Goal: Transaction & Acquisition: Purchase product/service

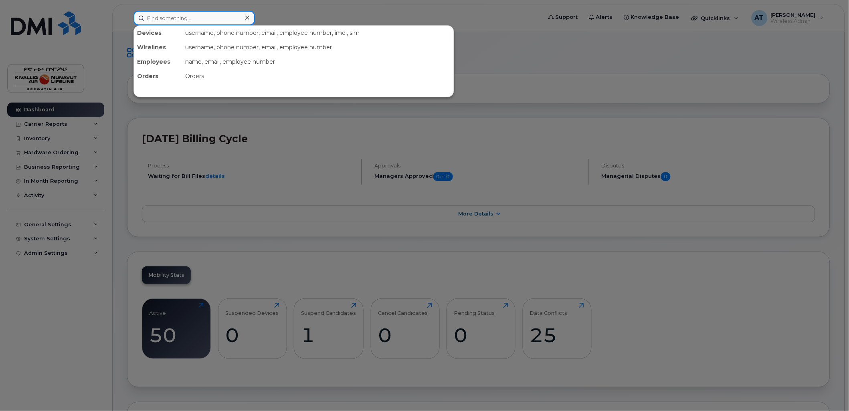
click at [205, 20] on input at bounding box center [195, 18] width 122 height 14
click at [160, 18] on input at bounding box center [195, 18] width 122 height 14
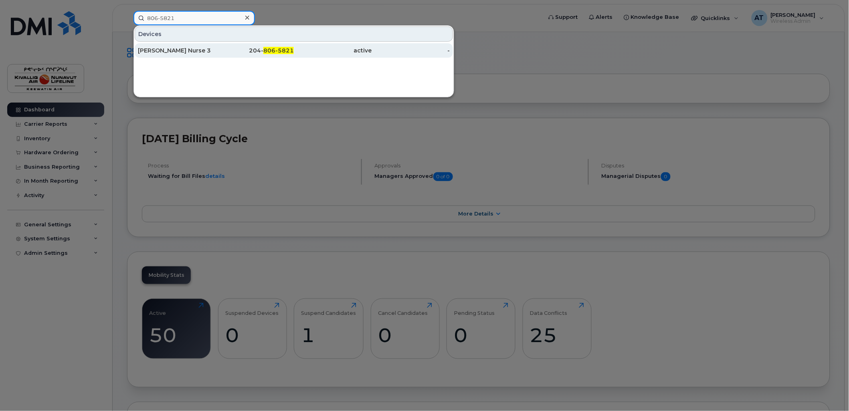
type input "806-5821"
click at [255, 49] on div "204- 806-5821" at bounding box center [255, 51] width 78 height 8
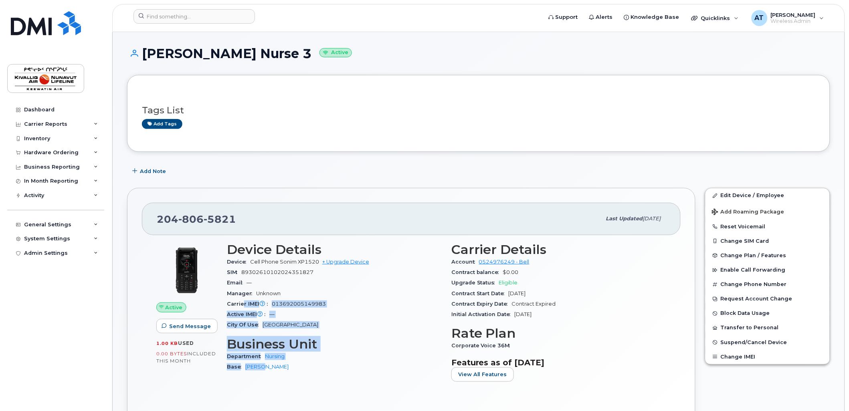
drag, startPoint x: 280, startPoint y: 374, endPoint x: 243, endPoint y: 302, distance: 80.5
click at [243, 302] on div "Device Details Device Cell Phone Sonim XP1520 + Upgrade Device SIM [TECHNICAL_I…" at bounding box center [334, 316] width 225 height 156
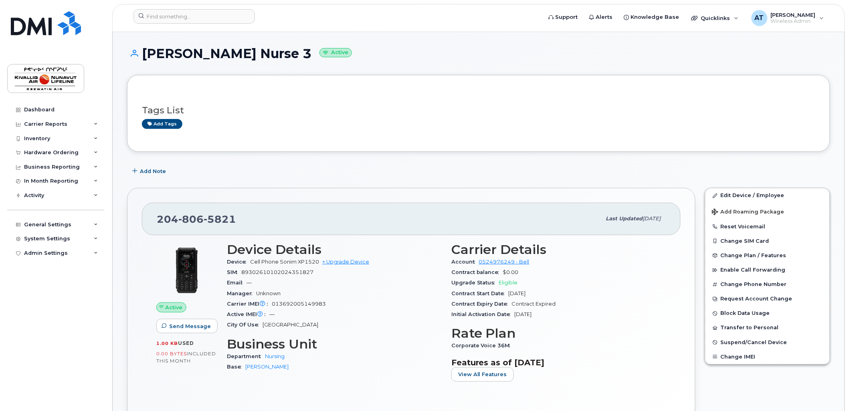
drag, startPoint x: 243, startPoint y: 302, endPoint x: 227, endPoint y: 260, distance: 45.4
click at [227, 260] on div "Device Cell Phone Sonim XP1520 + Upgrade Device" at bounding box center [334, 262] width 215 height 10
drag, startPoint x: 770, startPoint y: 196, endPoint x: 731, endPoint y: 207, distance: 40.4
click at [770, 196] on link "Edit Device / Employee" at bounding box center [768, 195] width 124 height 14
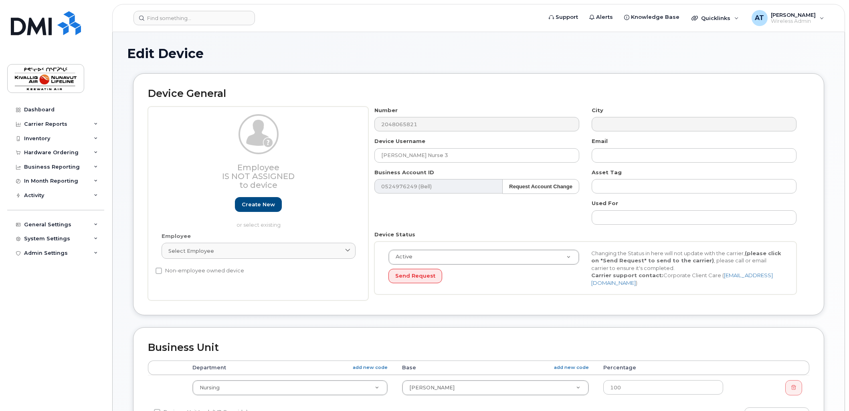
select select "7800"
select select "7811"
drag, startPoint x: 464, startPoint y: 157, endPoint x: 226, endPoint y: 121, distance: 240.5
click at [273, 144] on div "Employee Is not assigned to device Create new or select existing Employee Selec…" at bounding box center [479, 204] width 662 height 194
type input "Groomer"
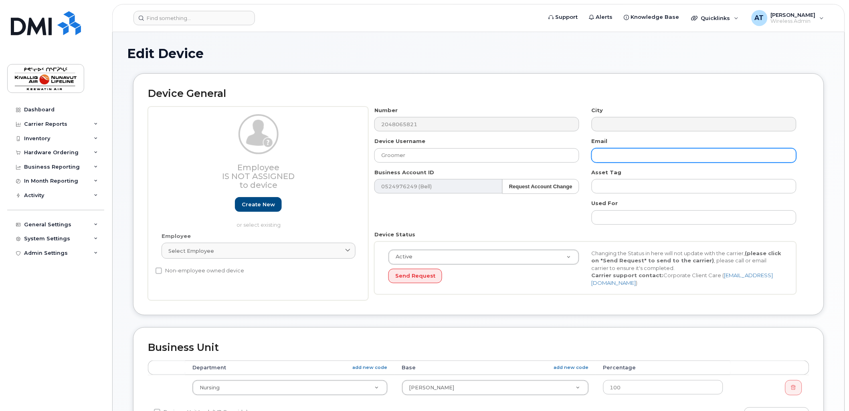
scroll to position [291, 0]
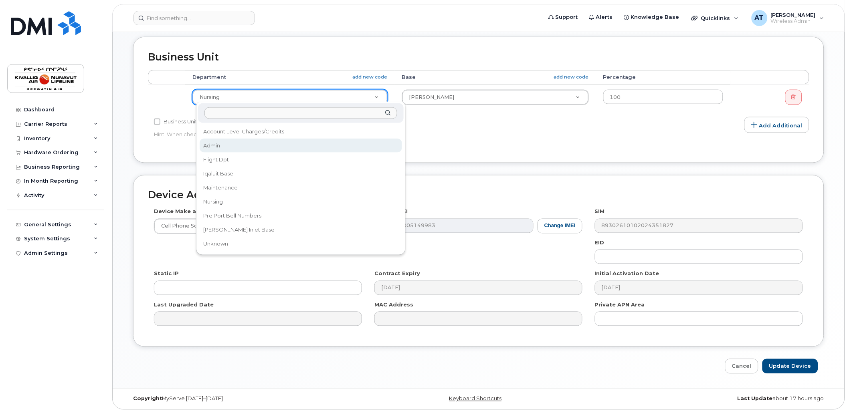
select select "7589"
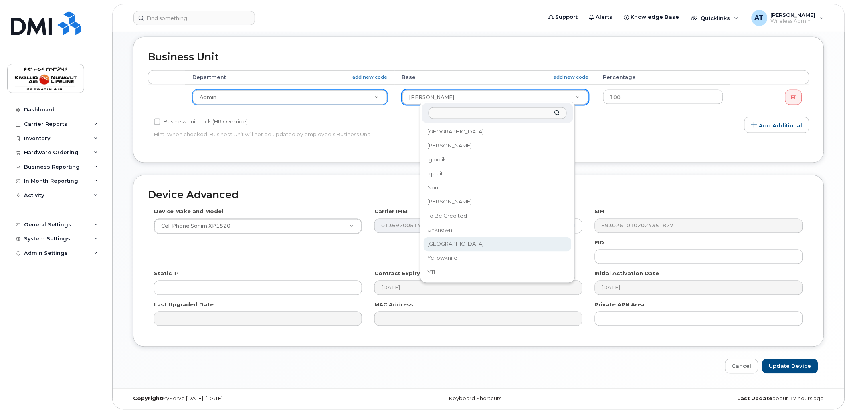
select select "7806"
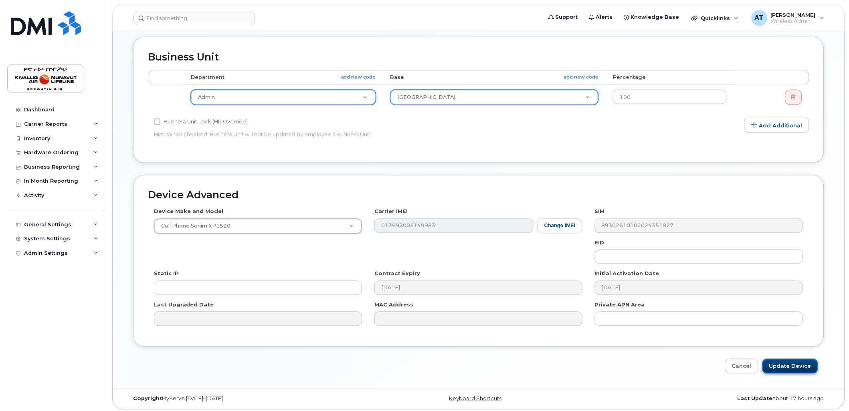
click at [776, 363] on input "Update Device" at bounding box center [791, 366] width 56 height 15
type input "Saving..."
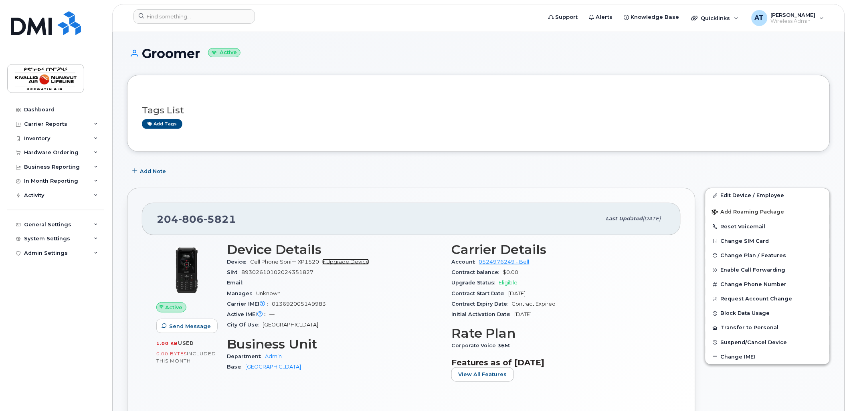
click at [346, 261] on link "+ Upgrade Device" at bounding box center [345, 262] width 47 height 6
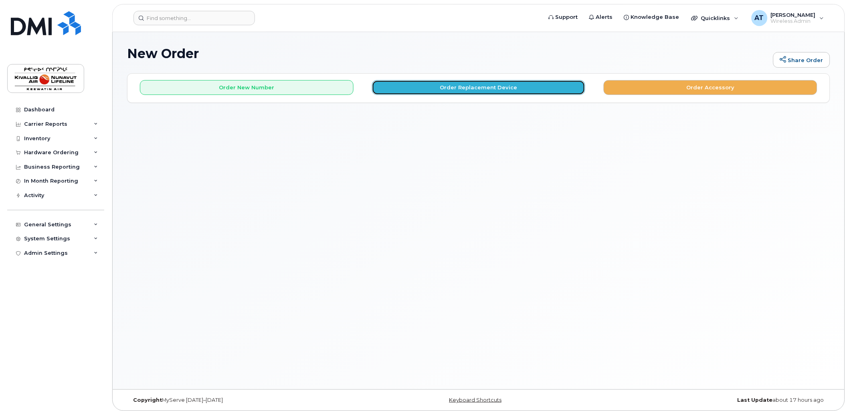
click at [440, 85] on button "Order Replacement Device" at bounding box center [479, 87] width 214 height 15
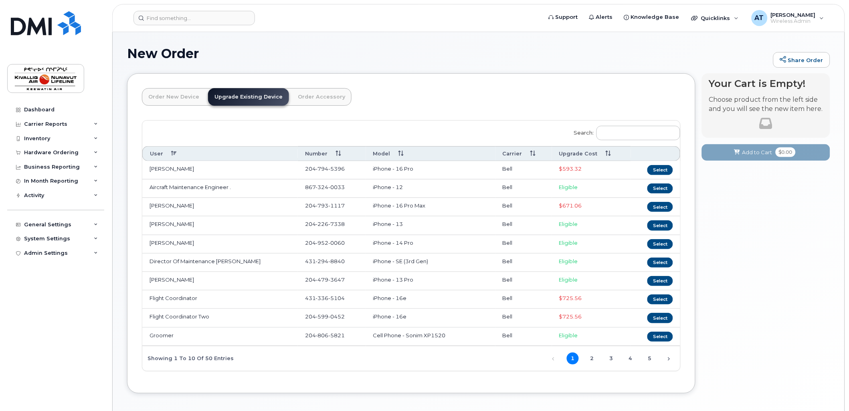
click at [190, 95] on link "Order New Device" at bounding box center [174, 97] width 64 height 18
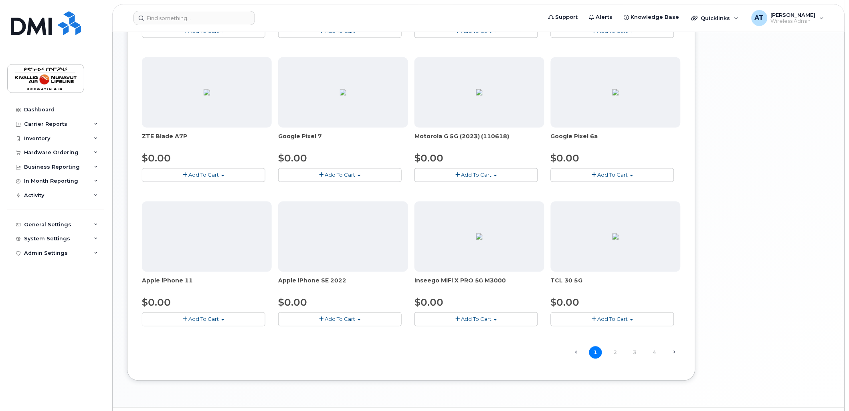
scroll to position [410, 0]
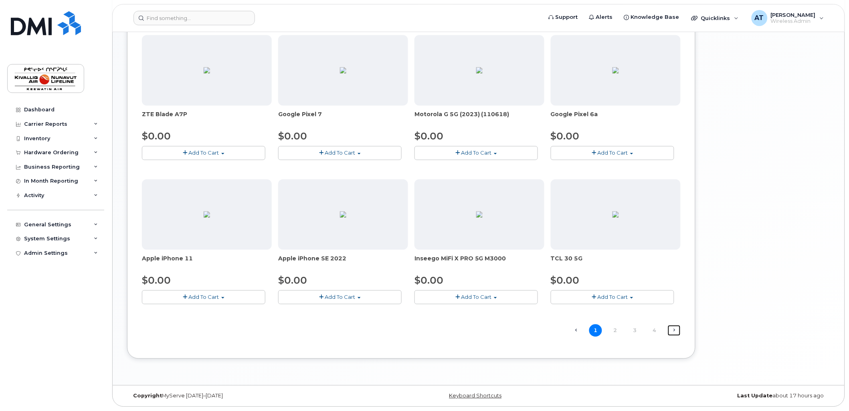
click at [676, 329] on link "Next →" at bounding box center [674, 331] width 13 height 10
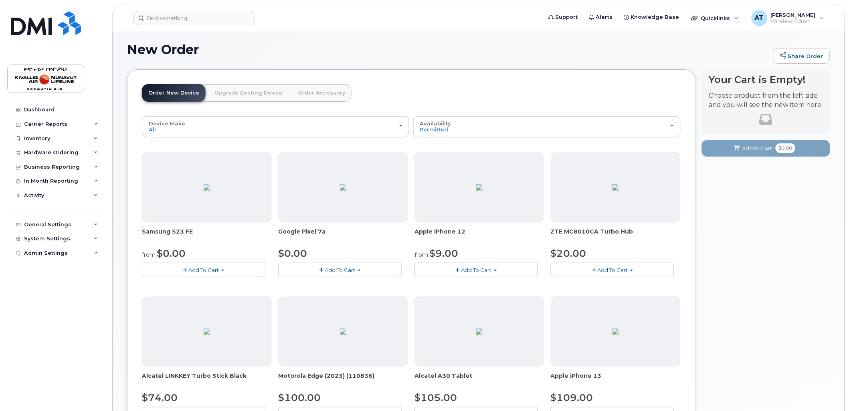
scroll to position [330, 0]
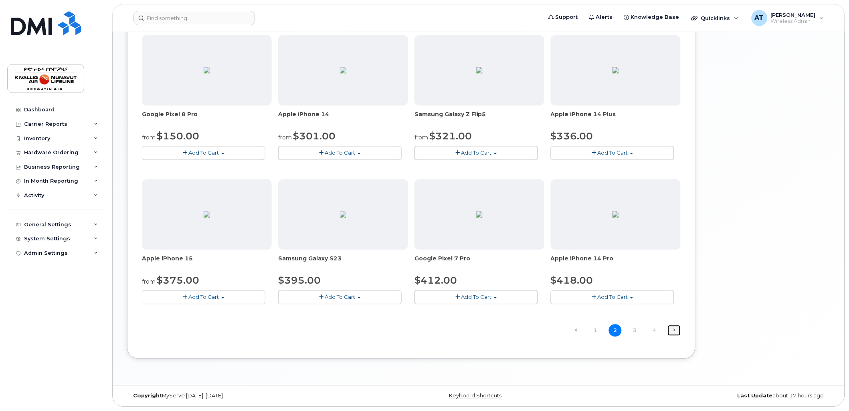
click at [676, 329] on link "Next →" at bounding box center [674, 331] width 13 height 10
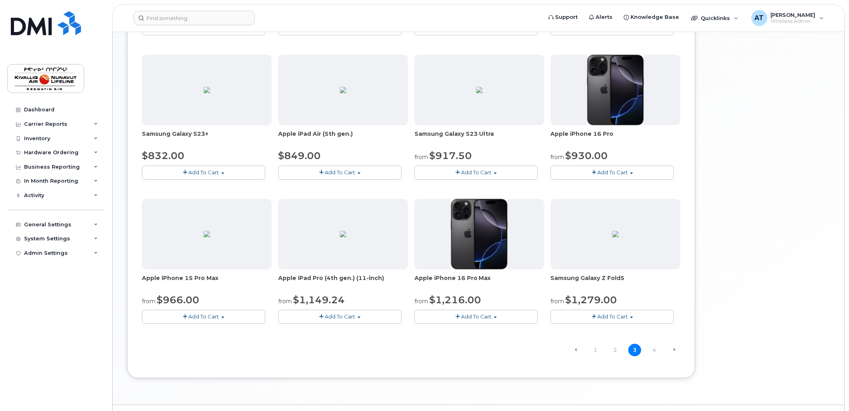
scroll to position [410, 0]
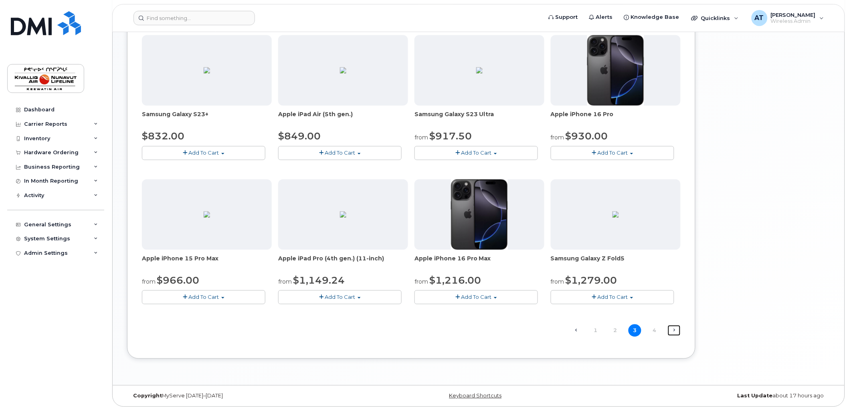
click at [677, 331] on link "Next →" at bounding box center [674, 331] width 13 height 10
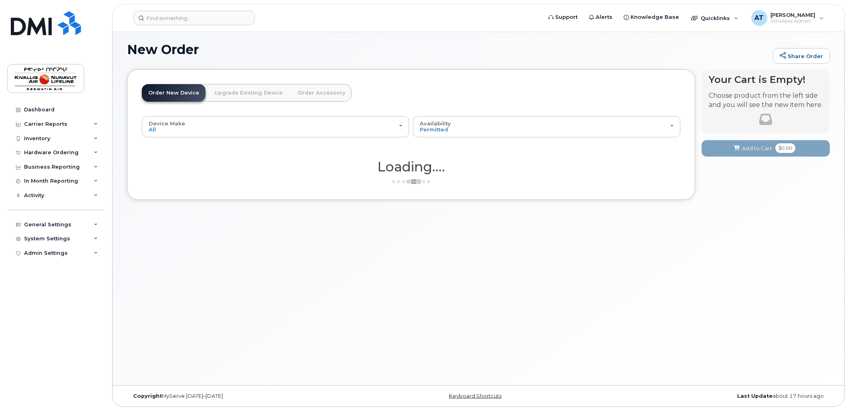
scroll to position [4, 0]
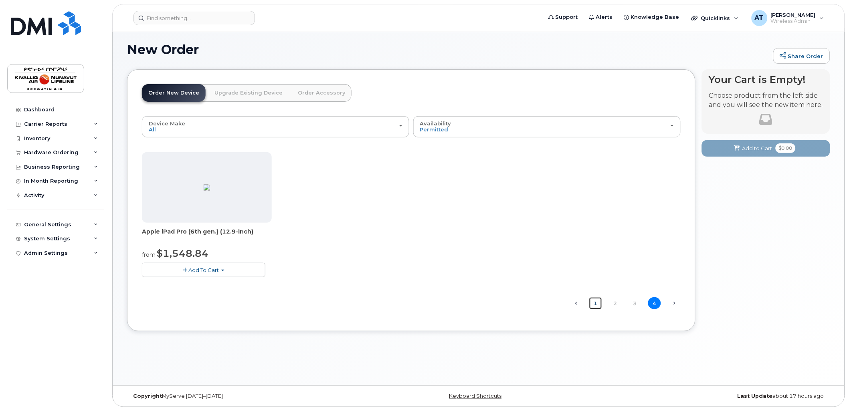
click at [599, 304] on link "1" at bounding box center [595, 304] width 13 height 12
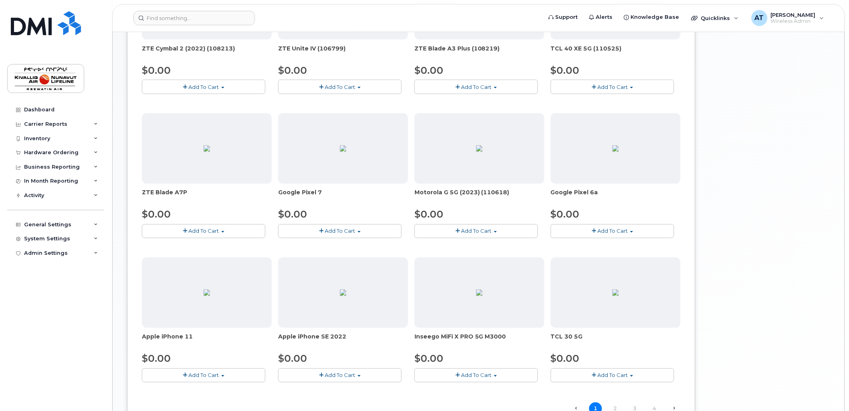
scroll to position [410, 0]
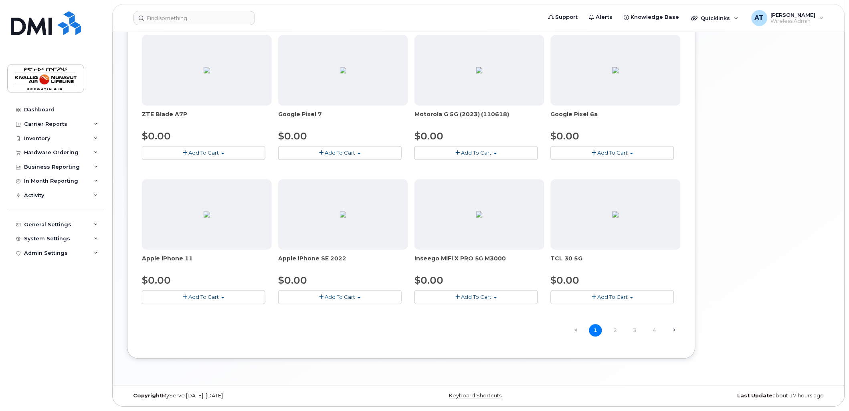
click at [336, 299] on span "Add To Cart" at bounding box center [340, 297] width 30 height 6
click at [778, 251] on div "Your Cart is Empty! Choose product from the left side and you will see the new …" at bounding box center [766, 18] width 128 height 708
click at [614, 330] on link "2" at bounding box center [615, 331] width 13 height 12
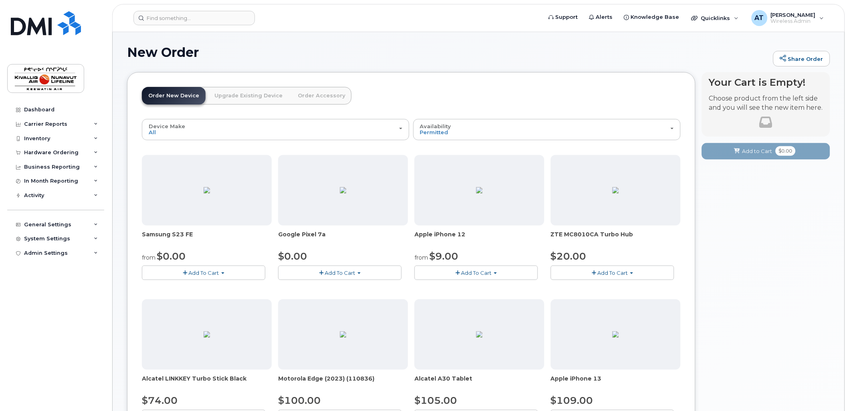
scroll to position [0, 0]
click at [467, 274] on span "Add To Cart" at bounding box center [477, 274] width 30 height 6
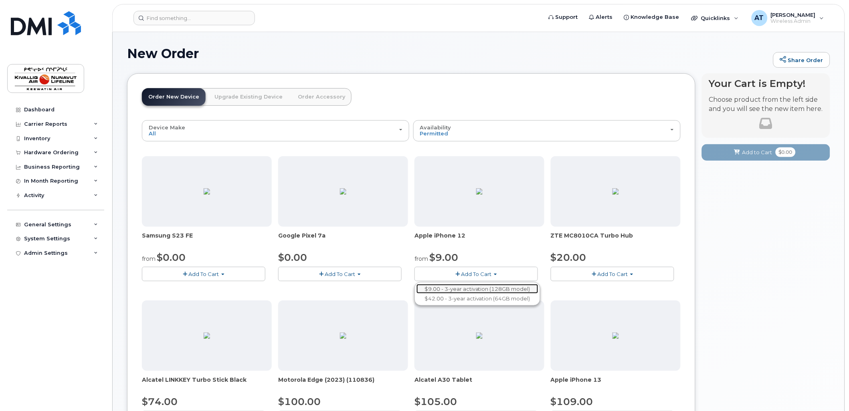
click at [454, 286] on link "$9.00 - 3-year activation (128GB model)" at bounding box center [478, 289] width 122 height 10
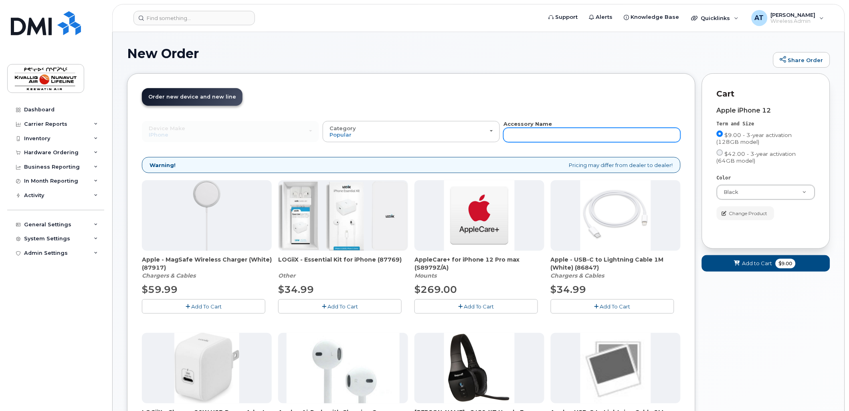
click at [539, 137] on input "text" at bounding box center [592, 135] width 177 height 14
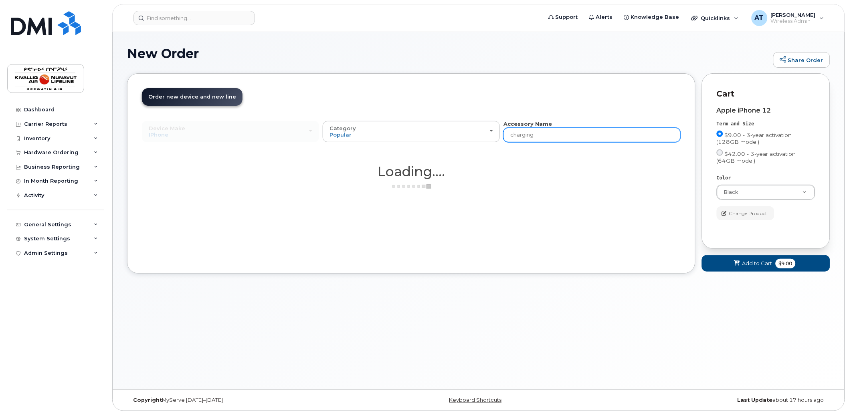
type input "charging"
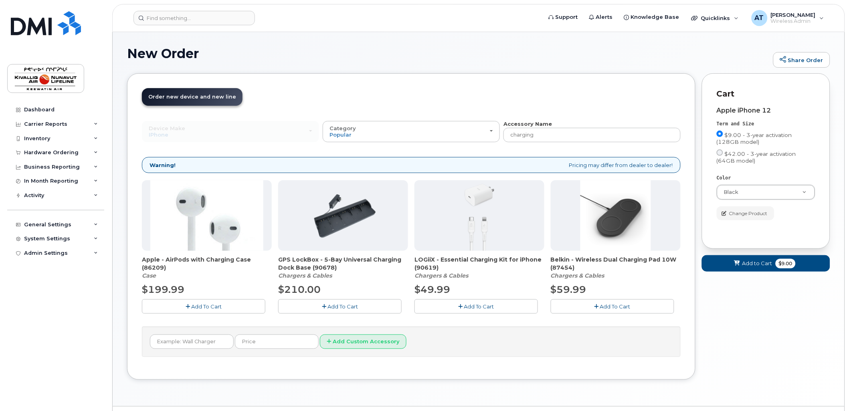
click at [464, 307] on span "Add To Cart" at bounding box center [479, 307] width 30 height 6
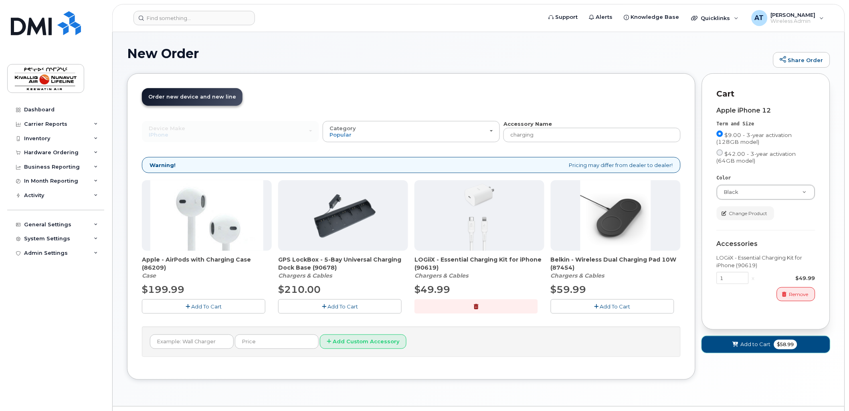
click at [782, 348] on span "$58.99" at bounding box center [785, 345] width 23 height 10
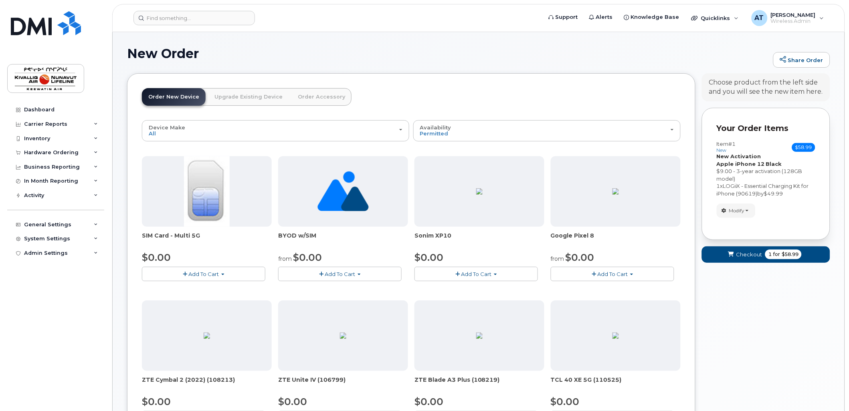
click at [254, 97] on link "Upgrade Existing Device" at bounding box center [248, 97] width 81 height 18
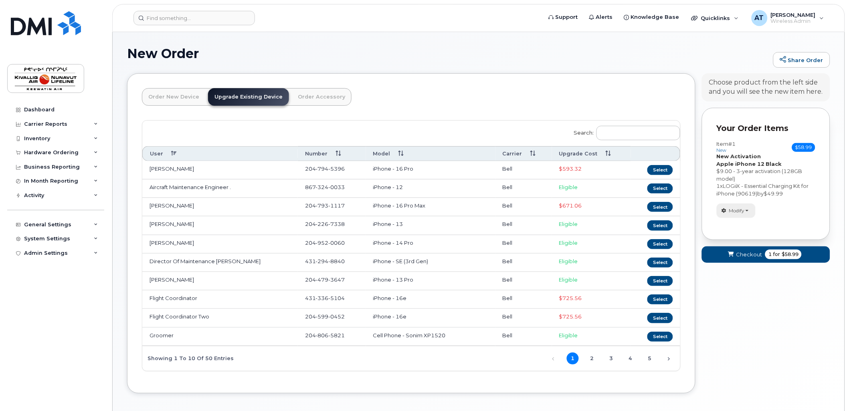
click at [741, 213] on span "Modify" at bounding box center [737, 210] width 16 height 7
click at [741, 247] on span "Remove" at bounding box center [738, 249] width 27 height 6
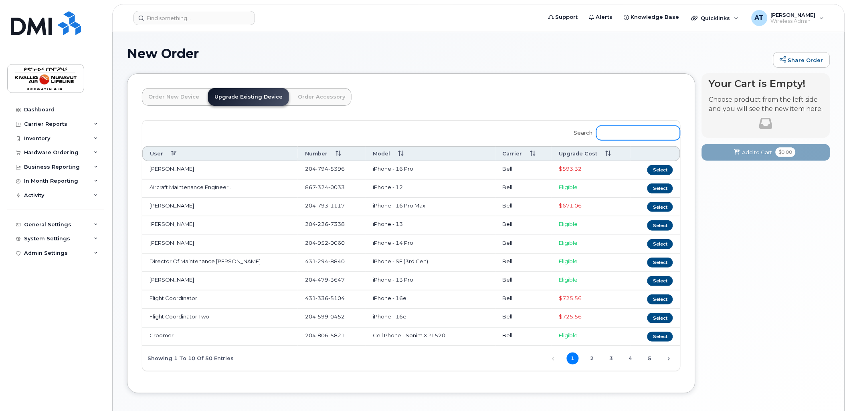
click at [622, 134] on input "Search:" at bounding box center [639, 133] width 84 height 14
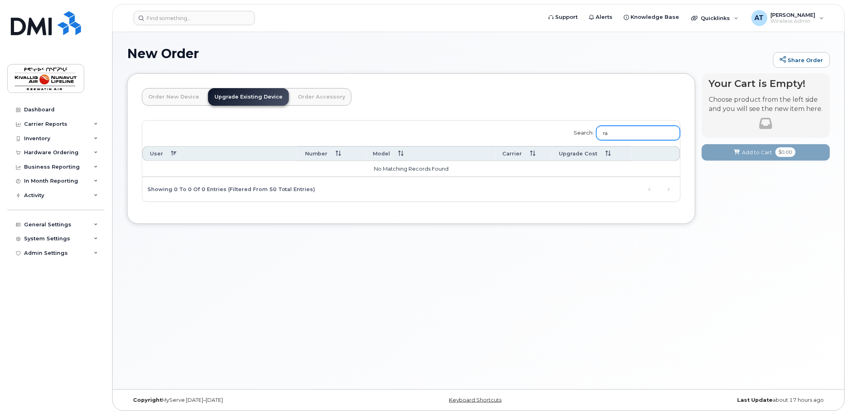
type input "r"
type input "n"
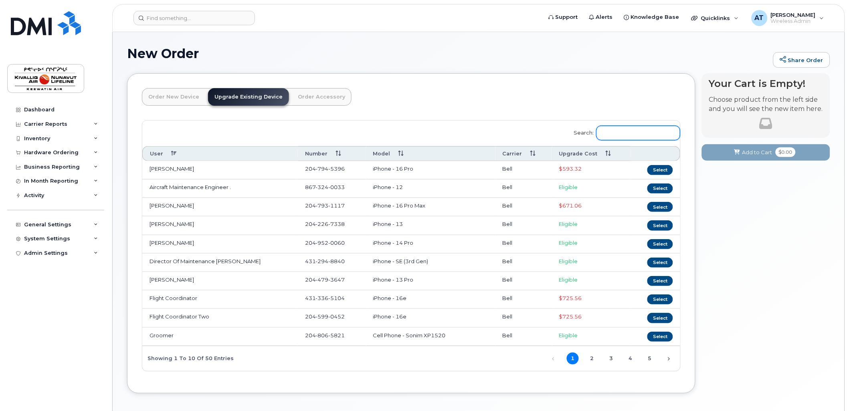
click at [635, 140] on input "Search:" at bounding box center [639, 133] width 84 height 14
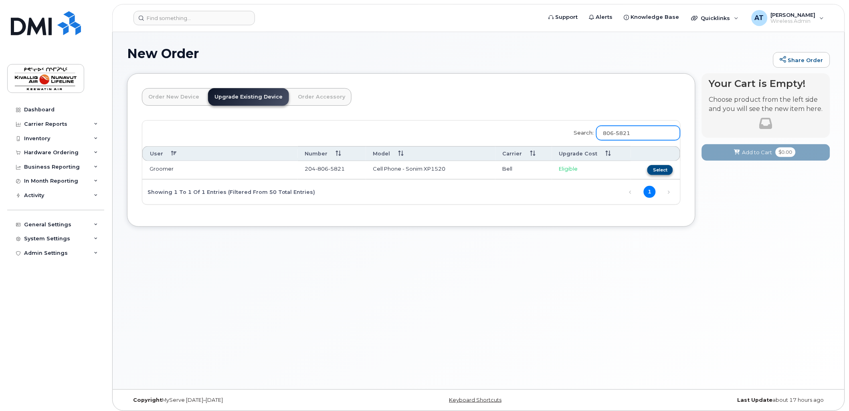
type input "806-5821"
click at [660, 171] on button "Select" at bounding box center [661, 170] width 26 height 10
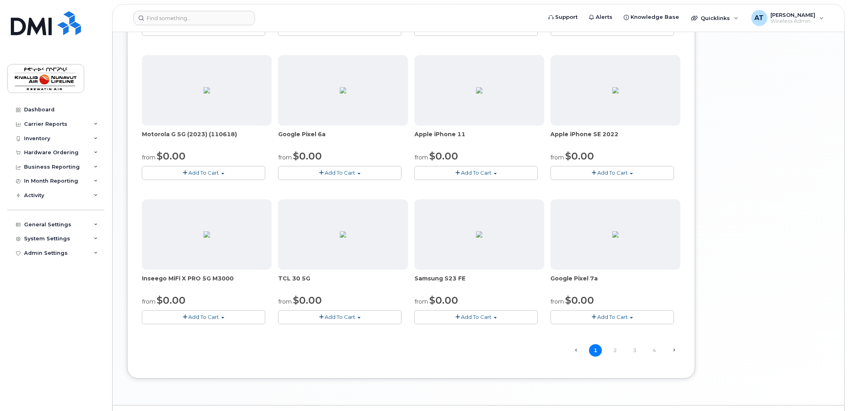
scroll to position [410, 0]
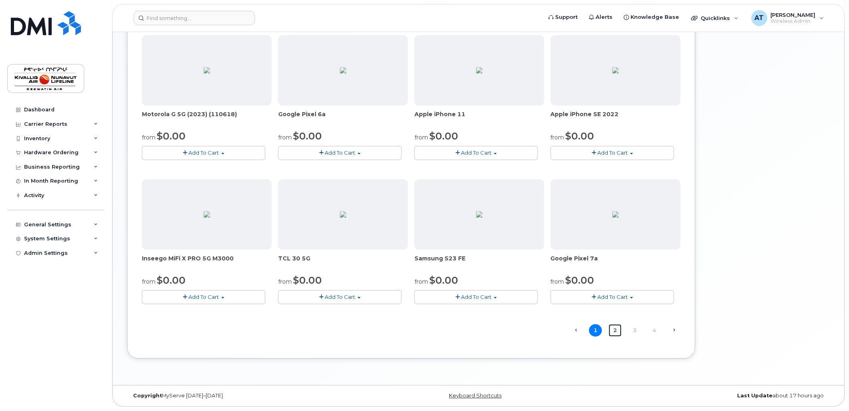
click at [619, 331] on link "2" at bounding box center [615, 331] width 13 height 12
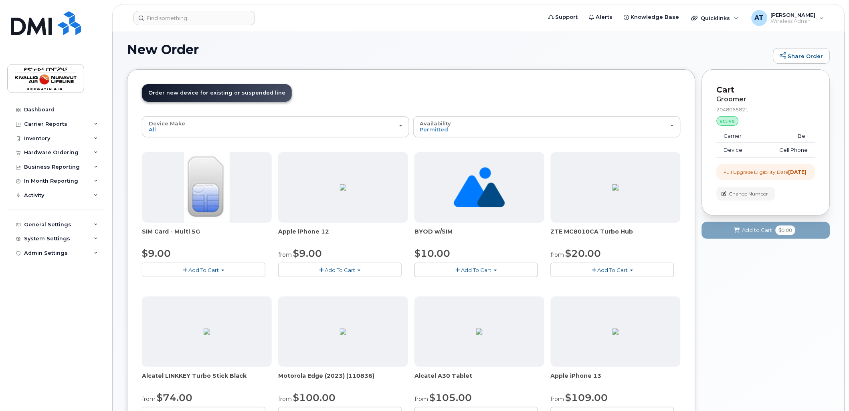
scroll to position [330, 0]
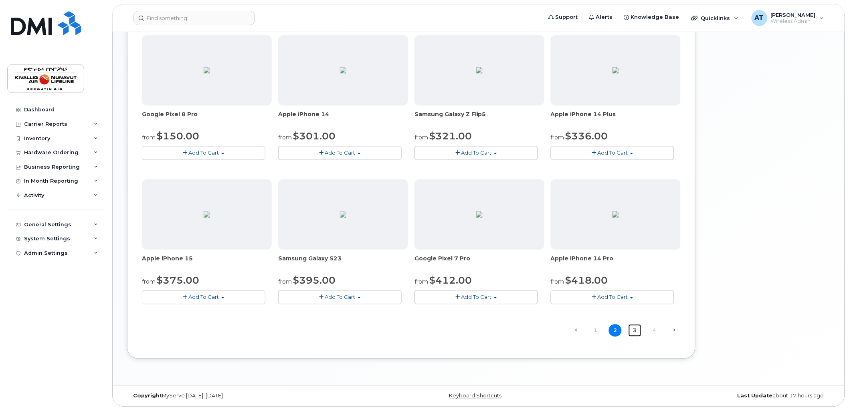
click at [636, 328] on link "3" at bounding box center [635, 331] width 13 height 12
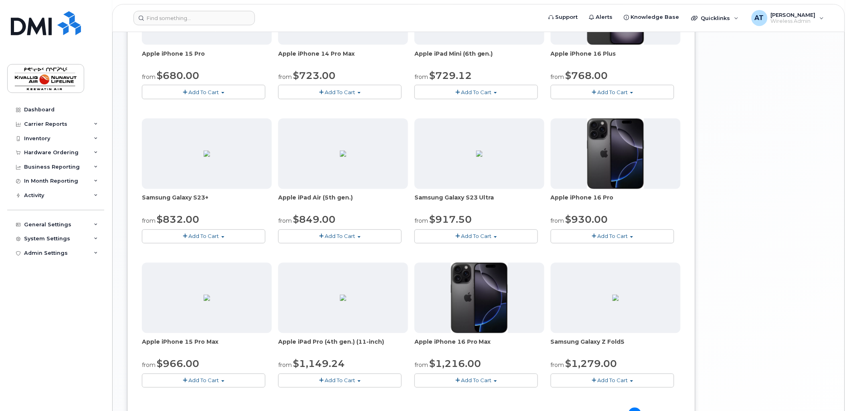
scroll to position [410, 0]
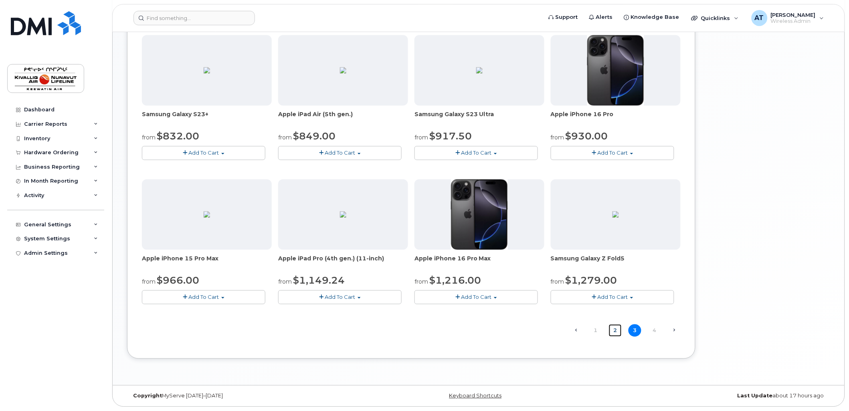
click at [616, 333] on link "2" at bounding box center [615, 331] width 13 height 12
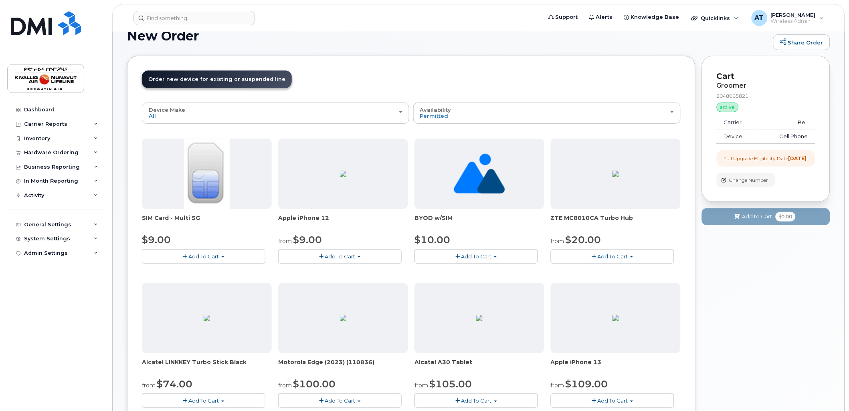
scroll to position [0, 0]
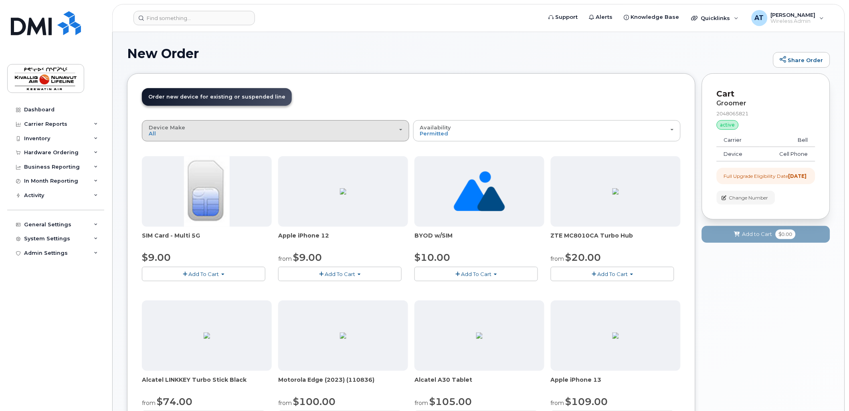
click at [381, 131] on div "Device Make All Aircard Android Cell Phone HUB iPhone Modem Tablet Unknown" at bounding box center [276, 131] width 254 height 12
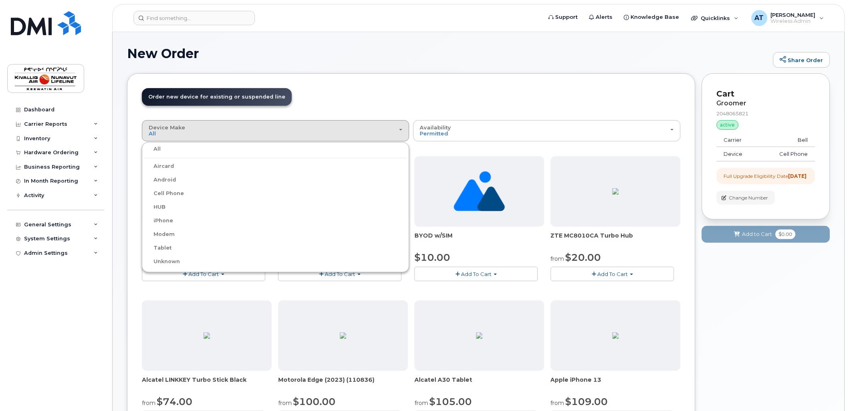
drag, startPoint x: 235, startPoint y: 177, endPoint x: 218, endPoint y: 221, distance: 46.8
click at [218, 221] on ul "All Aircard Android Cell Phone HUB iPhone Modem Tablet Unknown" at bounding box center [275, 207] width 267 height 130
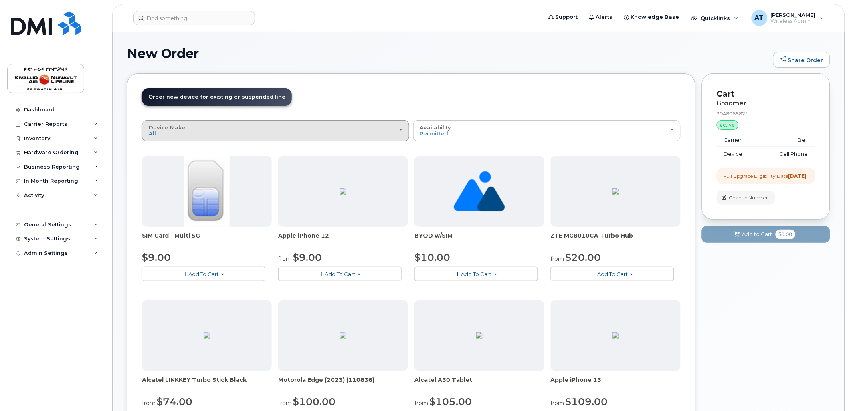
click at [258, 137] on div "Device Make All Aircard Android Cell Phone HUB iPhone Modem Tablet Unknown" at bounding box center [276, 131] width 254 height 12
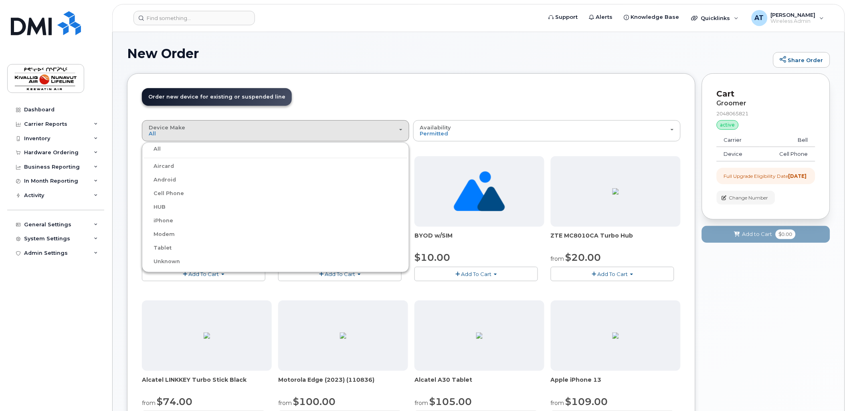
click at [168, 218] on label "iPhone" at bounding box center [158, 221] width 29 height 10
click at [0, 0] on input "iPhone" at bounding box center [0, 0] width 0 height 0
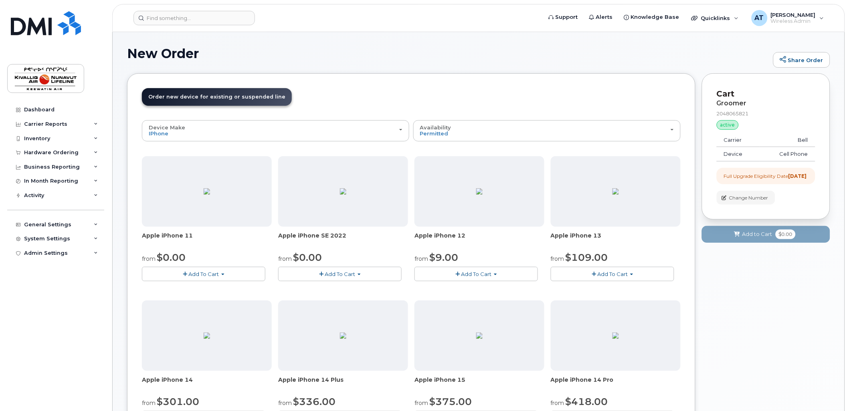
click at [525, 41] on div "New Order Share Order × Share This Order If you want to allow others to create …" at bounding box center [479, 413] width 732 height 762
click at [796, 15] on span "[PERSON_NAME]" at bounding box center [793, 15] width 45 height 6
click at [630, 51] on h1 "New Order" at bounding box center [448, 54] width 642 height 14
click at [55, 110] on link "Dashboard" at bounding box center [55, 110] width 97 height 14
click at [56, 125] on div "Carrier Reports" at bounding box center [45, 124] width 43 height 6
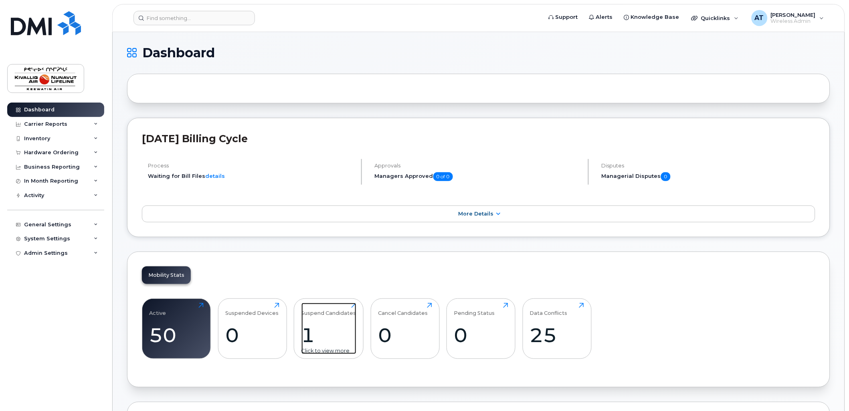
click at [321, 340] on div "1" at bounding box center [329, 336] width 55 height 24
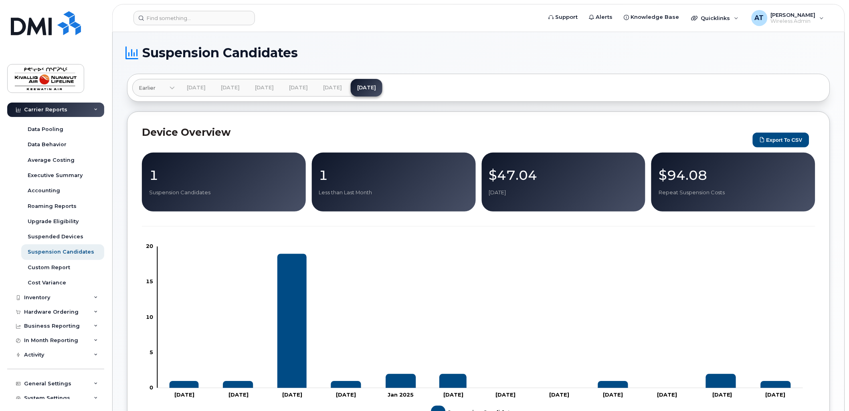
scroll to position [60, 0]
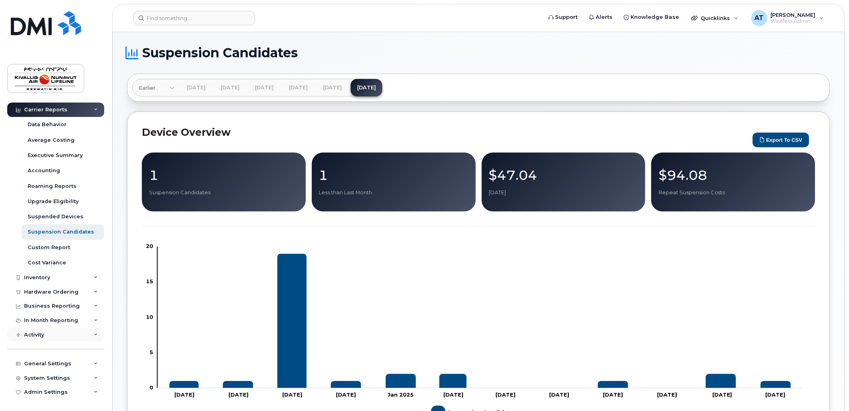
click at [39, 334] on div "Activity" at bounding box center [34, 335] width 20 height 6
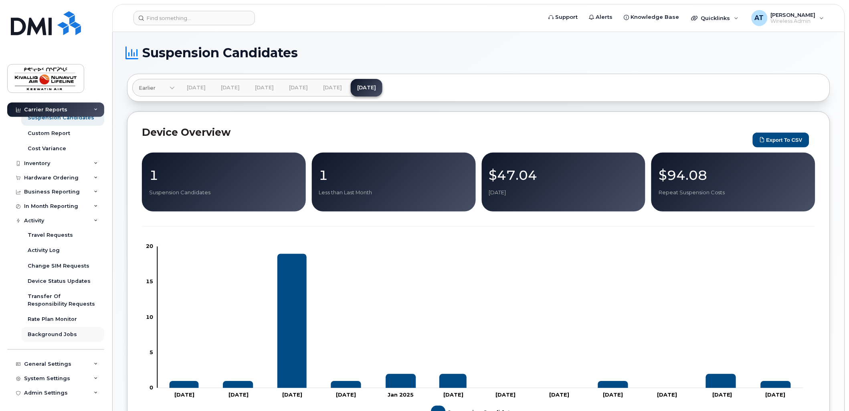
scroll to position [237, 0]
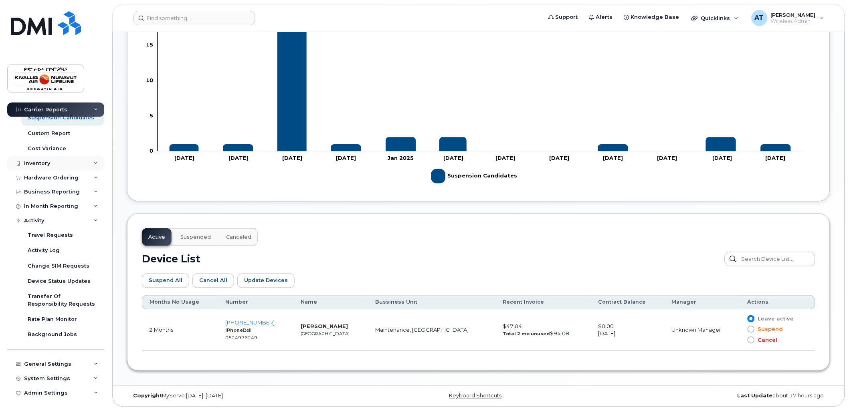
click at [68, 164] on div "Inventory" at bounding box center [55, 163] width 97 height 14
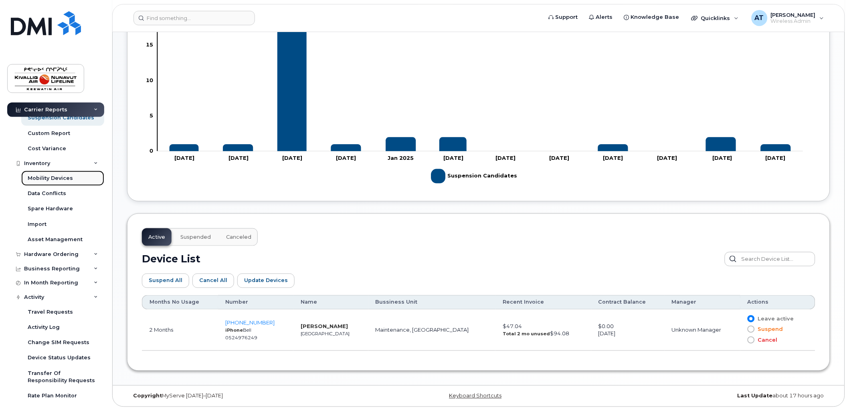
click at [69, 178] on div "Mobility Devices" at bounding box center [50, 178] width 45 height 7
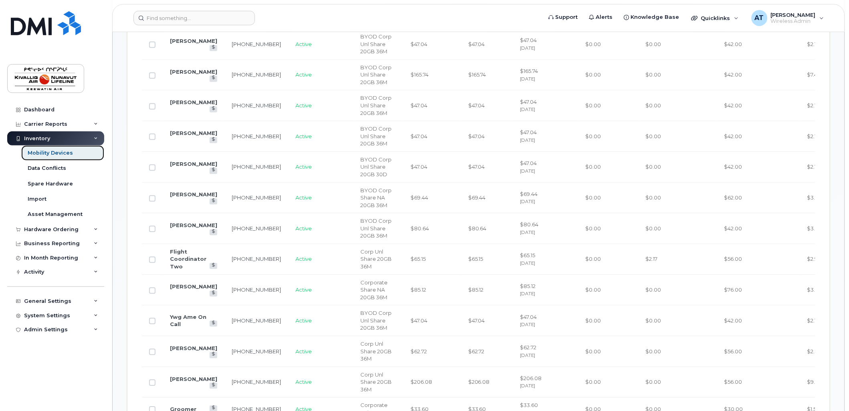
scroll to position [142, 0]
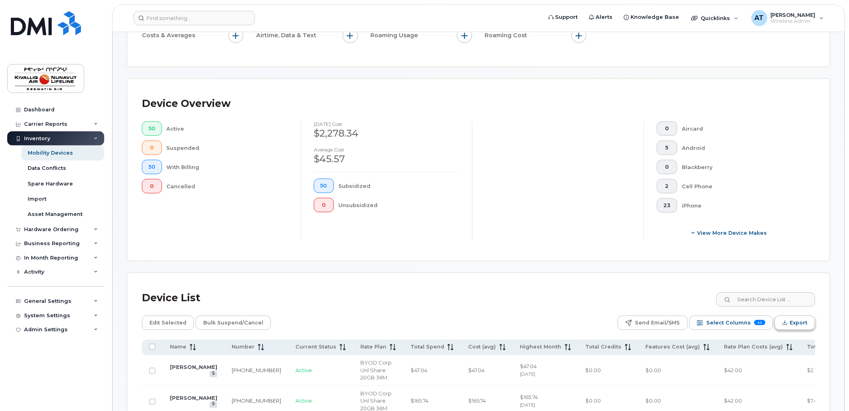
click at [807, 323] on span "Export" at bounding box center [799, 323] width 18 height 12
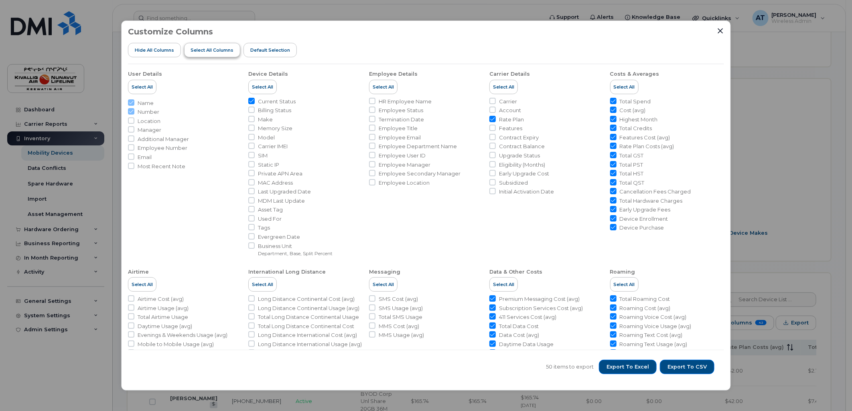
click at [209, 53] on span "Select all Columns" at bounding box center [211, 50] width 43 height 6
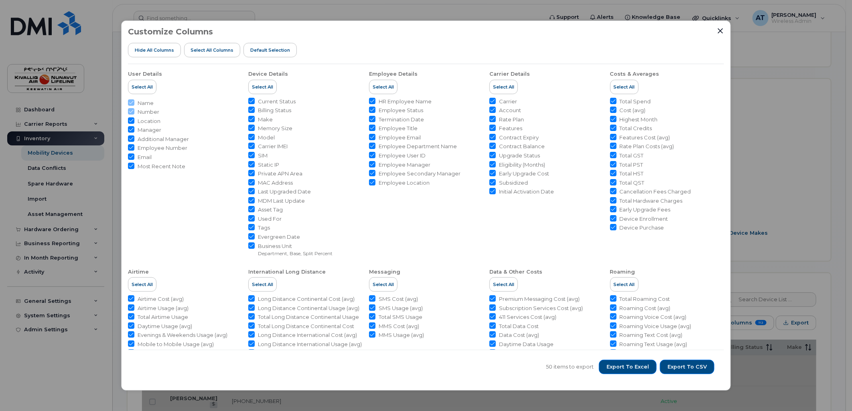
checkbox input "true"
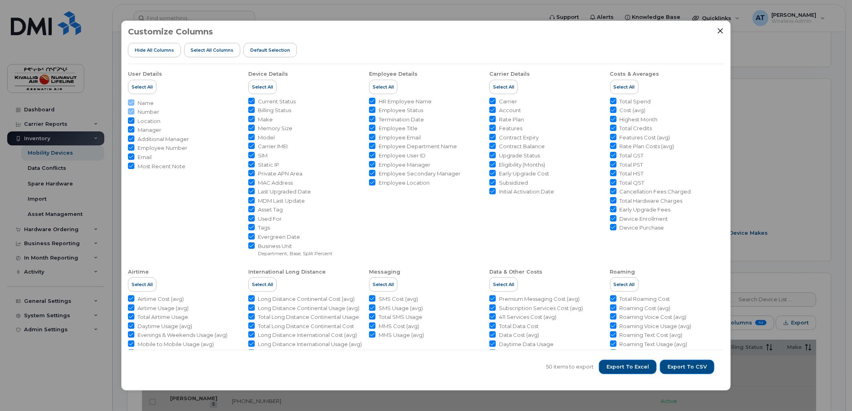
checkbox input "true"
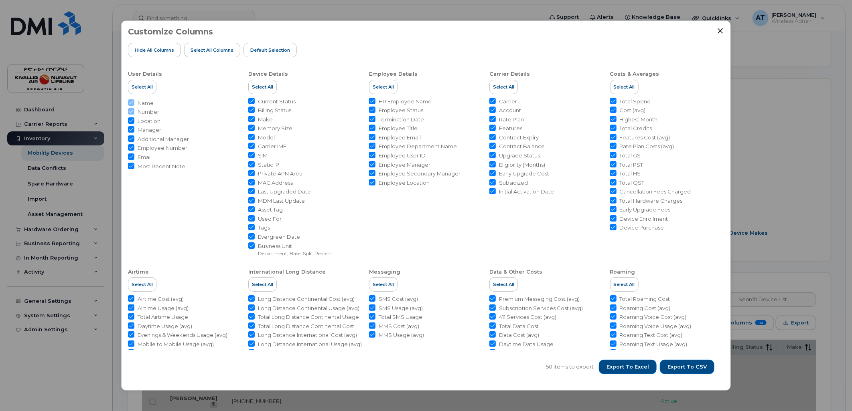
checkbox input "true"
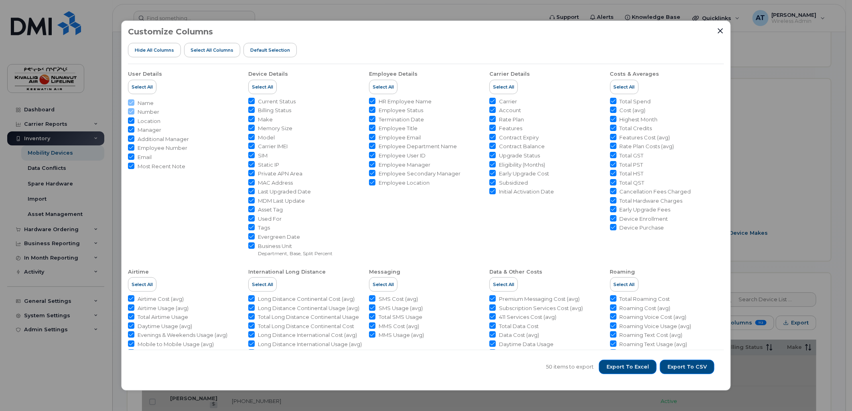
checkbox input "true"
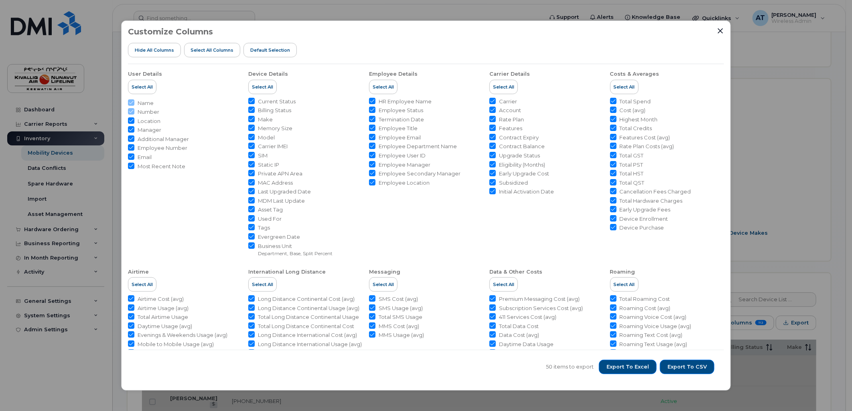
checkbox input "true"
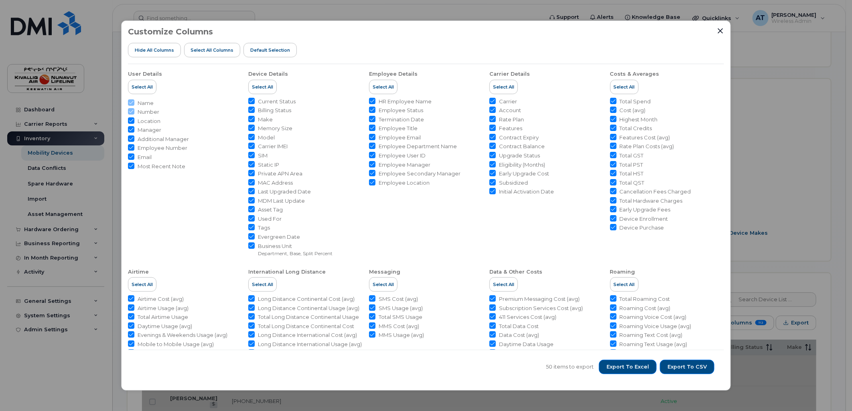
checkbox input "true"
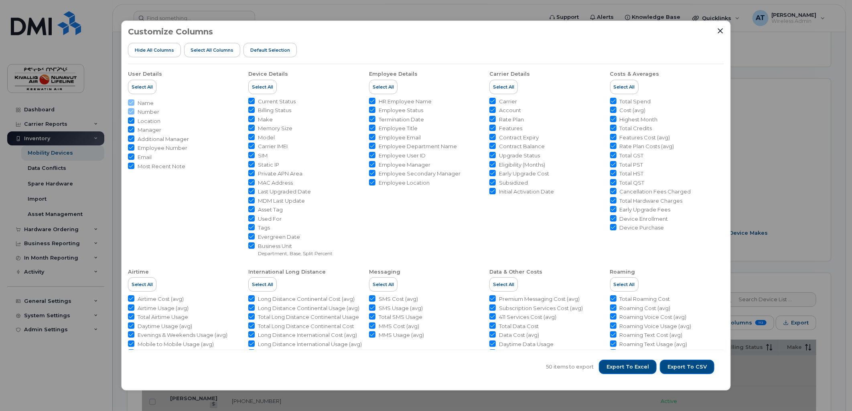
checkbox input "true"
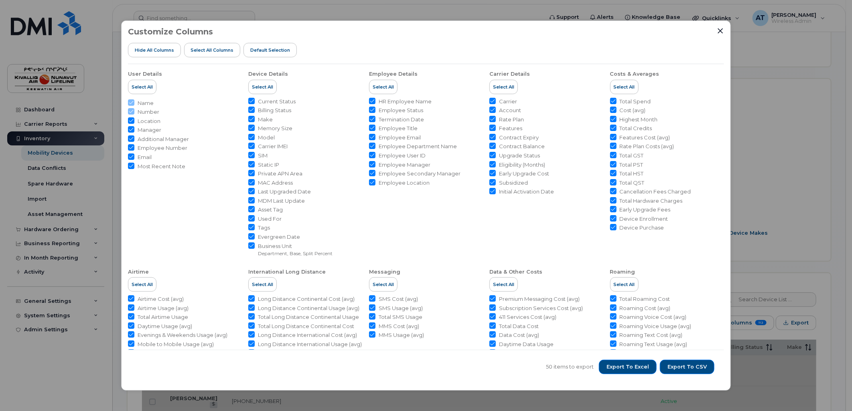
checkbox input "true"
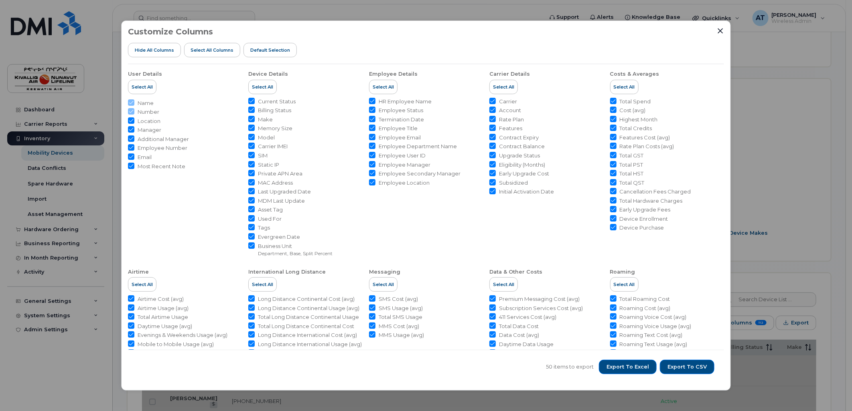
checkbox input "true"
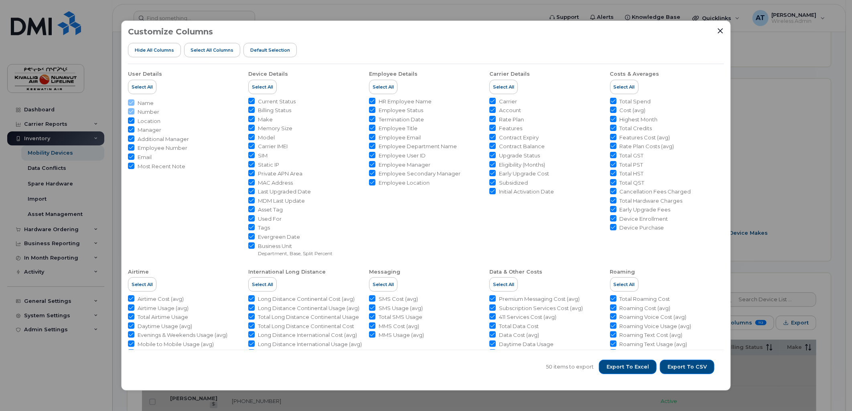
checkbox input "true"
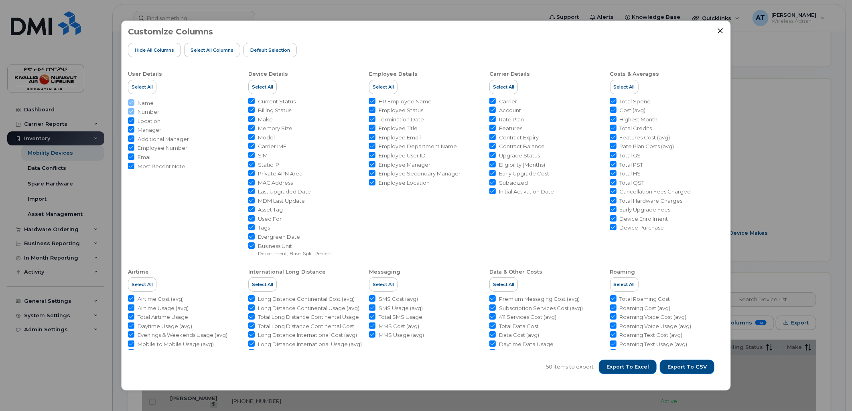
checkbox input "true"
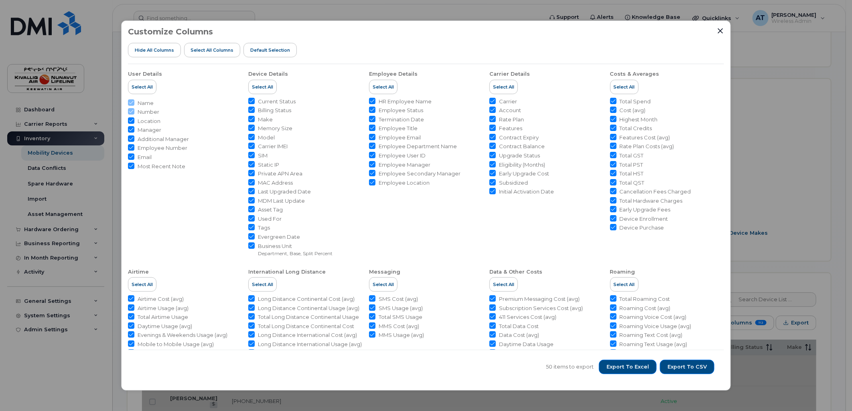
checkbox input "true"
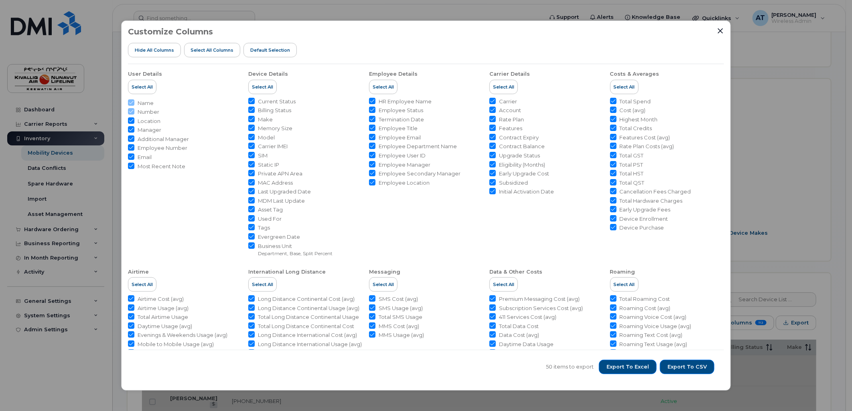
checkbox input "true"
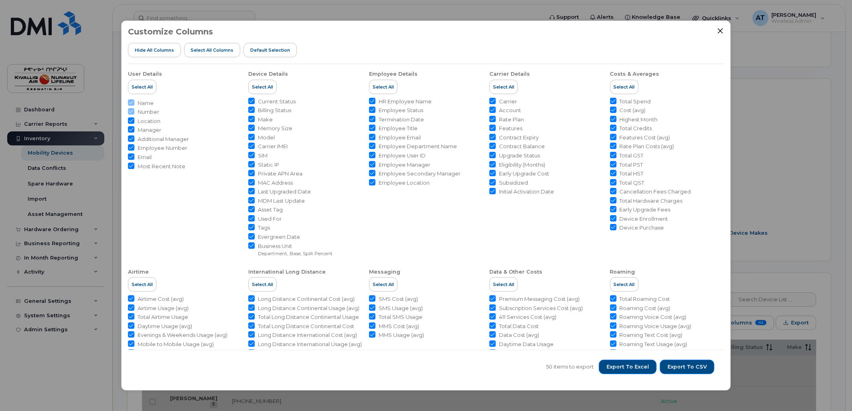
checkbox input "true"
click at [640, 367] on span "Export to Excel" at bounding box center [627, 367] width 43 height 7
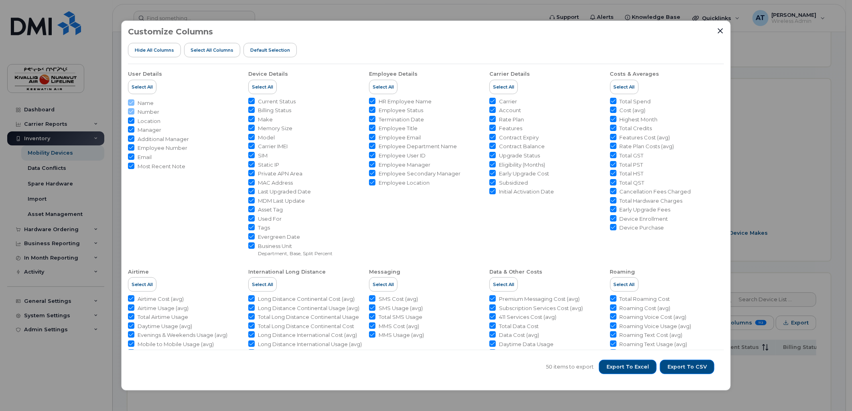
click at [832, 97] on div "Customize Columns Hide All Columns Select all Columns Default Selection User De…" at bounding box center [426, 205] width 852 height 411
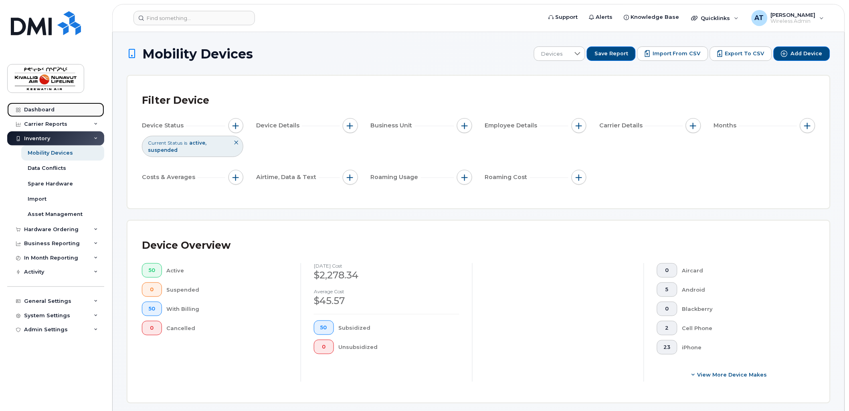
click at [47, 109] on div "Dashboard" at bounding box center [39, 110] width 30 height 6
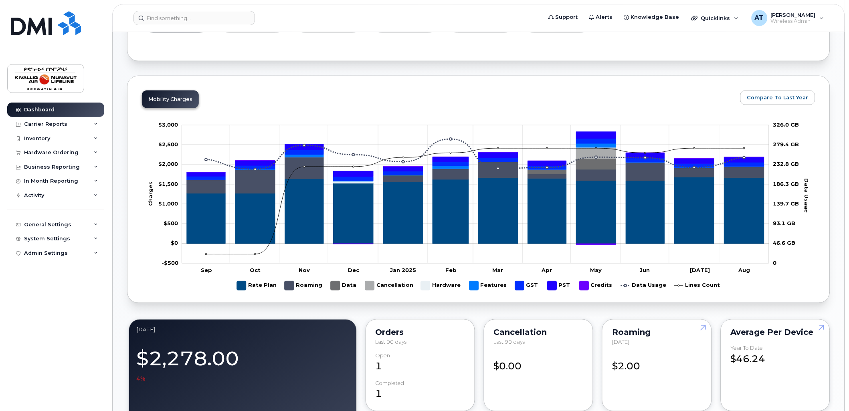
scroll to position [654, 0]
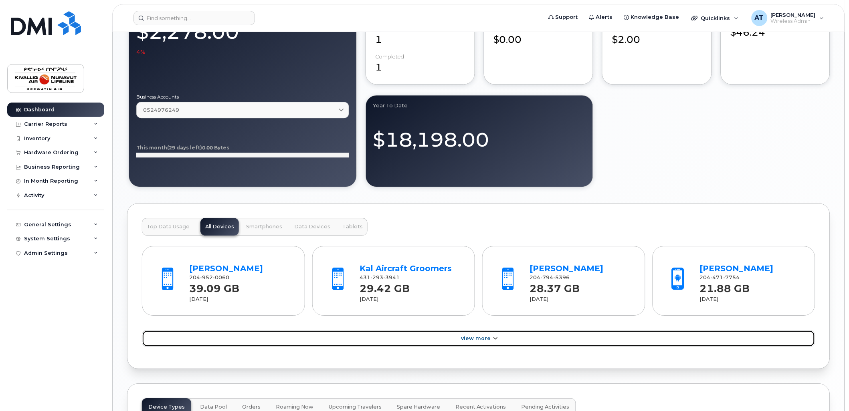
click at [448, 338] on link "View More" at bounding box center [479, 338] width 674 height 17
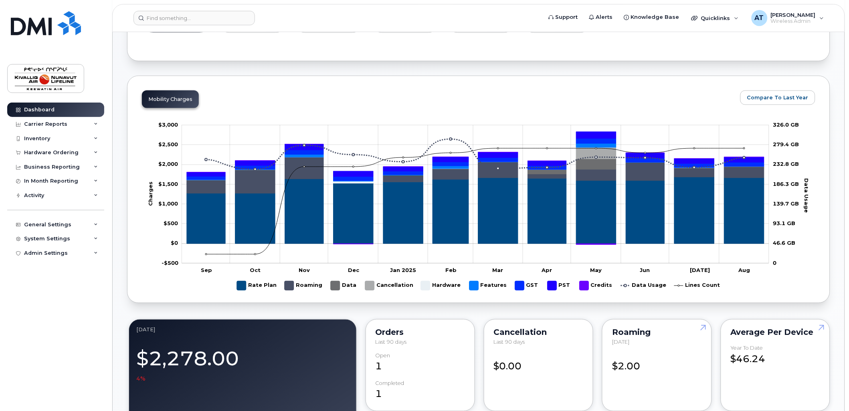
scroll to position [0, 0]
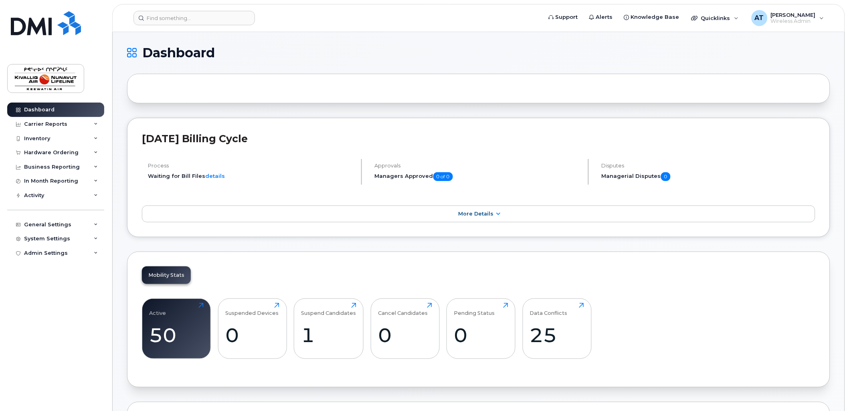
click at [165, 275] on div "Mobility Stats" at bounding box center [166, 276] width 49 height 18
click at [569, 334] on div "25" at bounding box center [557, 336] width 54 height 24
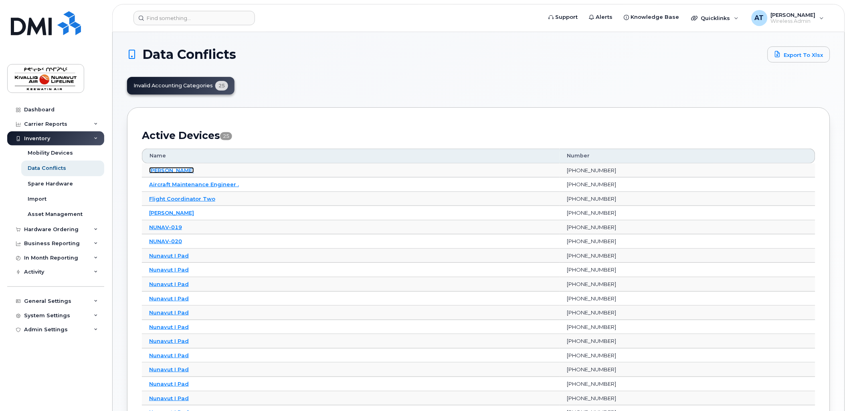
scroll to position [246, 0]
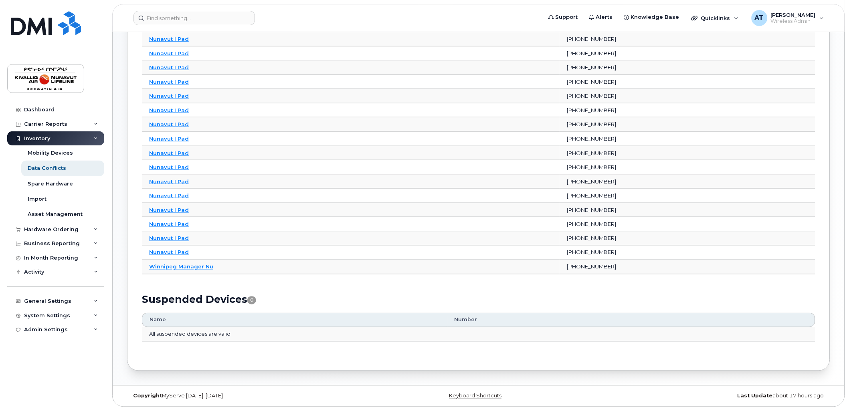
click at [39, 140] on div "Inventory" at bounding box center [37, 139] width 26 height 6
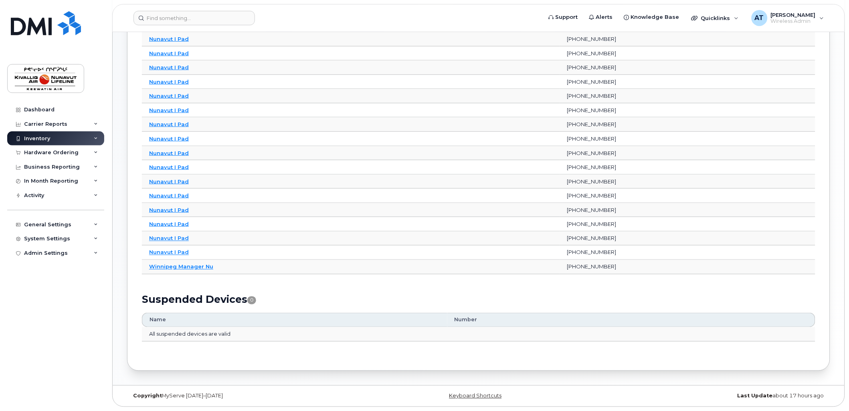
click at [50, 142] on div "Inventory" at bounding box center [55, 139] width 97 height 14
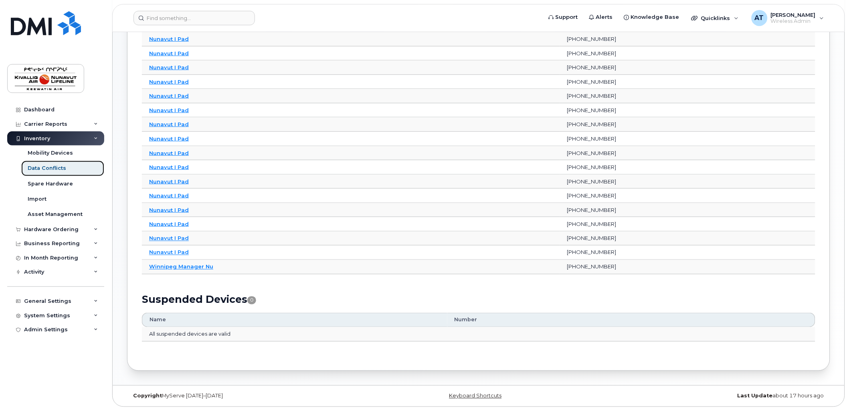
click at [54, 166] on div "Data Conflicts" at bounding box center [47, 168] width 38 height 7
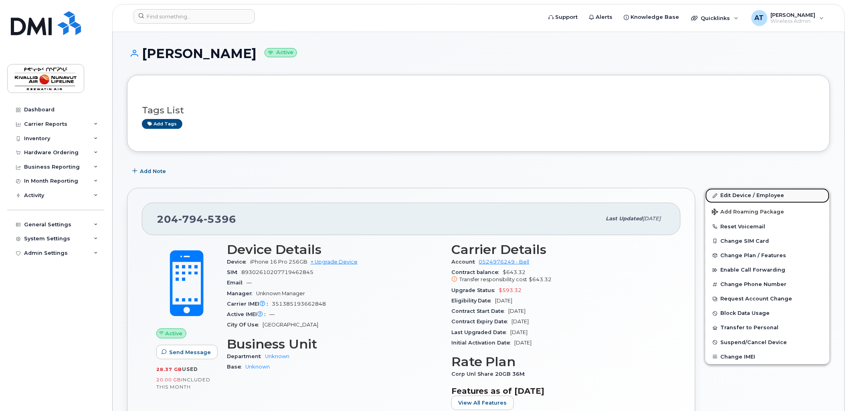
click at [749, 198] on link "Edit Device / Employee" at bounding box center [768, 195] width 124 height 14
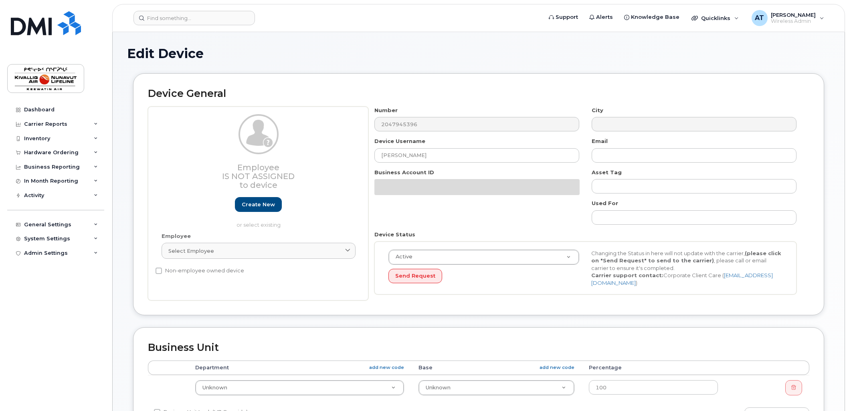
select select "7802"
select select "7805"
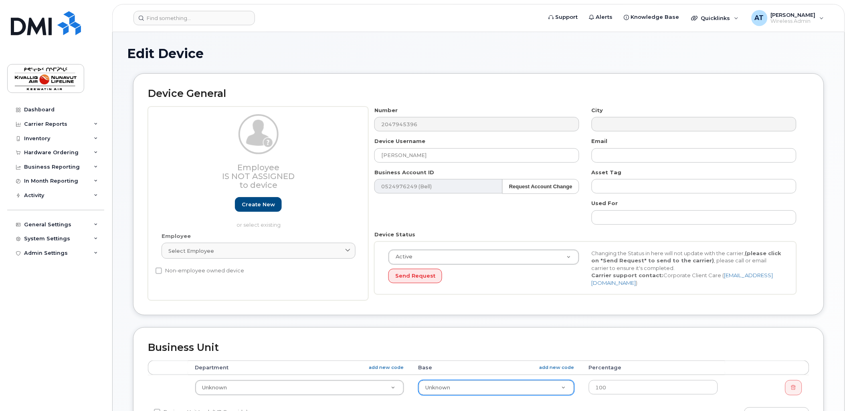
scroll to position [291, 0]
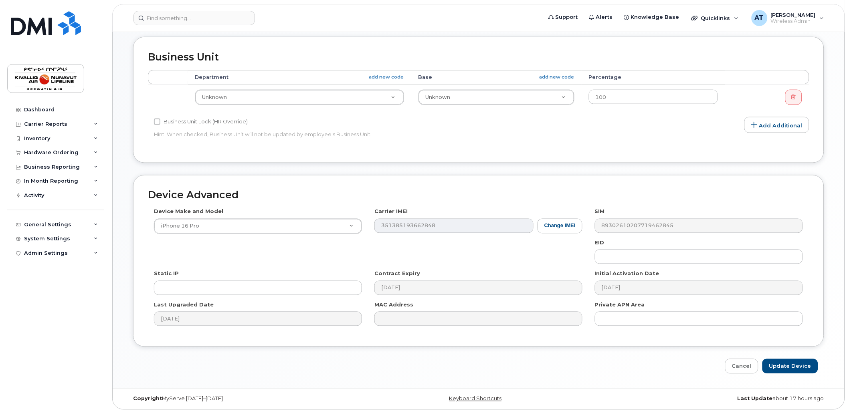
click at [321, 75] on th "Department add new code" at bounding box center [299, 77] width 223 height 14
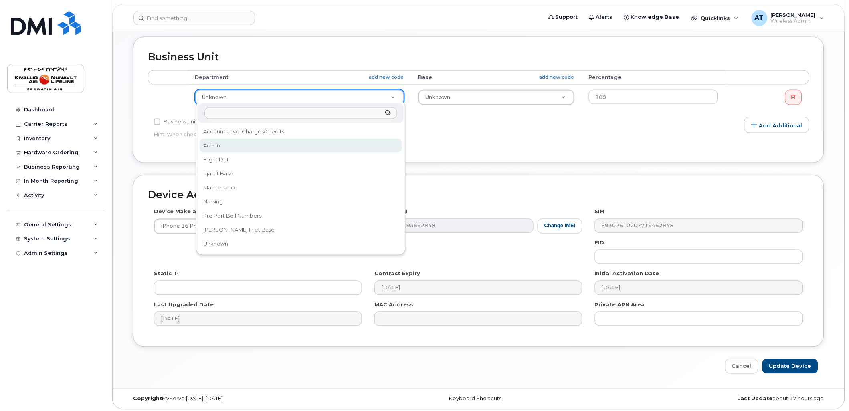
select select "7589"
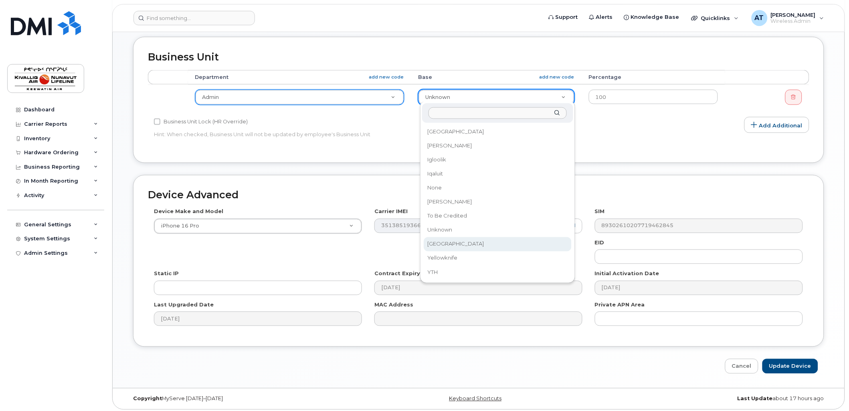
select select "7806"
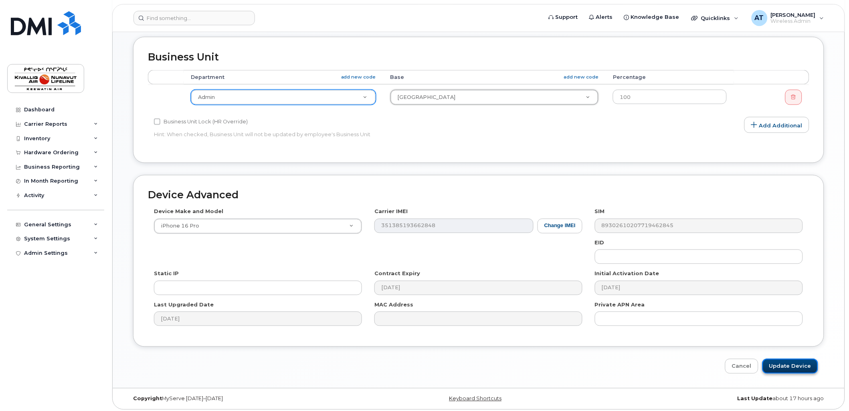
click at [787, 361] on input "Update Device" at bounding box center [791, 366] width 56 height 15
type input "Saving..."
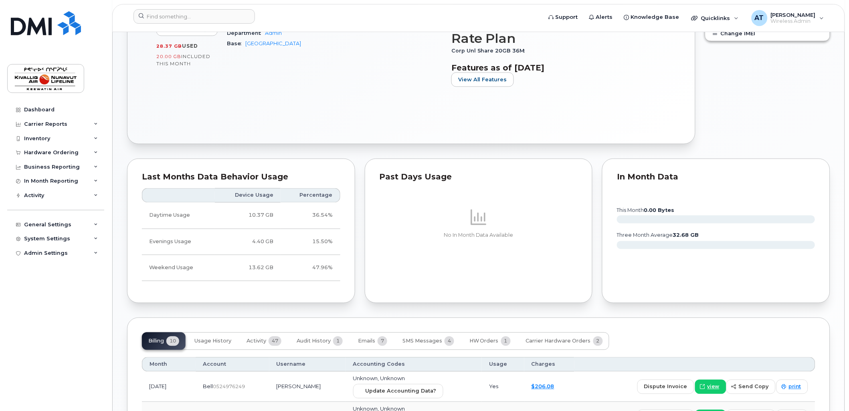
scroll to position [650, 0]
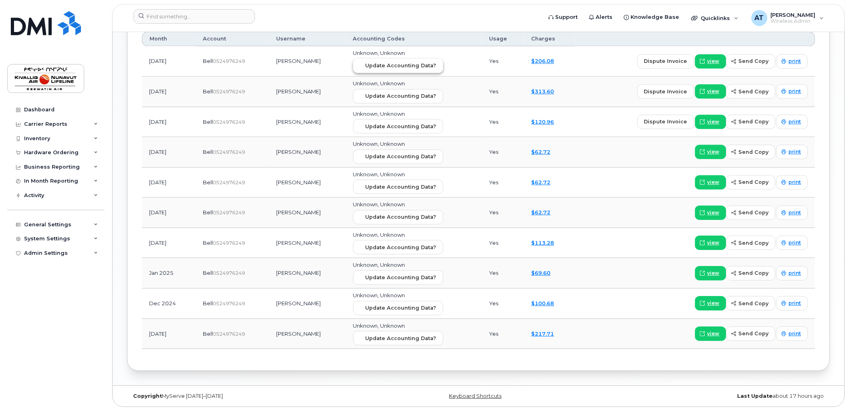
click at [417, 68] on span "Update Accounting Data?" at bounding box center [401, 66] width 71 height 8
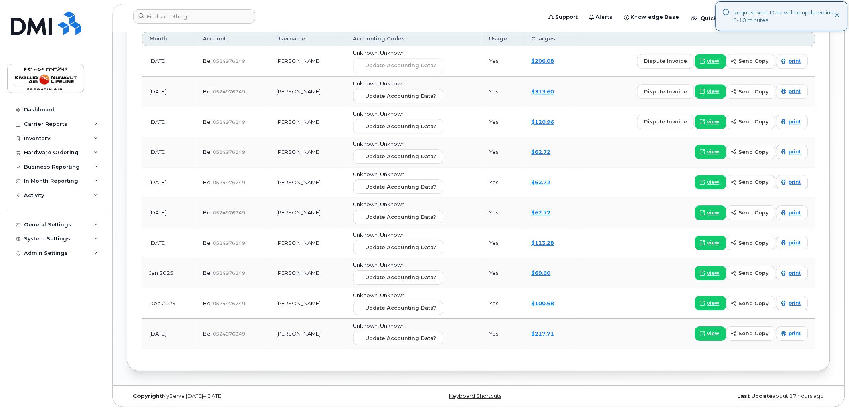
click at [839, 15] on icon at bounding box center [837, 15] width 5 height 5
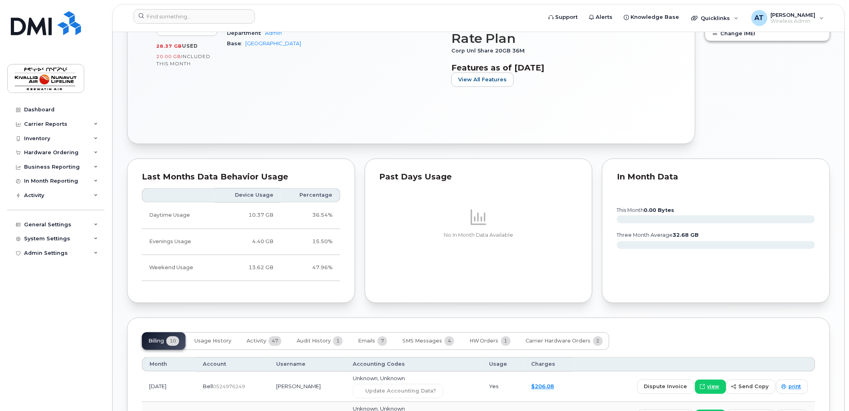
scroll to position [0, 0]
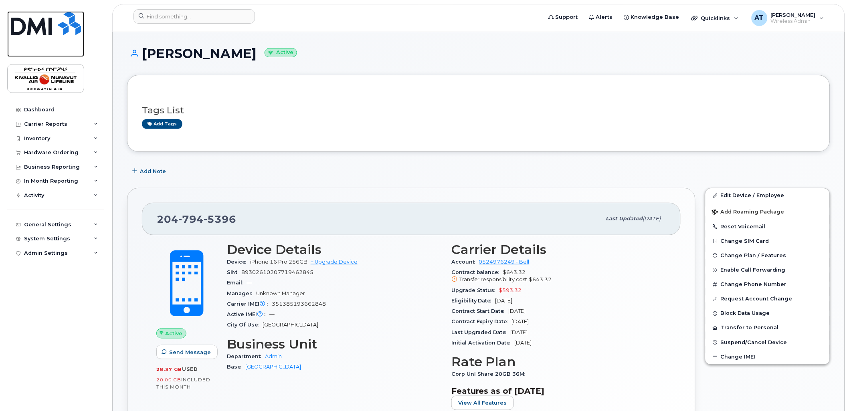
click at [49, 27] on img at bounding box center [46, 23] width 70 height 24
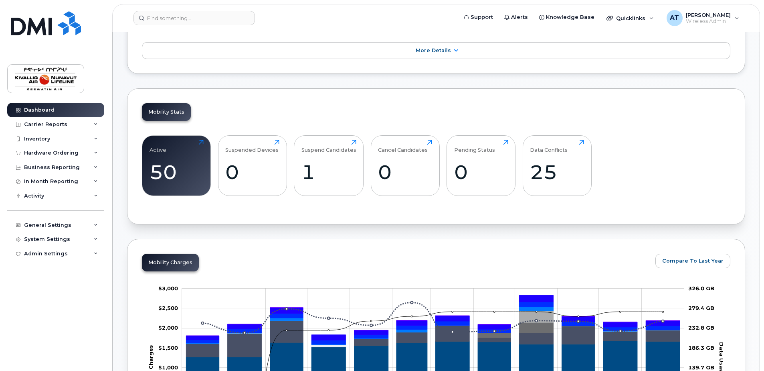
scroll to position [159, 0]
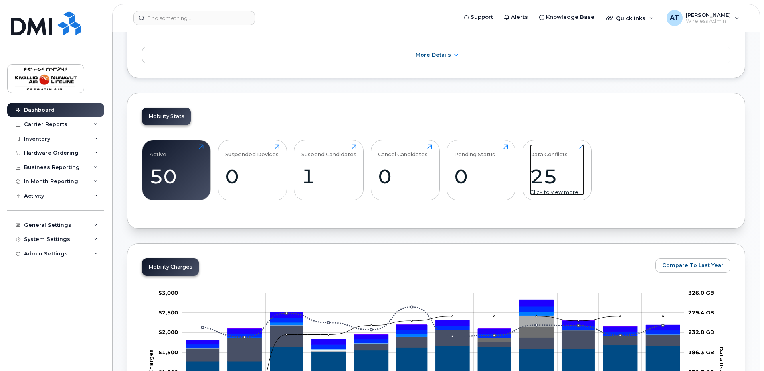
click at [540, 157] on div "Data Conflicts" at bounding box center [549, 150] width 38 height 13
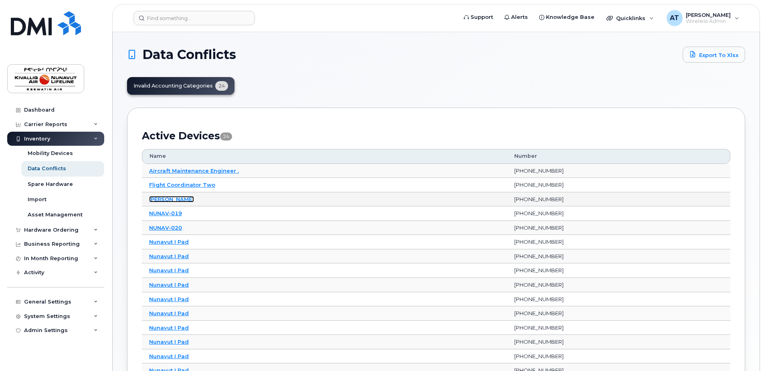
click at [175, 197] on link "[PERSON_NAME]" at bounding box center [171, 199] width 45 height 6
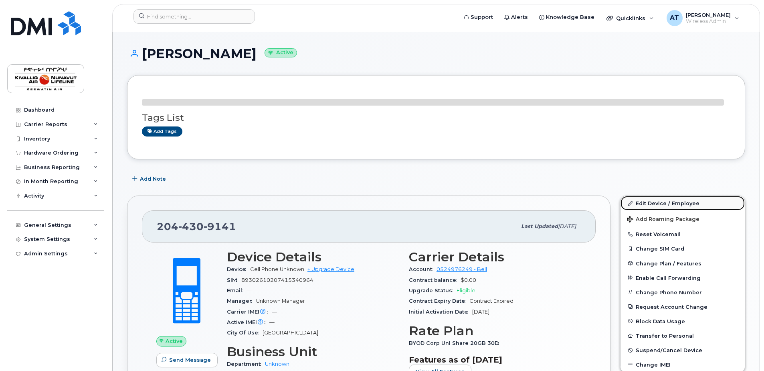
click at [641, 205] on link "Edit Device / Employee" at bounding box center [683, 203] width 124 height 14
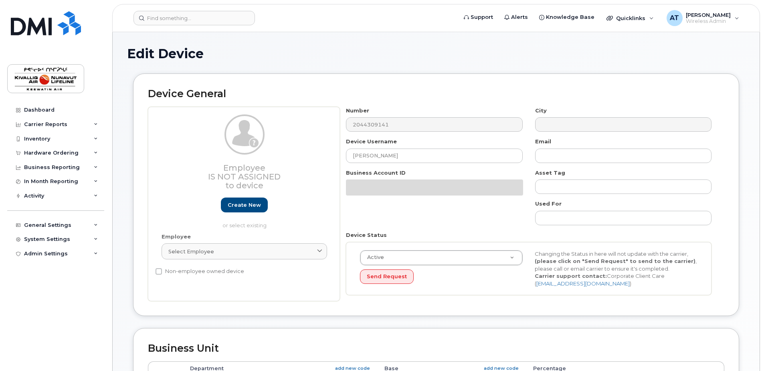
select select "7802"
select select "7805"
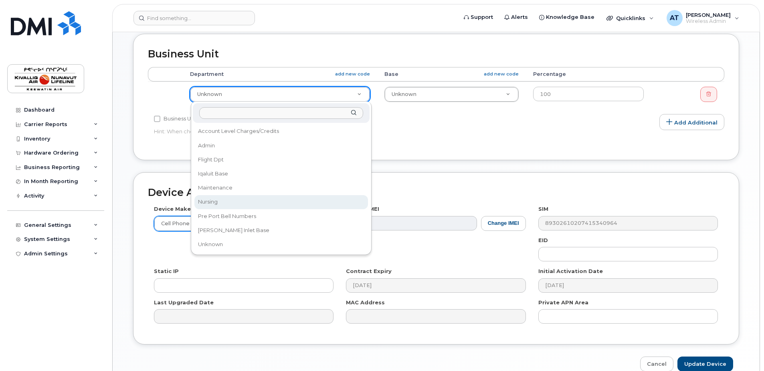
select select "7800"
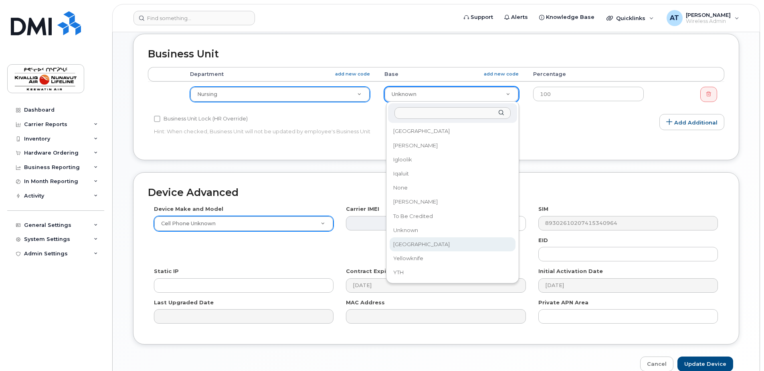
select select "7806"
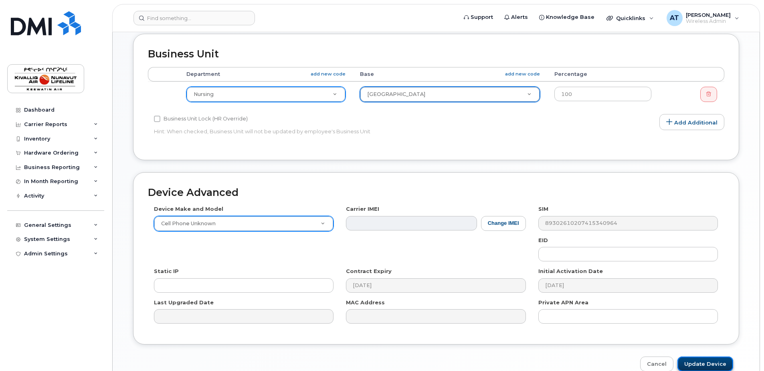
click at [701, 361] on input "Update Device" at bounding box center [706, 363] width 56 height 15
type input "Saving..."
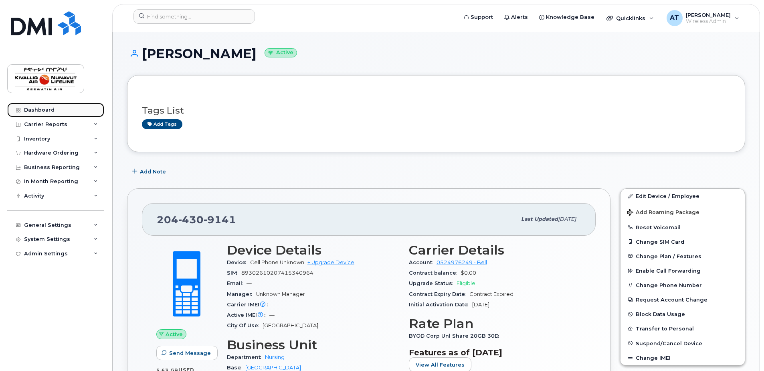
click at [38, 109] on div "Dashboard" at bounding box center [39, 110] width 30 height 6
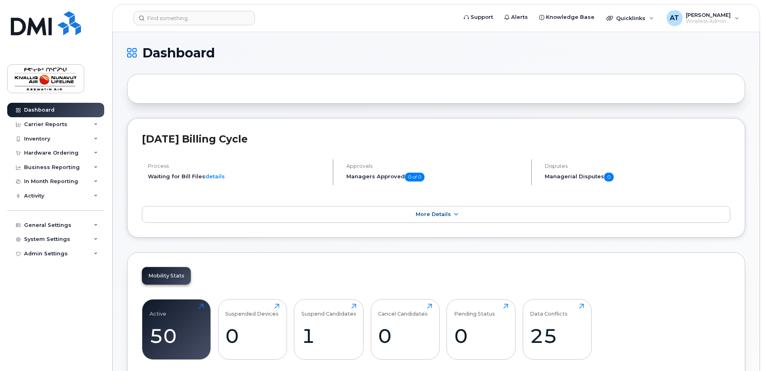
click at [531, 296] on div "Active 50 Click to view more Suspended Devices 0 Click to view more Suspend Can…" at bounding box center [436, 332] width 589 height 81
click at [534, 319] on div "Data Conflicts 25 Click to view more" at bounding box center [557, 328] width 54 height 51
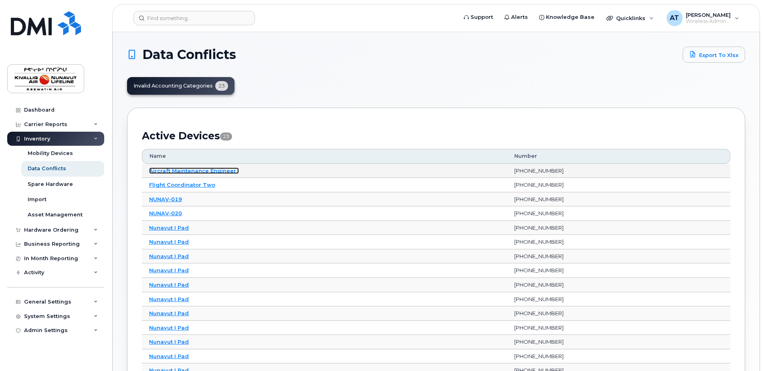
click at [195, 171] on link "Aircraft Maintenance Engineer ." at bounding box center [194, 170] width 90 height 6
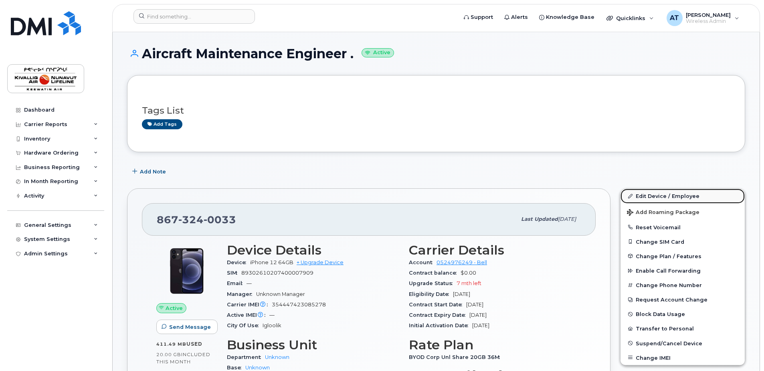
click at [645, 194] on link "Edit Device / Employee" at bounding box center [683, 195] width 124 height 14
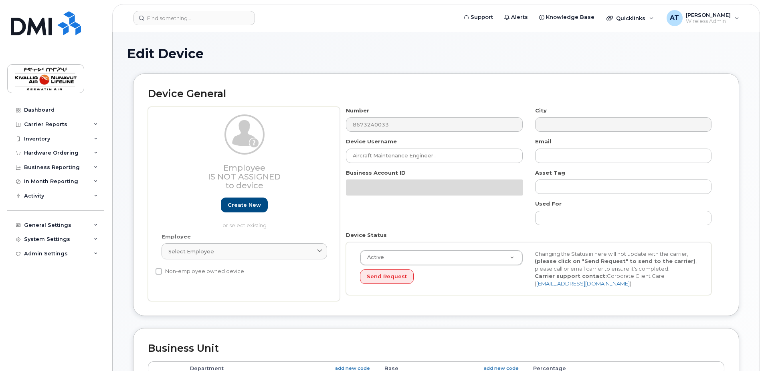
select select "7802"
select select "7805"
drag, startPoint x: 644, startPoint y: 193, endPoint x: 409, endPoint y: 227, distance: 237.4
click at [409, 227] on div "Number 8673240033 City Device Username Aircraft Maintenance Engineer . Email Bu…" at bounding box center [529, 204] width 378 height 194
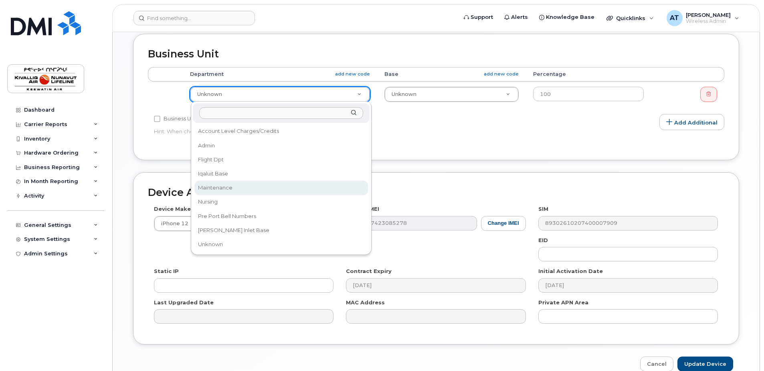
select select "7799"
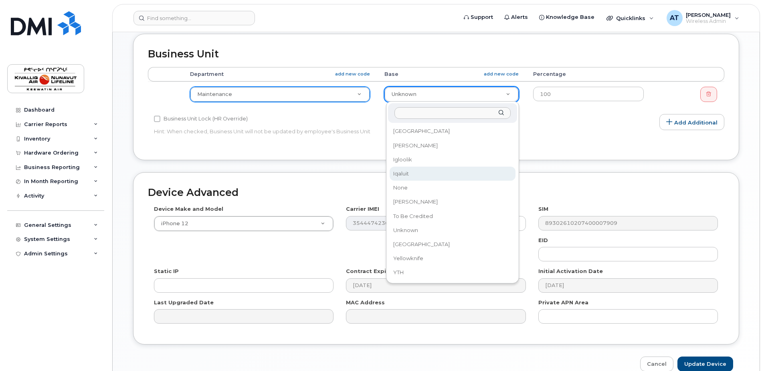
select select "7804"
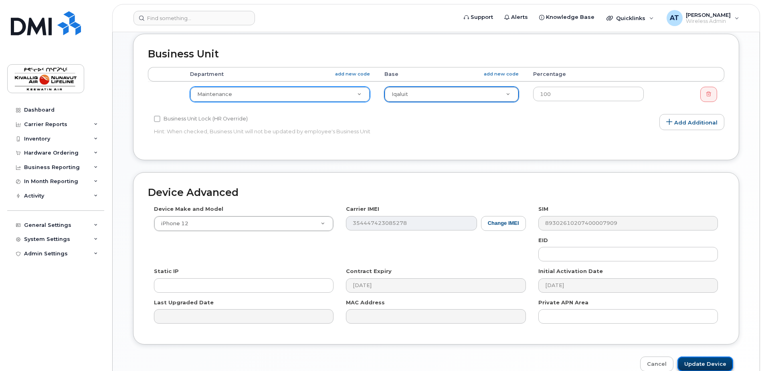
click at [699, 361] on input "Update Device" at bounding box center [706, 363] width 56 height 15
type input "Saving..."
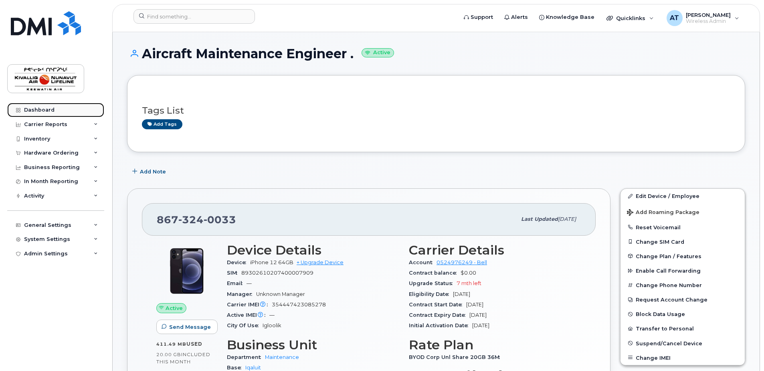
click at [33, 105] on link "Dashboard" at bounding box center [55, 110] width 97 height 14
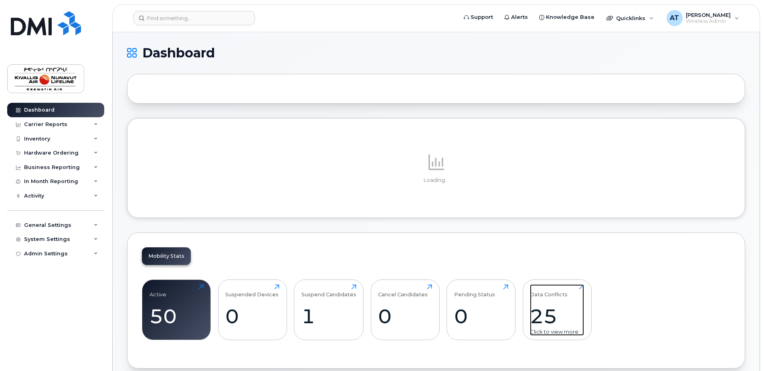
click at [537, 286] on div "Data Conflicts" at bounding box center [549, 290] width 38 height 13
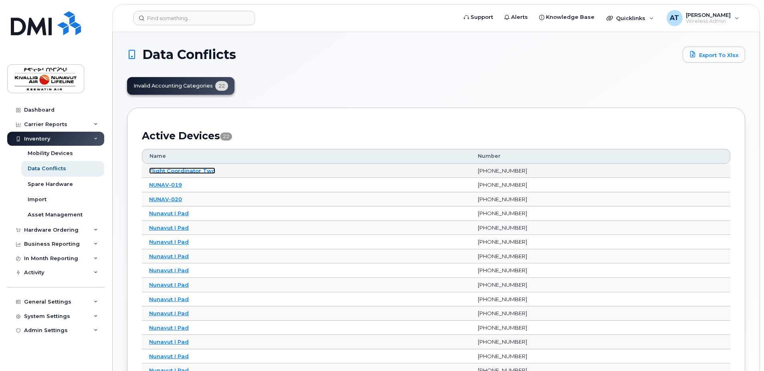
click at [202, 170] on link "Flight Coordinator Two" at bounding box center [182, 170] width 66 height 6
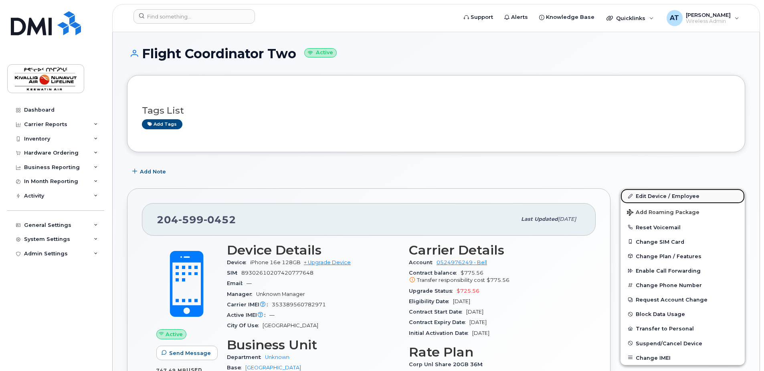
click at [663, 194] on link "Edit Device / Employee" at bounding box center [683, 195] width 124 height 14
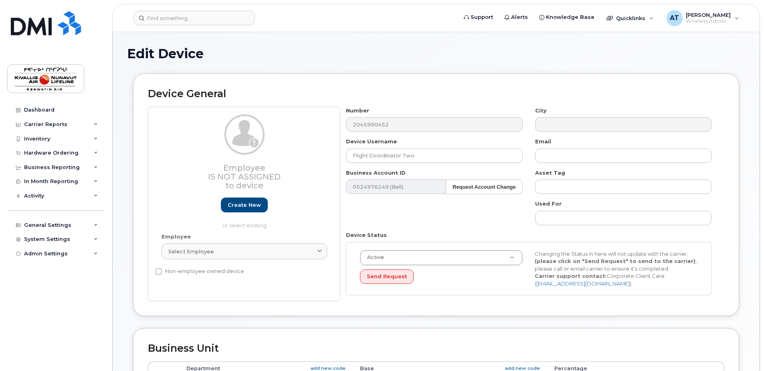
select select "7802"
select select "7806"
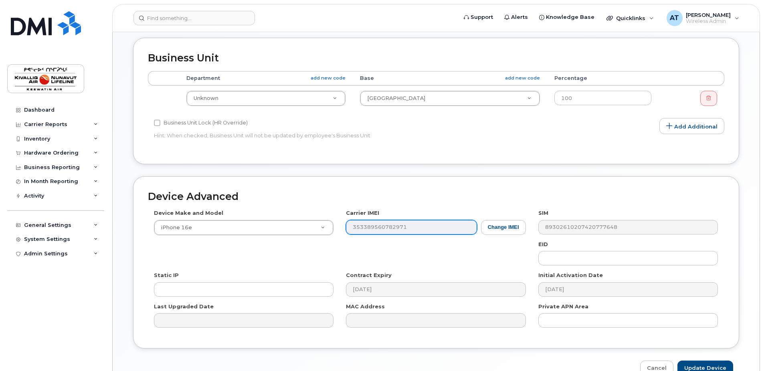
scroll to position [294, 0]
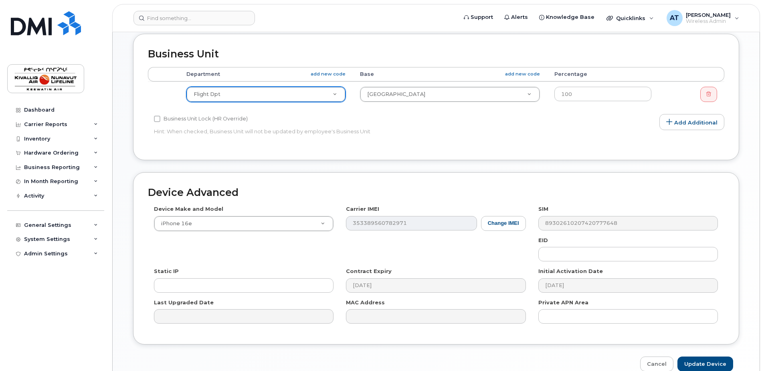
select select "7797"
click at [693, 361] on input "Update Device" at bounding box center [706, 363] width 56 height 15
type input "Saving..."
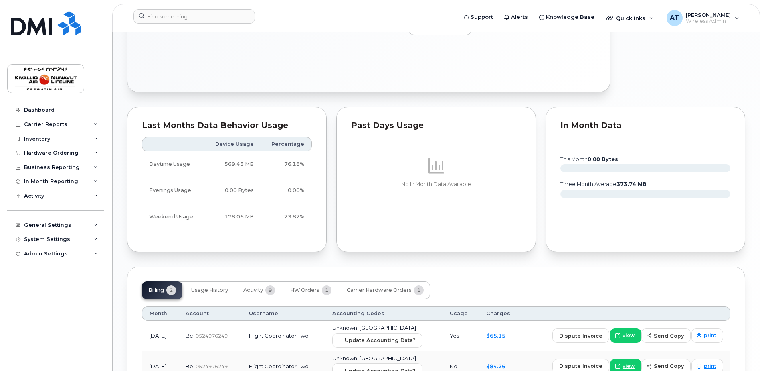
scroll to position [437, 0]
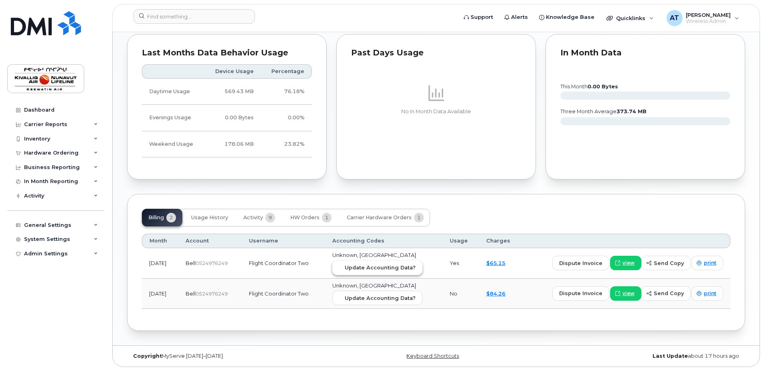
click at [389, 265] on span "Update Accounting Data?" at bounding box center [380, 267] width 71 height 8
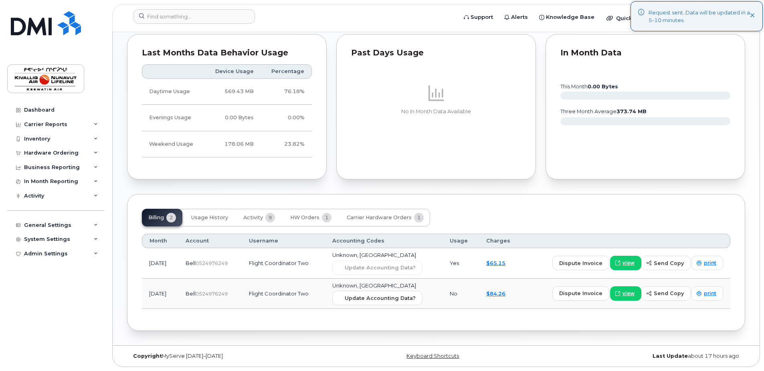
scroll to position [0, 0]
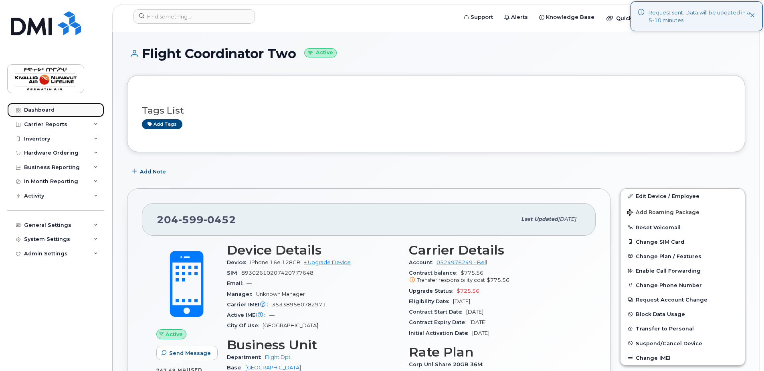
click at [41, 107] on div "Dashboard" at bounding box center [39, 110] width 30 height 6
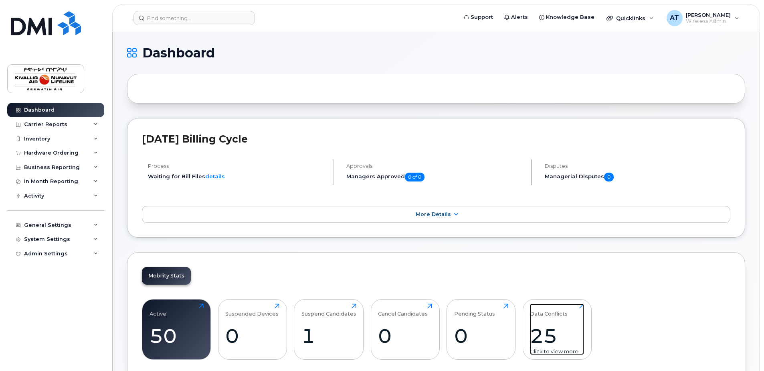
click at [556, 326] on div "25" at bounding box center [557, 336] width 54 height 24
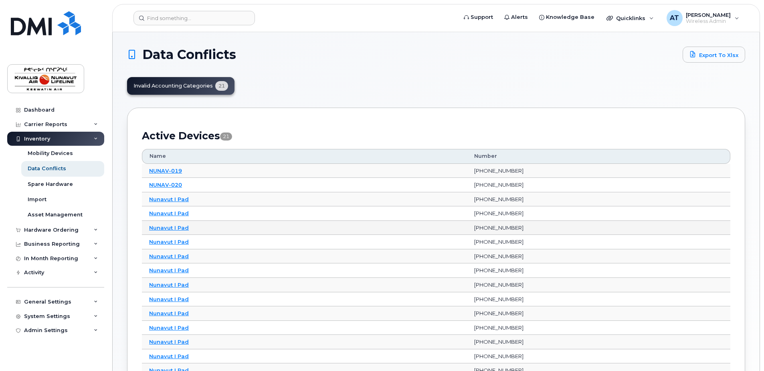
scroll to position [229, 0]
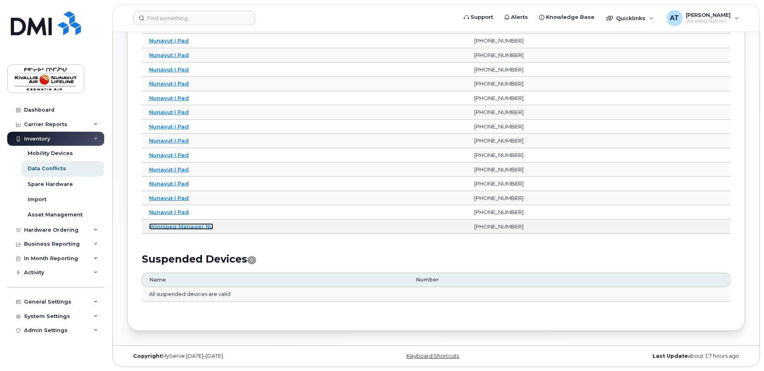
click at [192, 227] on link "Winnipeg Manager Nu" at bounding box center [181, 226] width 64 height 6
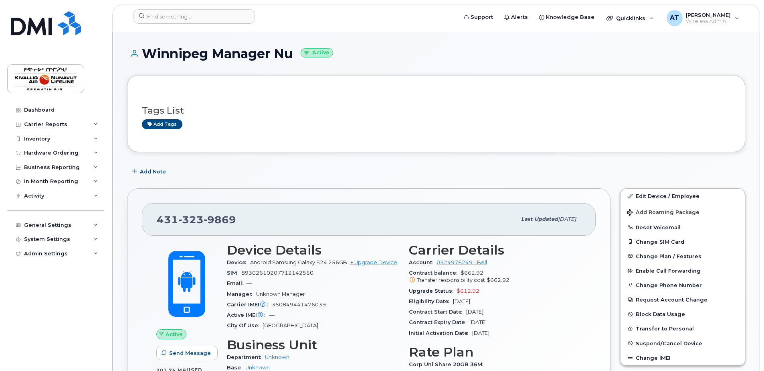
drag, startPoint x: 764, startPoint y: 74, endPoint x: 762, endPoint y: 90, distance: 16.1
drag, startPoint x: 761, startPoint y: 105, endPoint x: 763, endPoint y: 118, distance: 13.5
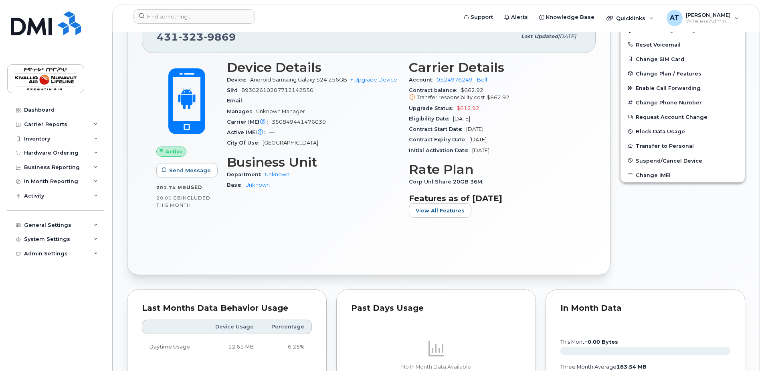
scroll to position [147, 0]
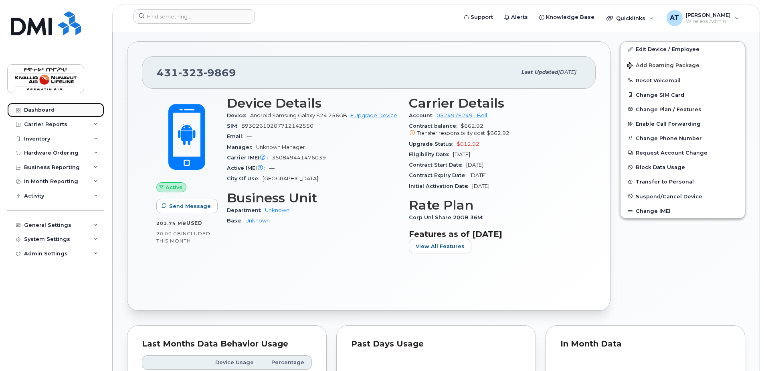
drag, startPoint x: 48, startPoint y: 108, endPoint x: 65, endPoint y: 106, distance: 16.5
click at [48, 108] on div "Dashboard" at bounding box center [39, 110] width 30 height 6
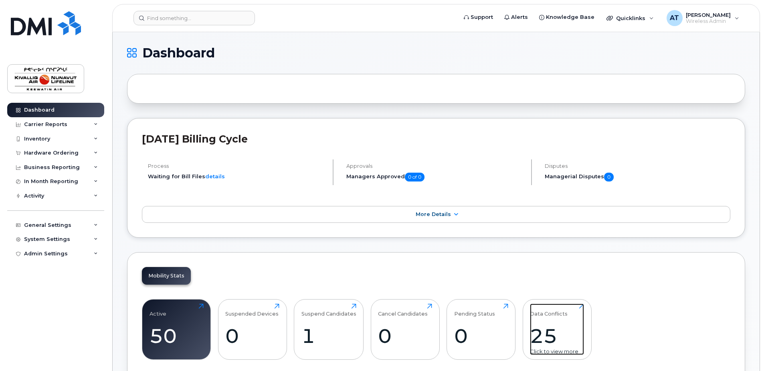
click at [548, 309] on div "Data Conflicts" at bounding box center [549, 309] width 38 height 13
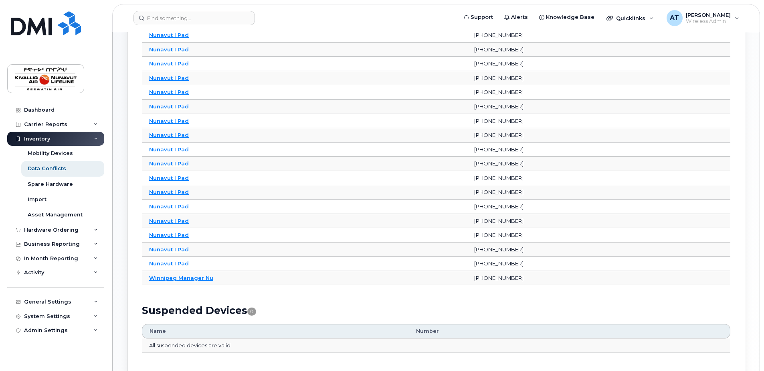
scroll to position [229, 0]
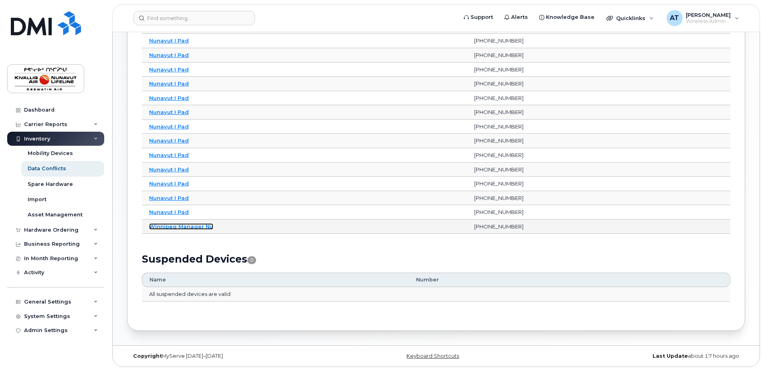
click at [189, 225] on link "Winnipeg Manager Nu" at bounding box center [181, 226] width 64 height 6
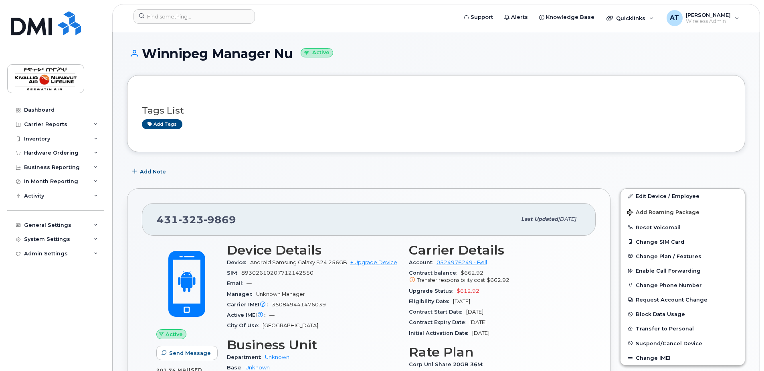
drag, startPoint x: 150, startPoint y: 54, endPoint x: 292, endPoint y: 57, distance: 141.6
click at [292, 57] on h1 "Winnipeg Manager Nu Active" at bounding box center [436, 54] width 618 height 14
drag, startPoint x: 292, startPoint y: 57, endPoint x: 399, endPoint y: 89, distance: 111.9
click at [399, 89] on div "Tags List Add tags" at bounding box center [436, 113] width 618 height 77
drag, startPoint x: 53, startPoint y: 107, endPoint x: 65, endPoint y: 113, distance: 14.5
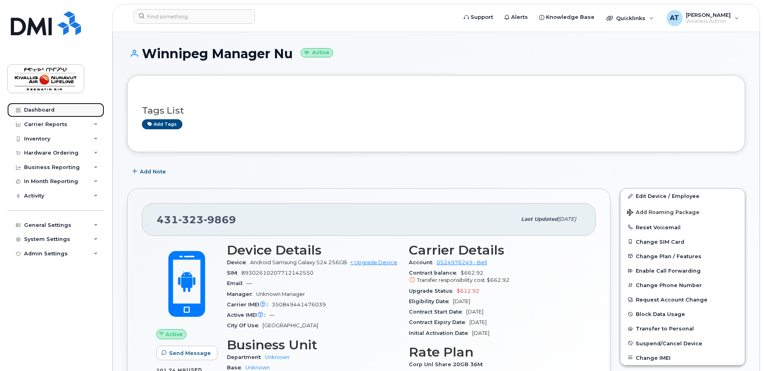
click at [53, 107] on div "Dashboard" at bounding box center [39, 110] width 30 height 6
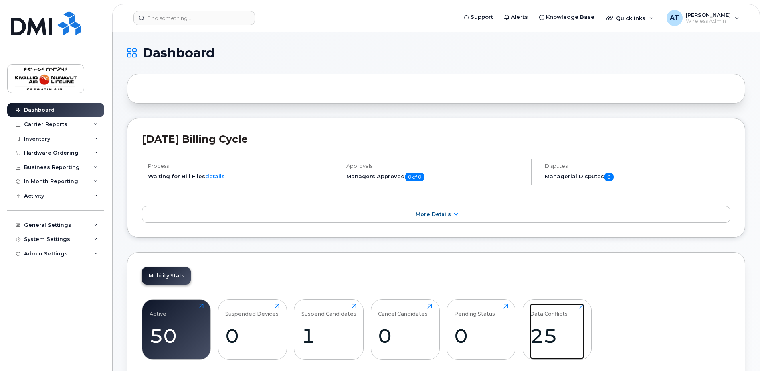
click at [553, 324] on div "25" at bounding box center [557, 336] width 54 height 24
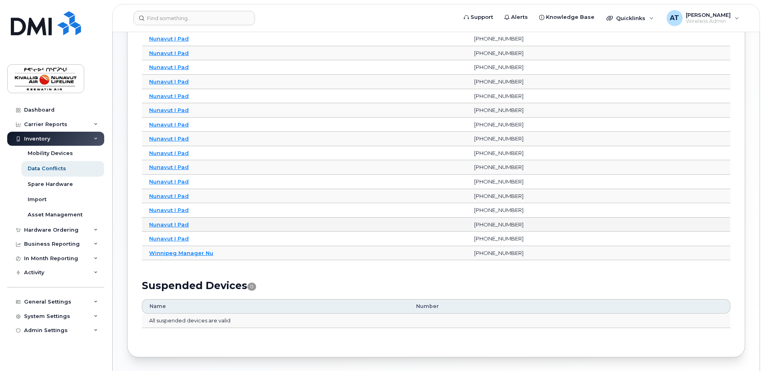
scroll to position [229, 0]
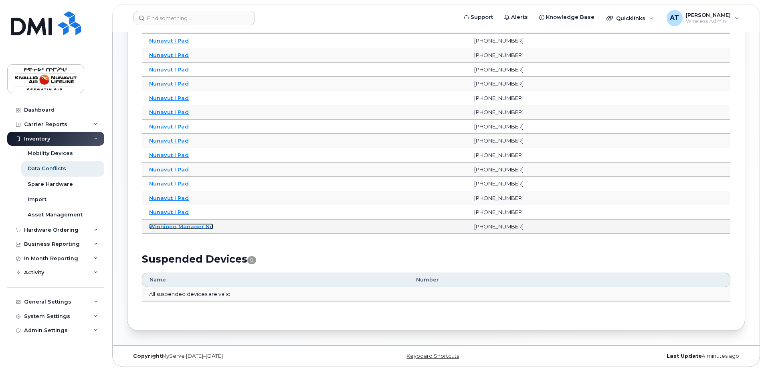
click at [196, 226] on link "Winnipeg Manager Nu" at bounding box center [181, 226] width 64 height 6
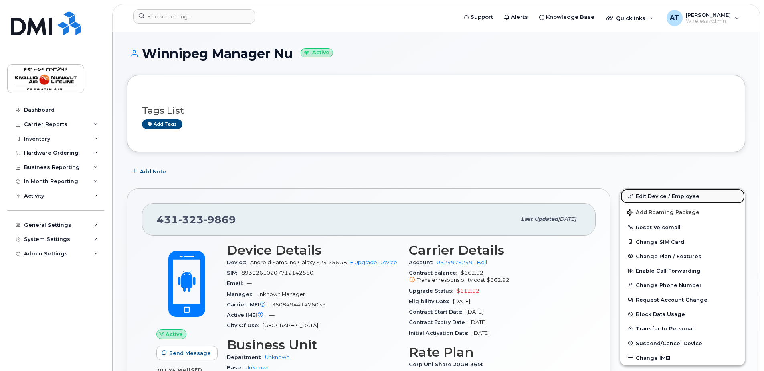
drag, startPoint x: 646, startPoint y: 198, endPoint x: 669, endPoint y: 195, distance: 23.4
click at [646, 198] on link "Edit Device / Employee" at bounding box center [683, 195] width 124 height 14
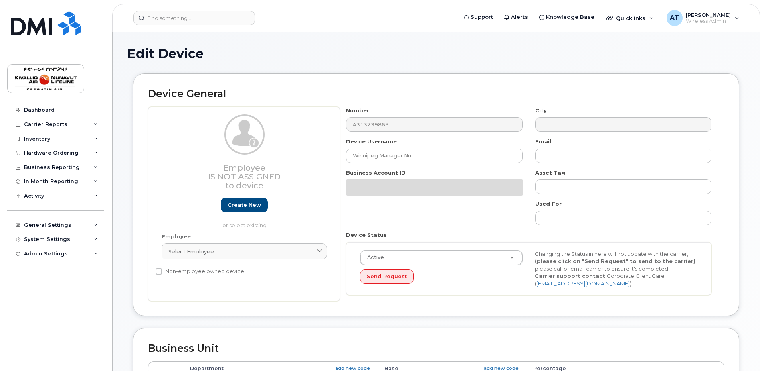
select select "7802"
select select "7805"
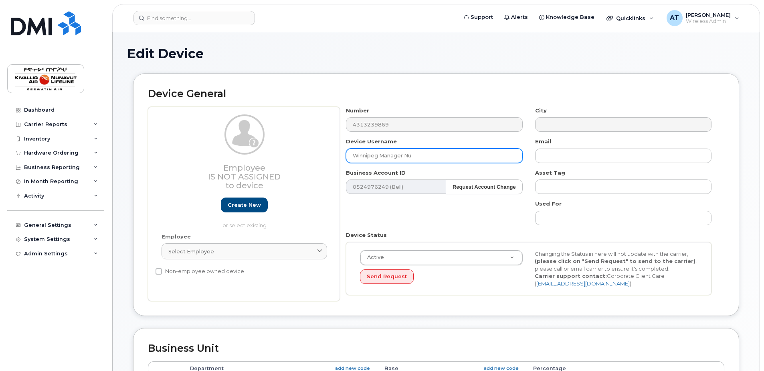
click at [436, 151] on input "Winnipeg Manager Nu" at bounding box center [434, 155] width 176 height 14
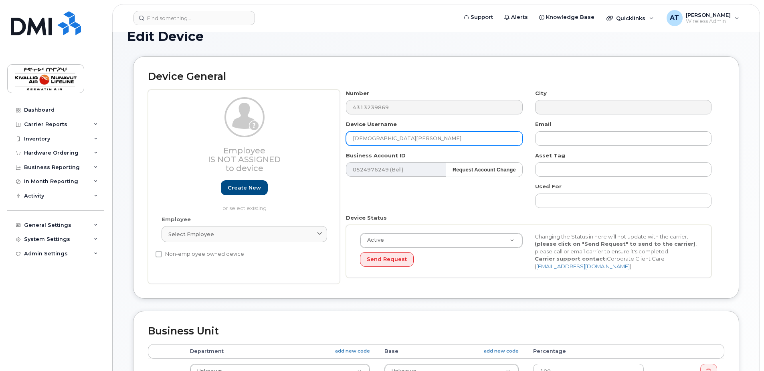
scroll to position [294, 0]
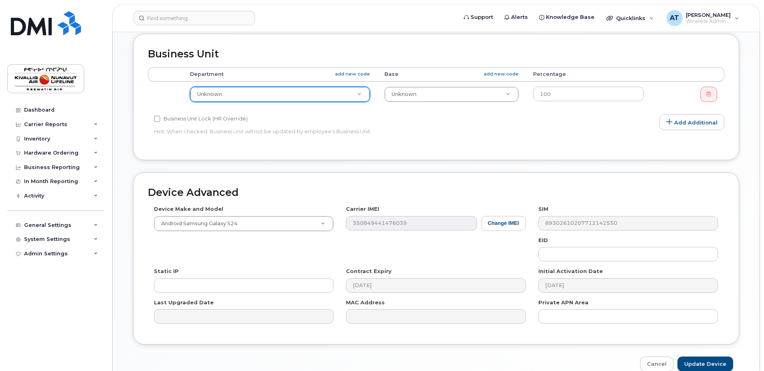
type input "Matt Scoble"
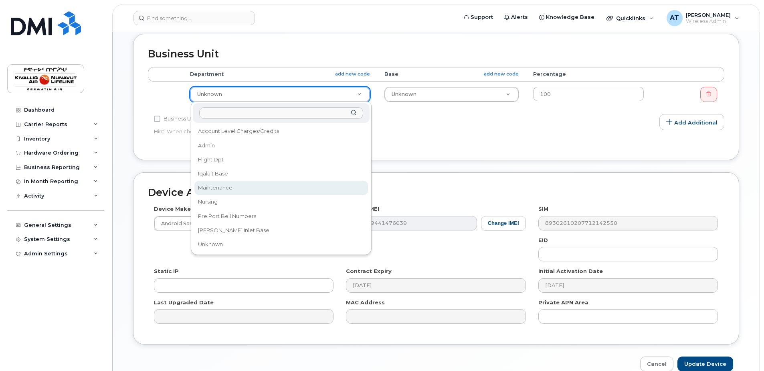
select select "7799"
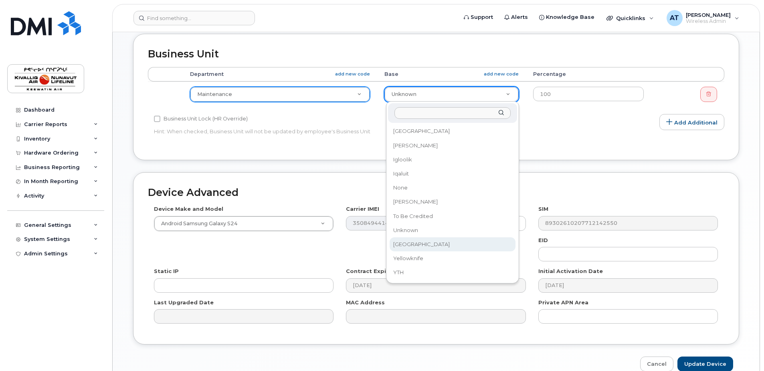
select select "7806"
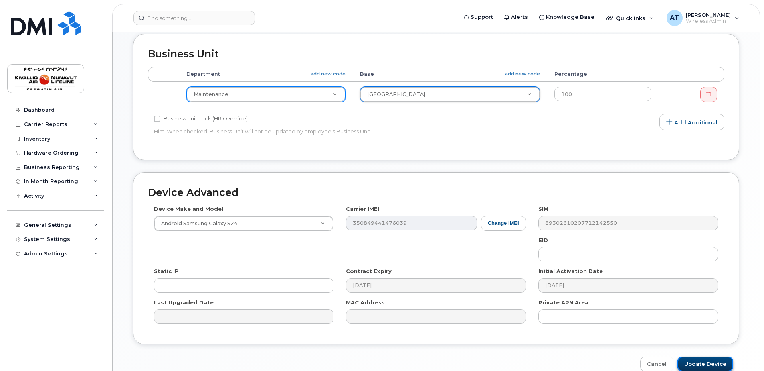
click at [694, 360] on input "Update Device" at bounding box center [706, 363] width 56 height 15
type input "Saving..."
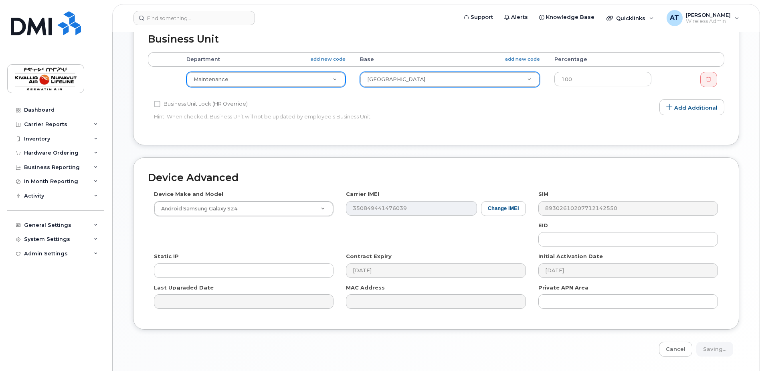
scroll to position [334, 0]
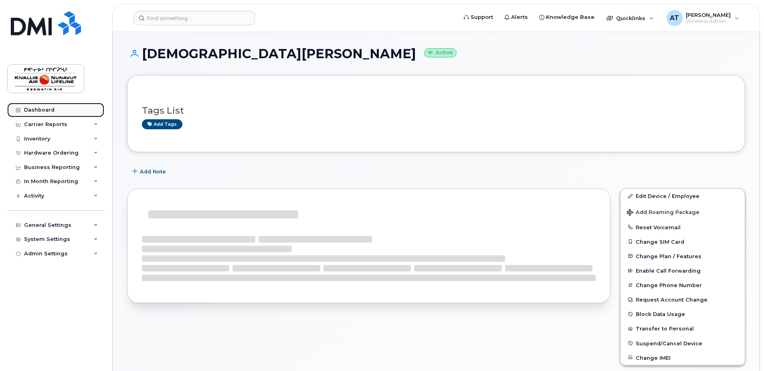
click at [54, 109] on link "Dashboard" at bounding box center [55, 110] width 97 height 14
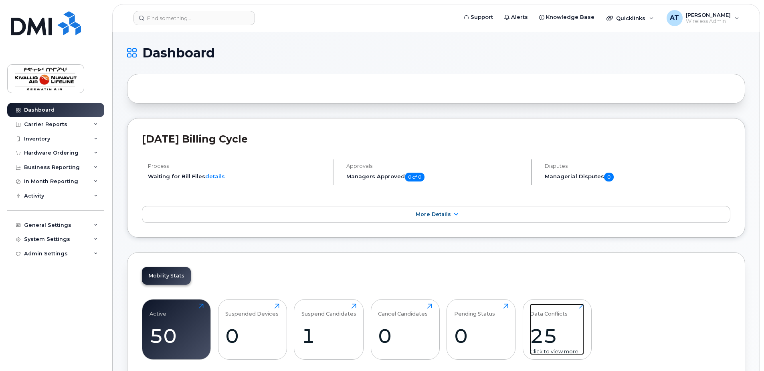
click at [541, 324] on div "25" at bounding box center [557, 336] width 54 height 24
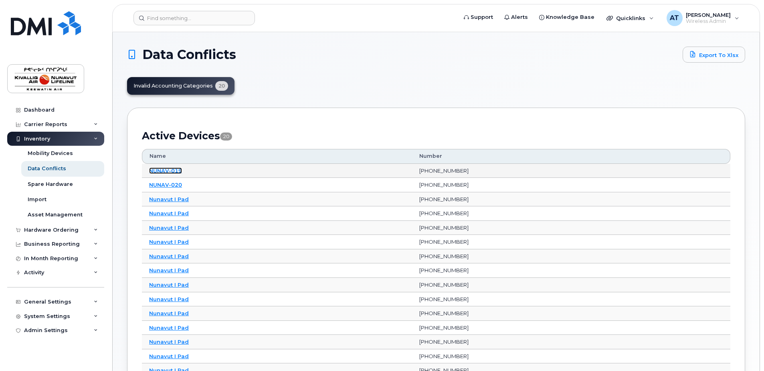
click at [174, 171] on link "NUNAV-019" at bounding box center [165, 170] width 33 height 6
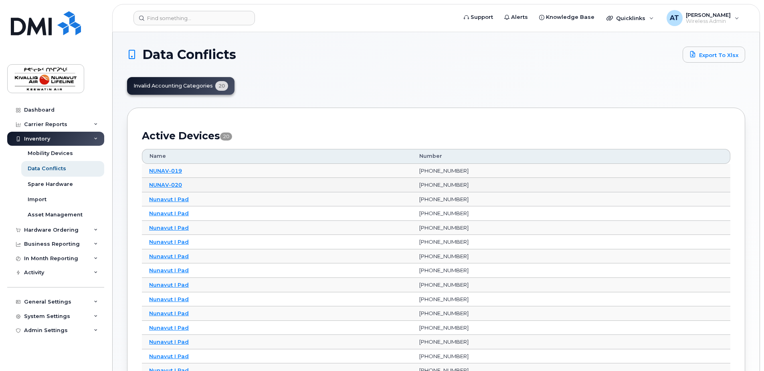
scroll to position [215, 0]
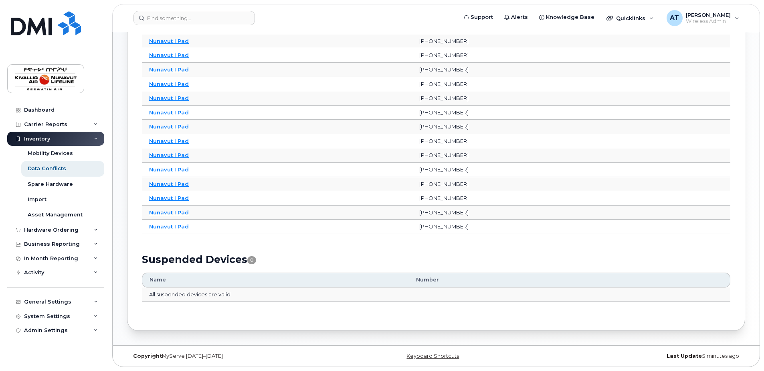
click at [756, 104] on div "Data Conflicts Export to Xlsx Invalid Accounting Categories 20 Active Devices 2…" at bounding box center [436, 81] width 647 height 528
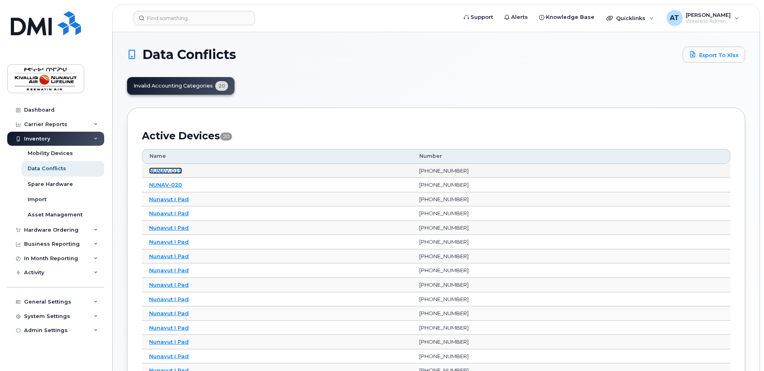
click at [164, 170] on link "NUNAV-019" at bounding box center [165, 170] width 33 height 6
drag, startPoint x: 172, startPoint y: 170, endPoint x: 199, endPoint y: 170, distance: 26.5
click at [172, 170] on link "NUNAV-019" at bounding box center [165, 170] width 33 height 6
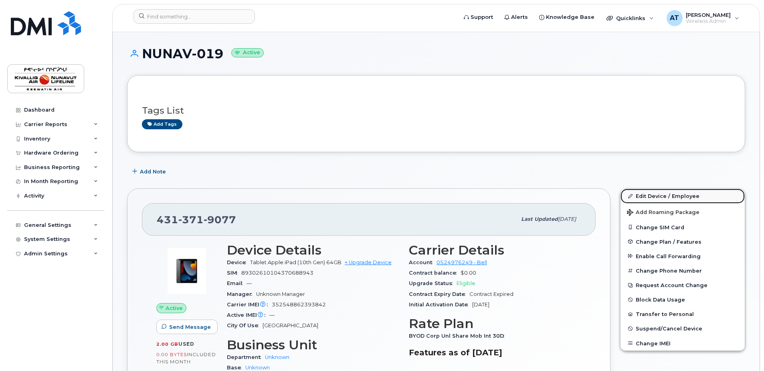
click at [636, 192] on link "Edit Device / Employee" at bounding box center [683, 195] width 124 height 14
click at [654, 194] on link "Edit Device / Employee" at bounding box center [683, 195] width 124 height 14
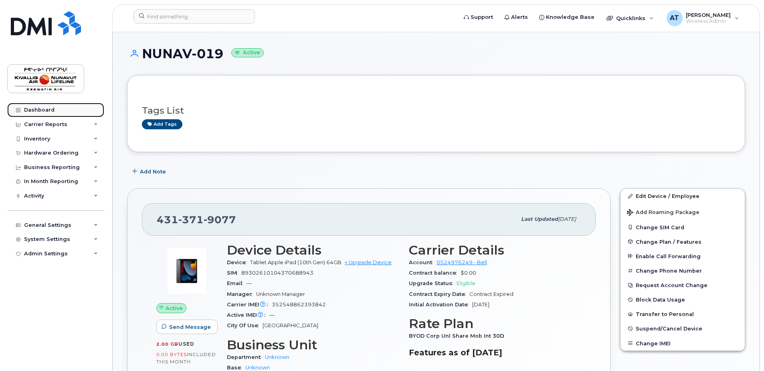
click at [57, 106] on link "Dashboard" at bounding box center [55, 110] width 97 height 14
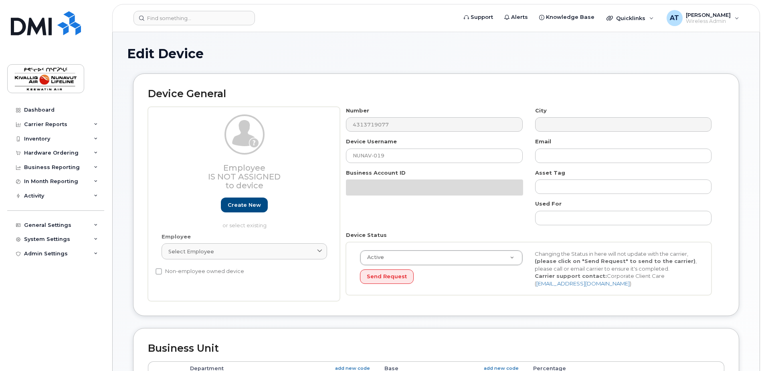
select select "7802"
select select "7805"
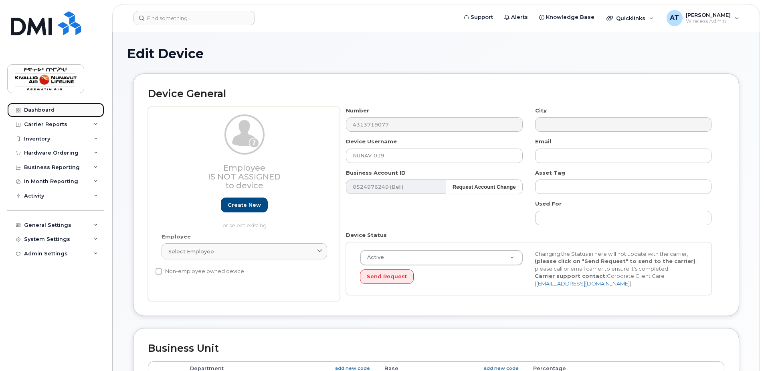
click at [59, 110] on link "Dashboard" at bounding box center [55, 110] width 97 height 14
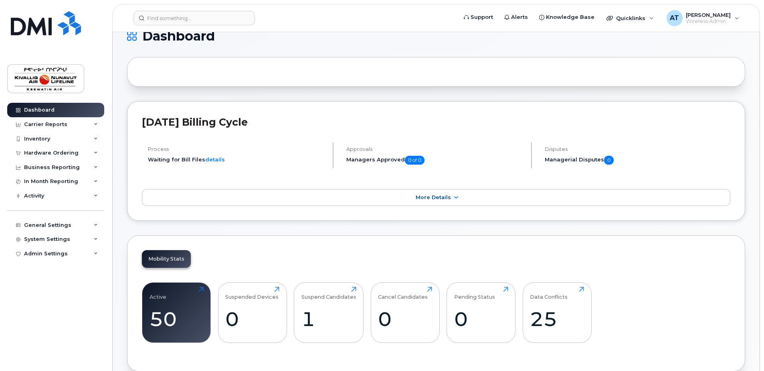
scroll to position [294, 0]
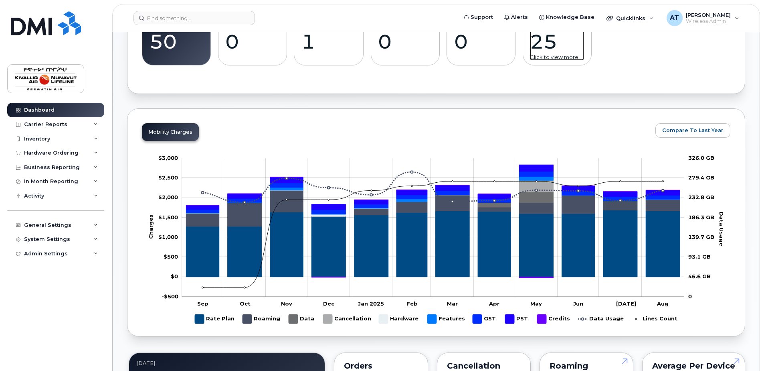
click at [572, 44] on div "25" at bounding box center [557, 42] width 54 height 24
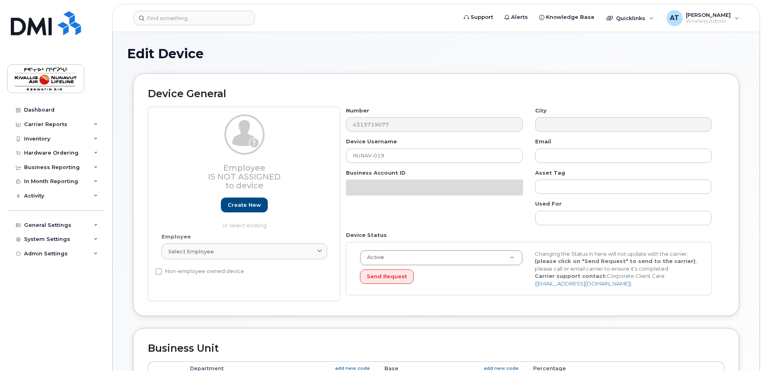
select select "7802"
select select "7805"
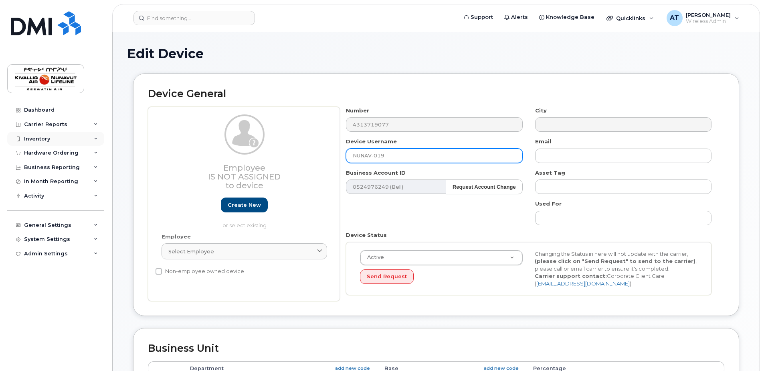
drag, startPoint x: 393, startPoint y: 158, endPoint x: 32, endPoint y: 142, distance: 362.1
click at [195, 146] on div "Employee Is not assigned to device Create new or select existing Employee Selec…" at bounding box center [436, 204] width 577 height 194
type input "Nunavut I Pad"
drag, startPoint x: 762, startPoint y: 122, endPoint x: 764, endPoint y: 141, distance: 18.9
click at [764, 141] on body "Support Alerts Knowledge Base Quicklinks Suspend / Cancel Device Change SIM Car…" at bounding box center [382, 352] width 764 height 705
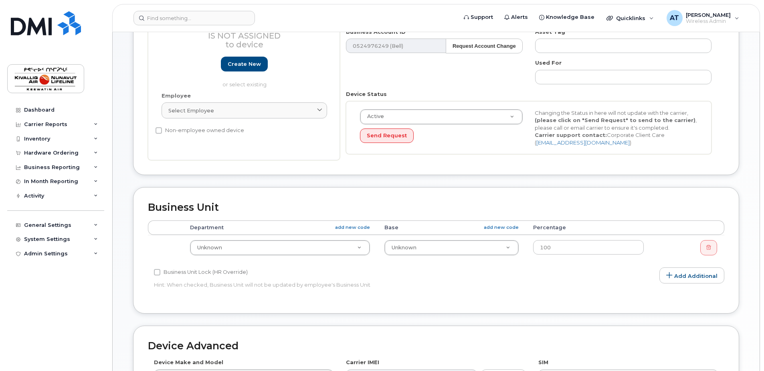
scroll to position [172, 0]
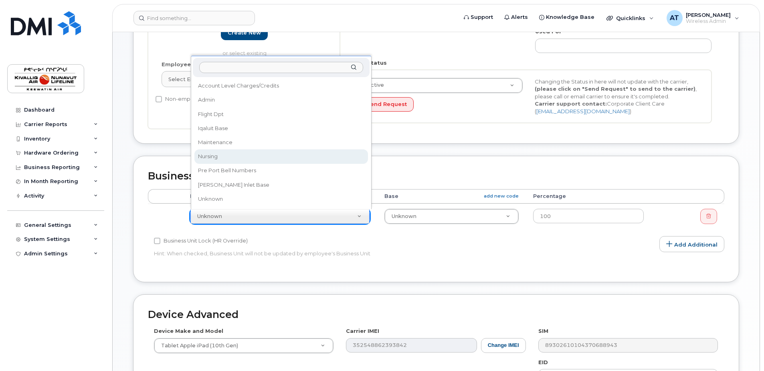
select select "7800"
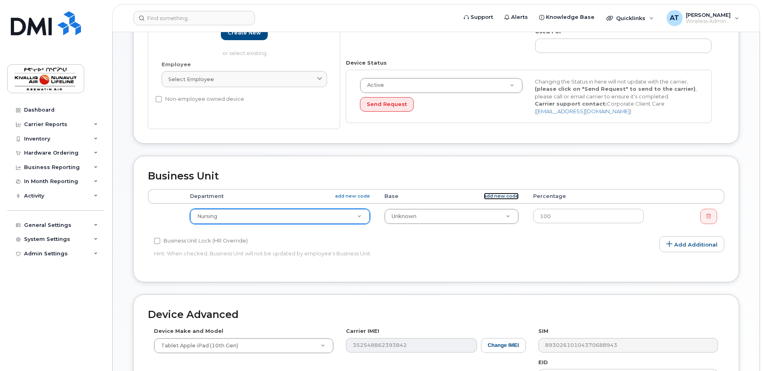
click at [490, 196] on link "add new code" at bounding box center [501, 195] width 35 height 7
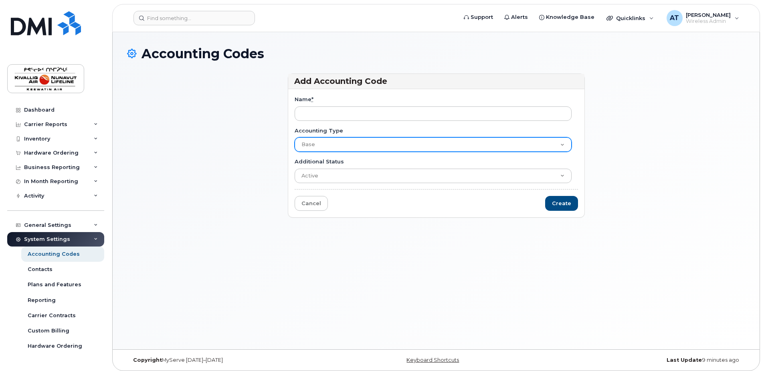
click at [340, 145] on select "Department Base" at bounding box center [433, 144] width 277 height 14
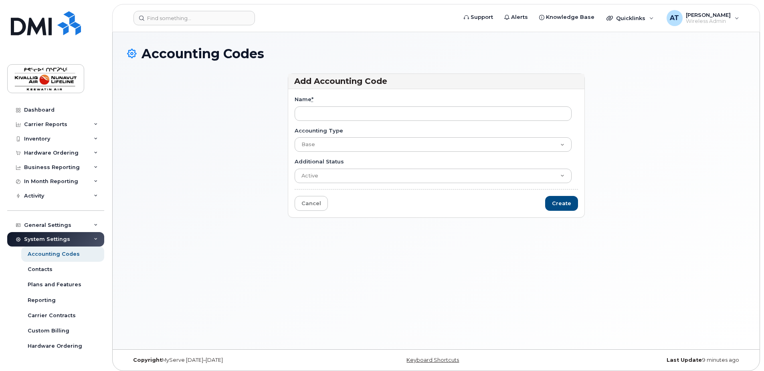
click at [338, 101] on div "Name *" at bounding box center [437, 107] width 284 height 25
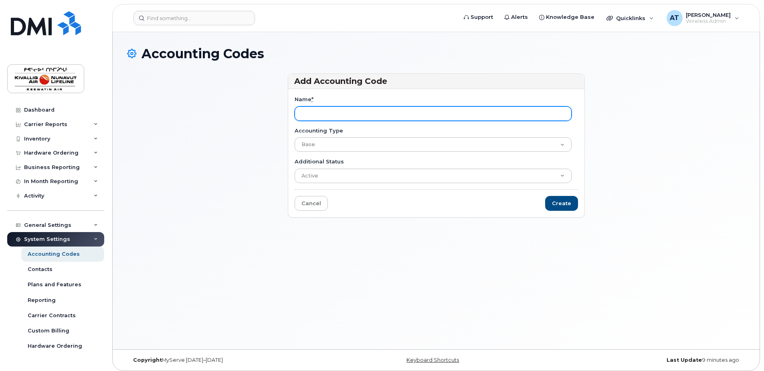
click at [332, 111] on input "Name *" at bounding box center [433, 113] width 277 height 14
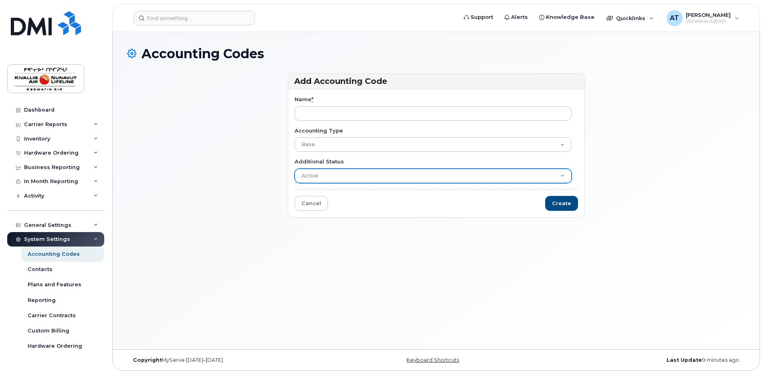
click at [318, 178] on select "Active Suspended Cancelled Closed" at bounding box center [433, 175] width 277 height 14
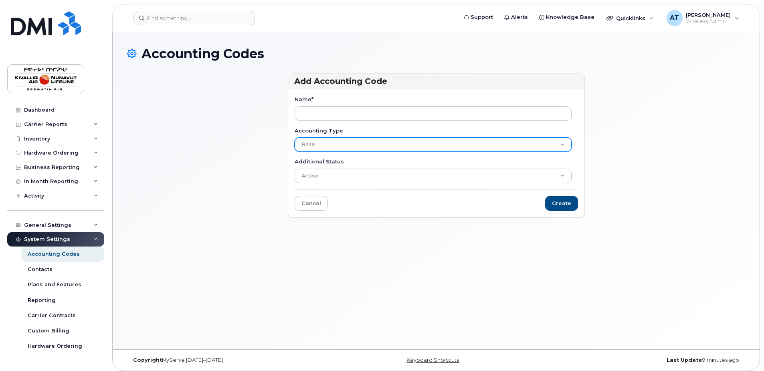
click at [323, 141] on select "Department Base" at bounding box center [433, 144] width 277 height 14
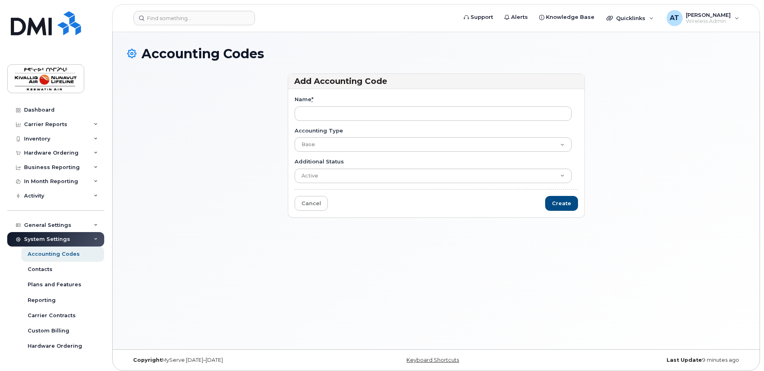
click at [252, 131] on div "Add Accounting Code Name * Accounting Type Department Base Additional Status Ac…" at bounding box center [436, 148] width 618 height 151
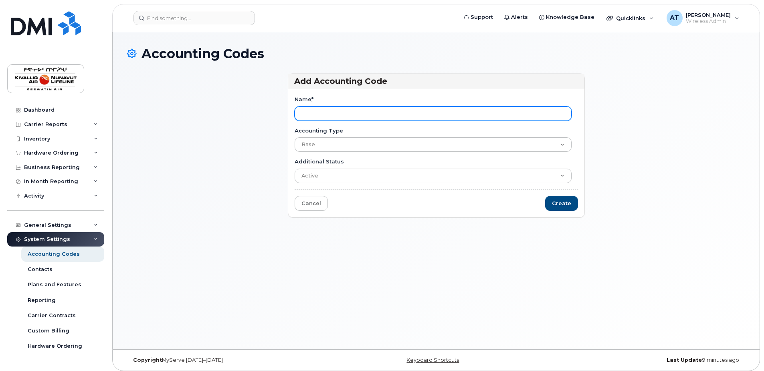
click at [307, 111] on input "Name *" at bounding box center [433, 113] width 277 height 14
click at [318, 108] on input "Name *" at bounding box center [433, 113] width 277 height 14
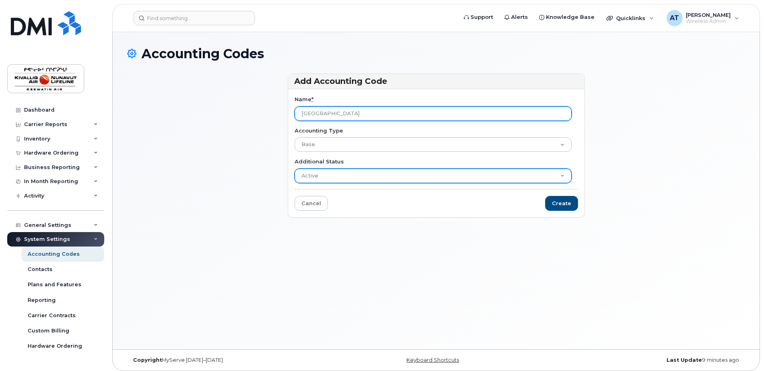
type input "[GEOGRAPHIC_DATA]"
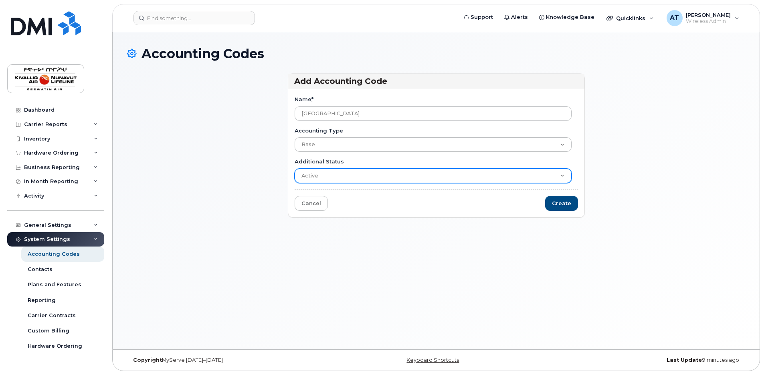
click at [360, 174] on select "Active Suspended Cancelled Closed" at bounding box center [433, 175] width 277 height 14
drag, startPoint x: 360, startPoint y: 174, endPoint x: 377, endPoint y: 176, distance: 17.0
click at [360, 174] on select "Active Suspended Cancelled Closed" at bounding box center [433, 175] width 277 height 14
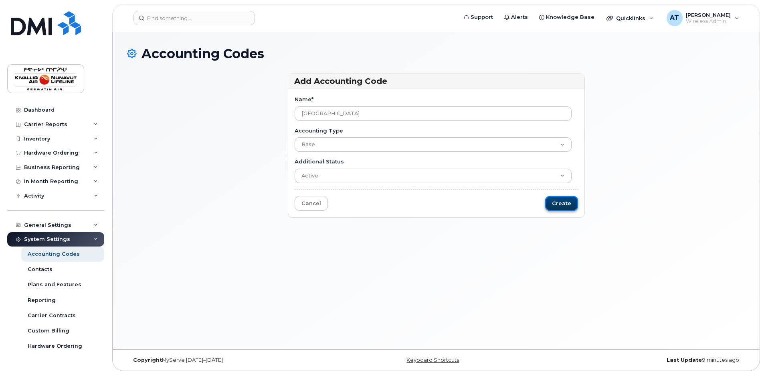
click at [564, 201] on input "Create" at bounding box center [561, 203] width 33 height 15
type input "Saving..."
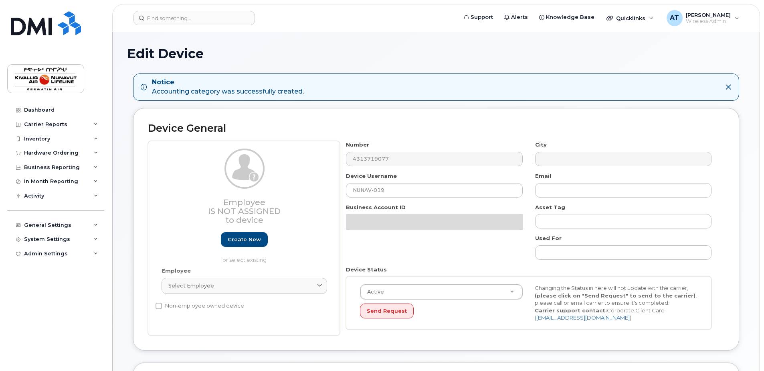
select select "7802"
select select "7805"
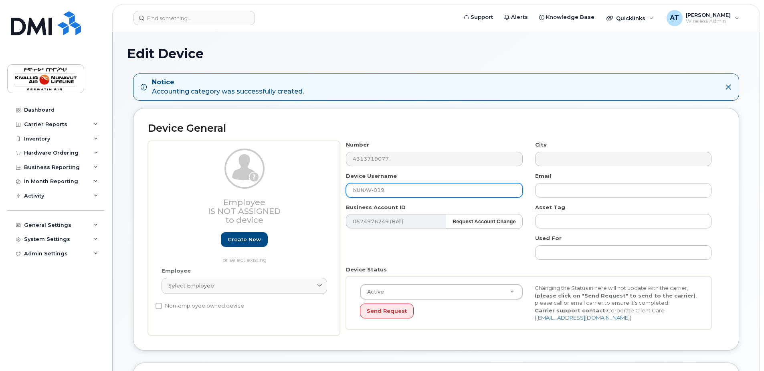
drag, startPoint x: 401, startPoint y: 190, endPoint x: 132, endPoint y: 160, distance: 270.8
click at [142, 162] on div "Device General Employee Is not assigned to device Create new or select existing…" at bounding box center [436, 229] width 606 height 242
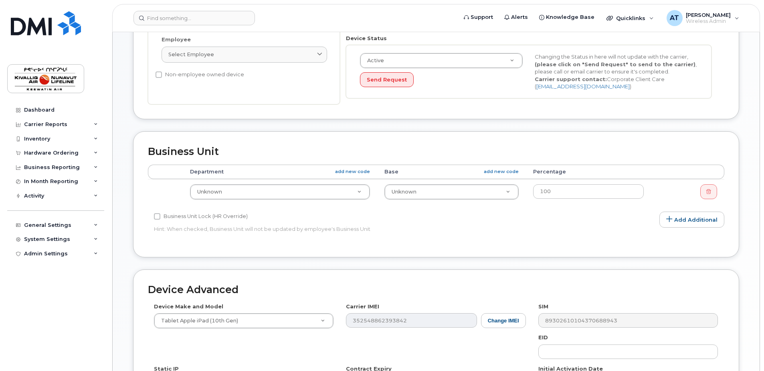
scroll to position [294, 0]
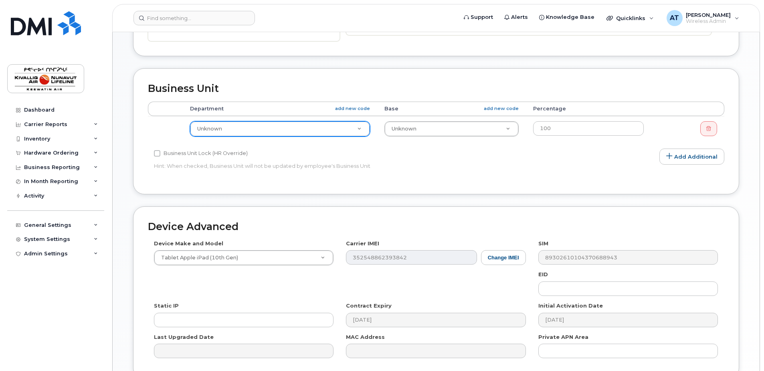
type input "Nunavut I Pad"
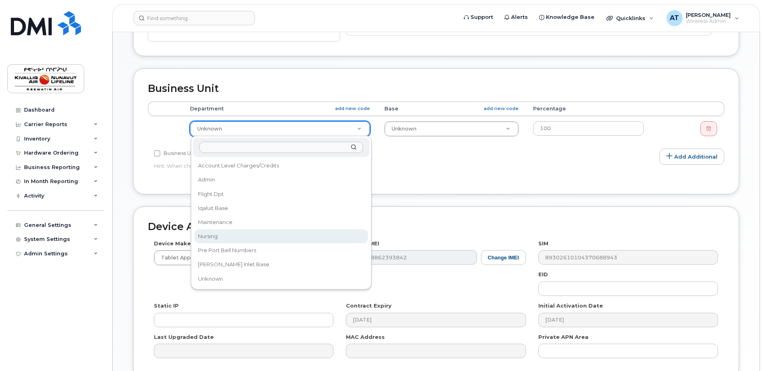
select select "7800"
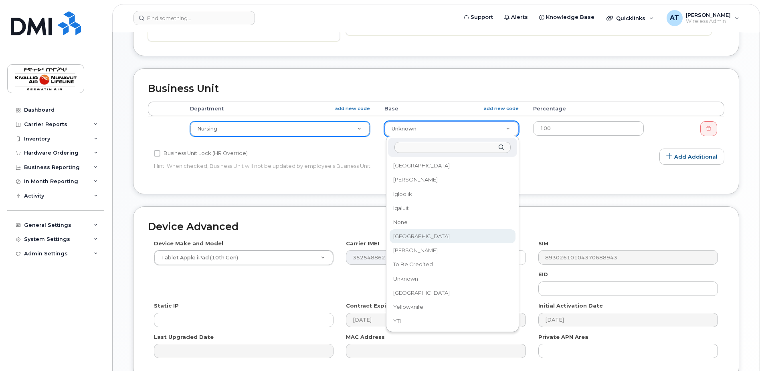
select select "36022032"
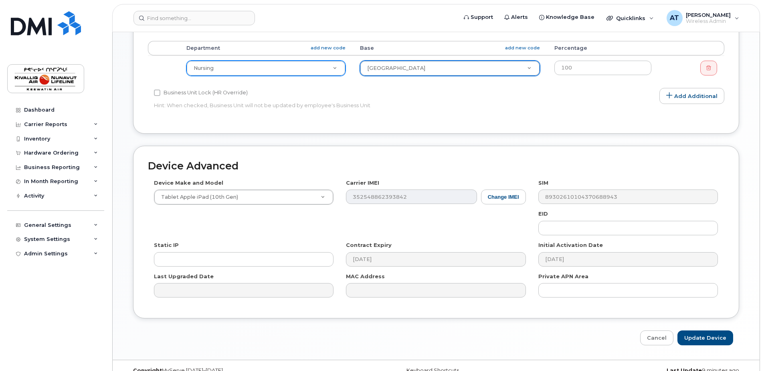
scroll to position [369, 0]
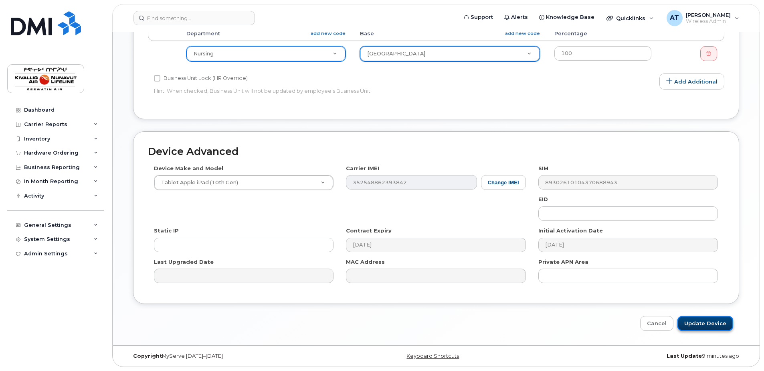
click at [690, 319] on input "Update Device" at bounding box center [706, 323] width 56 height 15
type input "Saving..."
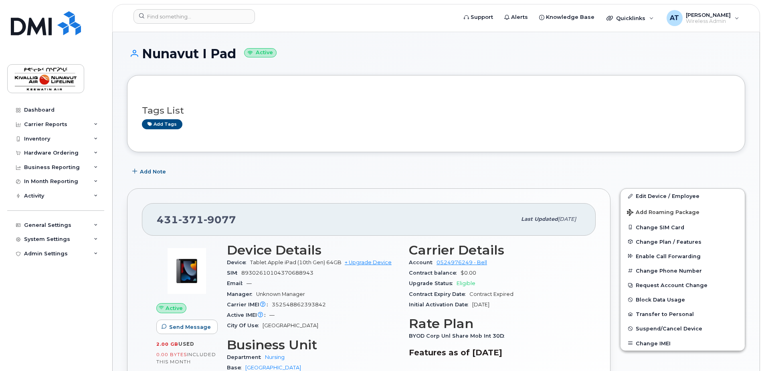
drag, startPoint x: 203, startPoint y: 185, endPoint x: 194, endPoint y: 175, distance: 13.3
click at [203, 185] on div "[PHONE_NUMBER] Last updated [DATE] Active Send Message 2.00 GB  used 0.00 Bytes…" at bounding box center [368, 308] width 493 height 251
click at [39, 109] on div "Dashboard" at bounding box center [39, 110] width 30 height 6
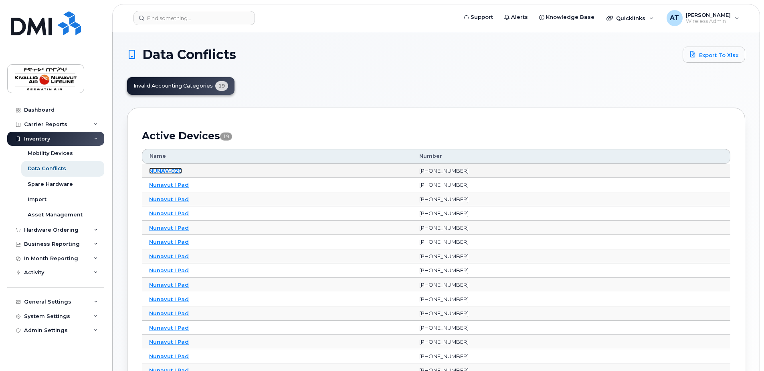
drag, startPoint x: 162, startPoint y: 168, endPoint x: 193, endPoint y: 167, distance: 30.5
click at [162, 168] on link "NUNAV-020" at bounding box center [165, 170] width 33 height 6
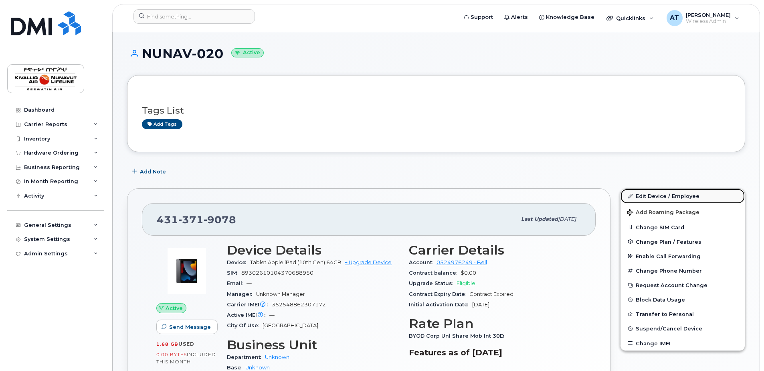
click at [664, 195] on link "Edit Device / Employee" at bounding box center [683, 195] width 124 height 14
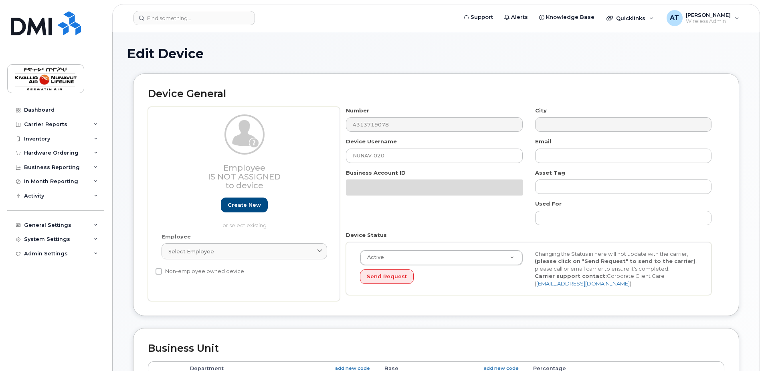
select select "7802"
select select "7805"
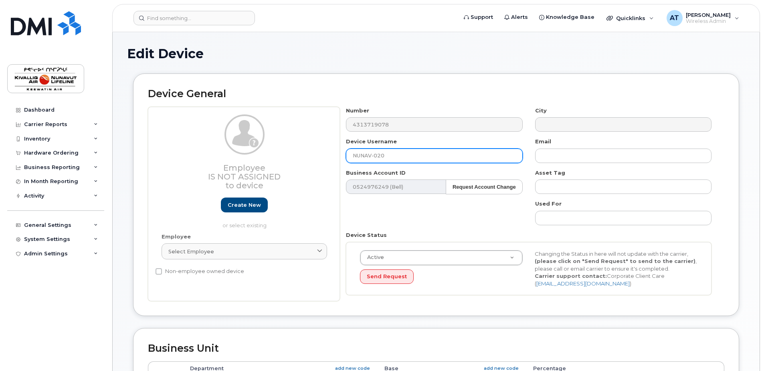
click at [393, 156] on input "NUNAV-020" at bounding box center [434, 155] width 176 height 14
type input "Nunavut I Pad"
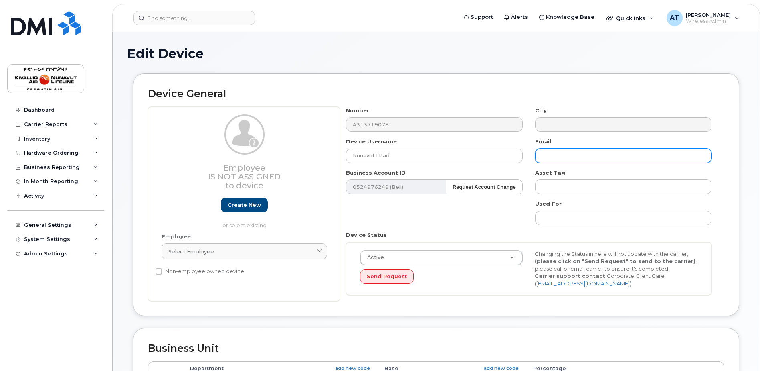
scroll to position [294, 0]
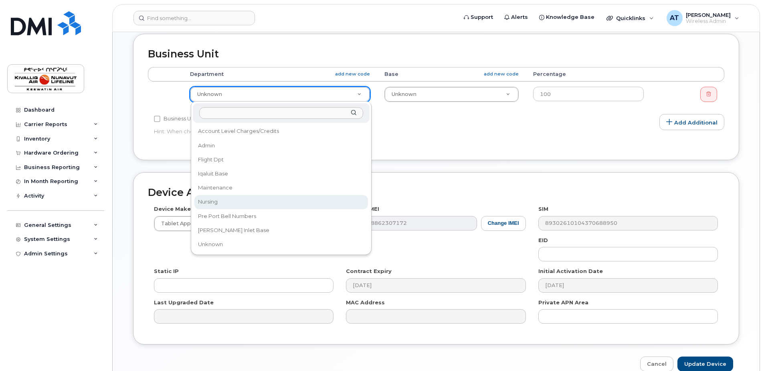
select select "7800"
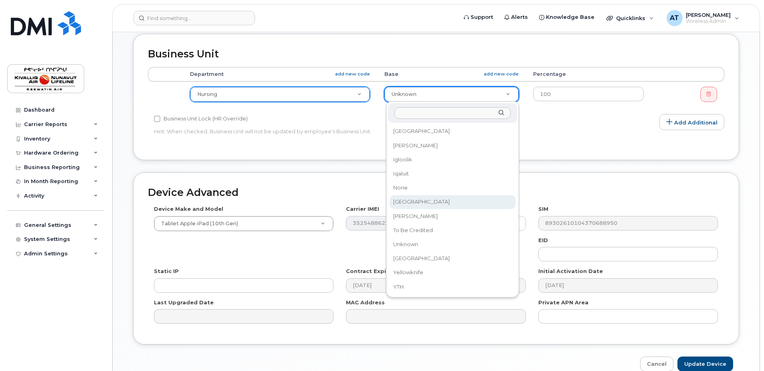
select select "36022032"
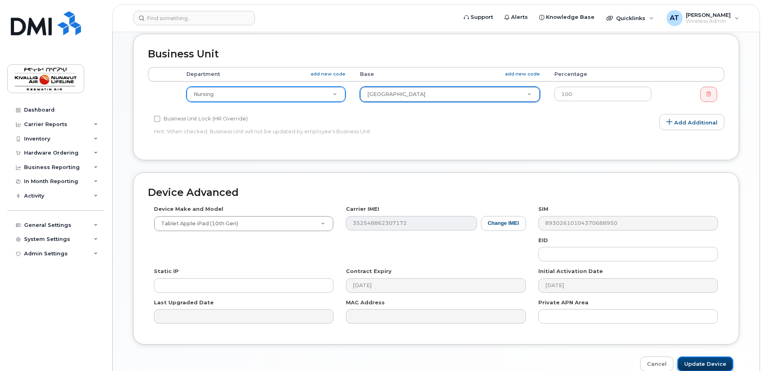
click at [700, 366] on input "Update Device" at bounding box center [706, 363] width 56 height 15
type input "Saving..."
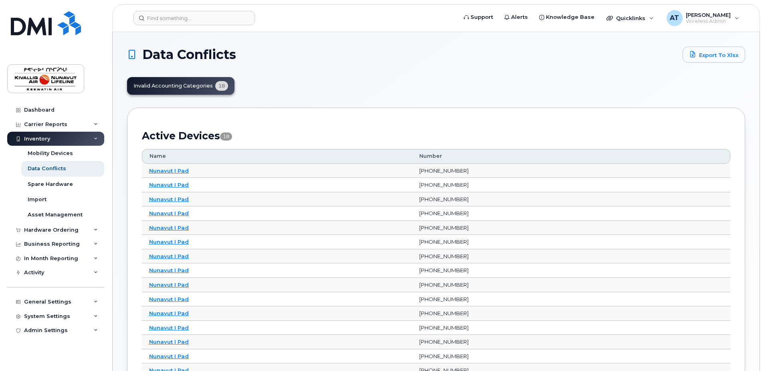
click at [381, 53] on h1 "Data Conflicts" at bounding box center [403, 54] width 552 height 13
click at [185, 171] on link "Nunavut I Pad" at bounding box center [169, 170] width 40 height 6
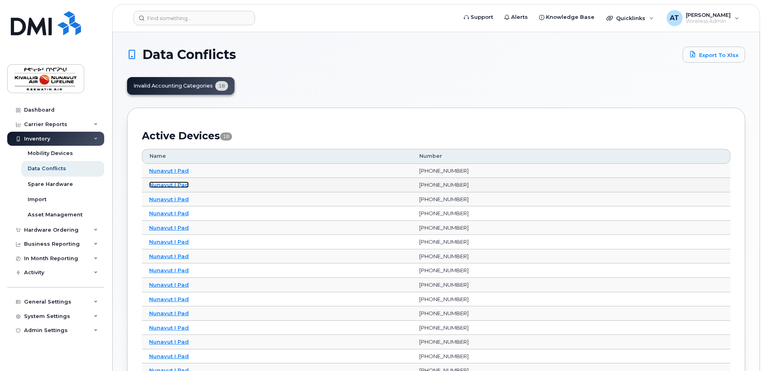
click at [178, 184] on link "Nunavut I Pad" at bounding box center [169, 184] width 40 height 6
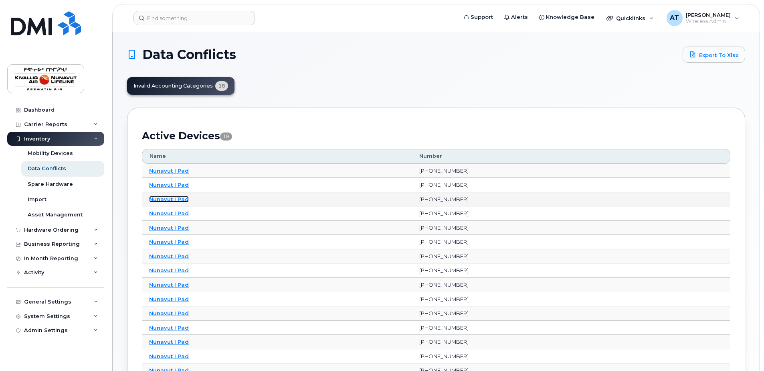
click at [177, 199] on link "Nunavut I Pad" at bounding box center [169, 199] width 40 height 6
click at [171, 211] on link "Nunavut I Pad" at bounding box center [169, 213] width 40 height 6
click at [170, 228] on link "Nunavut I Pad" at bounding box center [169, 227] width 40 height 6
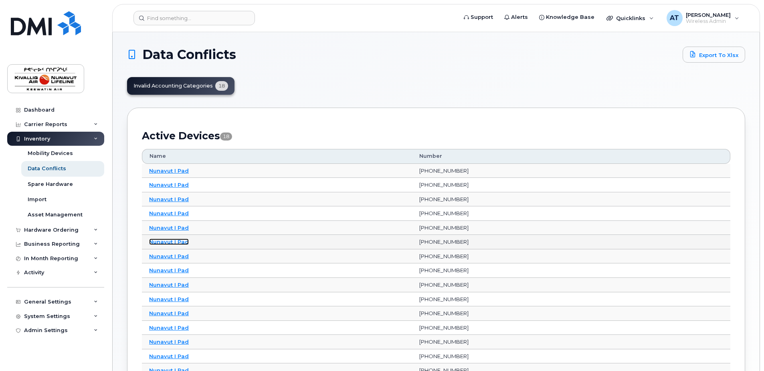
click at [170, 239] on link "Nunavut I Pad" at bounding box center [169, 241] width 40 height 6
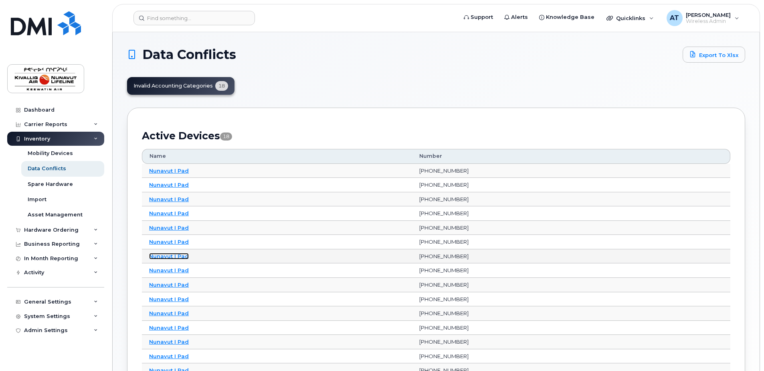
click at [169, 256] on link "Nunavut I Pad" at bounding box center [169, 256] width 40 height 6
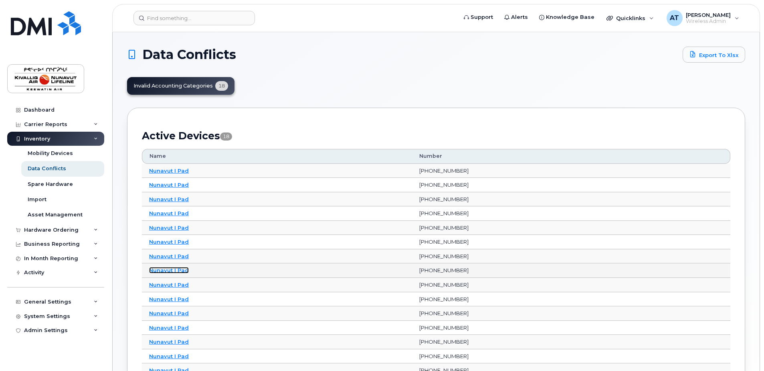
click at [170, 270] on link "Nunavut I Pad" at bounding box center [169, 270] width 40 height 6
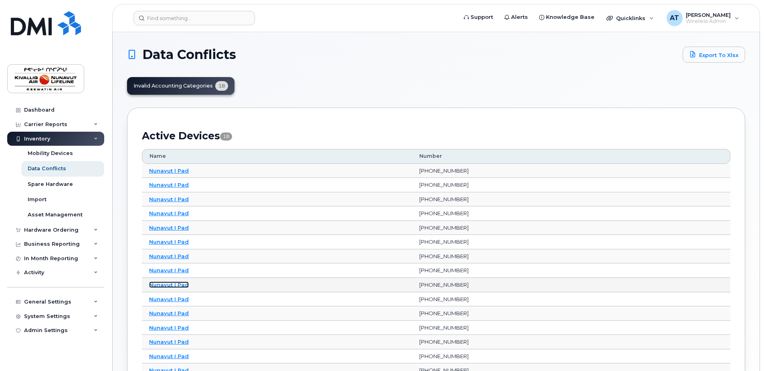
click at [169, 284] on link "Nunavut I Pad" at bounding box center [169, 284] width 40 height 6
click at [168, 300] on link "Nunavut I Pad" at bounding box center [169, 299] width 40 height 6
click at [168, 312] on link "Nunavut I Pad" at bounding box center [169, 313] width 40 height 6
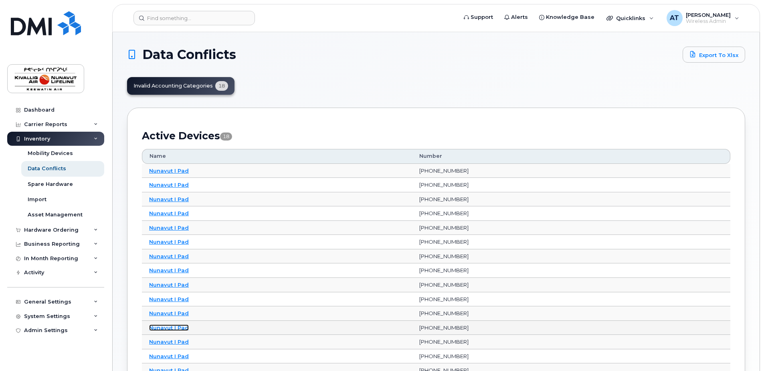
click at [164, 329] on link "Nunavut I Pad" at bounding box center [169, 327] width 40 height 6
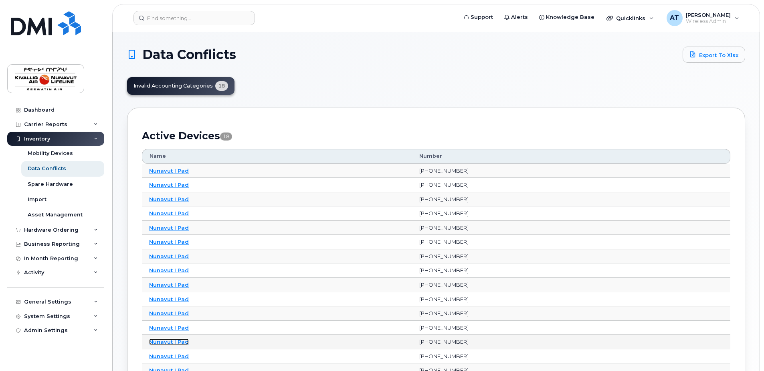
click at [164, 341] on link "Nunavut I Pad" at bounding box center [169, 341] width 40 height 6
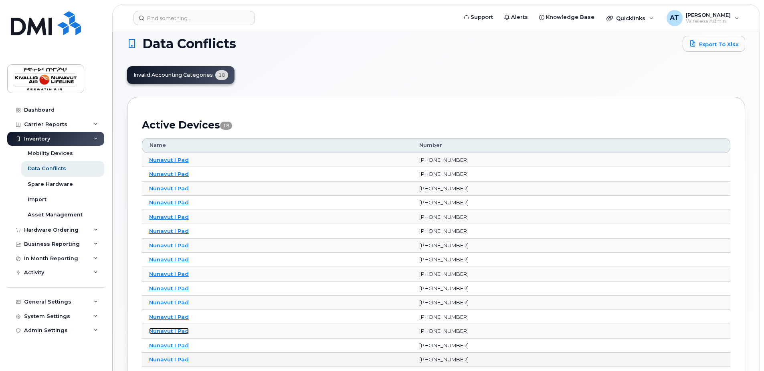
scroll to position [186, 0]
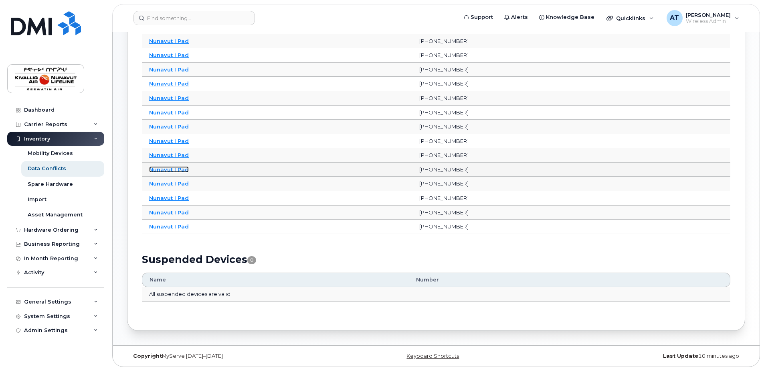
click at [164, 168] on link "Nunavut I Pad" at bounding box center [169, 169] width 40 height 6
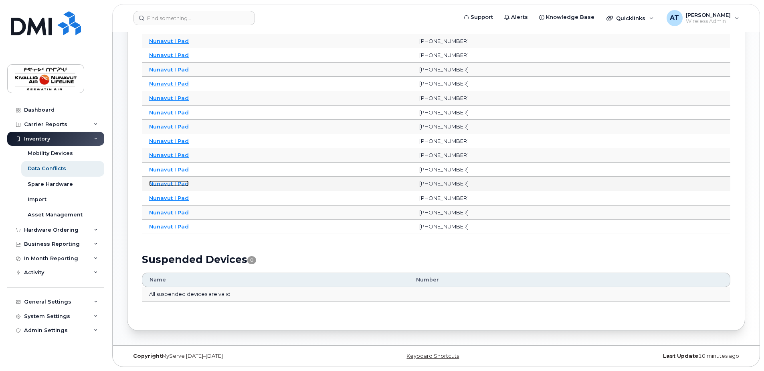
click at [164, 182] on link "Nunavut I Pad" at bounding box center [169, 183] width 40 height 6
click at [164, 196] on link "Nunavut I Pad" at bounding box center [169, 197] width 40 height 6
click at [166, 213] on link "Nunavut I Pad" at bounding box center [169, 212] width 40 height 6
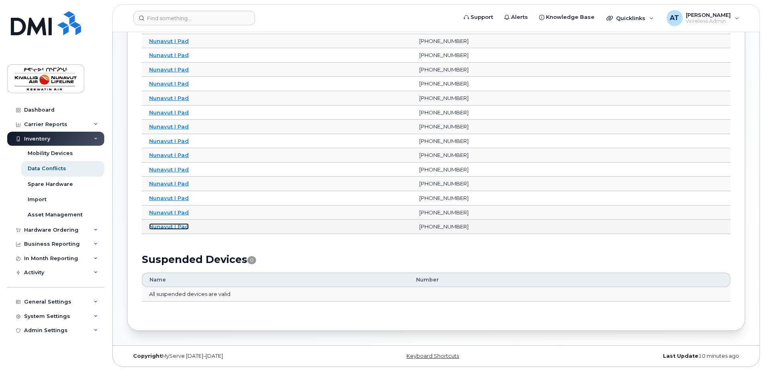
click at [165, 227] on link "Nunavut I Pad" at bounding box center [169, 226] width 40 height 6
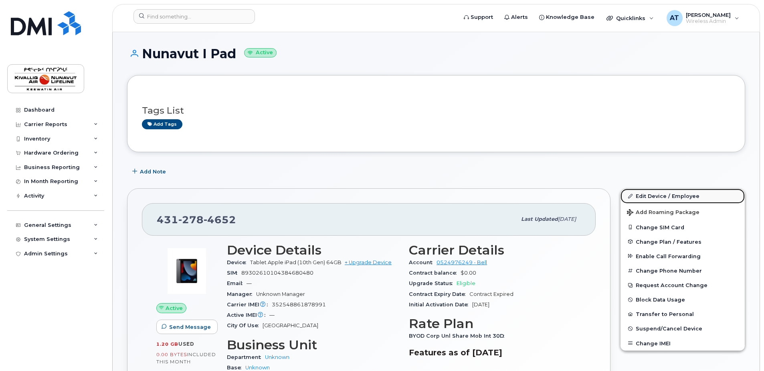
click at [668, 195] on link "Edit Device / Employee" at bounding box center [683, 195] width 124 height 14
click at [653, 195] on link "Edit Device / Employee" at bounding box center [683, 195] width 124 height 14
drag, startPoint x: 657, startPoint y: 194, endPoint x: 127, endPoint y: 16, distance: 559.0
click at [657, 194] on link "Edit Device / Employee" at bounding box center [683, 195] width 124 height 14
drag, startPoint x: 652, startPoint y: 196, endPoint x: 407, endPoint y: 130, distance: 254.3
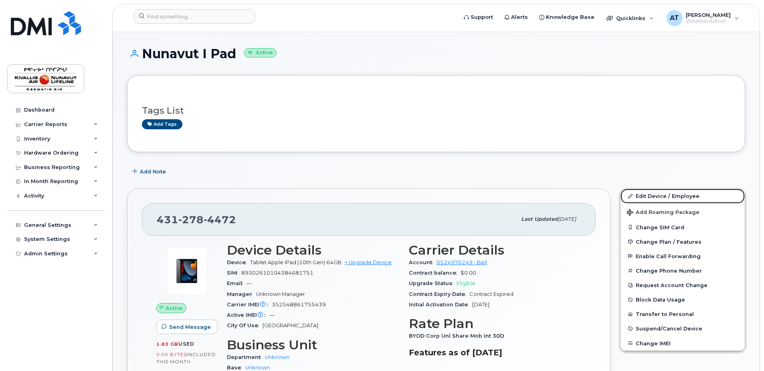
click at [652, 196] on link "Edit Device / Employee" at bounding box center [683, 195] width 124 height 14
click at [639, 194] on link "Edit Device / Employee" at bounding box center [683, 195] width 124 height 14
click at [667, 192] on link "Edit Device / Employee" at bounding box center [683, 195] width 124 height 14
click at [641, 193] on link "Edit Device / Employee" at bounding box center [683, 195] width 124 height 14
click at [653, 194] on link "Edit Device / Employee" at bounding box center [683, 195] width 124 height 14
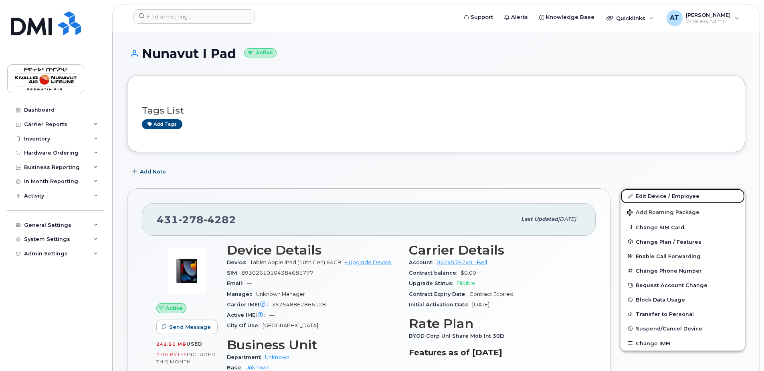
click at [679, 192] on link "Edit Device / Employee" at bounding box center [683, 195] width 124 height 14
click at [645, 199] on link "Edit Device / Employee" at bounding box center [683, 195] width 124 height 14
drag, startPoint x: 639, startPoint y: 195, endPoint x: 383, endPoint y: 23, distance: 308.6
click at [639, 195] on link "Edit Device / Employee" at bounding box center [683, 195] width 124 height 14
click at [647, 194] on link "Edit Device / Employee" at bounding box center [683, 195] width 124 height 14
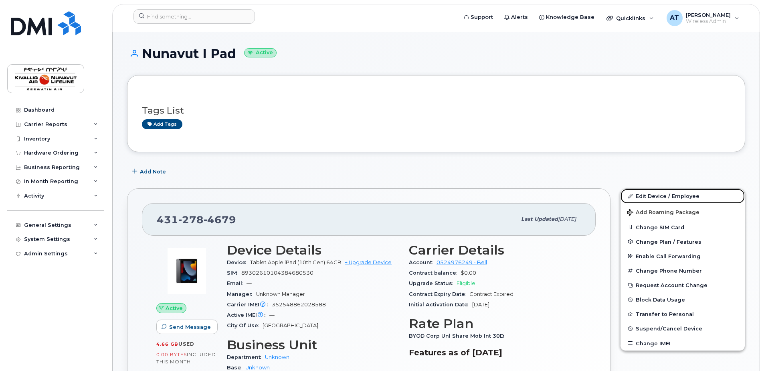
drag, startPoint x: 636, startPoint y: 193, endPoint x: 499, endPoint y: 57, distance: 193.7
click at [636, 193] on link "Edit Device / Employee" at bounding box center [683, 195] width 124 height 14
click at [642, 194] on link "Edit Device / Employee" at bounding box center [683, 195] width 124 height 14
drag, startPoint x: 640, startPoint y: 196, endPoint x: 542, endPoint y: 107, distance: 132.6
click at [641, 196] on link "Edit Device / Employee" at bounding box center [683, 195] width 124 height 14
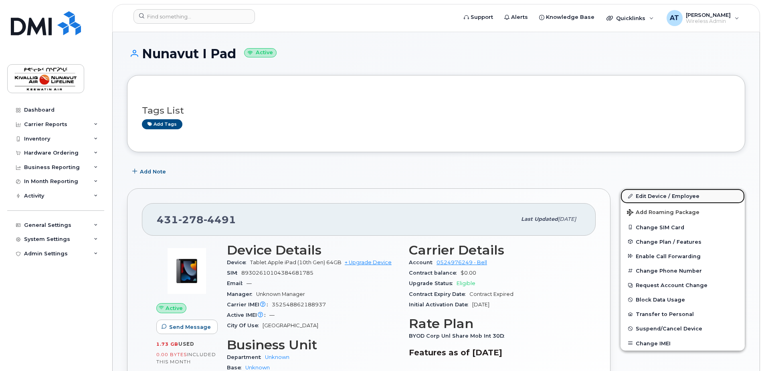
click at [636, 196] on link "Edit Device / Employee" at bounding box center [683, 195] width 124 height 14
drag, startPoint x: 649, startPoint y: 194, endPoint x: 581, endPoint y: 28, distance: 180.2
click at [649, 194] on link "Edit Device / Employee" at bounding box center [683, 195] width 124 height 14
click at [666, 194] on link "Edit Device / Employee" at bounding box center [683, 195] width 124 height 14
click at [649, 194] on link "Edit Device / Employee" at bounding box center [683, 195] width 124 height 14
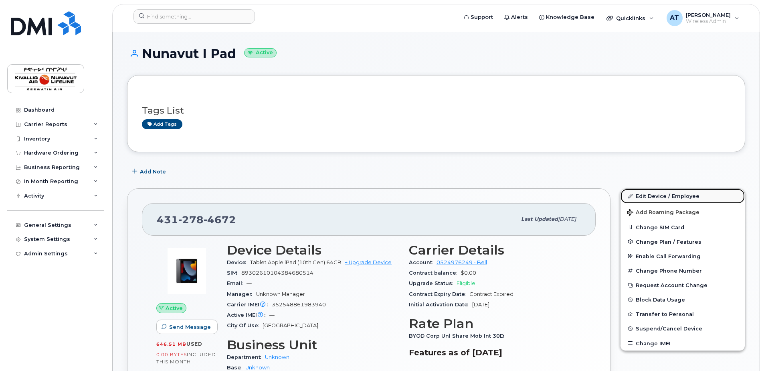
click at [656, 195] on link "Edit Device / Employee" at bounding box center [683, 195] width 124 height 14
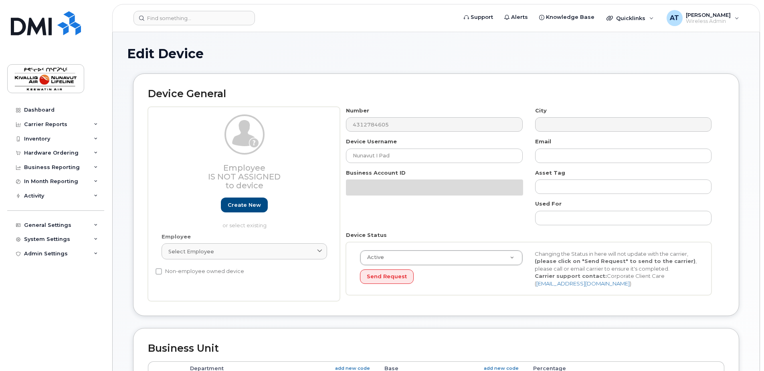
select select "7802"
select select "7805"
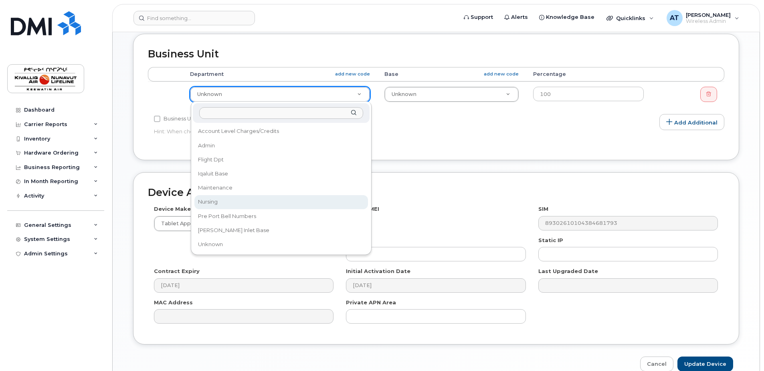
select select "7800"
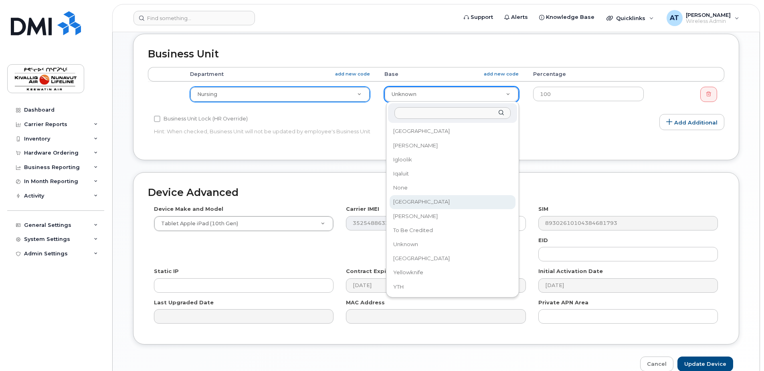
select select "36022032"
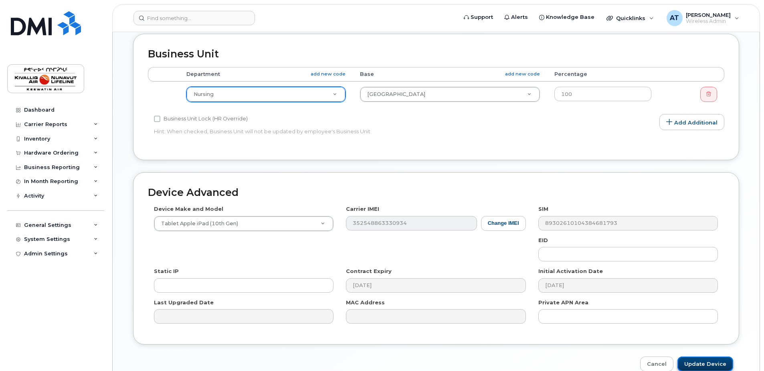
click at [702, 365] on input "Update Device" at bounding box center [706, 363] width 56 height 15
type input "Saving..."
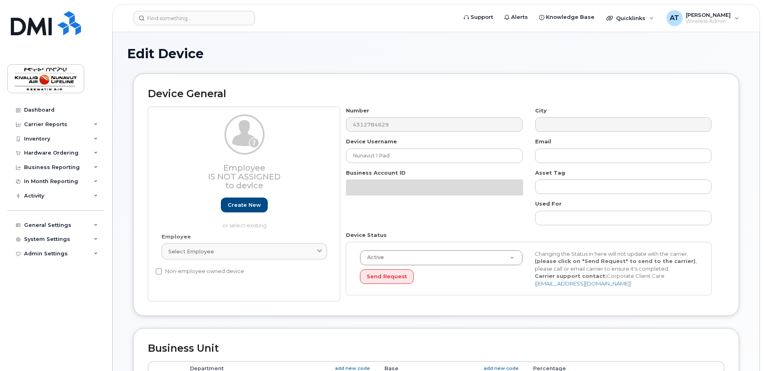
select select "7802"
select select "7805"
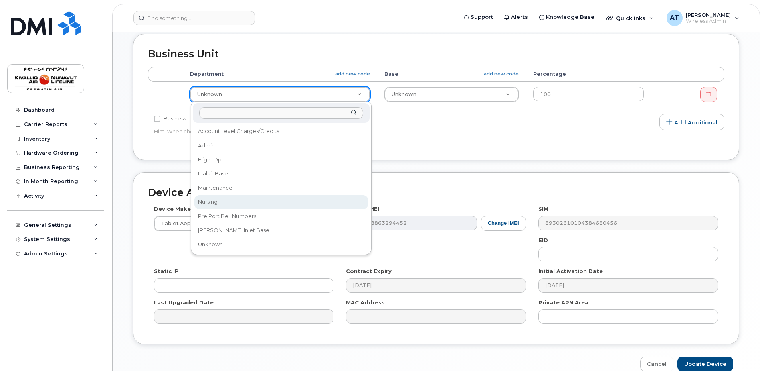
select select "7800"
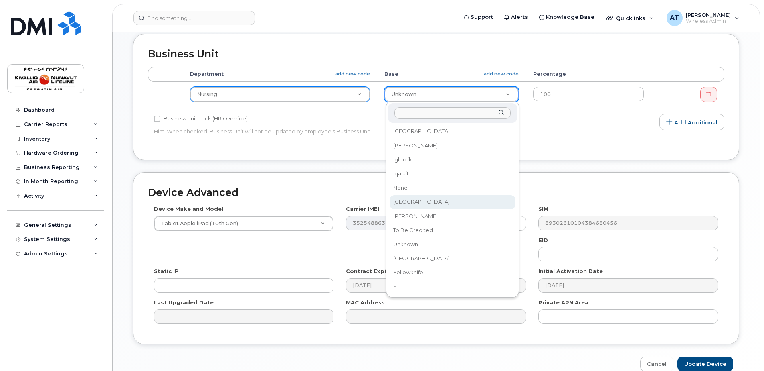
select select "36022032"
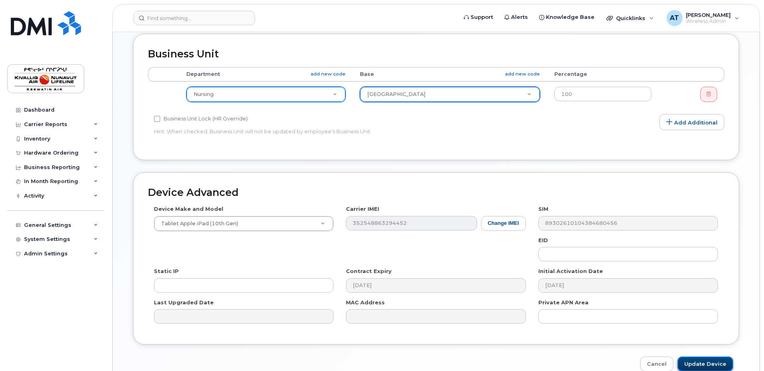
click at [705, 357] on input "Update Device" at bounding box center [706, 363] width 56 height 15
type input "Saving..."
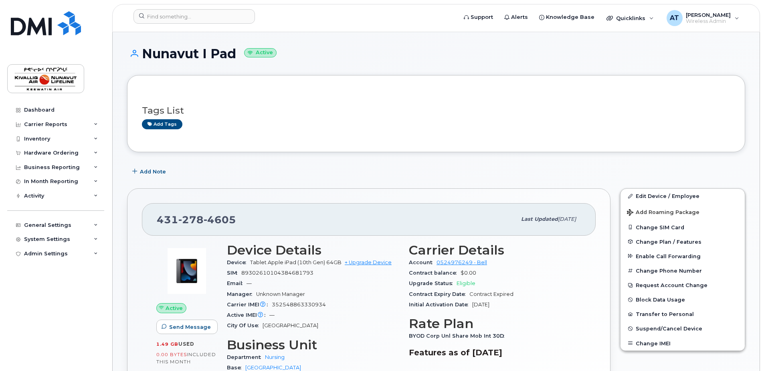
click at [215, 73] on div "Nunavut I Pad Active" at bounding box center [436, 61] width 618 height 28
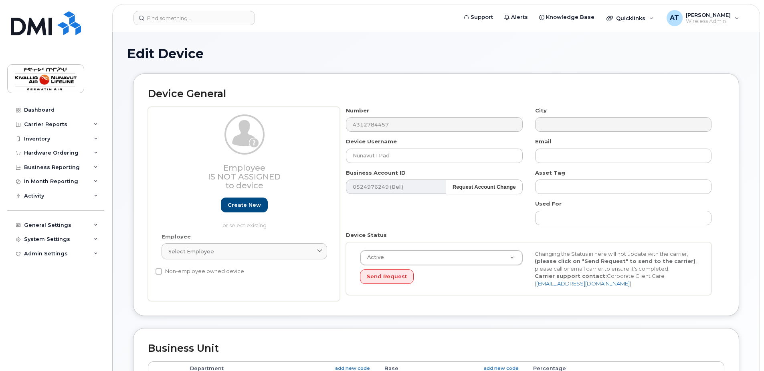
select select "7802"
select select "7805"
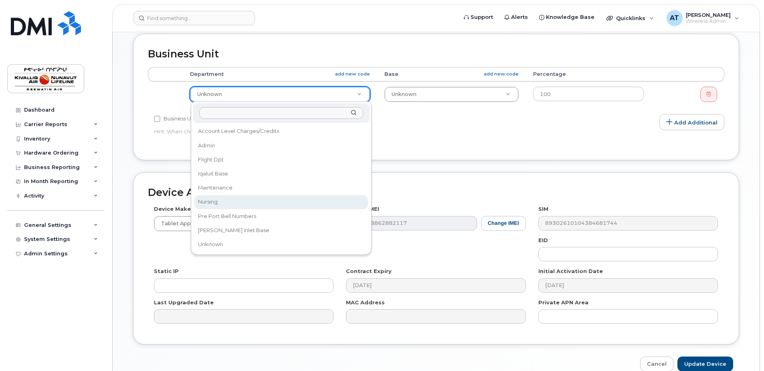
select select "7800"
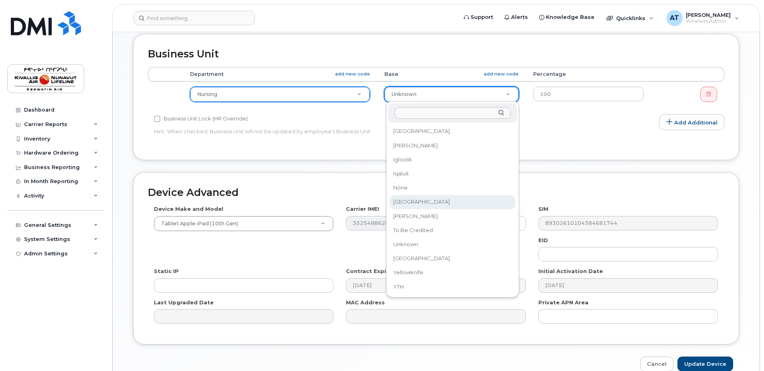
select select "36022032"
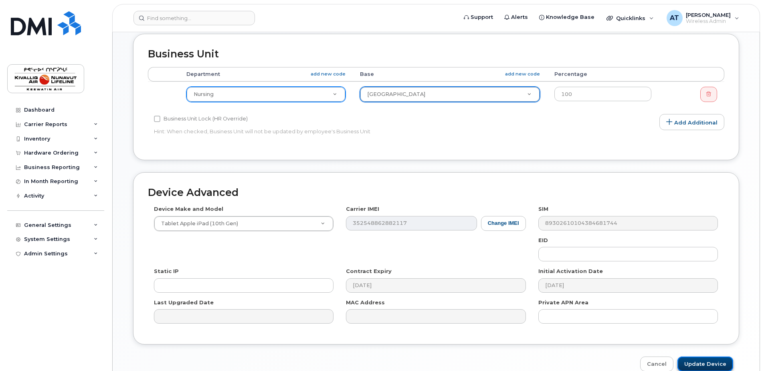
click at [697, 365] on input "Update Device" at bounding box center [706, 363] width 56 height 15
type input "Saving..."
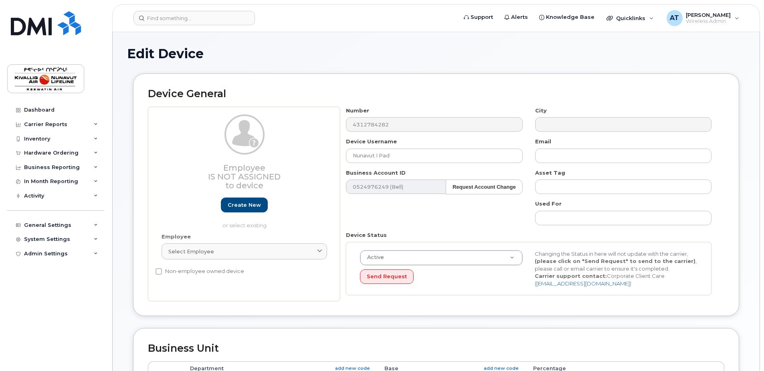
select select "7802"
select select "7805"
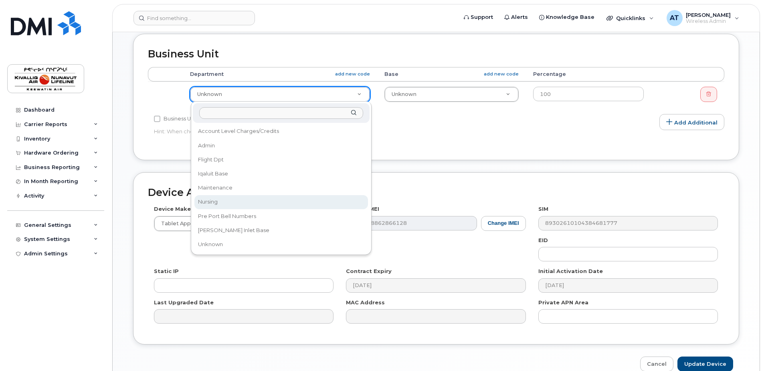
select select "7800"
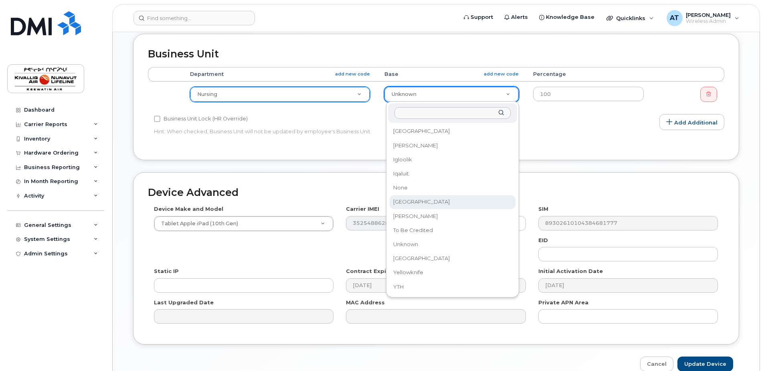
select select "36022032"
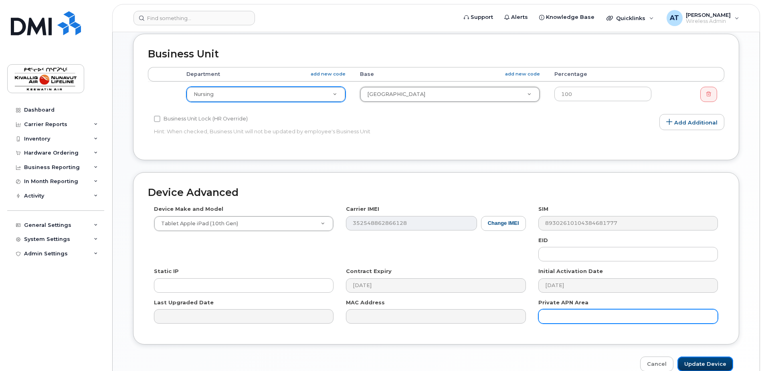
drag, startPoint x: 709, startPoint y: 364, endPoint x: 683, endPoint y: 312, distance: 57.7
click at [709, 365] on input "Update Device" at bounding box center [706, 363] width 56 height 15
type input "Saving..."
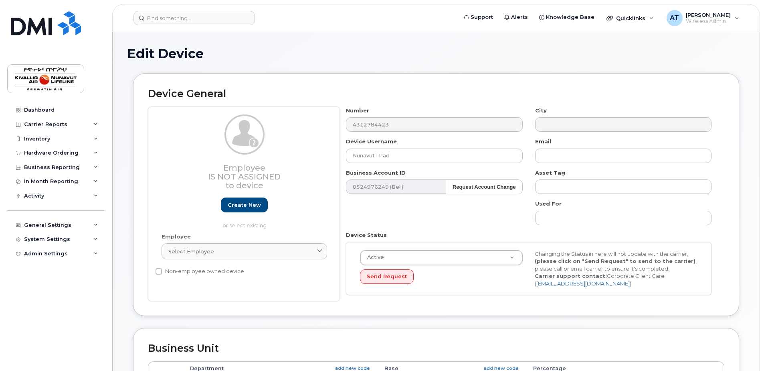
select select "7802"
select select "7805"
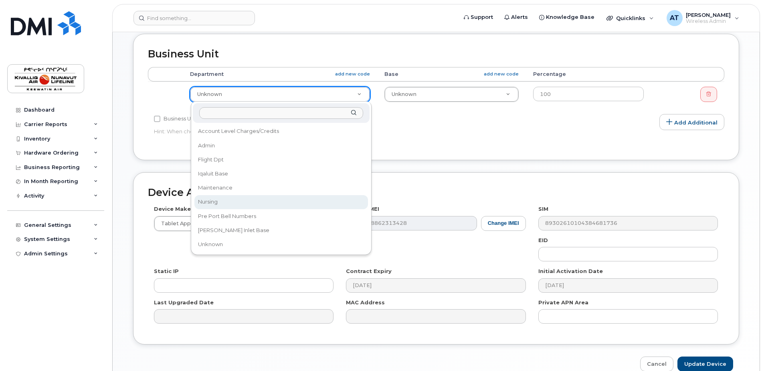
select select "7800"
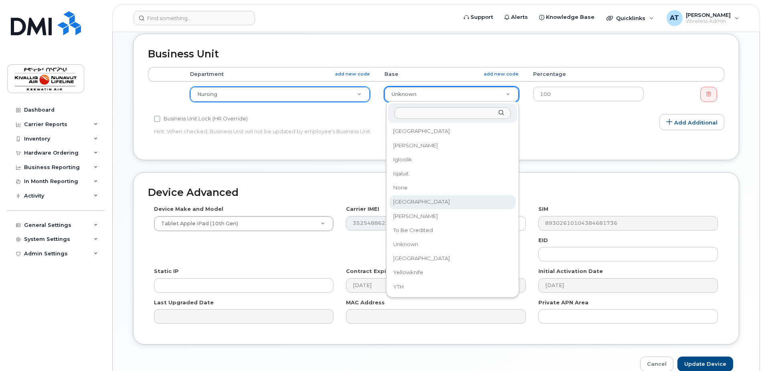
select select "36022032"
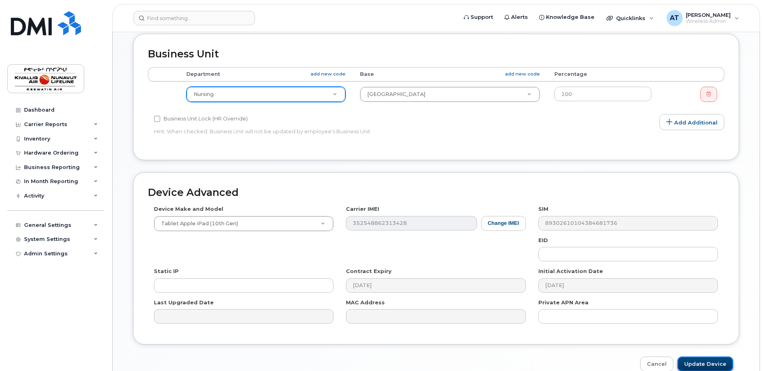
click at [704, 365] on input "Update Device" at bounding box center [706, 363] width 56 height 15
type input "Saving..."
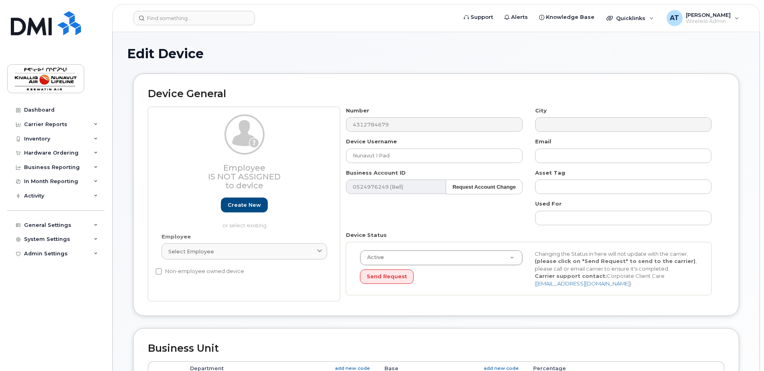
select select "7802"
select select "7805"
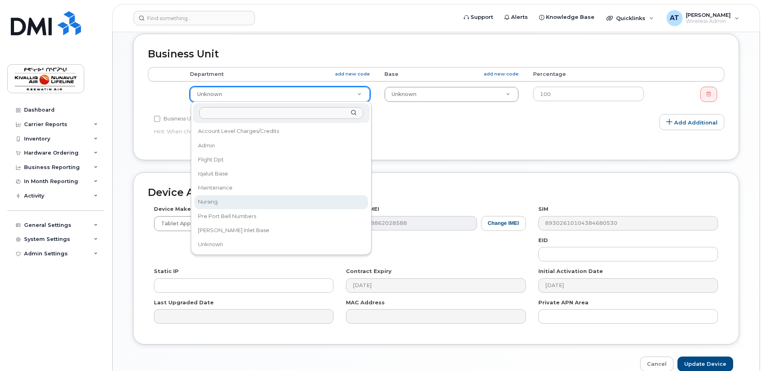
select select "7800"
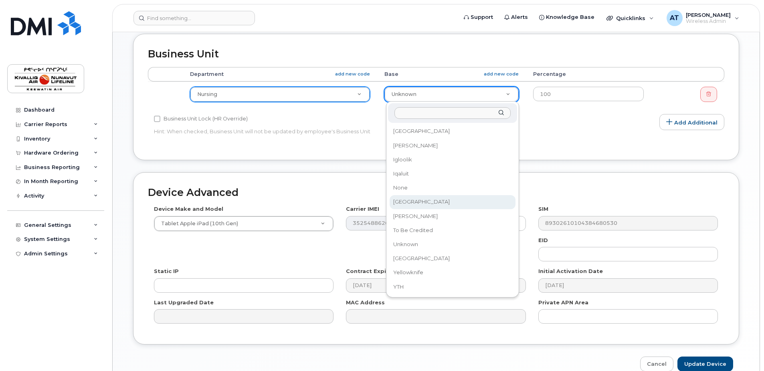
select select "36022032"
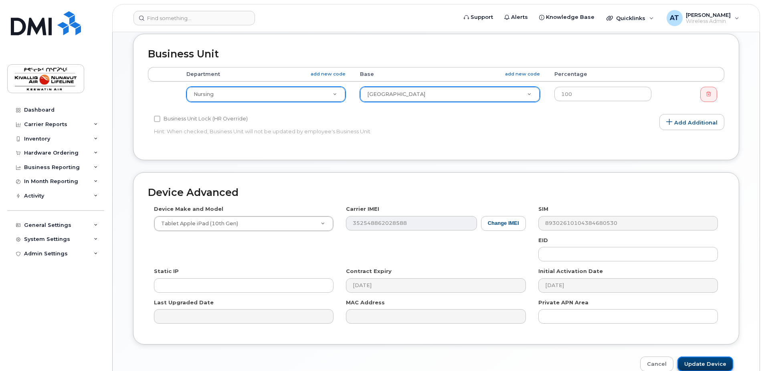
click at [706, 362] on input "Update Device" at bounding box center [706, 363] width 56 height 15
type input "Saving..."
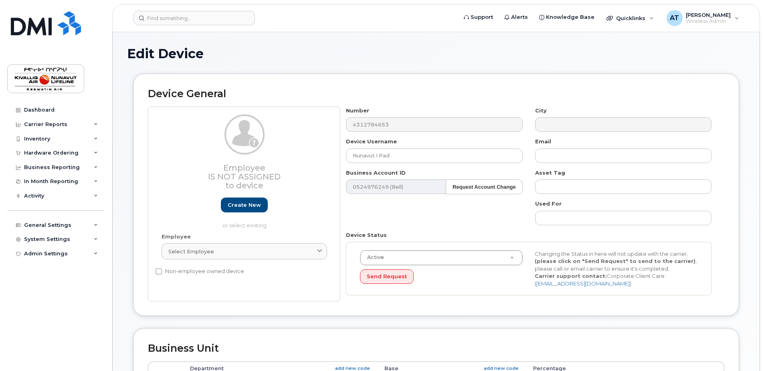
select select "7802"
select select "7805"
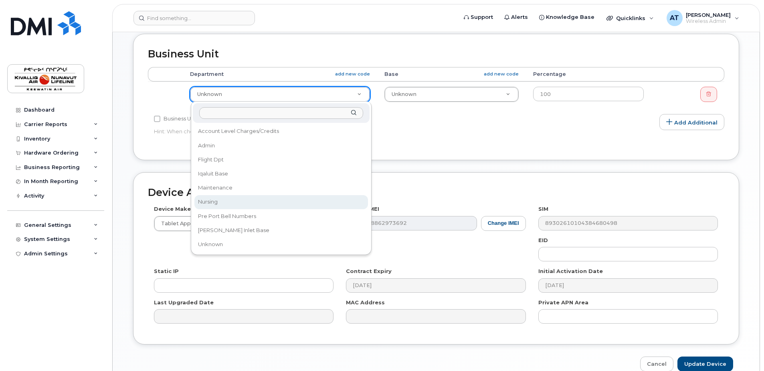
select select "7800"
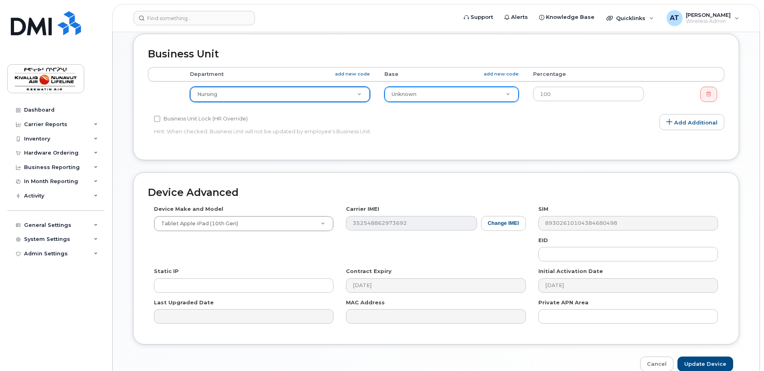
drag, startPoint x: 404, startPoint y: 93, endPoint x: 407, endPoint y: 109, distance: 16.7
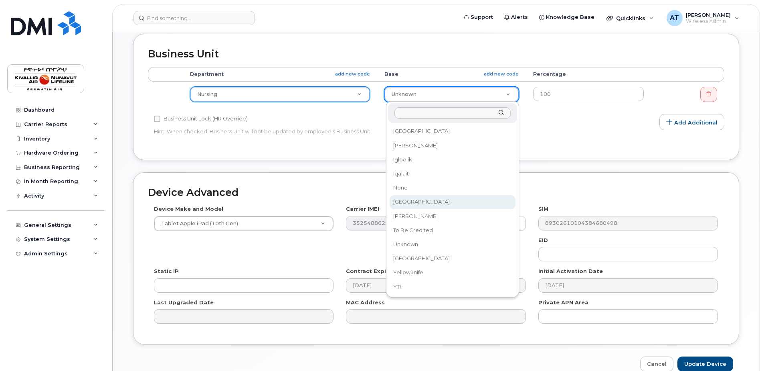
select select "36022032"
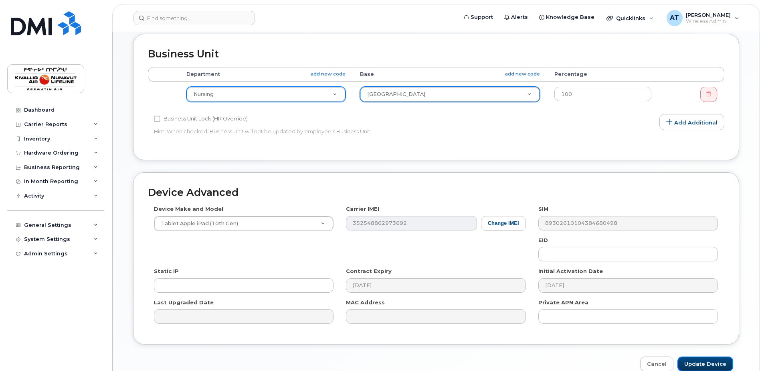
drag, startPoint x: 704, startPoint y: 361, endPoint x: 599, endPoint y: 189, distance: 200.9
click at [703, 361] on input "Update Device" at bounding box center [706, 363] width 56 height 15
type input "Saving..."
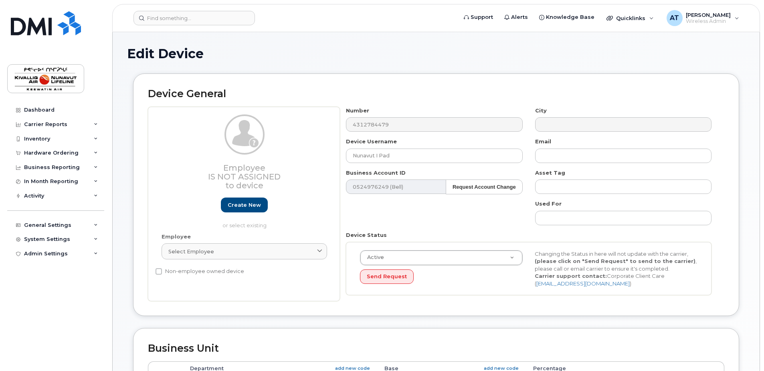
select select "7802"
select select "7805"
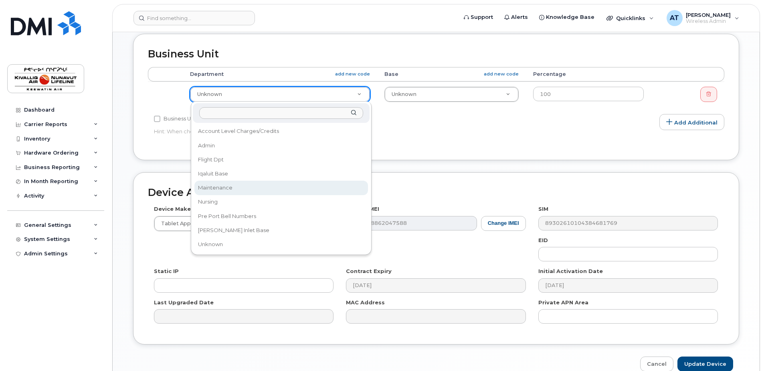
select select "7800"
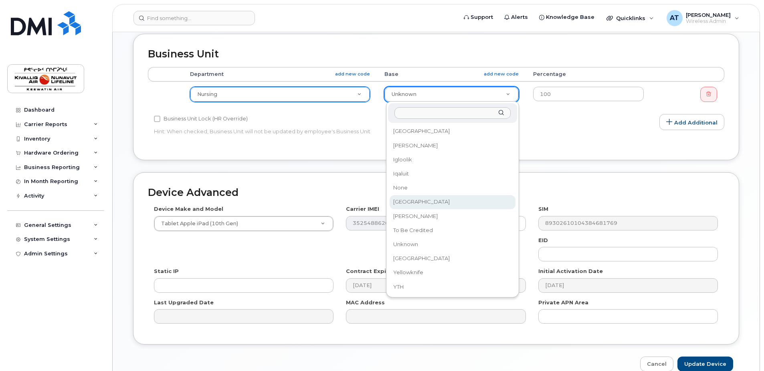
select select "36022032"
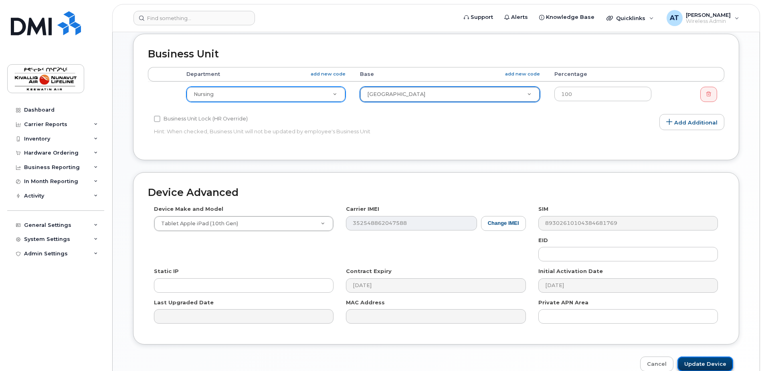
click at [703, 363] on input "Update Device" at bounding box center [706, 363] width 56 height 15
type input "Saving..."
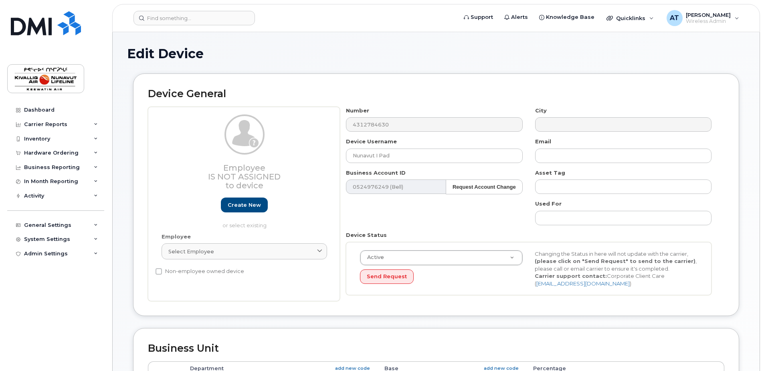
select select "7802"
select select "7805"
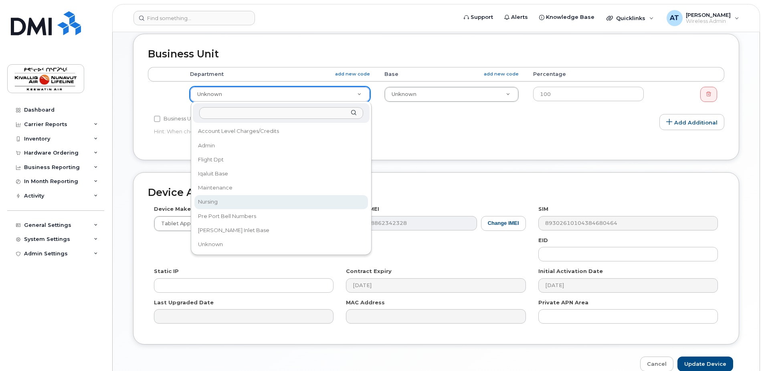
select select "7800"
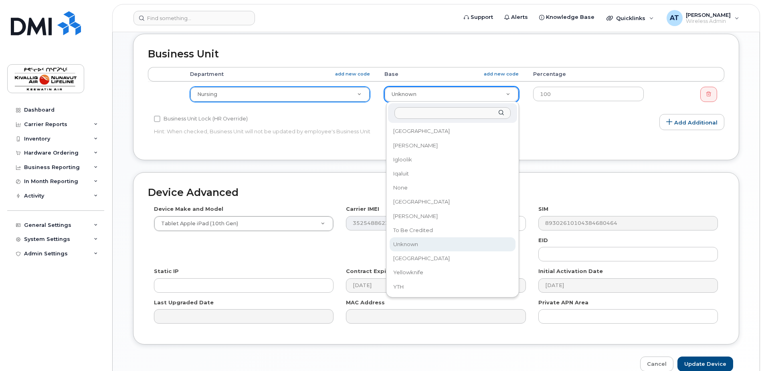
drag, startPoint x: 431, startPoint y: 98, endPoint x: 432, endPoint y: 146, distance: 47.7
select select "36022032"
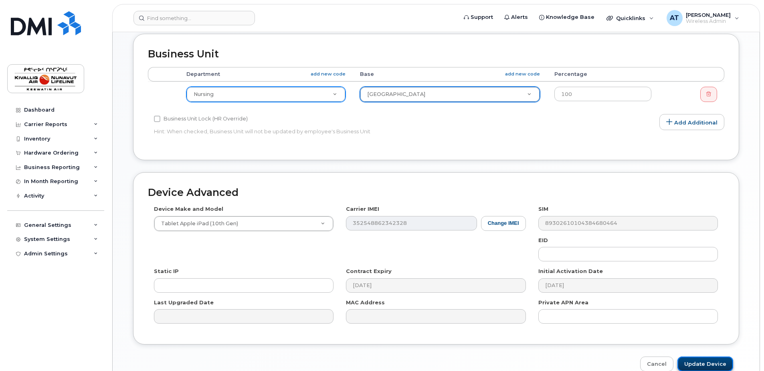
click at [689, 361] on input "Update Device" at bounding box center [706, 363] width 56 height 15
type input "Saving..."
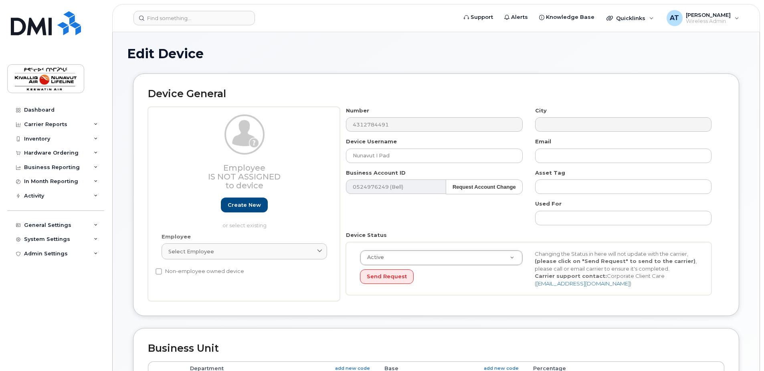
select select "7802"
select select "7805"
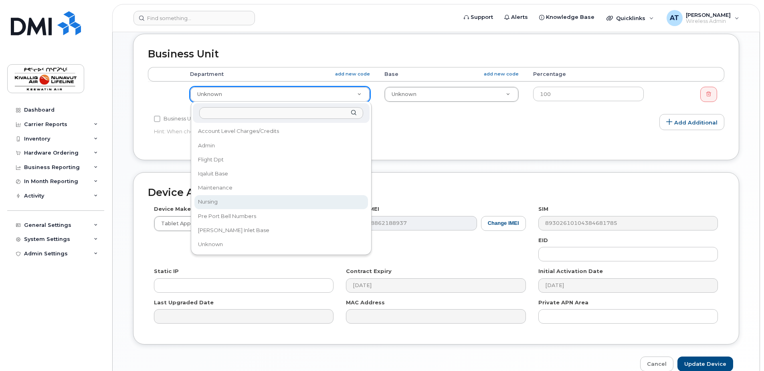
select select "7800"
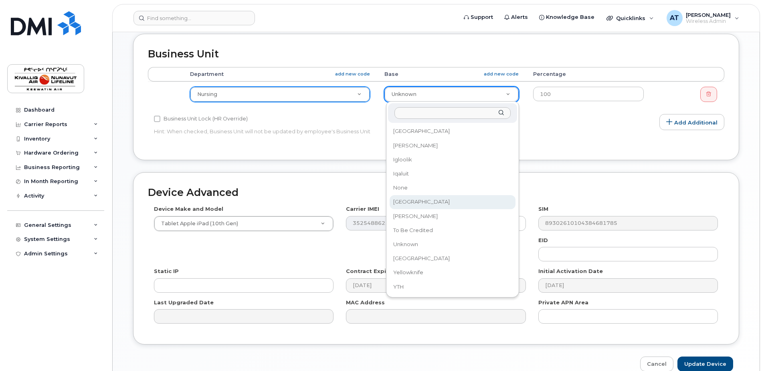
select select "36022032"
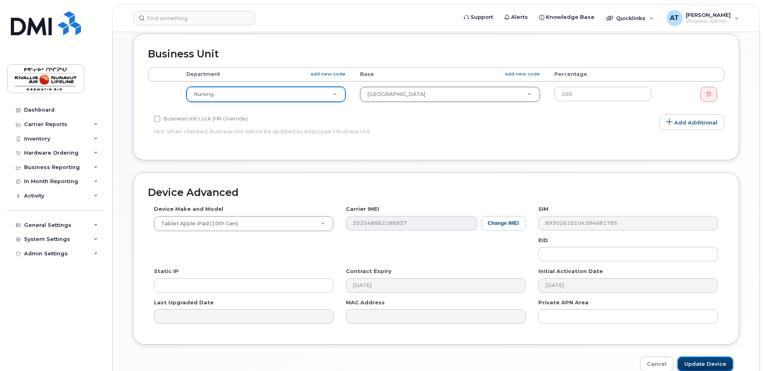
click at [699, 360] on input "Update Device" at bounding box center [706, 363] width 56 height 15
type input "Saving..."
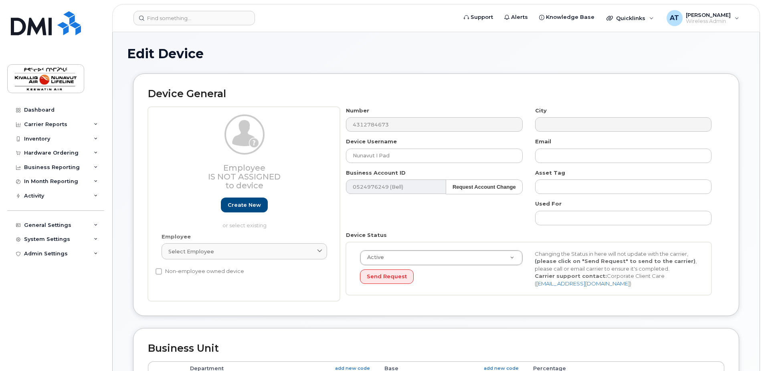
select select "7802"
select select "7805"
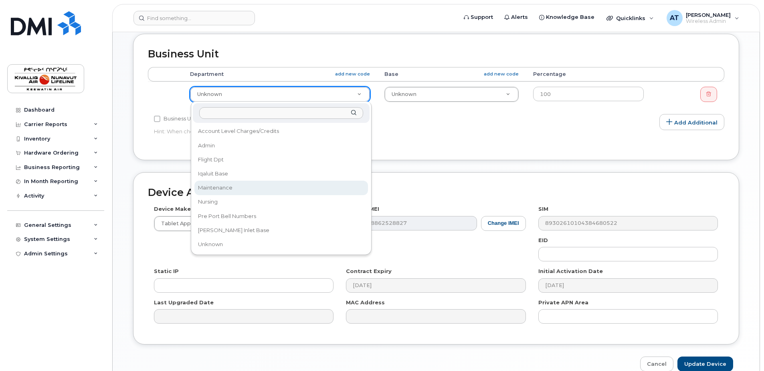
select select "7800"
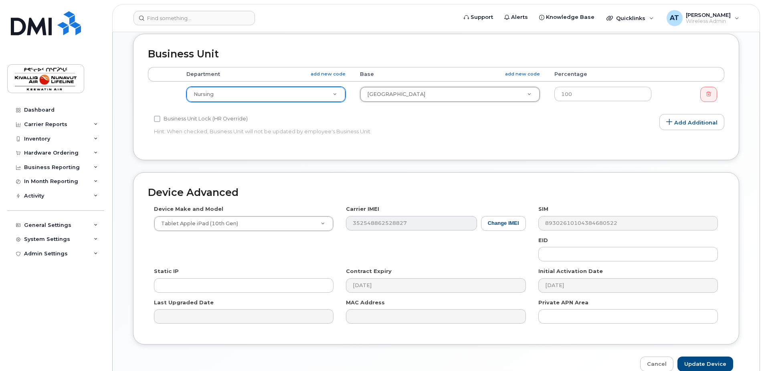
select select "36022032"
click at [700, 366] on input "Update Device" at bounding box center [706, 363] width 56 height 15
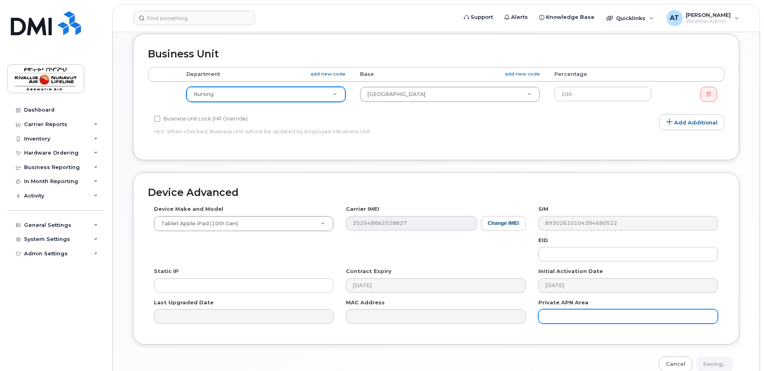
type input "Saving..."
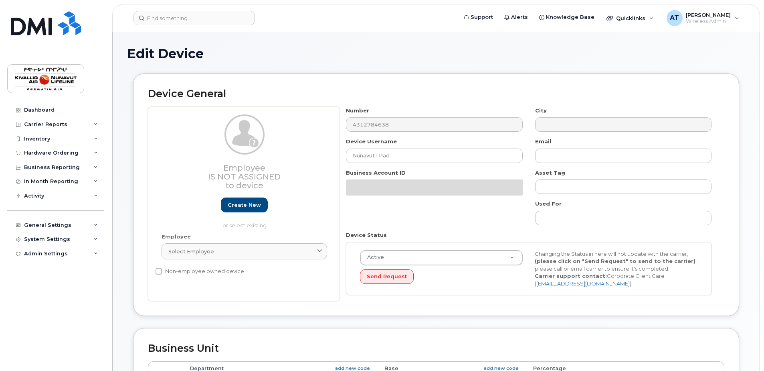
select select "7802"
select select "7805"
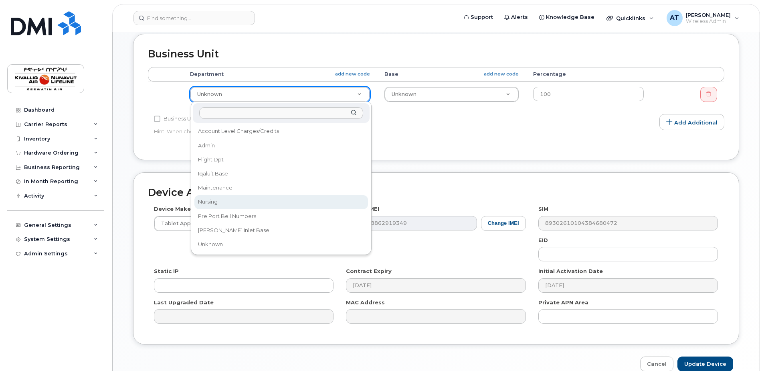
select select "7800"
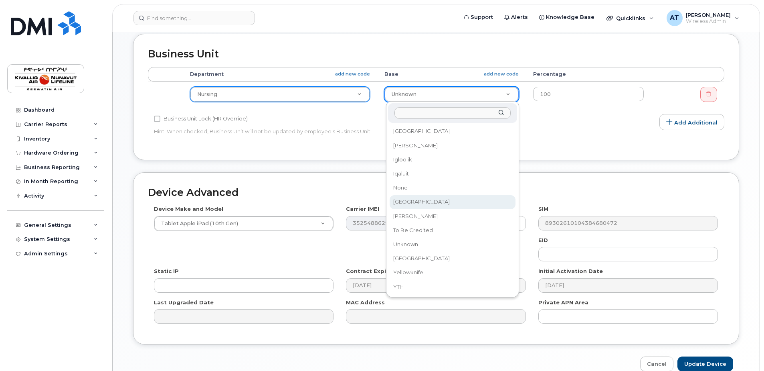
select select "36022032"
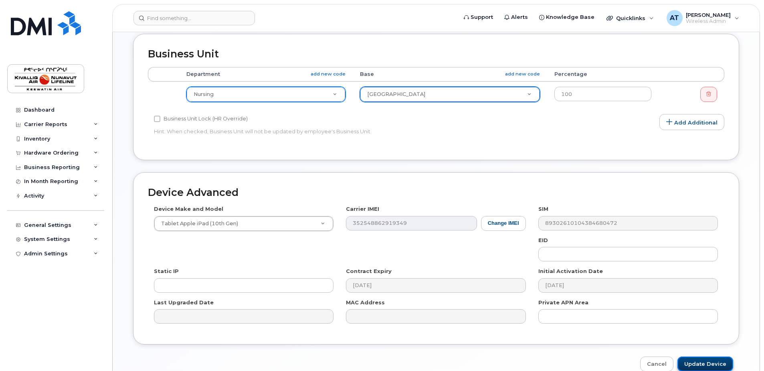
click at [693, 360] on input "Update Device" at bounding box center [706, 363] width 56 height 15
type input "Saving..."
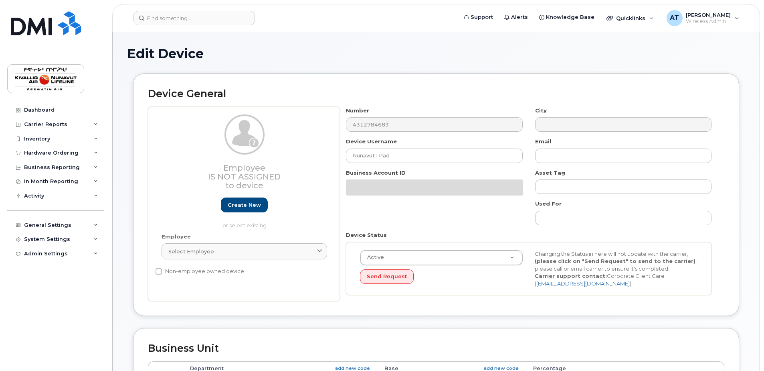
select select "7802"
select select "7805"
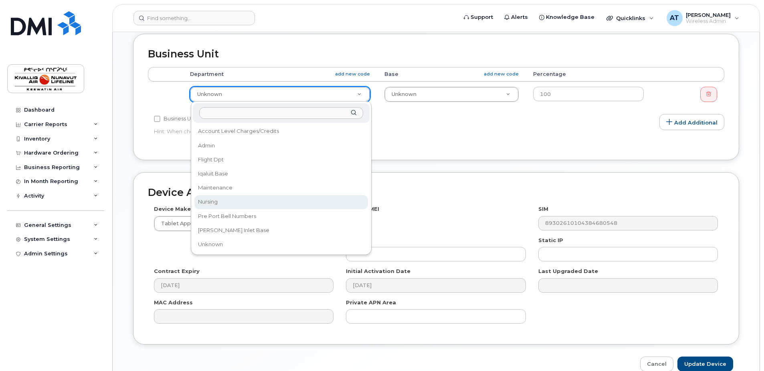
select select "7800"
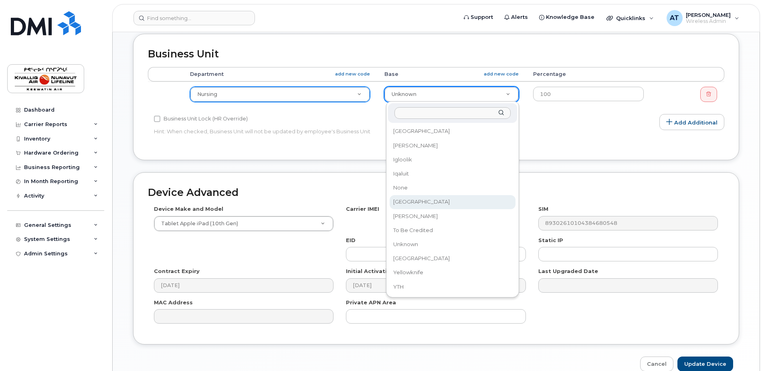
select select "36022032"
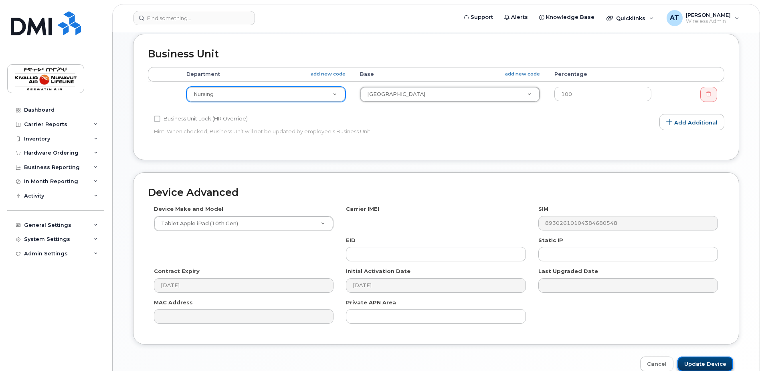
click at [706, 363] on input "Update Device" at bounding box center [706, 363] width 56 height 15
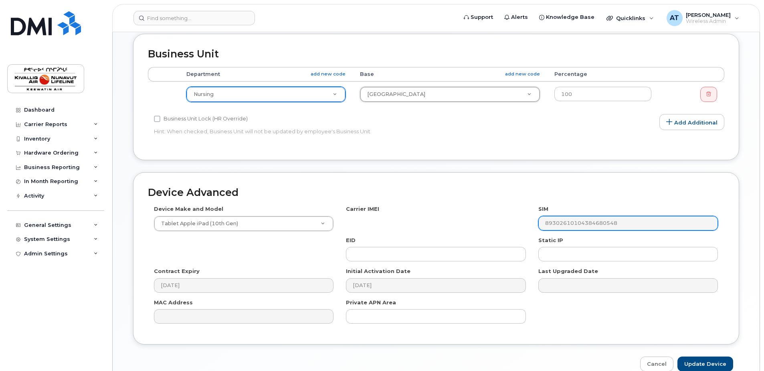
type input "Saving..."
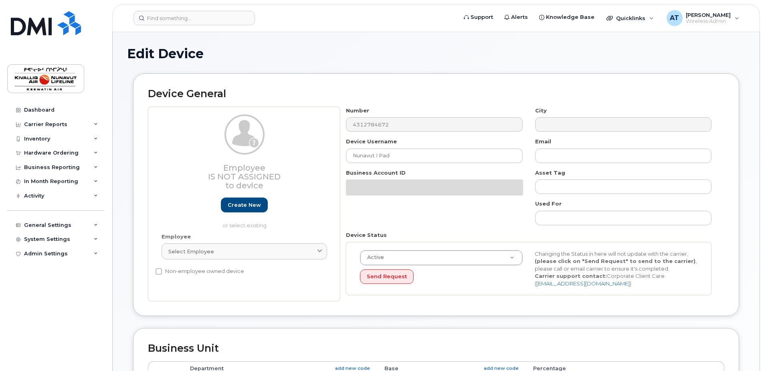
select select "7802"
select select "7805"
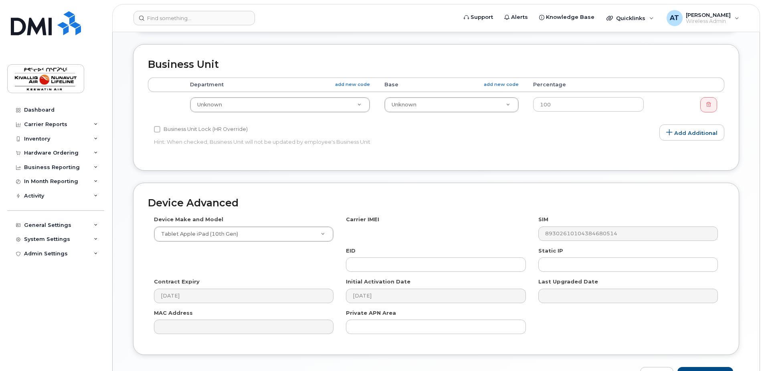
scroll to position [294, 0]
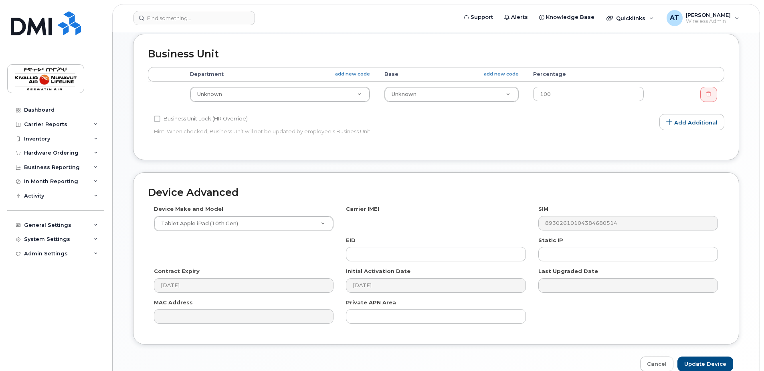
click at [245, 86] on td "Unknown Account Level Charges/Credits Admin Flight Dpt Iqaluit Base Maintenance…" at bounding box center [280, 93] width 195 height 25
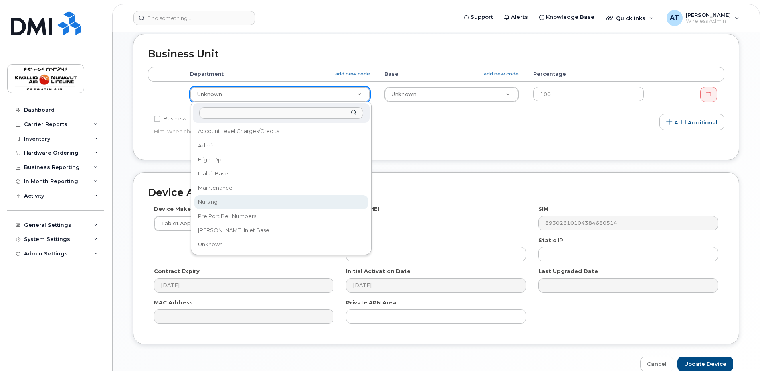
select select "7800"
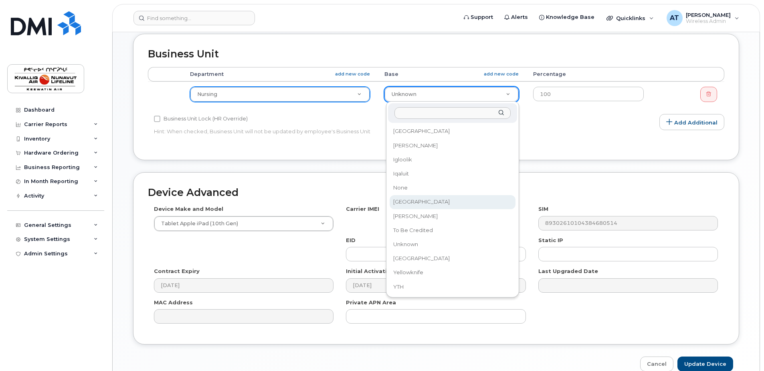
select select "36022032"
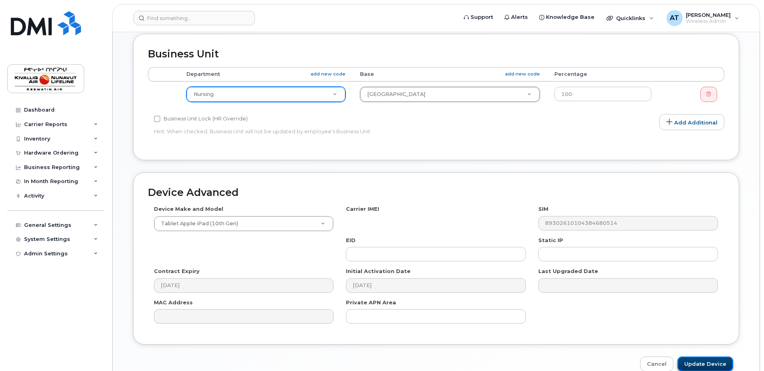
click at [689, 359] on input "Update Device" at bounding box center [706, 363] width 56 height 15
type input "Saving..."
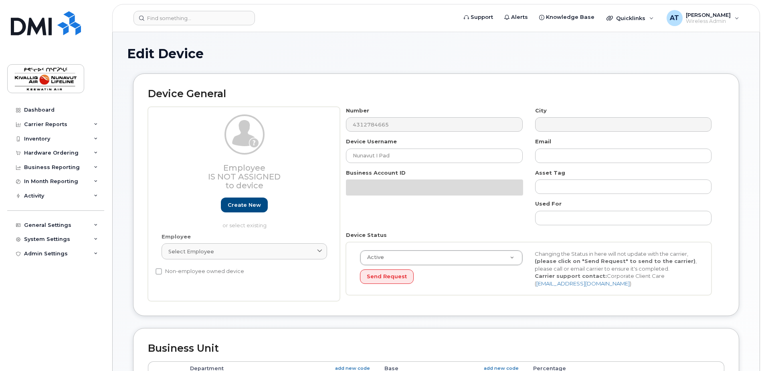
select select "7802"
select select "7805"
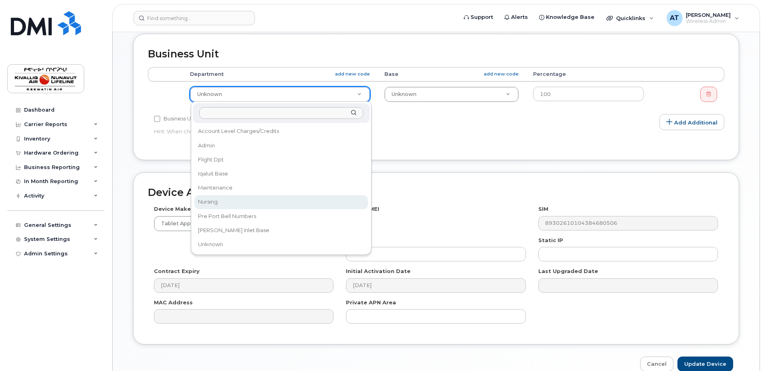
select select "7800"
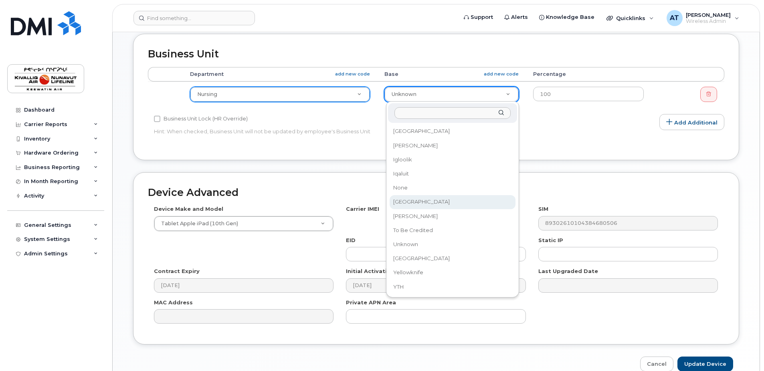
select select "36022032"
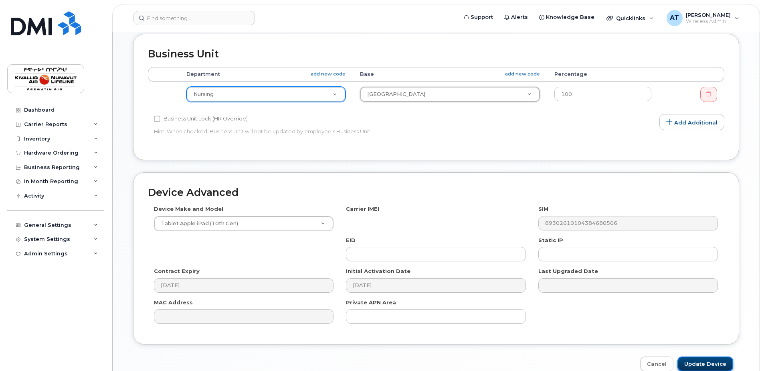
click at [715, 367] on input "Update Device" at bounding box center [706, 363] width 56 height 15
type input "Saving..."
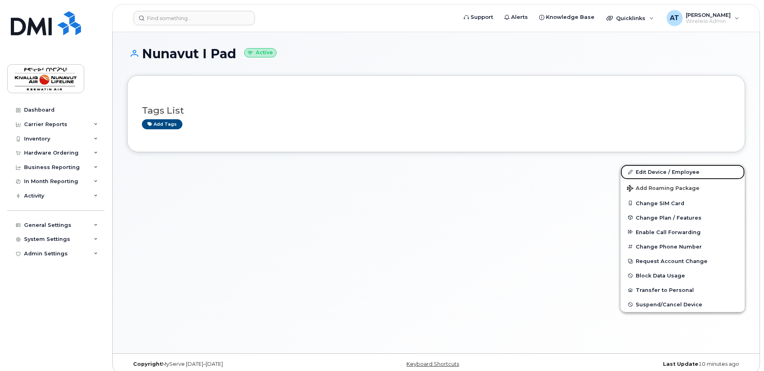
drag, startPoint x: 668, startPoint y: 171, endPoint x: 582, endPoint y: 126, distance: 97.4
click at [668, 171] on link "Edit Device / Employee" at bounding box center [683, 171] width 124 height 14
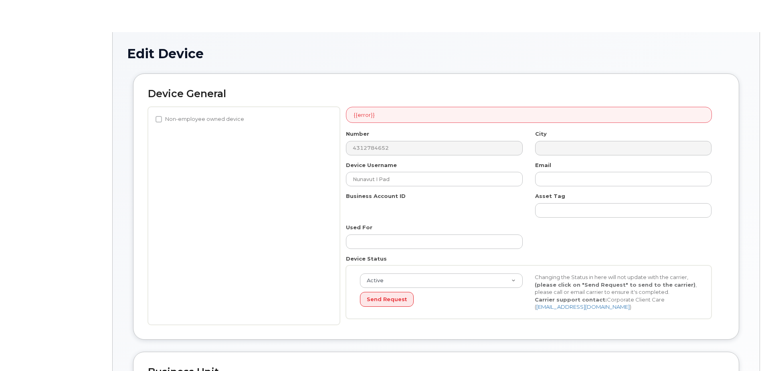
select select "7802"
select select "7805"
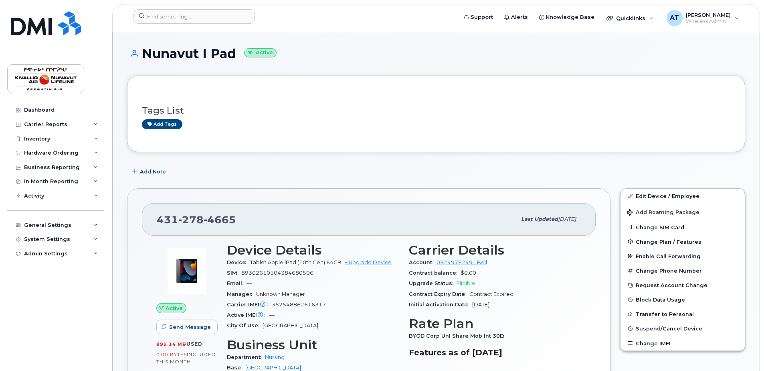
click at [450, 103] on div "Tags List Add tags" at bounding box center [436, 113] width 589 height 31
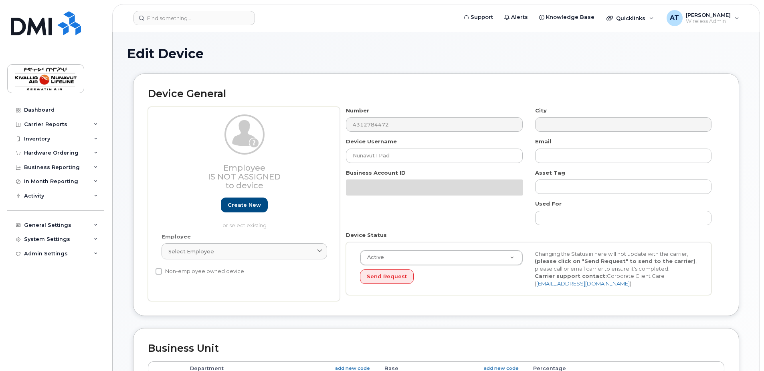
select select "7802"
select select "7805"
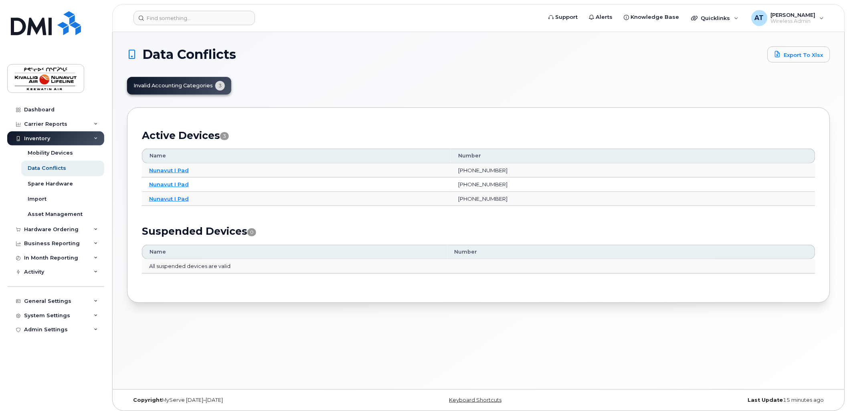
click at [272, 92] on div "Invalid Accounting Categories 3" at bounding box center [478, 86] width 703 height 18
click at [298, 86] on div "Invalid Accounting Categories 3" at bounding box center [478, 86] width 703 height 18
click at [163, 167] on link "Nunavut I Pad" at bounding box center [169, 170] width 40 height 6
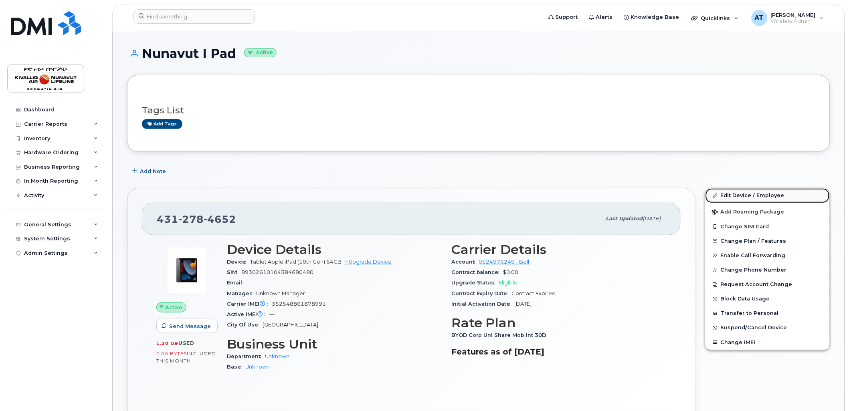
click at [726, 196] on link "Edit Device / Employee" at bounding box center [768, 195] width 124 height 14
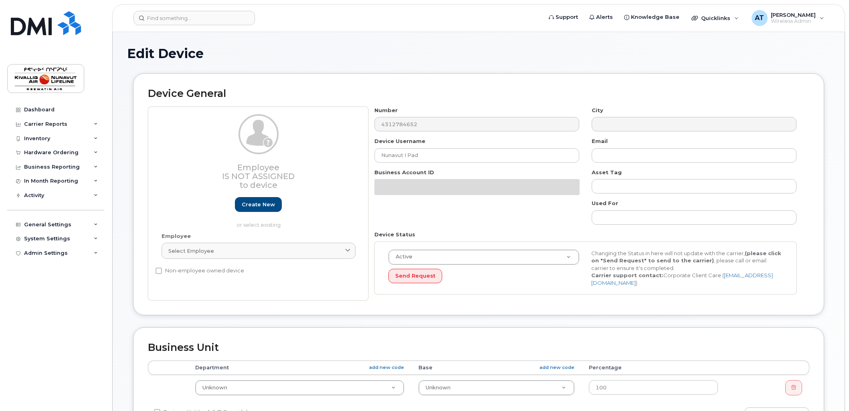
select select "7802"
select select "7805"
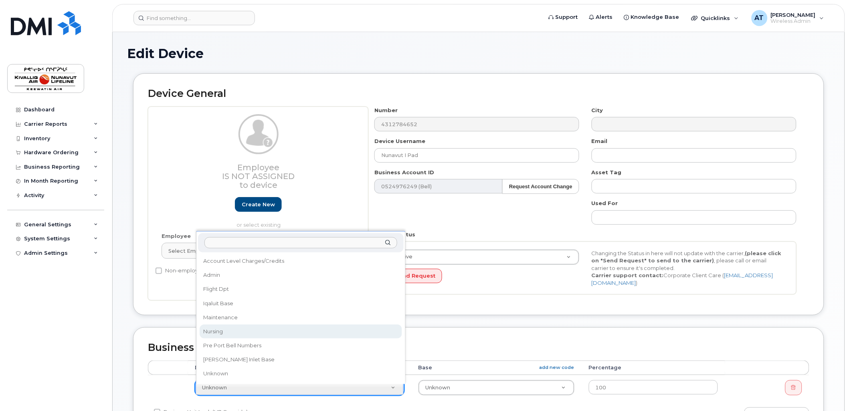
select select "7800"
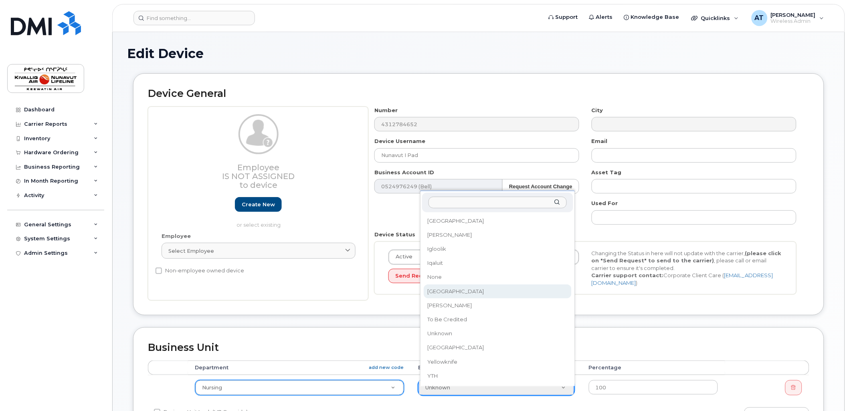
select select "36022032"
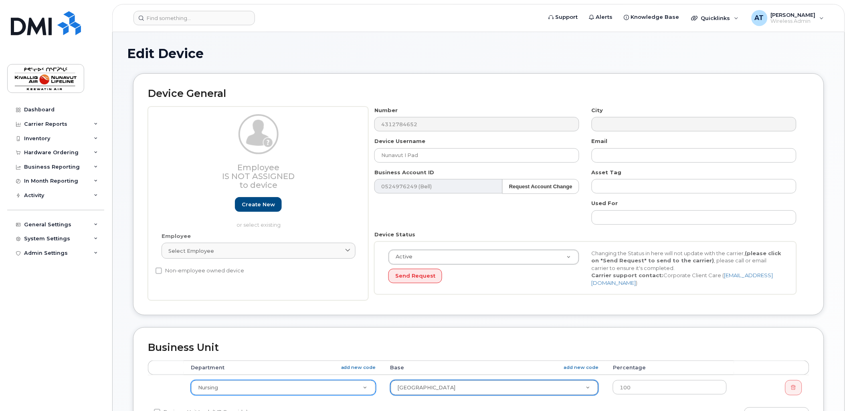
scroll to position [291, 0]
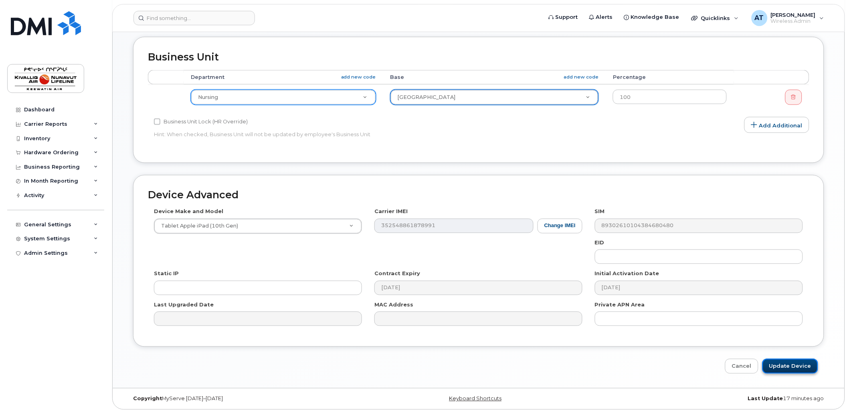
click at [796, 370] on input "Update Device" at bounding box center [791, 366] width 56 height 15
type input "Saving..."
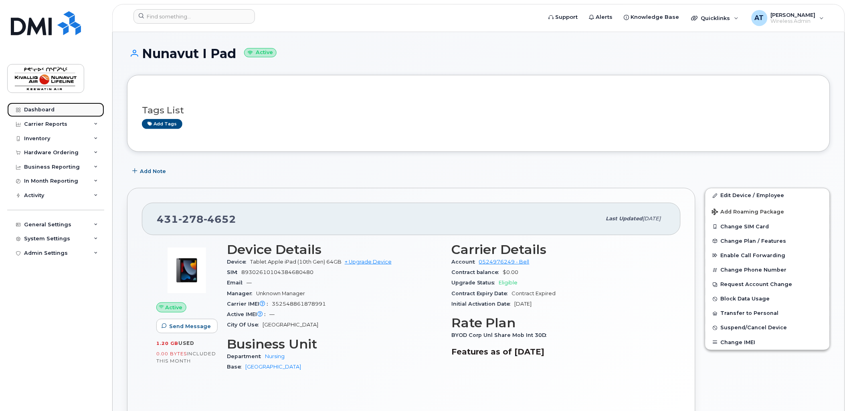
click at [49, 107] on div "Dashboard" at bounding box center [39, 110] width 30 height 6
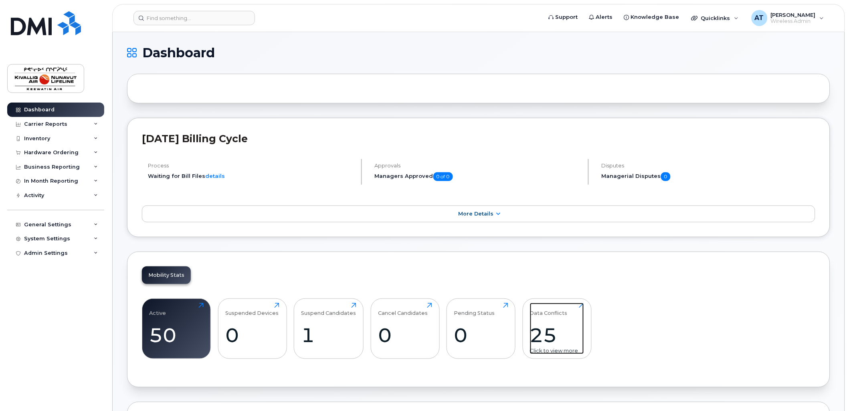
click at [561, 320] on div "Data Conflicts 25 Click to view more" at bounding box center [557, 328] width 54 height 51
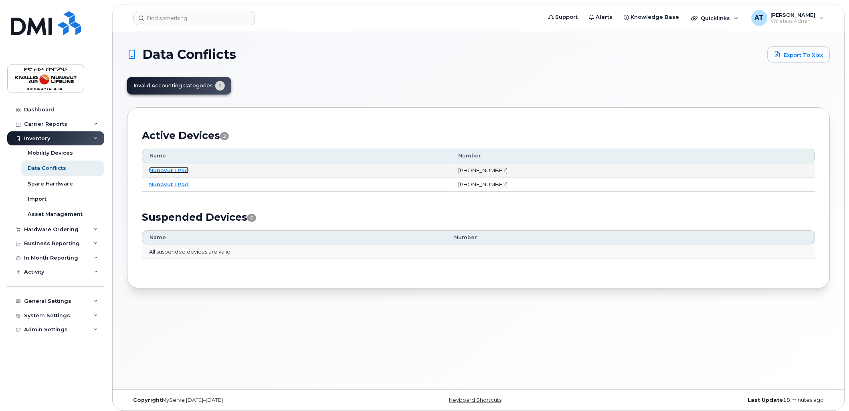
click at [172, 169] on link "Nunavut I Pad" at bounding box center [169, 170] width 40 height 6
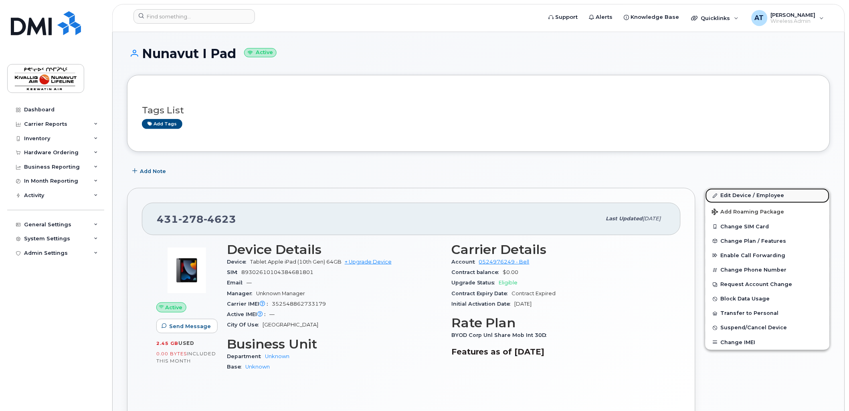
click at [724, 194] on link "Edit Device / Employee" at bounding box center [768, 195] width 124 height 14
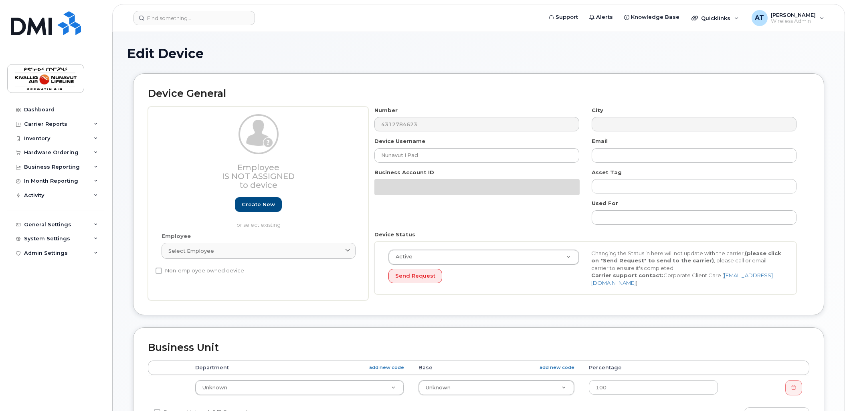
select select "7802"
select select "7805"
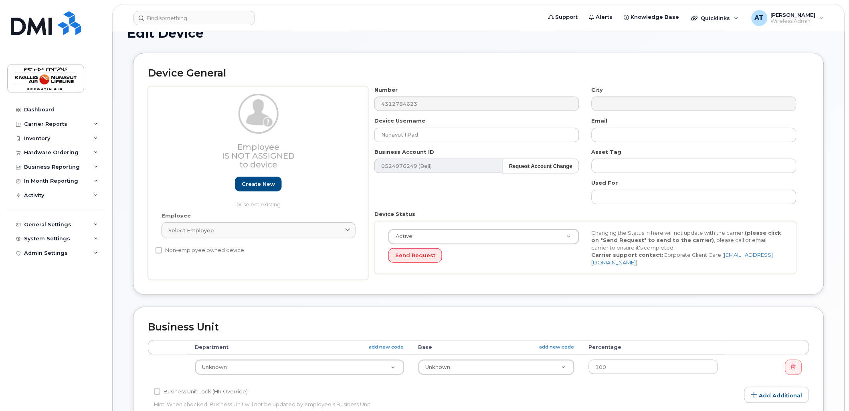
scroll to position [291, 0]
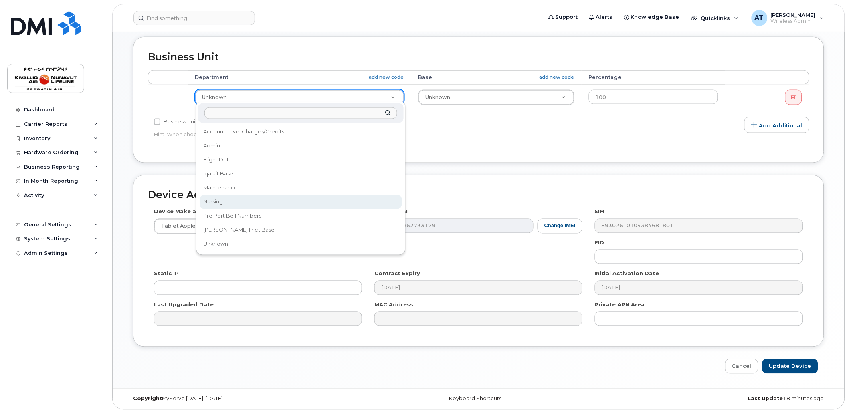
select select "7800"
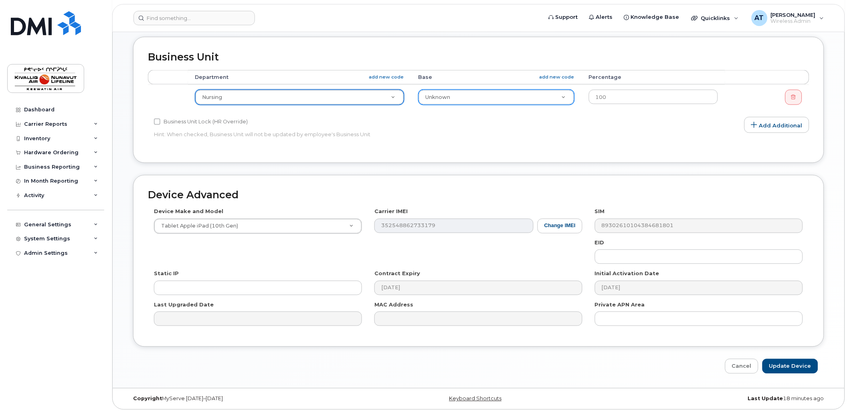
drag, startPoint x: 445, startPoint y: 94, endPoint x: 447, endPoint y: 105, distance: 11.0
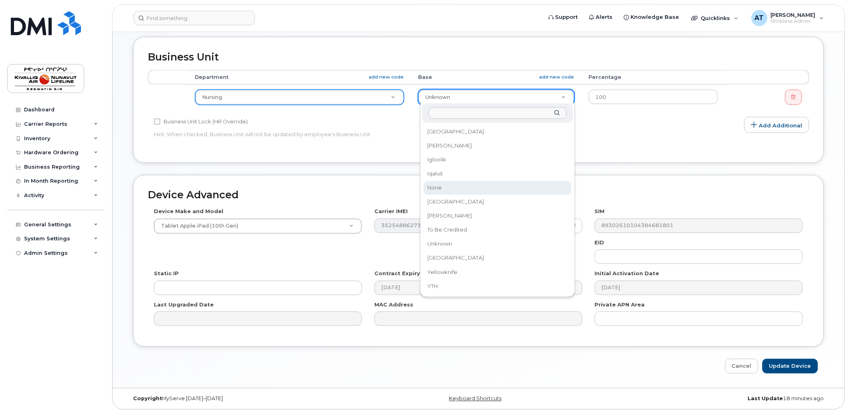
select select "36022032"
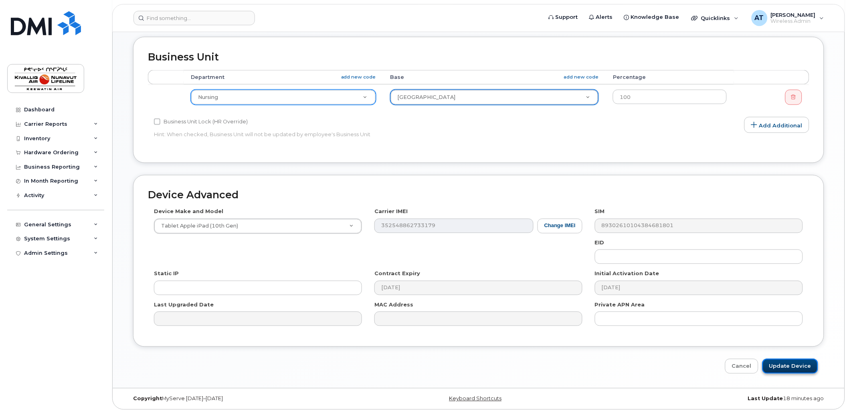
click at [795, 360] on input "Update Device" at bounding box center [791, 366] width 56 height 15
type input "Saving..."
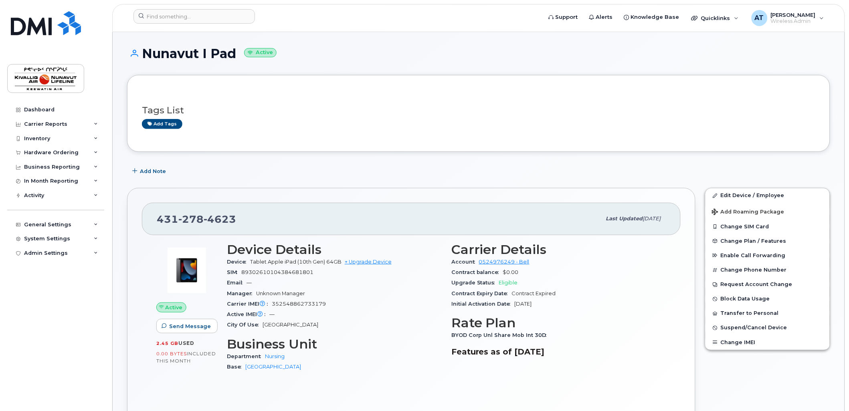
click at [354, 150] on div "Tags List Add tags" at bounding box center [478, 113] width 703 height 77
click at [34, 110] on div "Dashboard" at bounding box center [39, 110] width 30 height 6
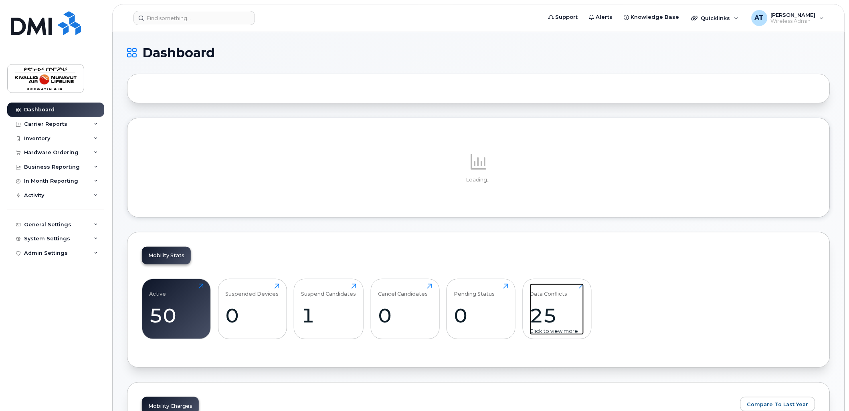
click at [545, 301] on div "Data Conflicts 25 Click to view more" at bounding box center [557, 309] width 54 height 51
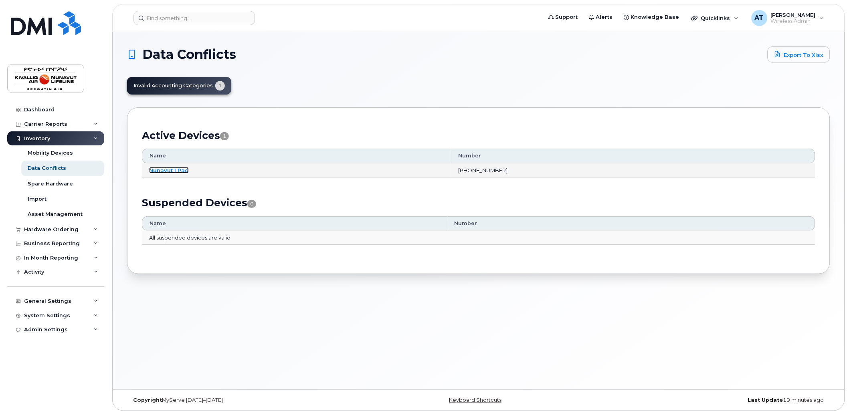
click at [176, 169] on link "Nunavut I Pad" at bounding box center [169, 170] width 40 height 6
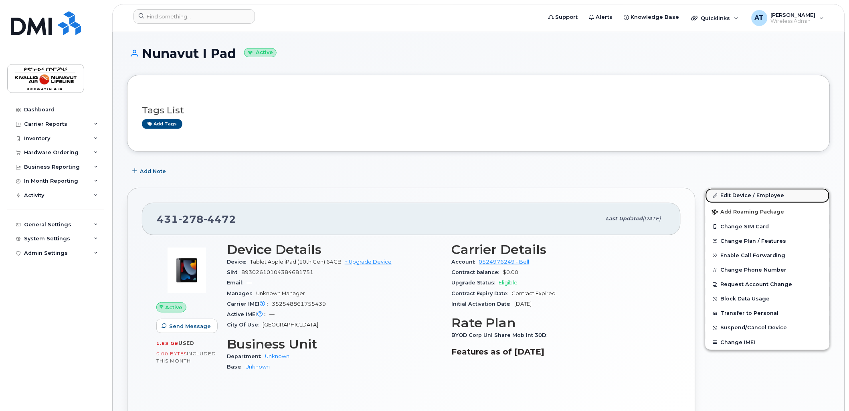
click at [729, 193] on link "Edit Device / Employee" at bounding box center [768, 195] width 124 height 14
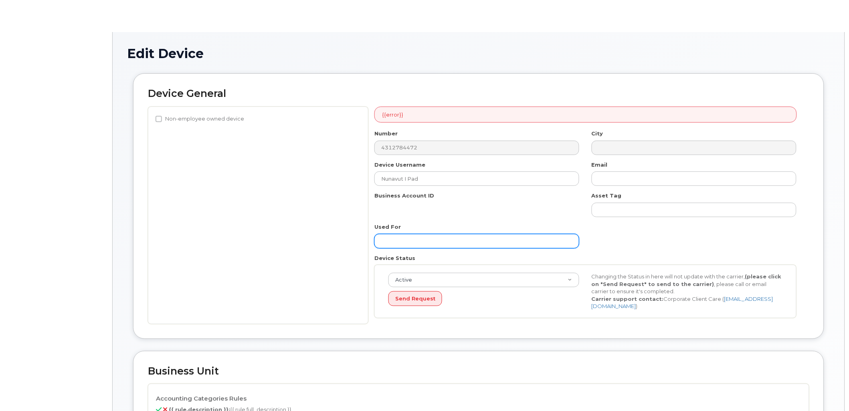
select select "7802"
select select "7805"
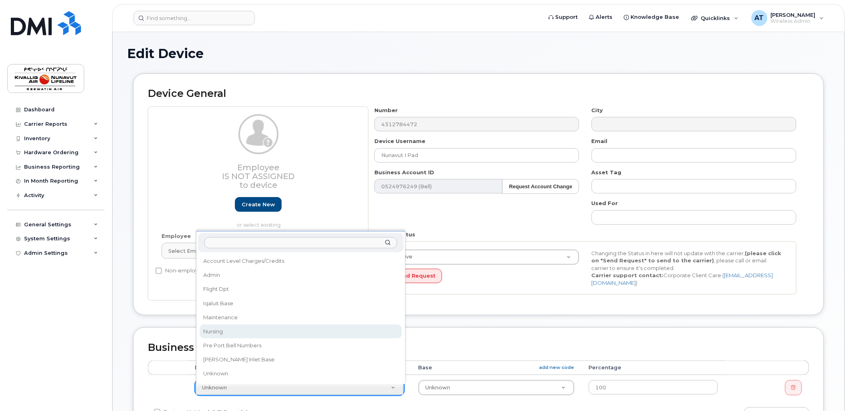
select select "7800"
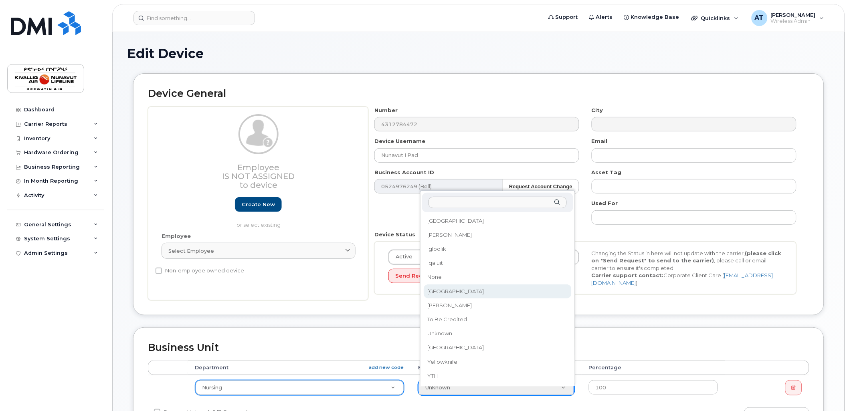
select select "36022032"
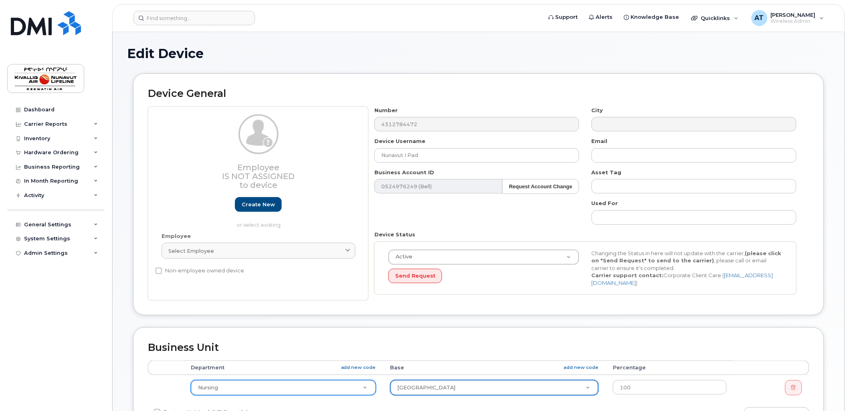
scroll to position [291, 0]
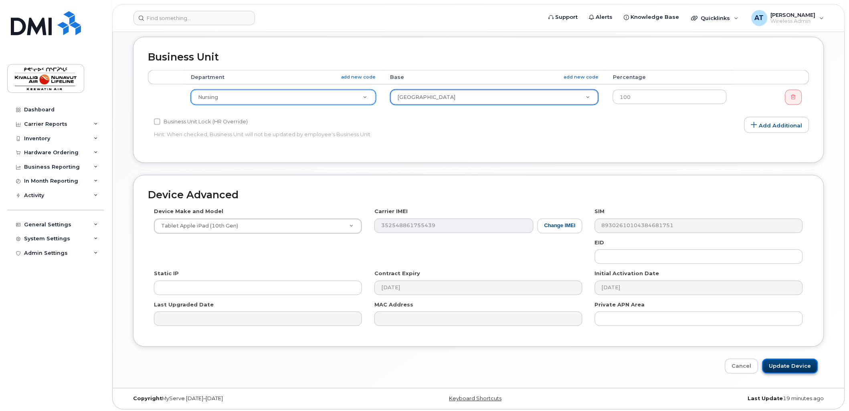
click at [785, 365] on input "Update Device" at bounding box center [791, 366] width 56 height 15
type input "Saving..."
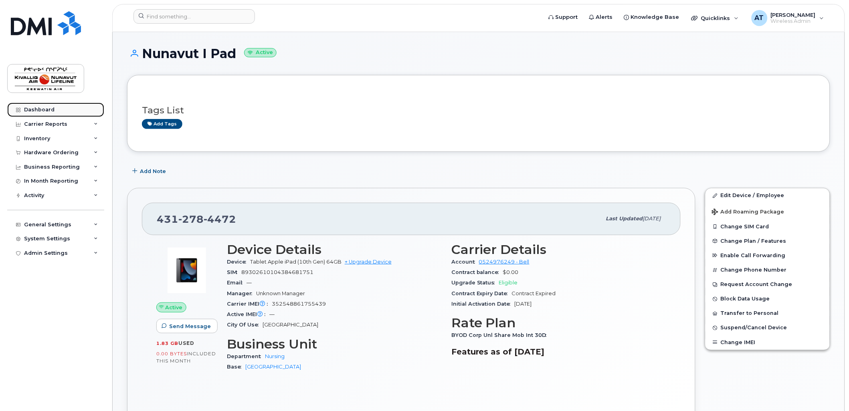
click at [66, 108] on link "Dashboard" at bounding box center [55, 110] width 97 height 14
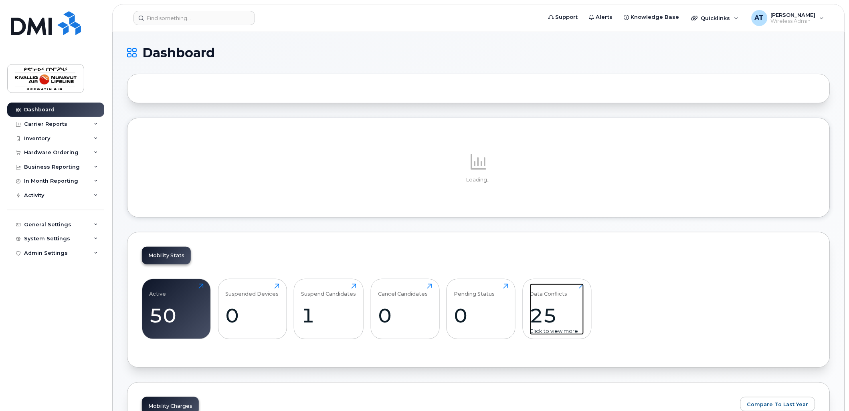
drag, startPoint x: 550, startPoint y: 298, endPoint x: 552, endPoint y: 292, distance: 6.3
click at [550, 298] on div "Data Conflicts 25 Click to view more" at bounding box center [557, 309] width 54 height 51
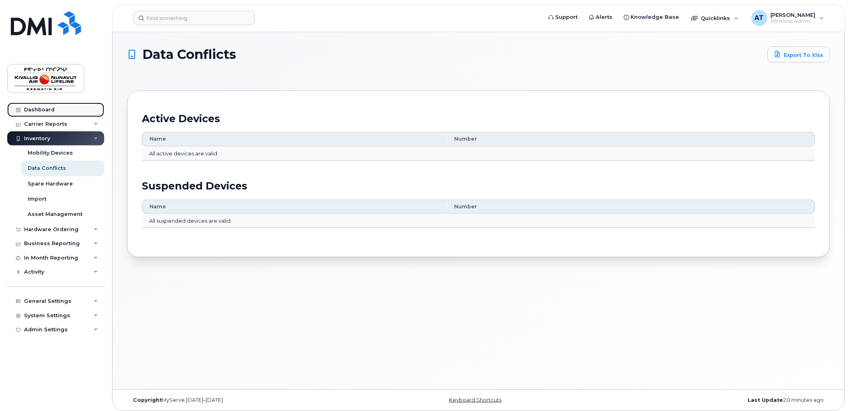
click at [46, 105] on link "Dashboard" at bounding box center [55, 110] width 97 height 14
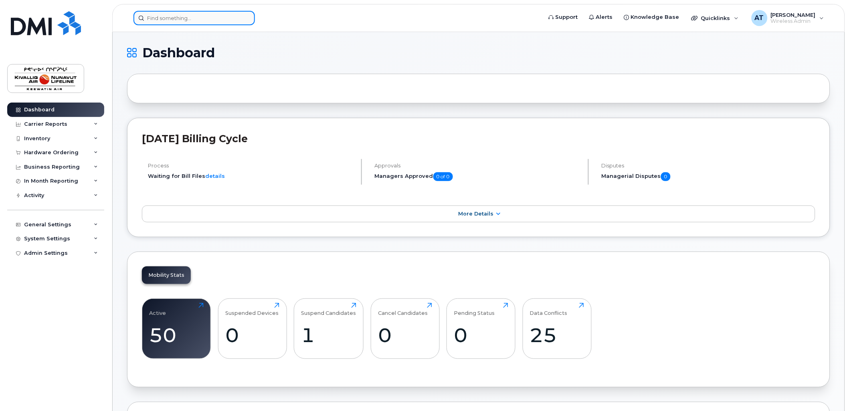
click at [205, 17] on input at bounding box center [195, 18] width 122 height 14
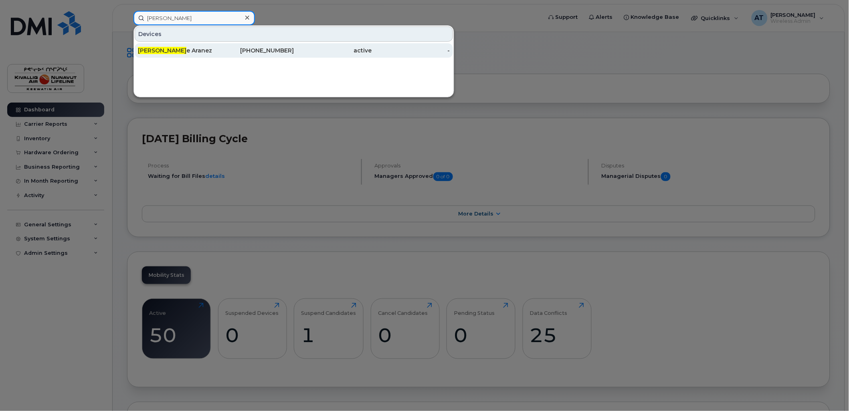
type input "rochell"
click at [173, 51] on div "Rochell e Aranez" at bounding box center [177, 51] width 78 height 8
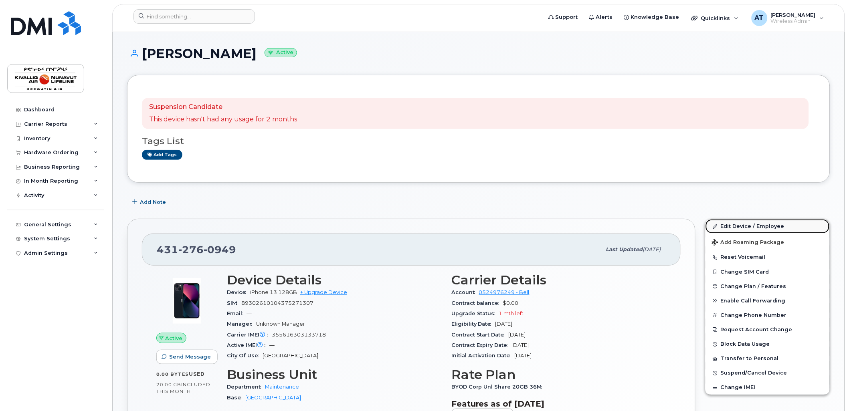
click at [725, 225] on link "Edit Device / Employee" at bounding box center [768, 226] width 124 height 14
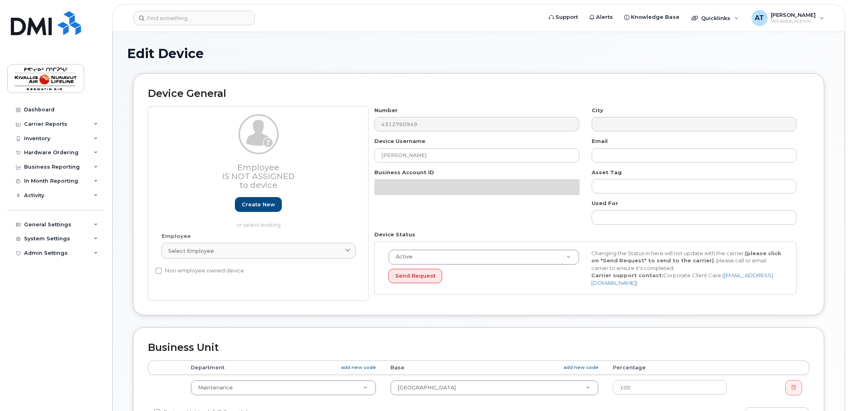
select select "7799"
select select "7806"
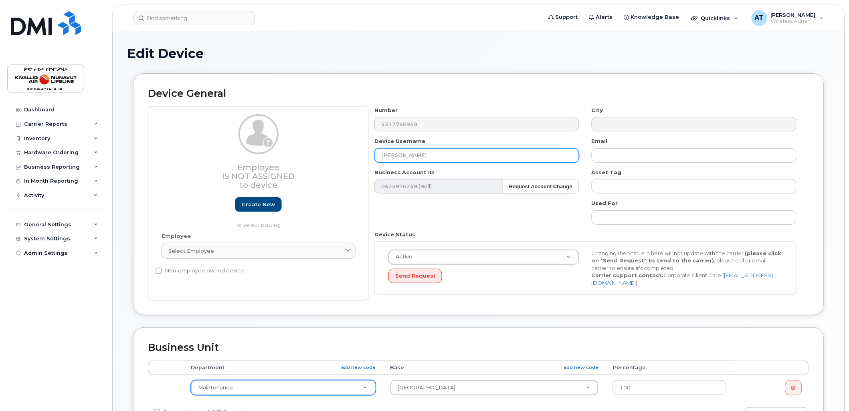
drag, startPoint x: 431, startPoint y: 152, endPoint x: 178, endPoint y: 115, distance: 256.4
click at [203, 126] on div "Employee Is not assigned to device Create new or select existing Employee Selec…" at bounding box center [479, 204] width 662 height 194
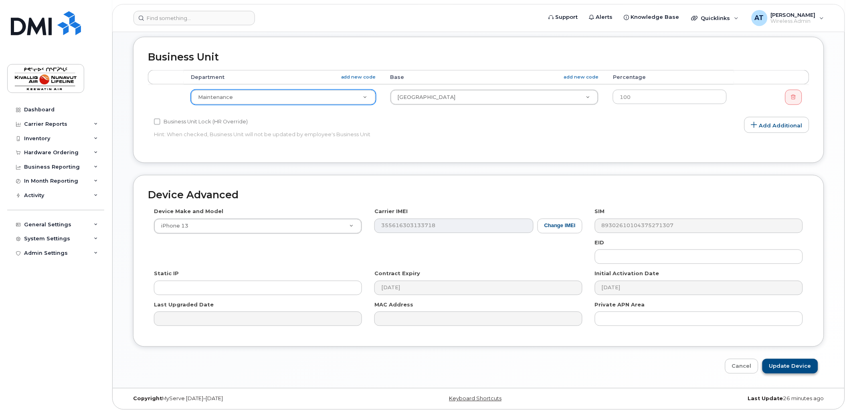
type input "Dean Bishop"
click at [778, 362] on input "Update Device" at bounding box center [791, 366] width 56 height 15
type input "Saving..."
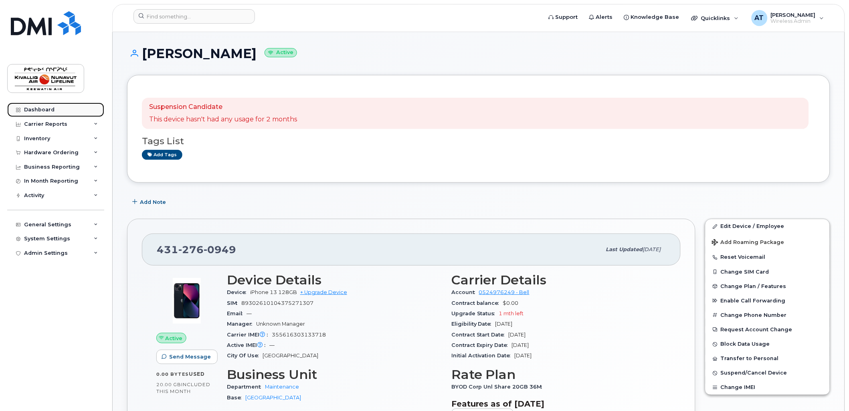
click at [45, 105] on link "Dashboard" at bounding box center [55, 110] width 97 height 14
click at [42, 110] on div "Dashboard" at bounding box center [39, 110] width 30 height 6
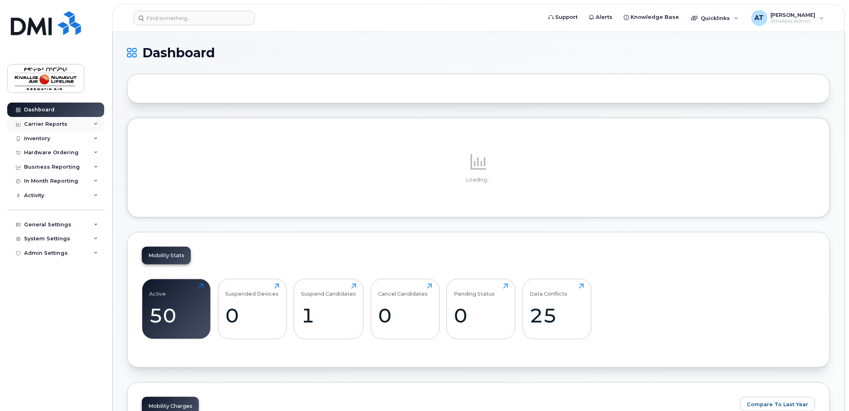
click at [50, 124] on div "Carrier Reports" at bounding box center [45, 124] width 43 height 6
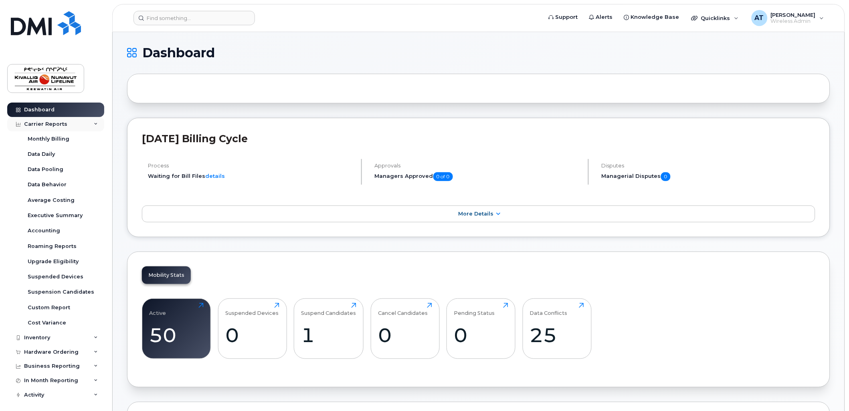
click at [43, 117] on div "Carrier Reports" at bounding box center [55, 124] width 97 height 14
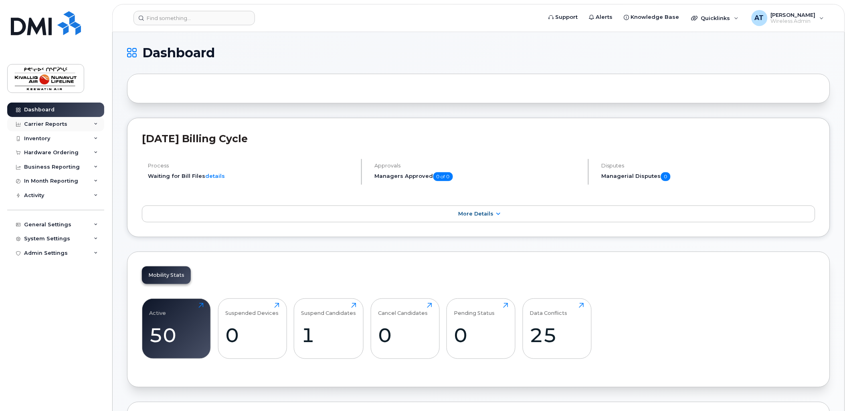
click at [45, 125] on div "Carrier Reports" at bounding box center [45, 124] width 43 height 6
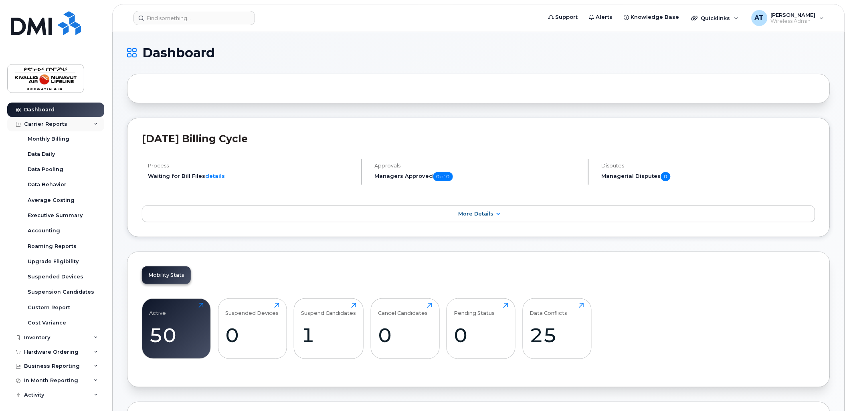
click at [47, 125] on div "Carrier Reports" at bounding box center [45, 124] width 43 height 6
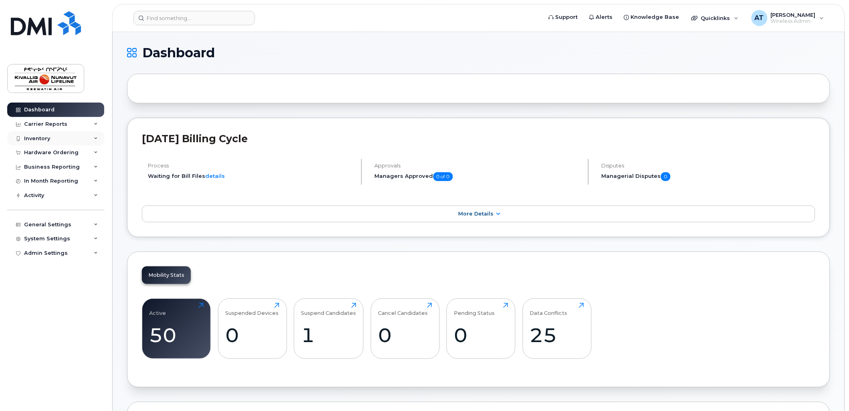
click at [44, 138] on div "Inventory" at bounding box center [37, 139] width 26 height 6
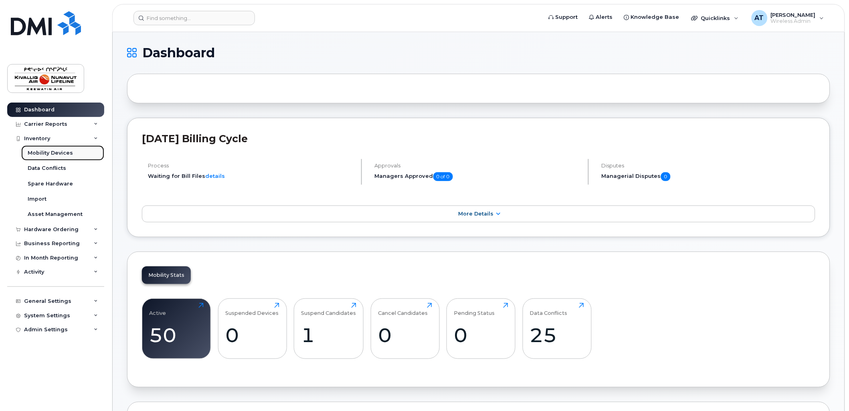
click at [43, 154] on div "Mobility Devices" at bounding box center [50, 153] width 45 height 7
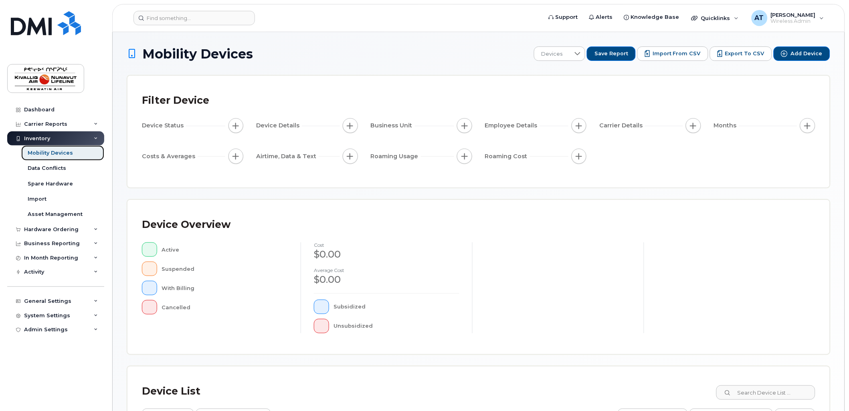
scroll to position [142, 0]
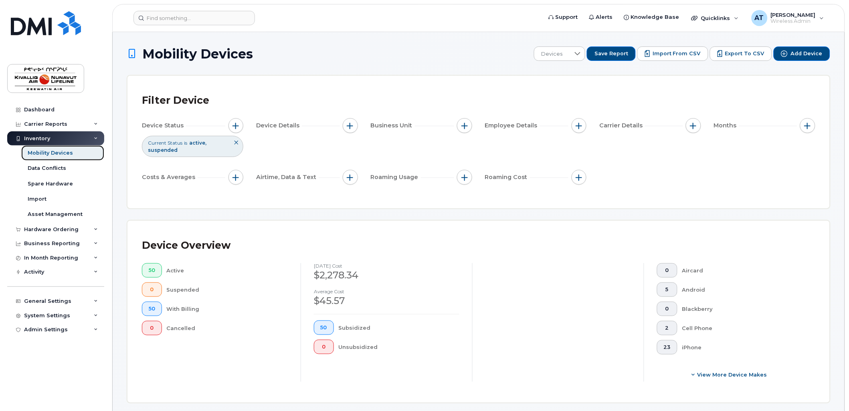
scroll to position [326, 0]
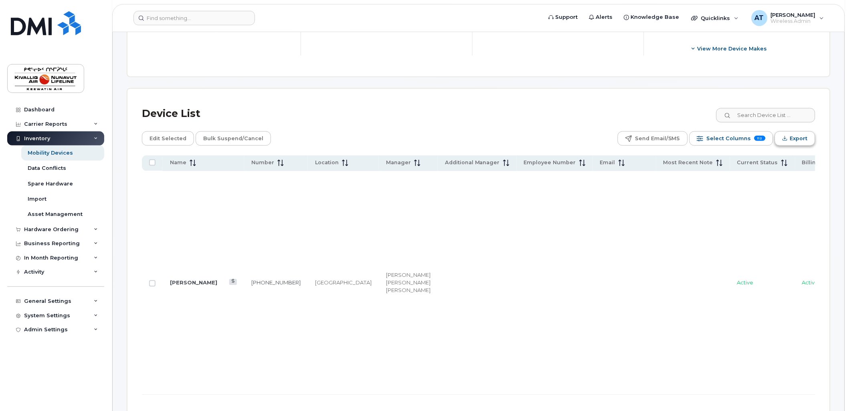
click at [788, 138] on icon "Export" at bounding box center [785, 138] width 5 height 5
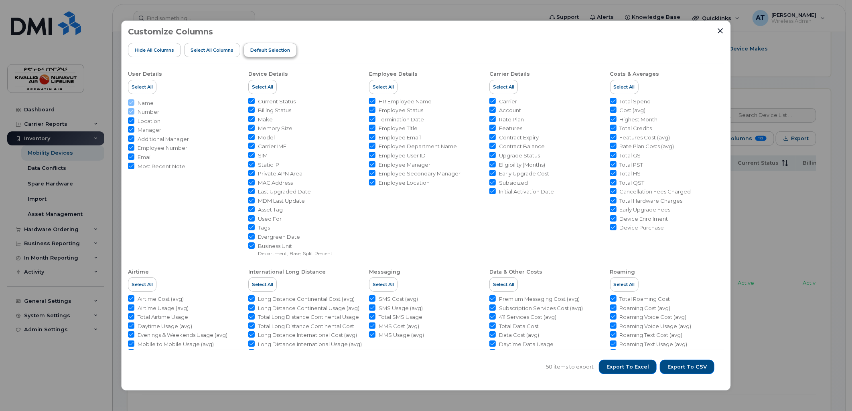
click at [274, 49] on span "Default Selection" at bounding box center [270, 50] width 40 height 6
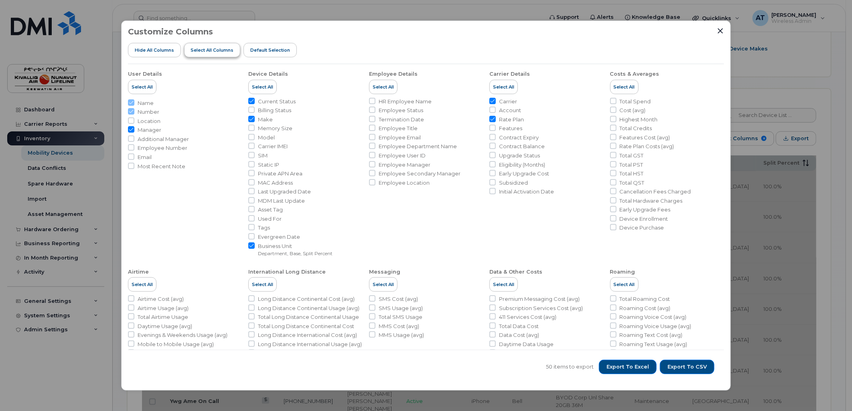
checkbox input "false"
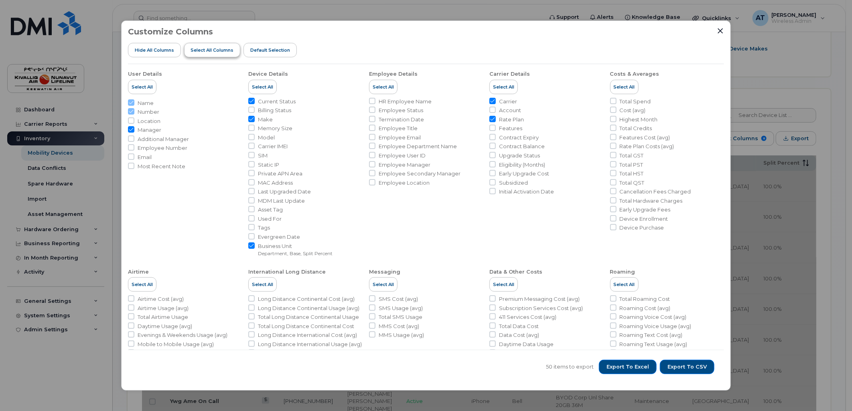
checkbox input "false"
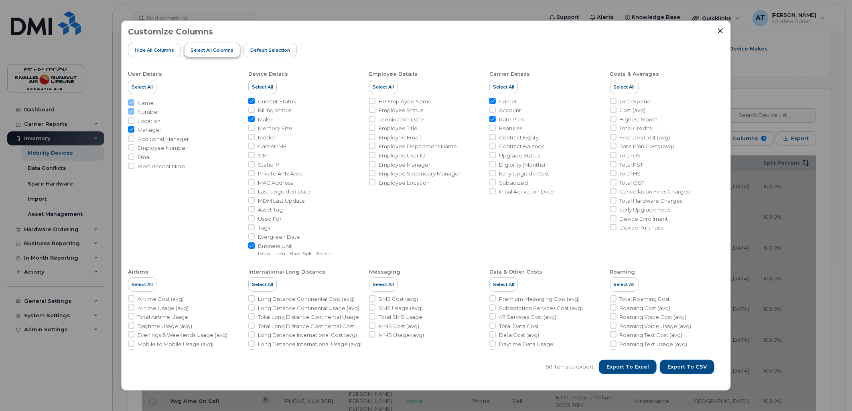
checkbox input "false"
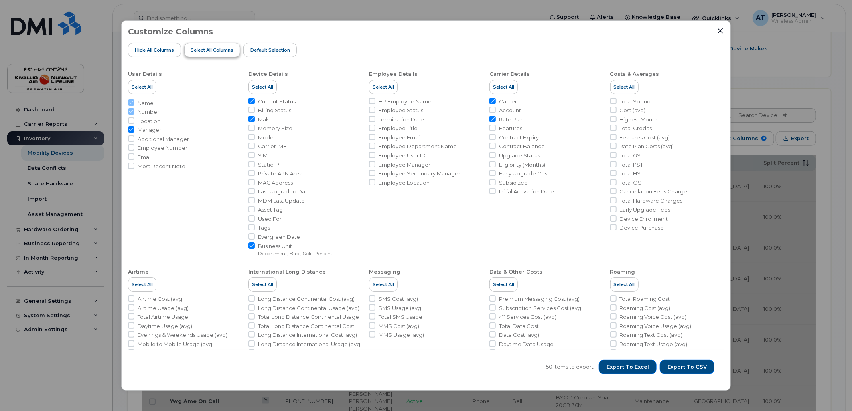
checkbox input "false"
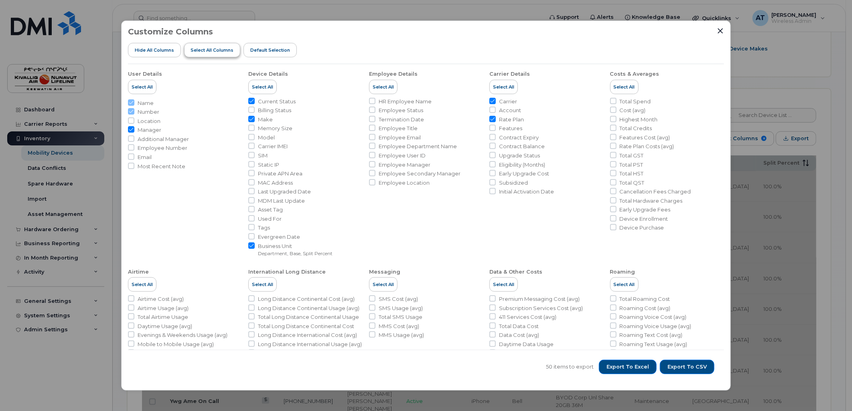
checkbox input "false"
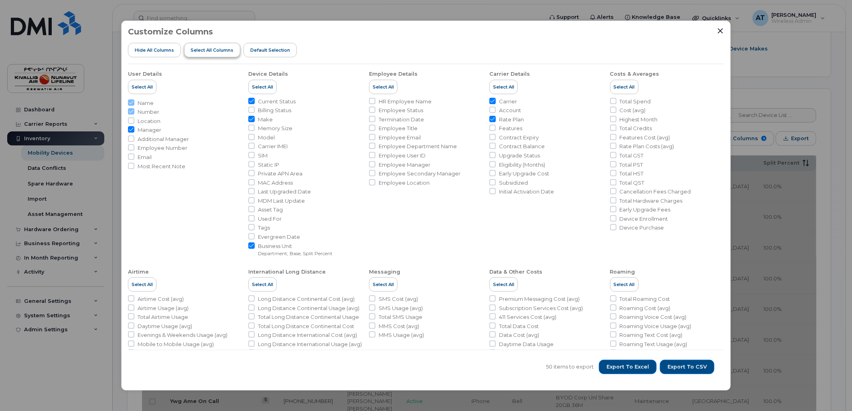
checkbox input "false"
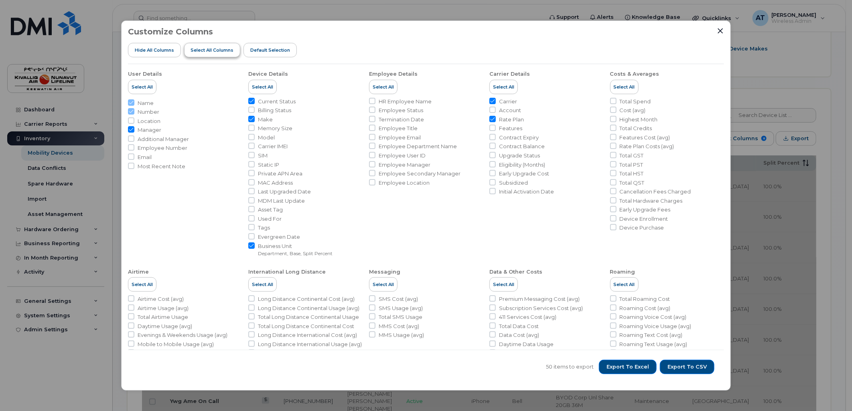
checkbox input "false"
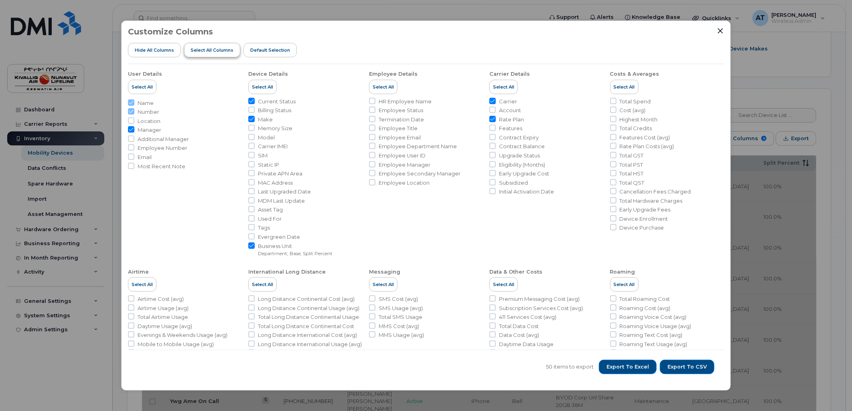
checkbox input "false"
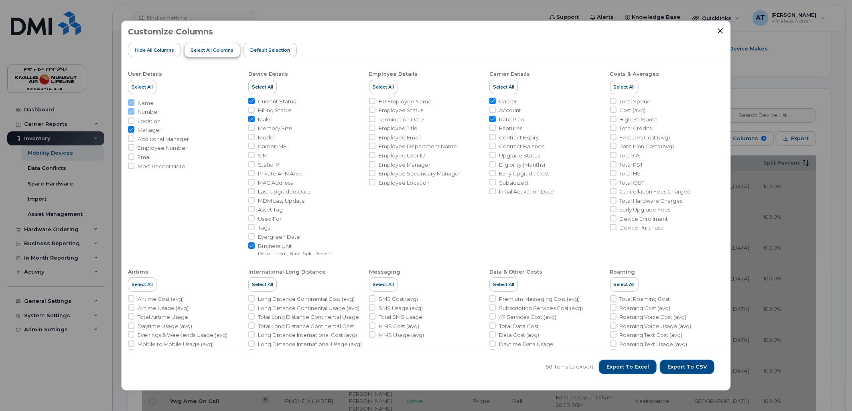
checkbox input "false"
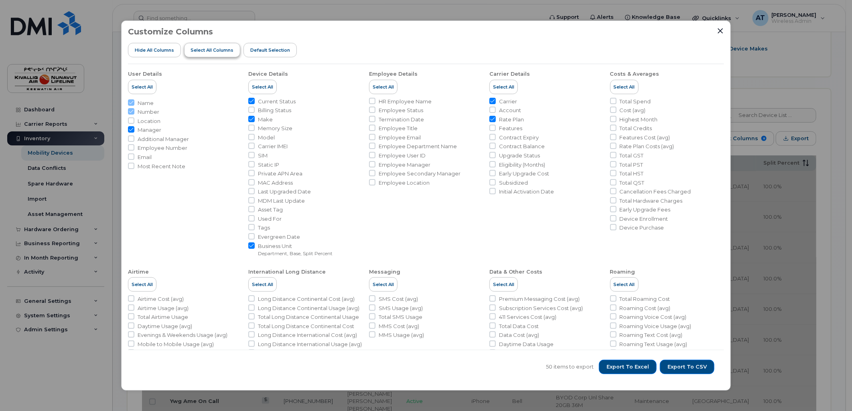
checkbox input "false"
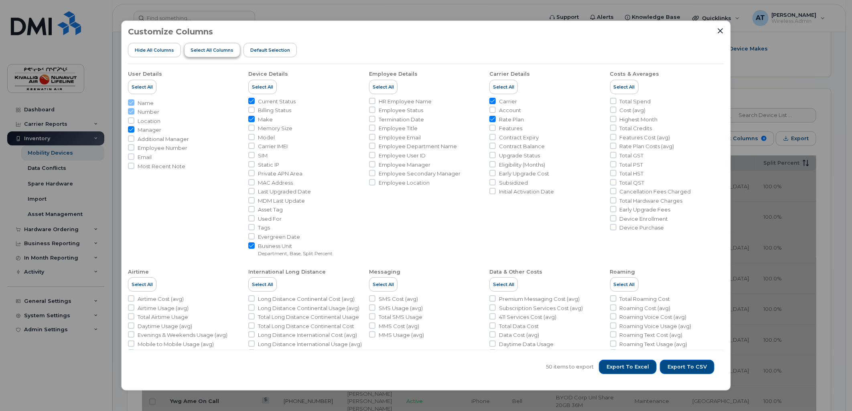
checkbox input "false"
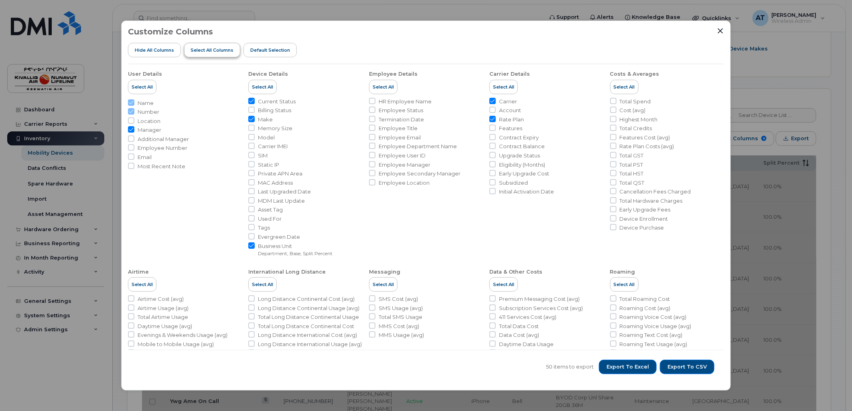
checkbox input "false"
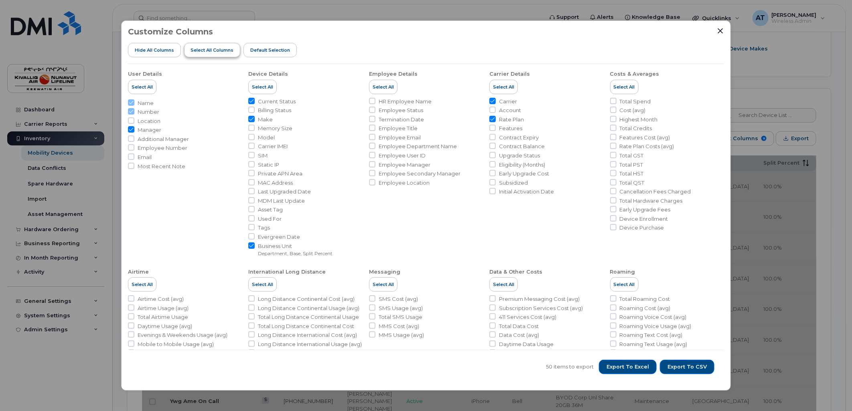
checkbox input "false"
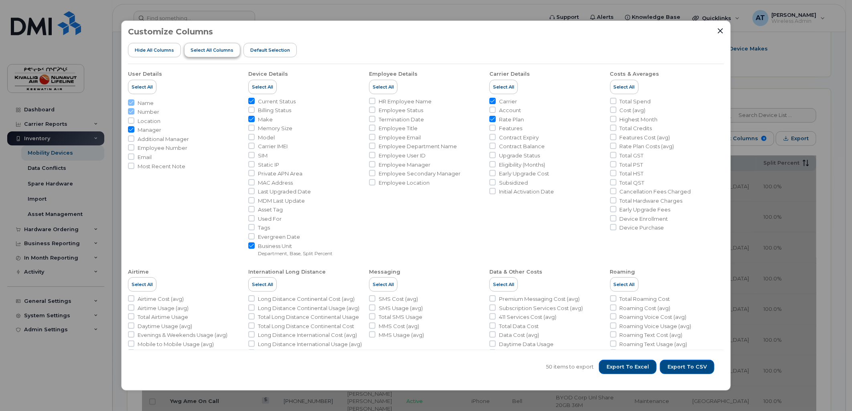
checkbox input "false"
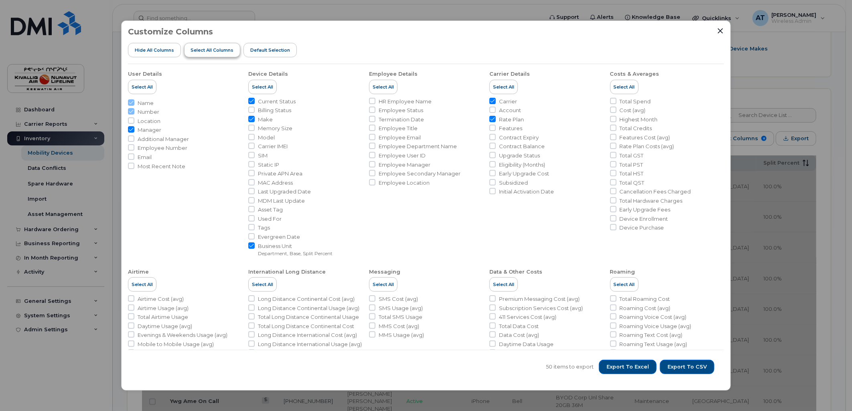
checkbox input "false"
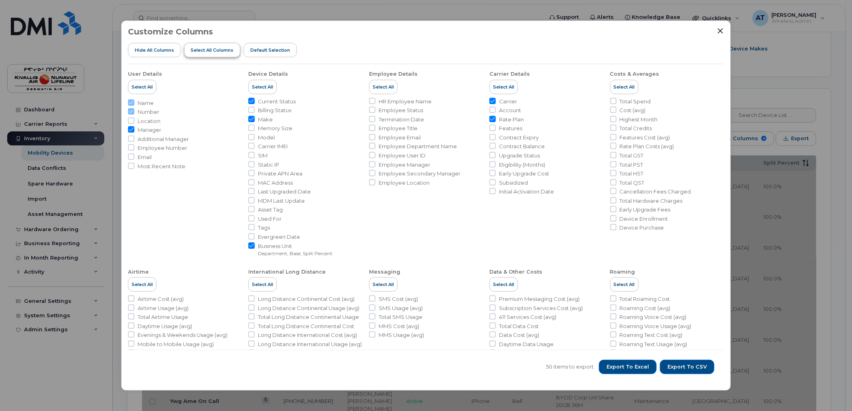
checkbox input "false"
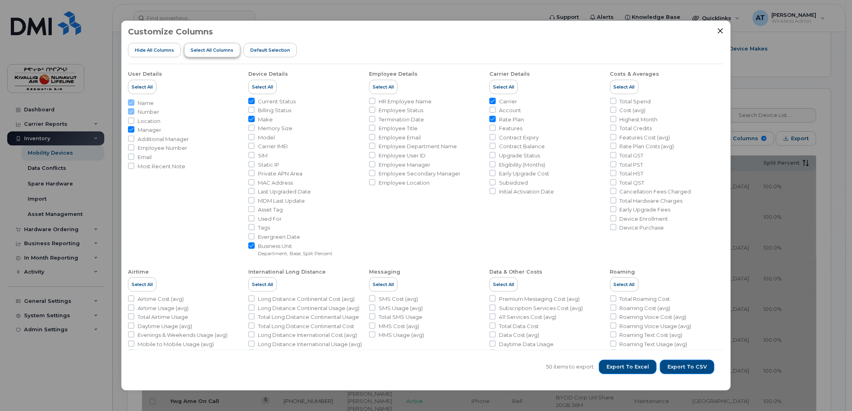
checkbox input "false"
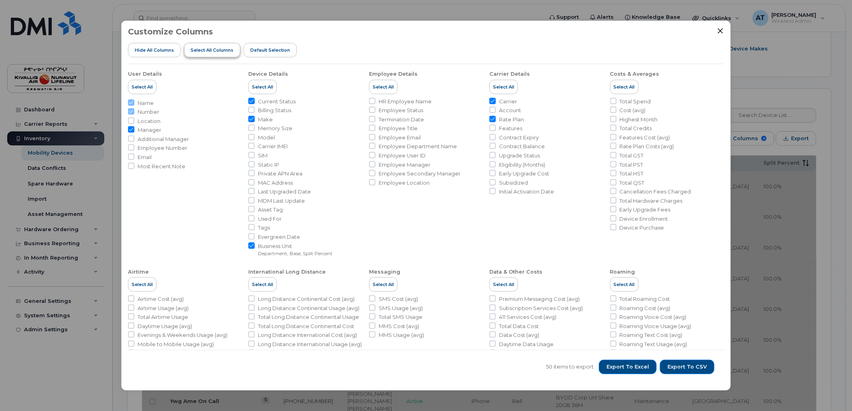
checkbox input "false"
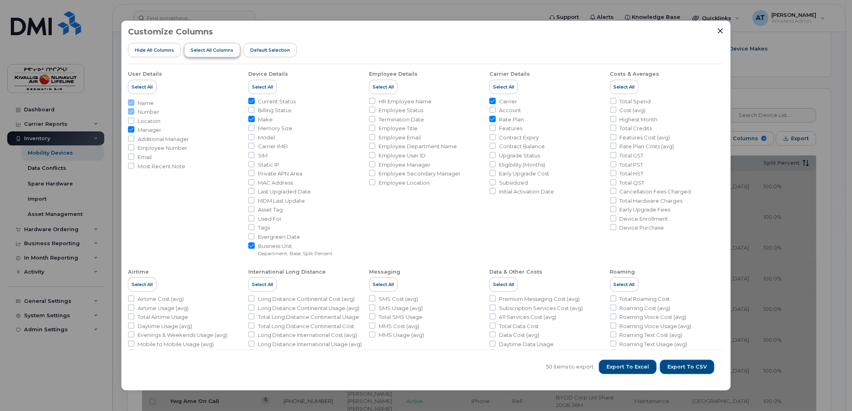
checkbox input "false"
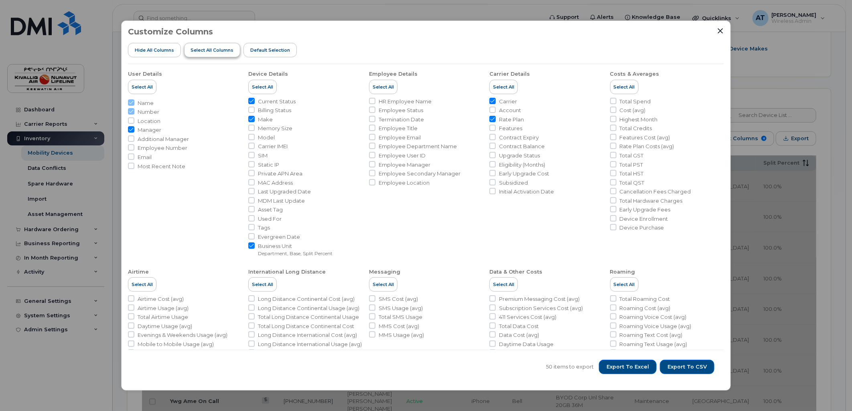
checkbox input "false"
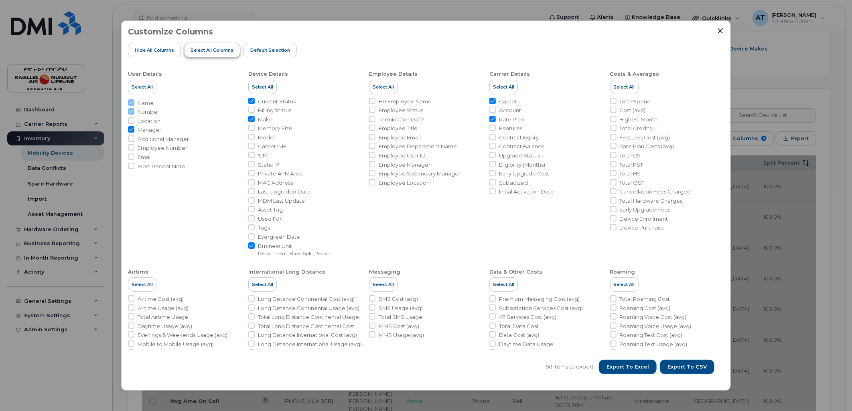
checkbox input "false"
click at [211, 49] on span "Select all Columns" at bounding box center [211, 50] width 43 height 6
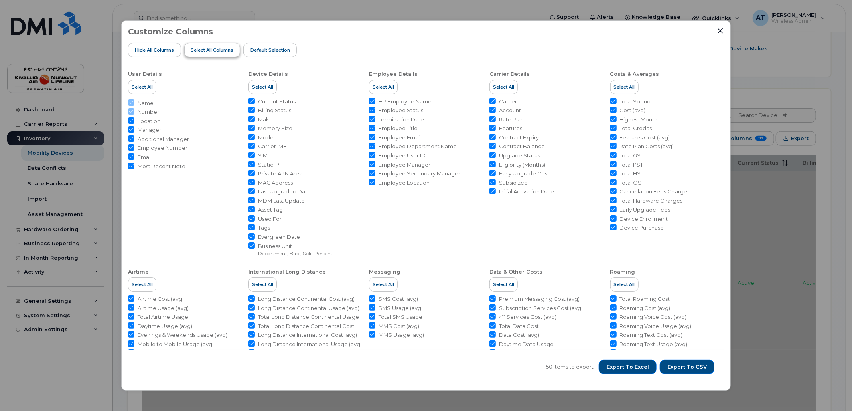
click at [208, 50] on span "Select all Columns" at bounding box center [211, 50] width 43 height 6
checkbox input "true"
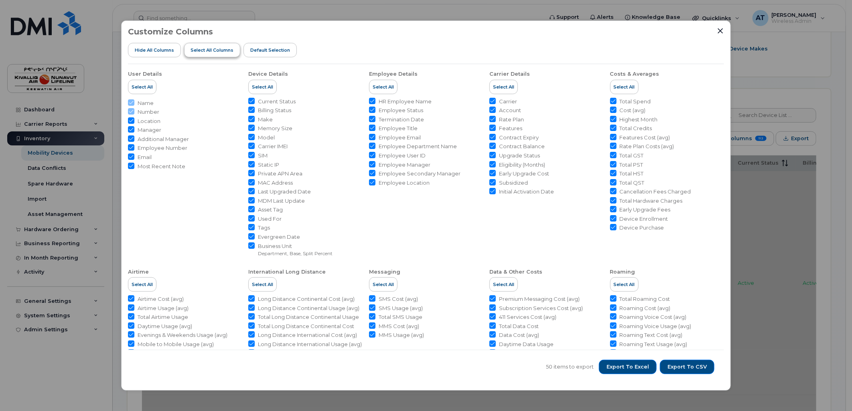
checkbox input "true"
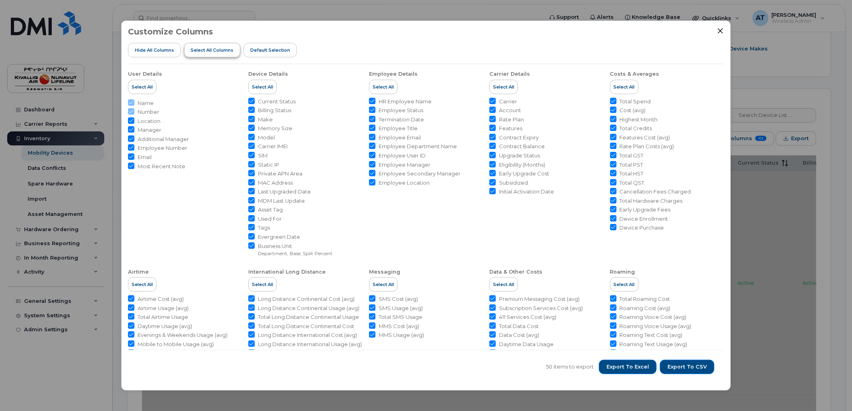
checkbox input "true"
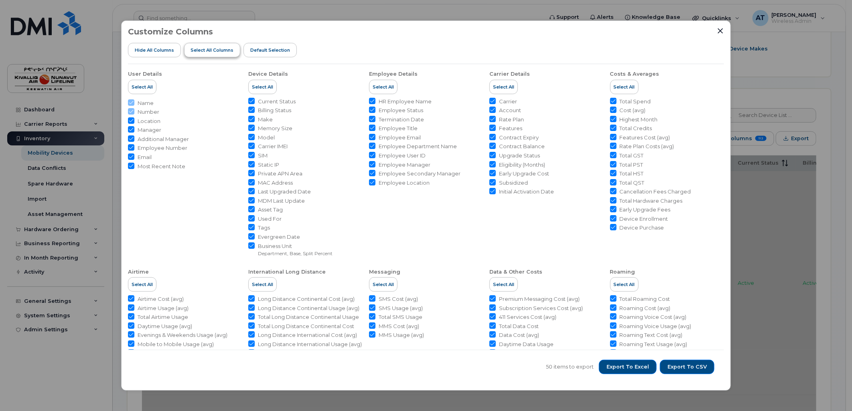
checkbox input "true"
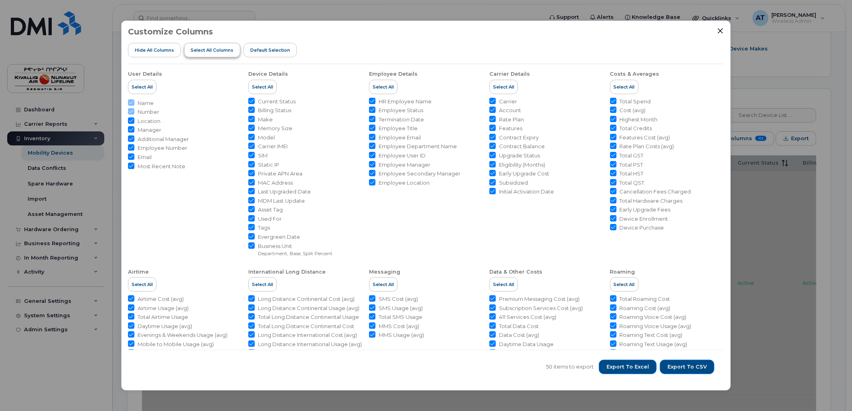
checkbox input "true"
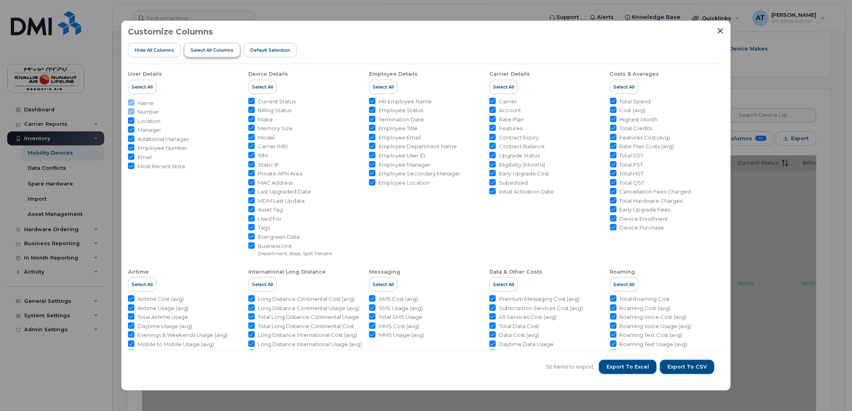
checkbox input "true"
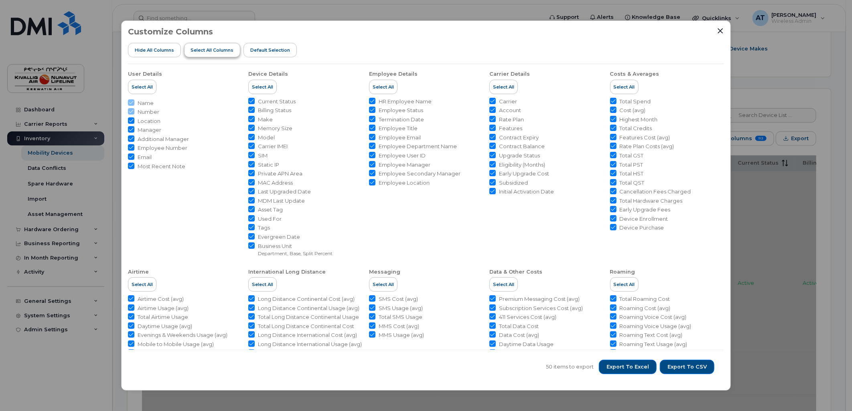
checkbox input "true"
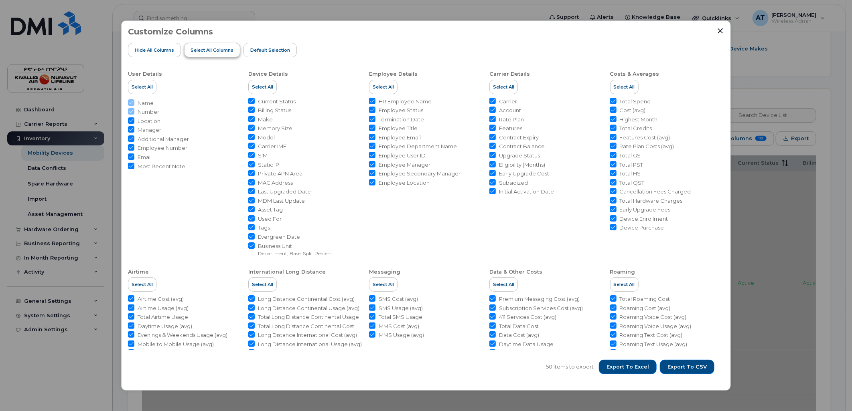
checkbox input "true"
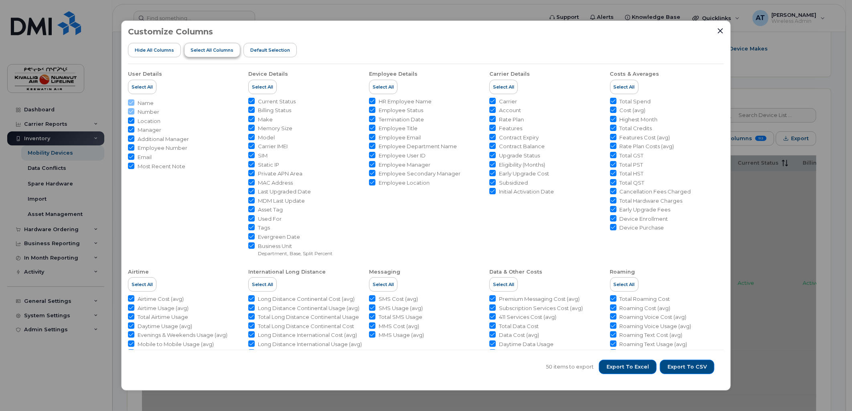
checkbox input "true"
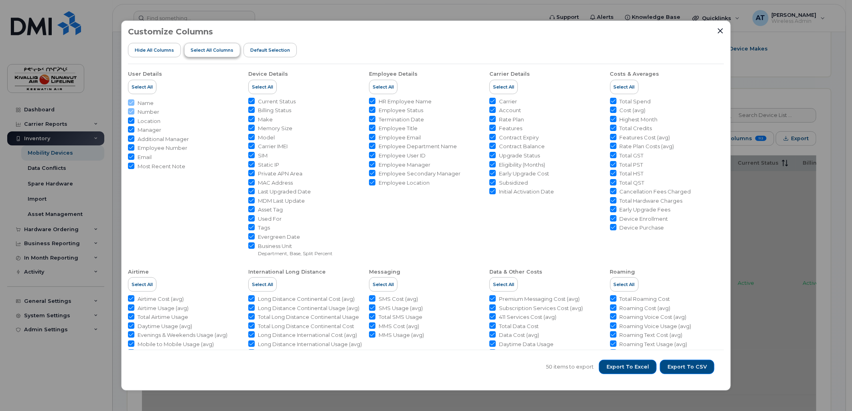
checkbox input "true"
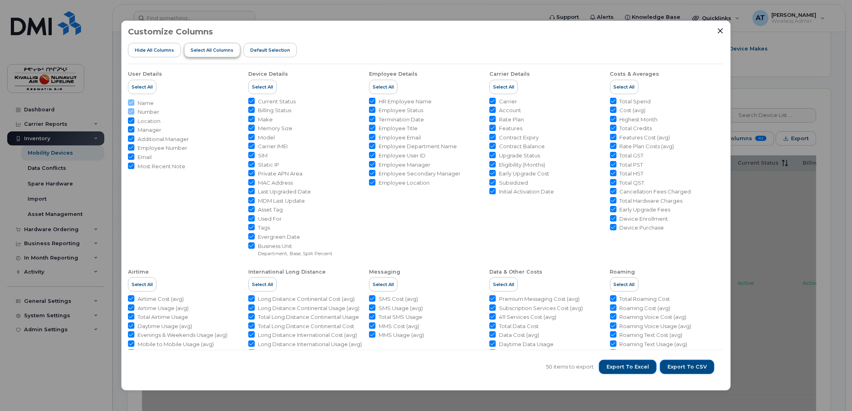
checkbox input "true"
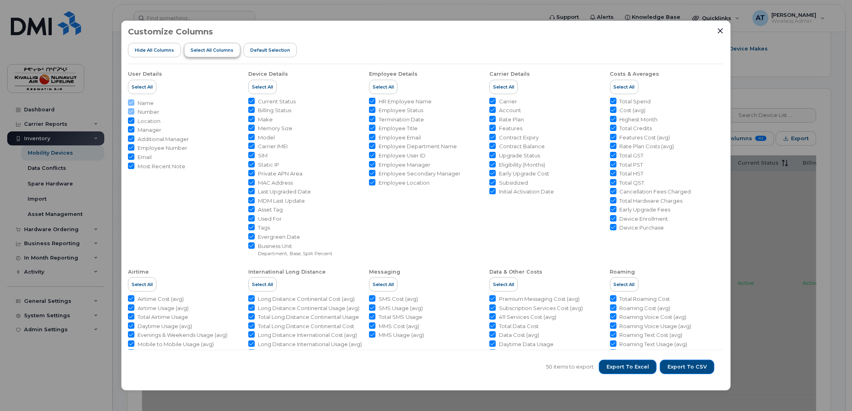
checkbox input "true"
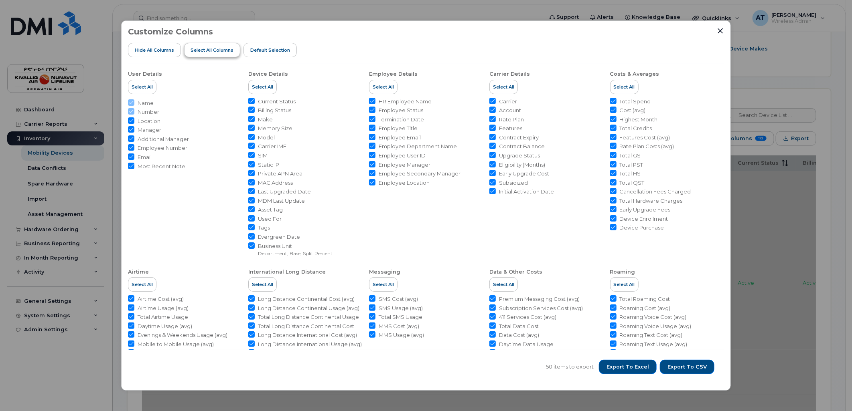
checkbox input "true"
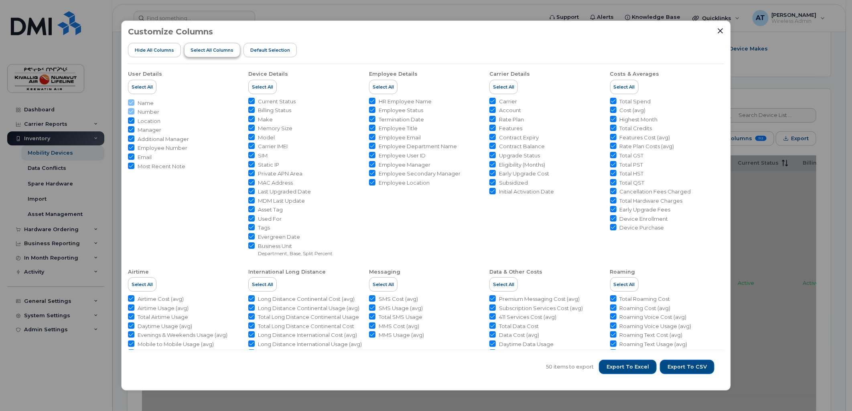
checkbox input "true"
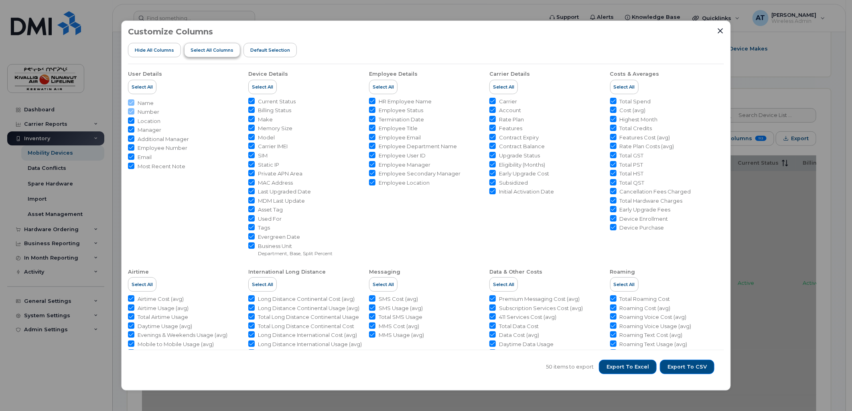
checkbox input "true"
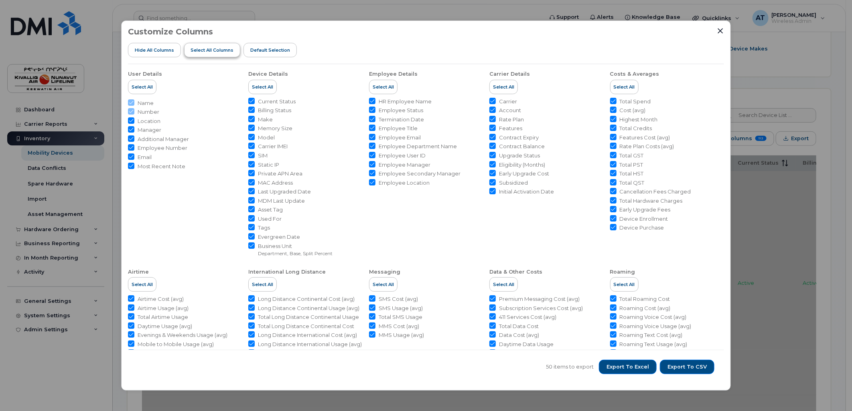
checkbox input "true"
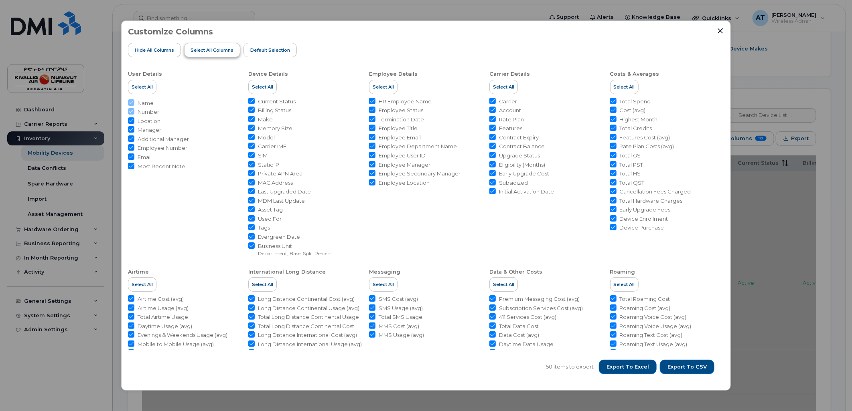
checkbox input "true"
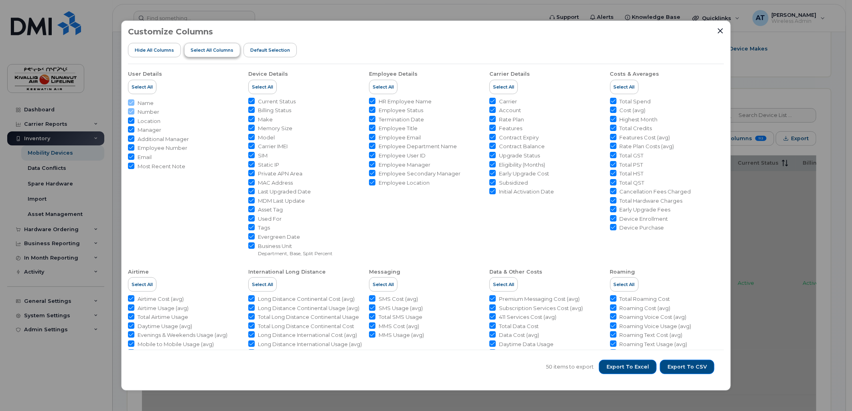
checkbox input "true"
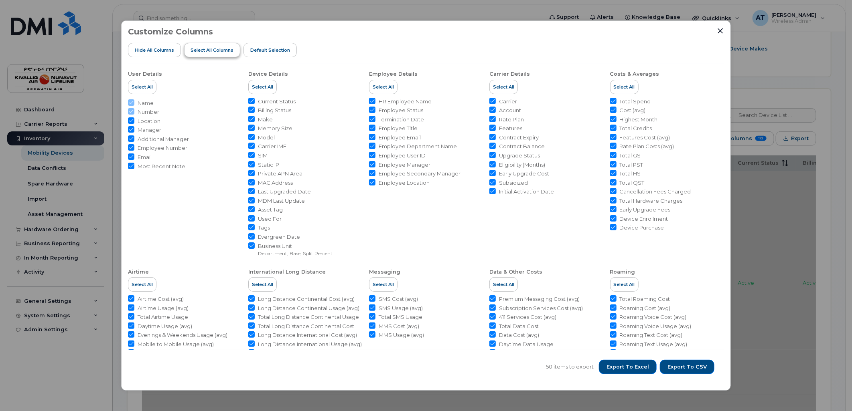
checkbox input "true"
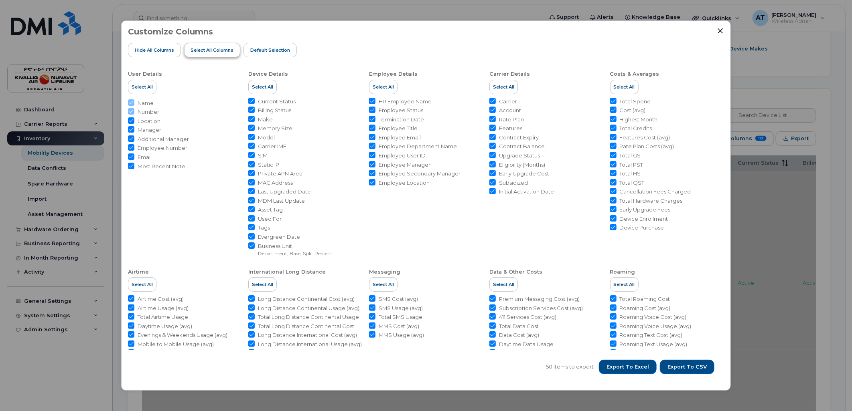
checkbox input "true"
click at [197, 51] on span "Select all Columns" at bounding box center [211, 50] width 43 height 6
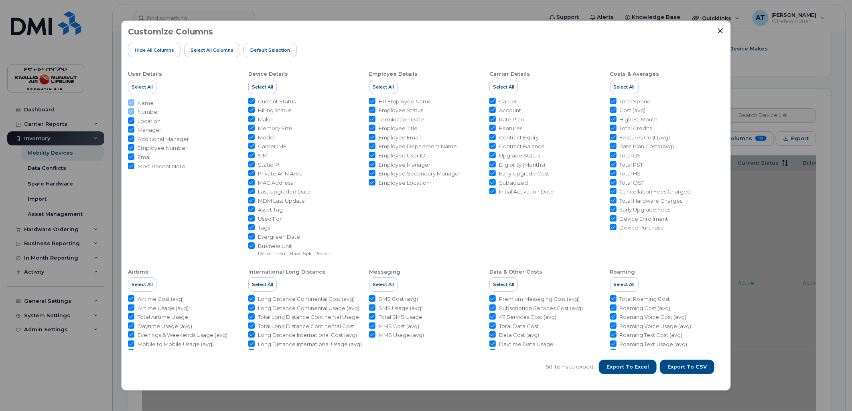
click at [150, 51] on span "Hide All Columns" at bounding box center [154, 50] width 39 height 6
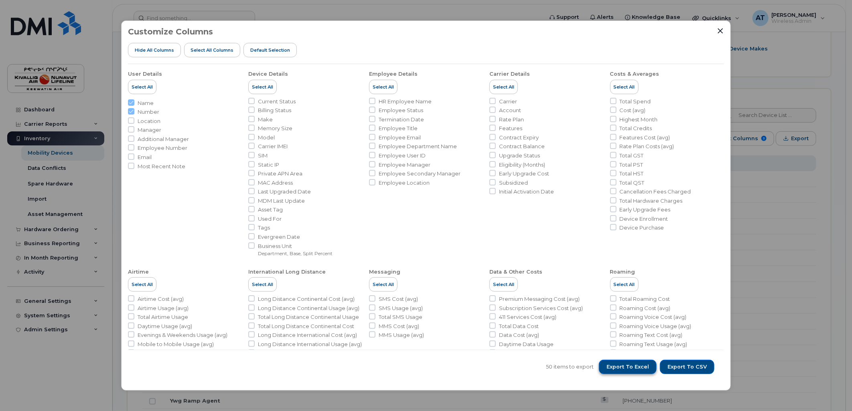
click at [628, 365] on span "Export to Excel" at bounding box center [627, 367] width 43 height 7
click at [741, 159] on div "Customize Columns Hide All Columns Select all Columns Default Selection User De…" at bounding box center [426, 205] width 852 height 411
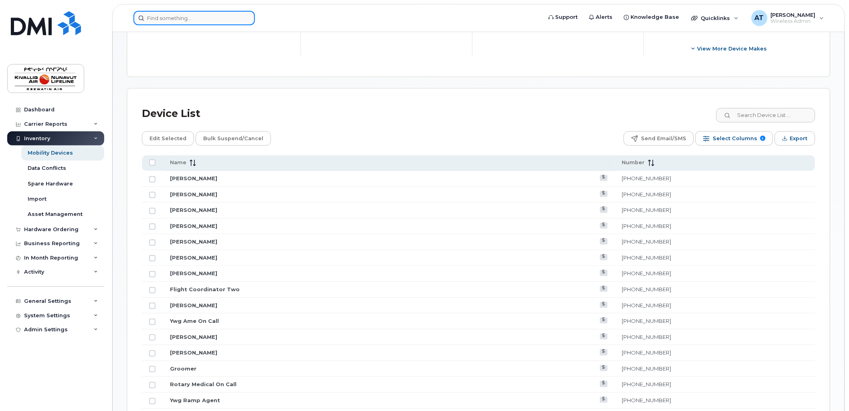
click at [184, 17] on input at bounding box center [195, 18] width 122 height 14
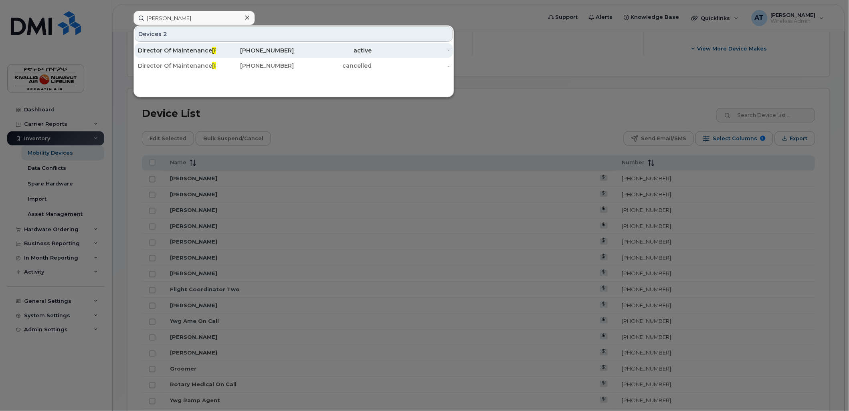
click at [328, 46] on div "active" at bounding box center [333, 50] width 78 height 14
click at [163, 48] on div "Director Of Maintenance David Harrington" at bounding box center [177, 51] width 78 height 8
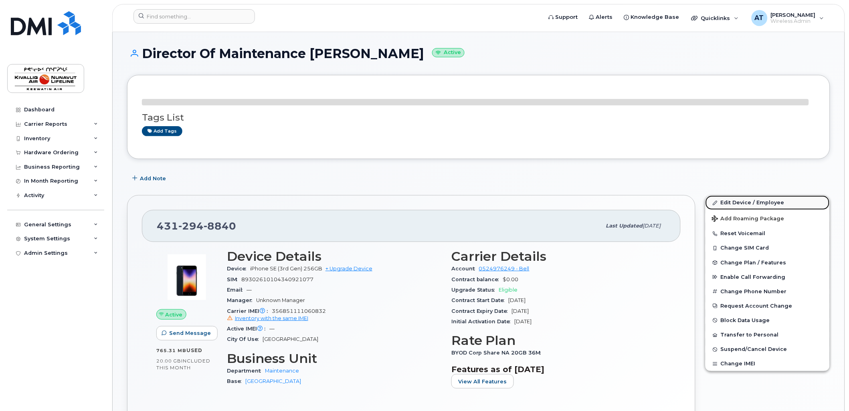
click at [734, 201] on link "Edit Device / Employee" at bounding box center [768, 203] width 124 height 14
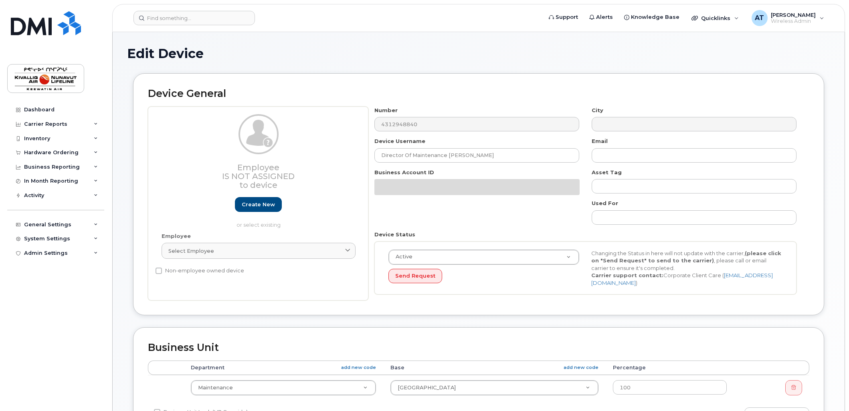
select select "7799"
select select "7806"
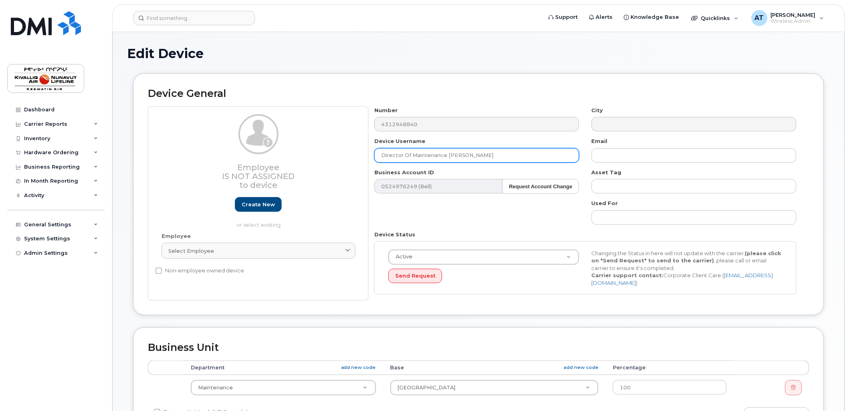
drag, startPoint x: 447, startPoint y: 156, endPoint x: 259, endPoint y: 154, distance: 187.7
click at [261, 154] on div "Employee Is not assigned to device Create new or select existing Employee Selec…" at bounding box center [479, 204] width 662 height 194
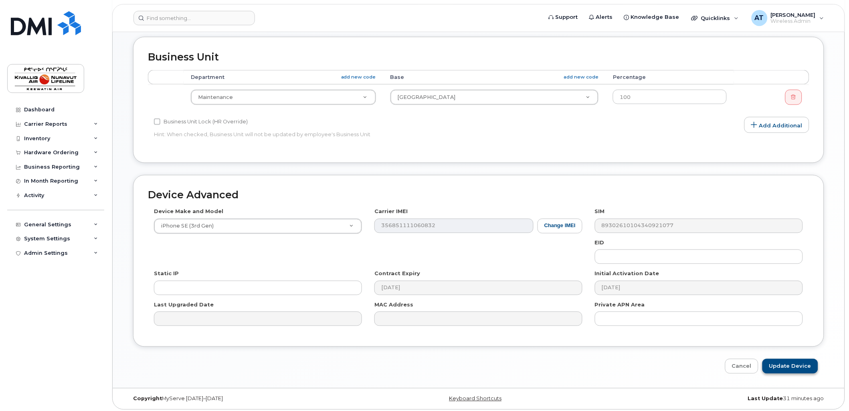
type input "[PERSON_NAME]"
click at [800, 359] on input "Update Device" at bounding box center [791, 366] width 56 height 15
type input "Saving..."
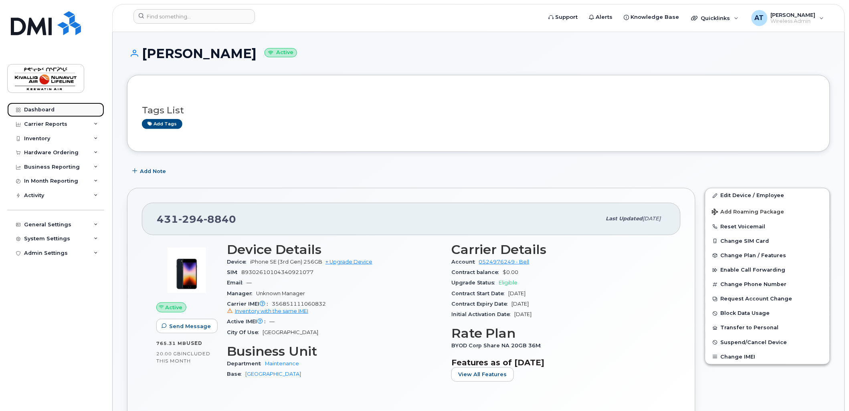
drag, startPoint x: 54, startPoint y: 109, endPoint x: 80, endPoint y: 110, distance: 26.5
click at [55, 109] on link "Dashboard" at bounding box center [55, 110] width 97 height 14
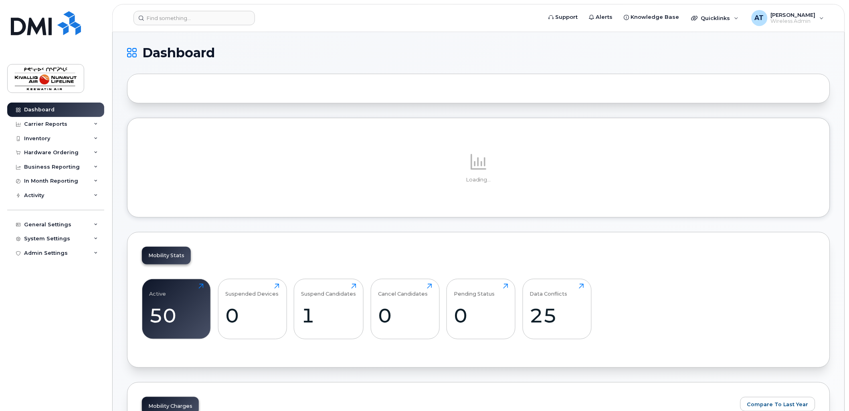
click at [584, 286] on div "Data Conflicts 25 Click to view more" at bounding box center [557, 309] width 69 height 61
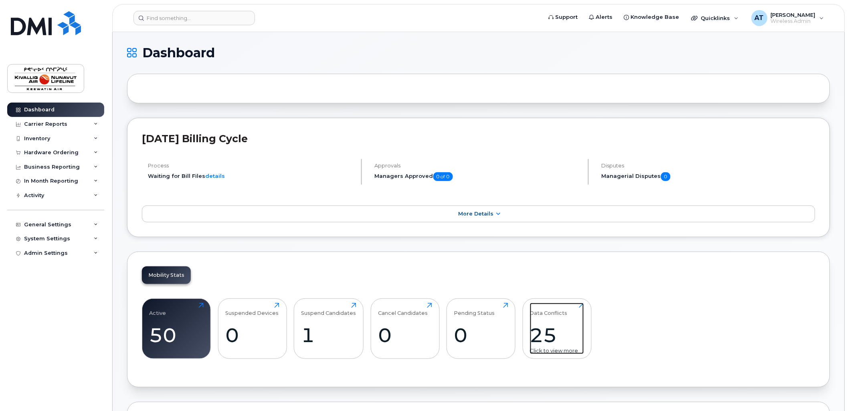
click at [562, 311] on div "Data Conflicts" at bounding box center [549, 309] width 38 height 13
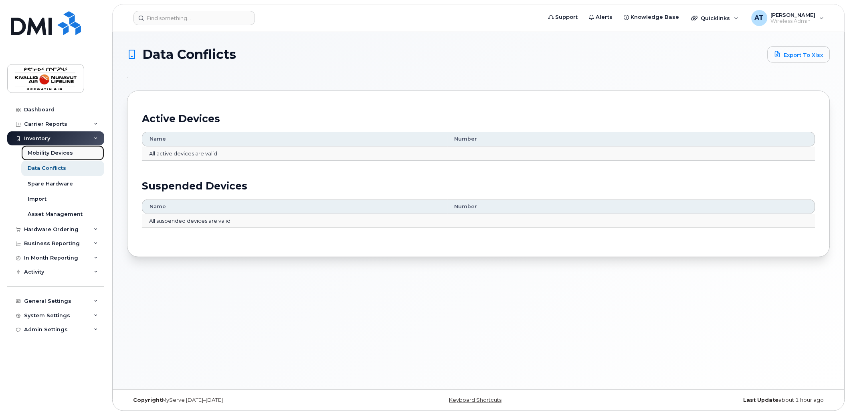
click at [62, 157] on link "Mobility Devices" at bounding box center [62, 153] width 83 height 15
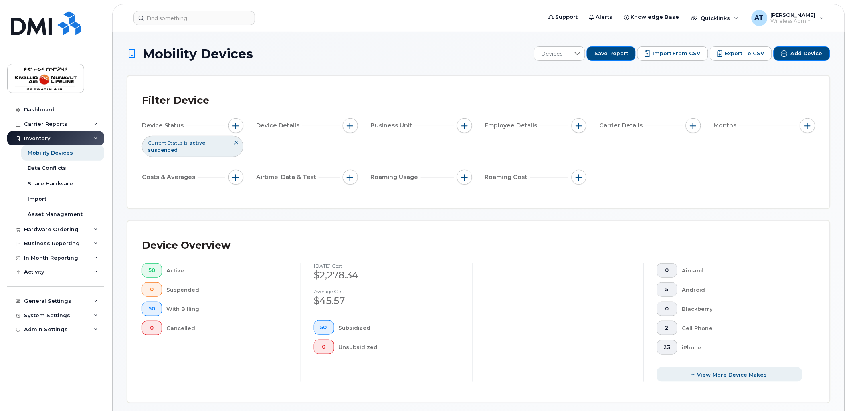
click at [707, 373] on span "View More Device Makes" at bounding box center [733, 375] width 70 height 8
click at [350, 47] on h1 "Mobility Devices" at bounding box center [328, 54] width 403 height 14
click at [153, 271] on span "50" at bounding box center [152, 270] width 6 height 6
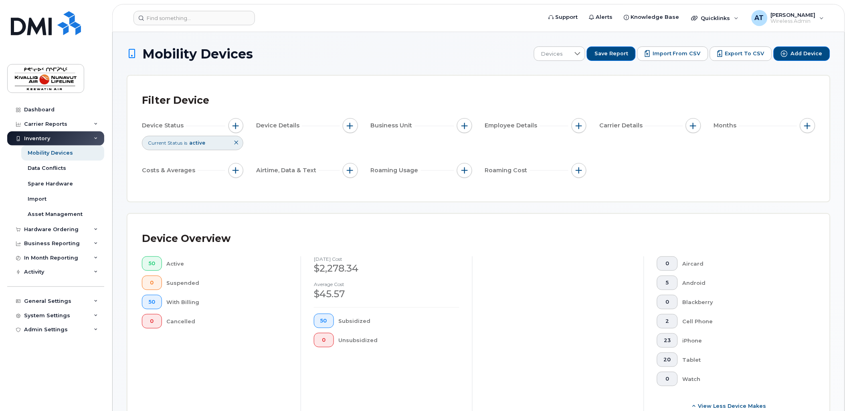
click at [236, 142] on icon at bounding box center [236, 142] width 5 height 5
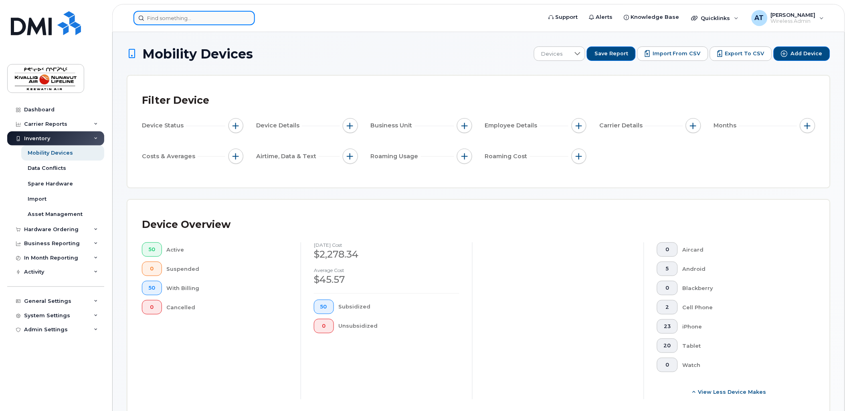
click at [170, 17] on input at bounding box center [195, 18] width 122 height 14
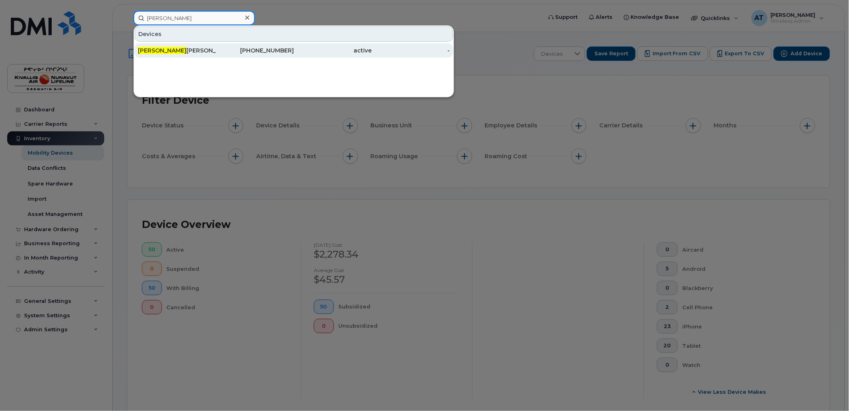
type input "darrell"
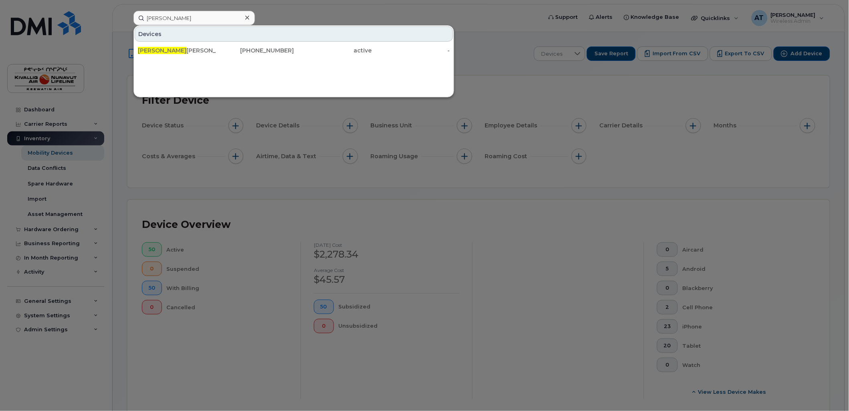
drag, startPoint x: 177, startPoint y: 51, endPoint x: 222, endPoint y: 89, distance: 58.9
click at [177, 51] on div "Darrell Grantham" at bounding box center [177, 51] width 78 height 8
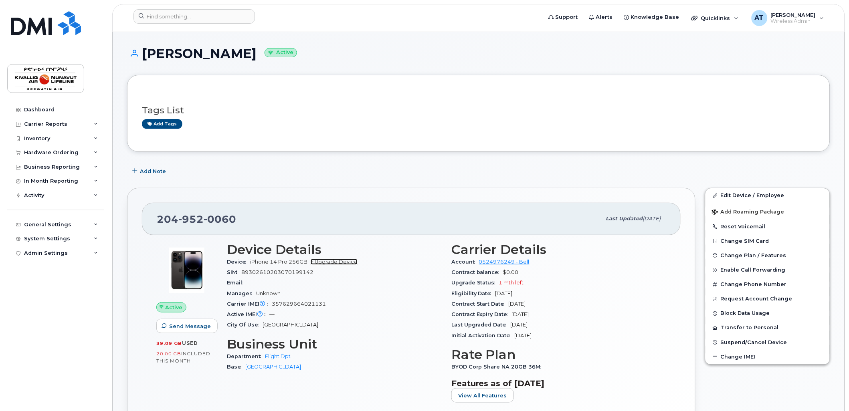
click at [322, 260] on link "+ Upgrade Device" at bounding box center [334, 262] width 47 height 6
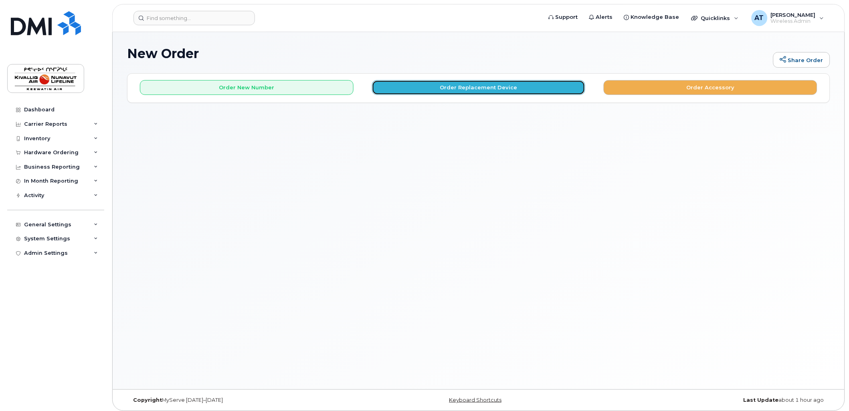
click at [455, 91] on button "Order Replacement Device" at bounding box center [479, 87] width 214 height 15
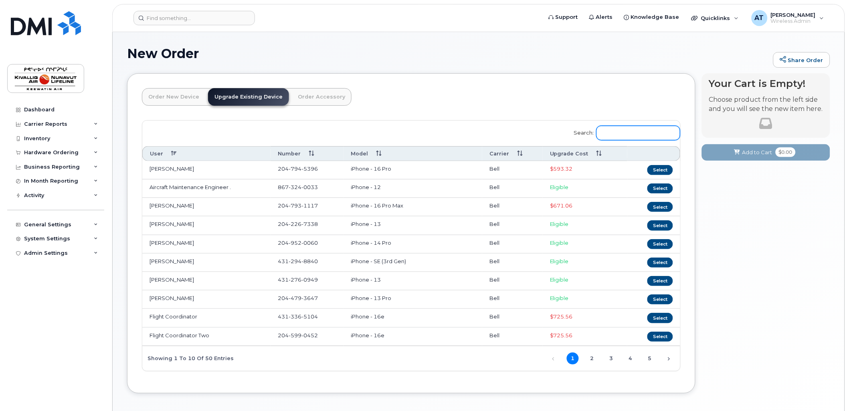
click at [616, 134] on input "Search:" at bounding box center [639, 133] width 84 height 14
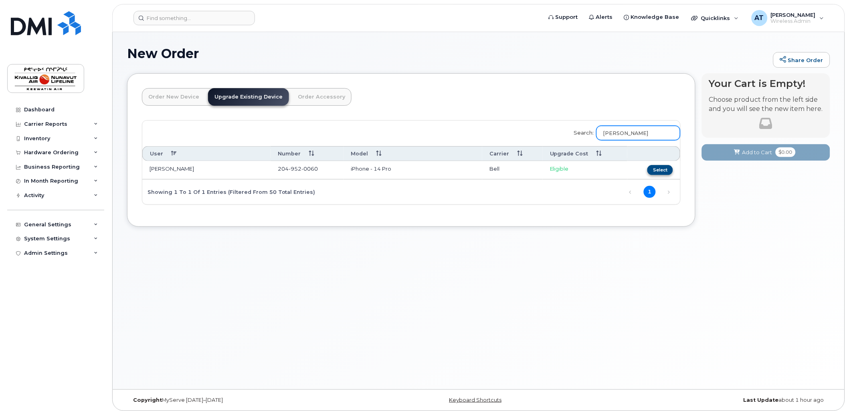
type input "[PERSON_NAME]"
click at [656, 170] on button "Select" at bounding box center [661, 170] width 26 height 10
click at [652, 170] on button "Select" at bounding box center [661, 170] width 26 height 10
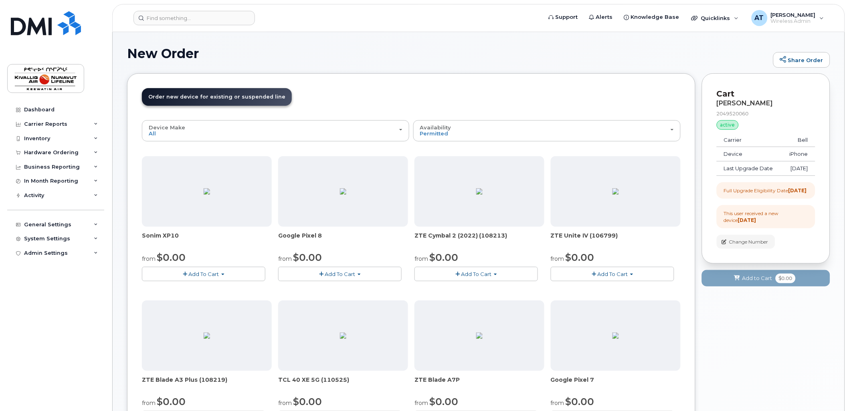
click at [188, 134] on div "Device Make All Aircard Android Cell Phone HUB iPhone Modem Tablet Unknown" at bounding box center [276, 131] width 254 height 12
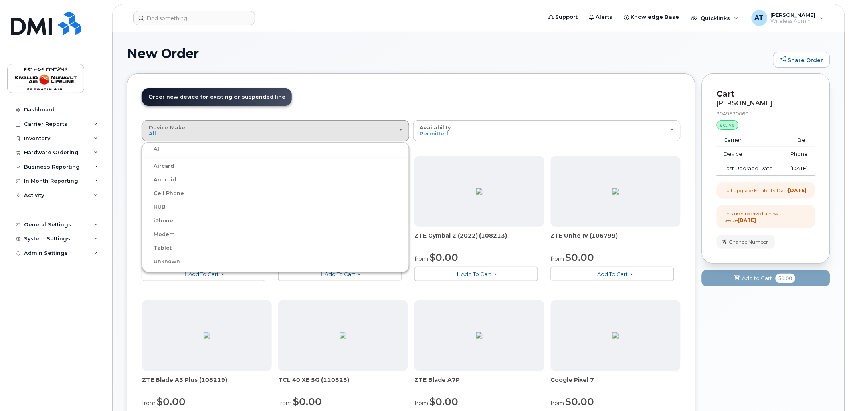
click at [167, 219] on label "iPhone" at bounding box center [158, 221] width 29 height 10
click at [0, 0] on input "iPhone" at bounding box center [0, 0] width 0 height 0
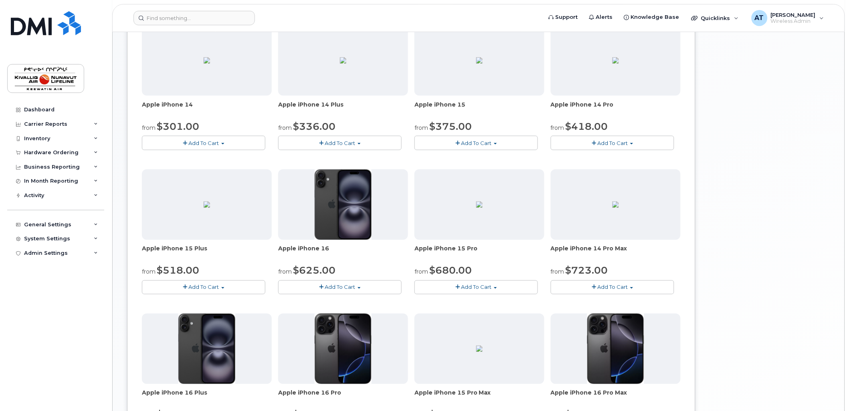
scroll to position [326, 0]
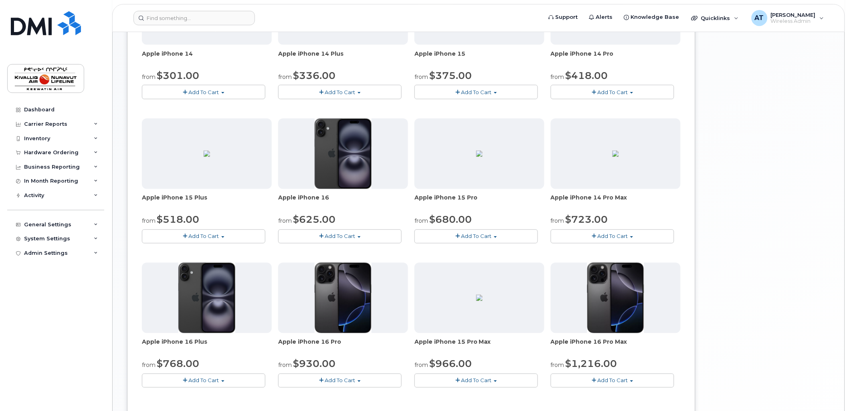
drag, startPoint x: 849, startPoint y: 195, endPoint x: 845, endPoint y: 207, distance: 12.9
click at [845, 207] on body "Support Alerts Knowledge Base Quicklinks Suspend / Cancel Device Change SIM Car…" at bounding box center [424, 84] width 849 height 820
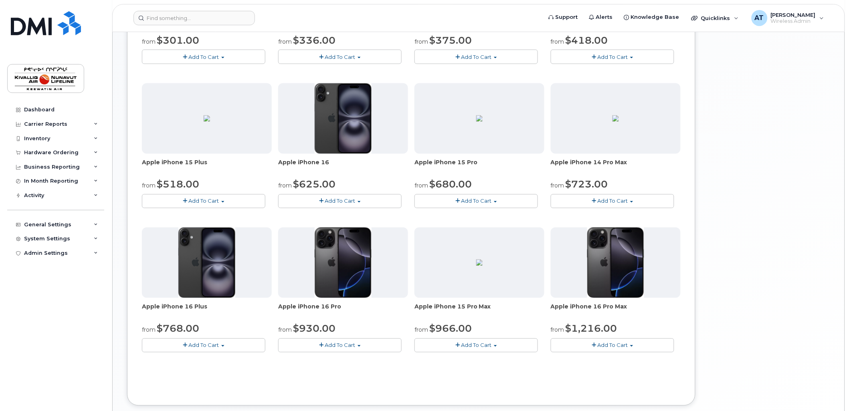
scroll to position [366, 0]
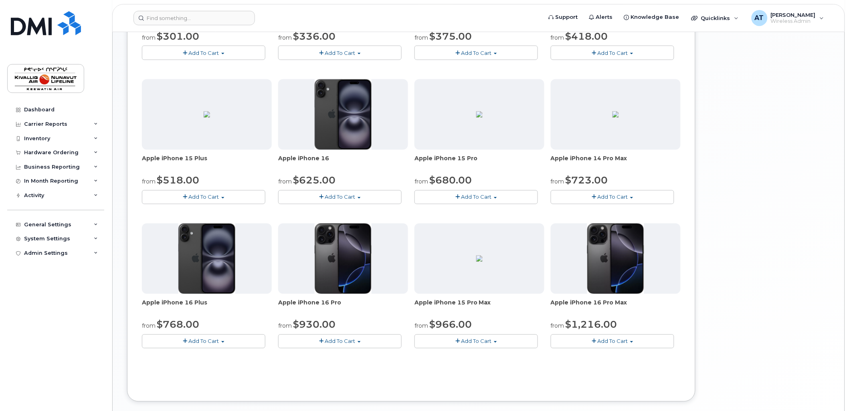
click at [315, 345] on button "Add To Cart" at bounding box center [340, 342] width 124 height 14
click at [363, 356] on link "$930.00 - 3 Year Upgrade (128GB)" at bounding box center [335, 357] width 111 height 10
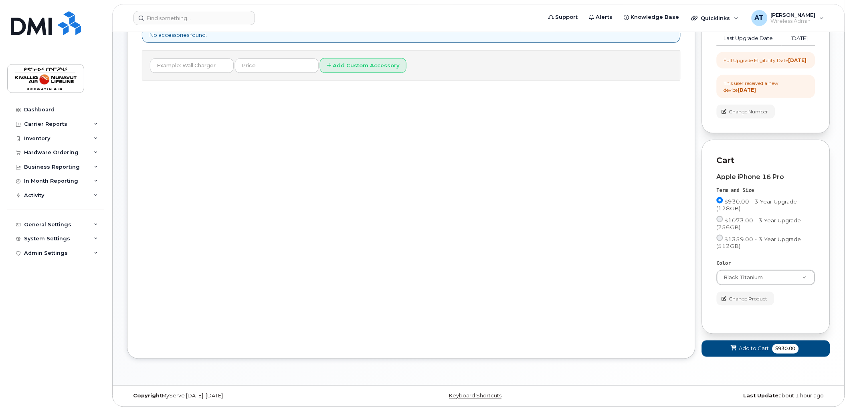
scroll to position [144, 0]
click at [772, 352] on button "Add to Cart $930.00" at bounding box center [766, 349] width 128 height 16
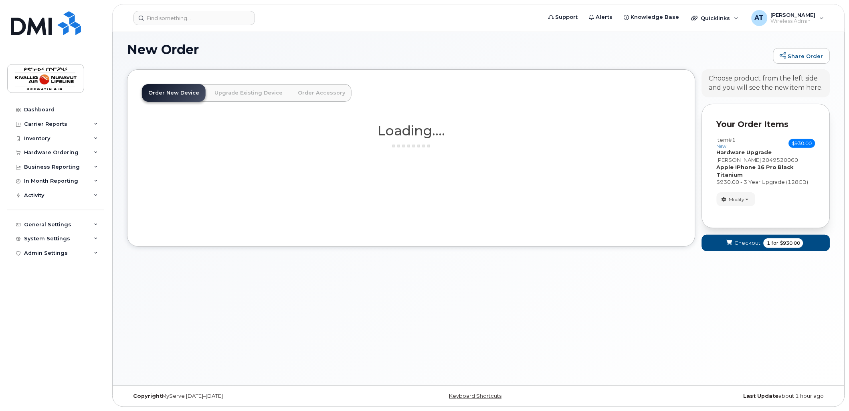
scroll to position [4, 0]
click at [745, 243] on span "Checkout" at bounding box center [748, 243] width 26 height 8
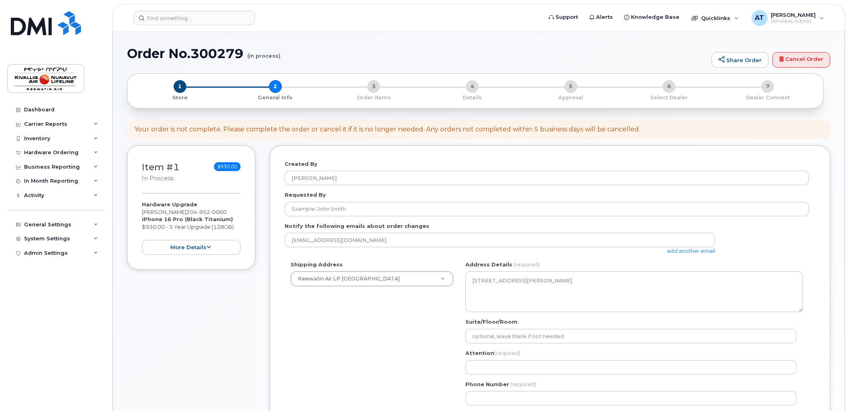
select select
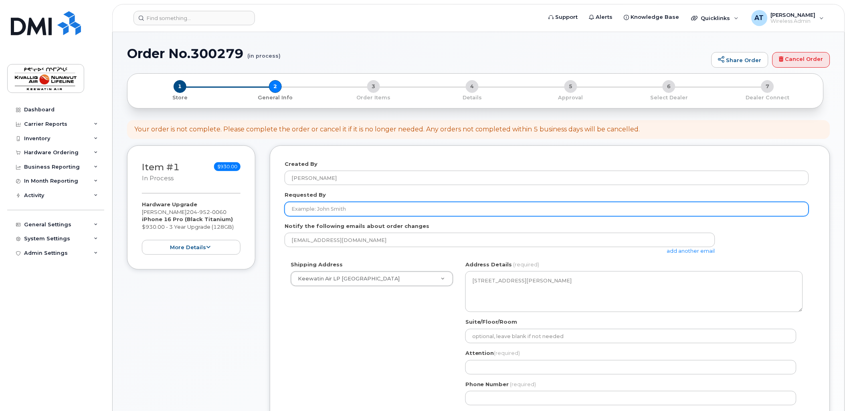
click at [357, 211] on input "Requested By" at bounding box center [547, 209] width 525 height 14
type input "[PERSON_NAME] and [PERSON_NAME]"
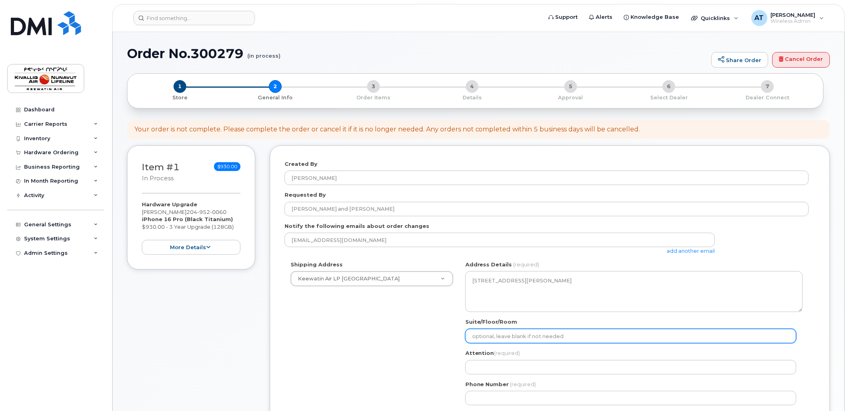
click at [576, 336] on input "Suite/Floor/Room" at bounding box center [631, 336] width 331 height 14
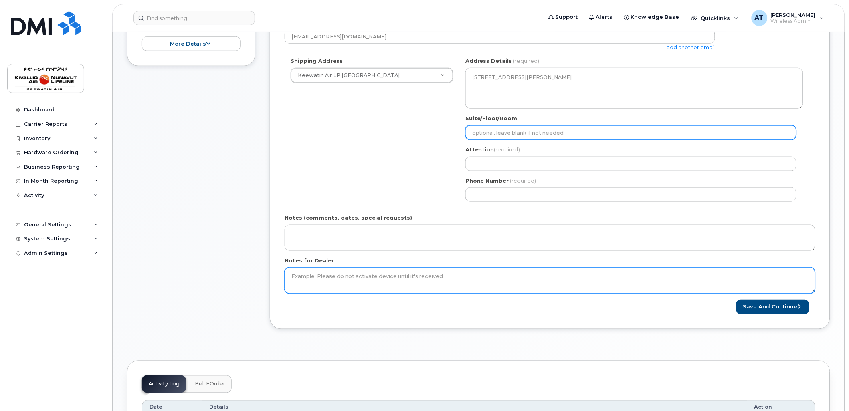
scroll to position [359, 0]
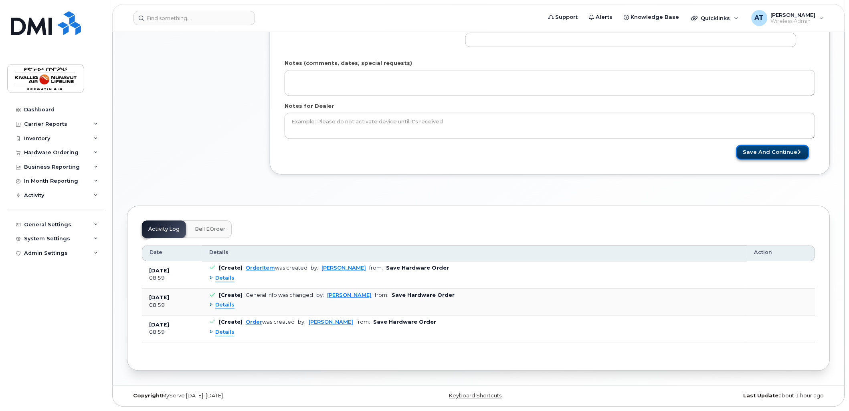
click at [799, 150] on icon "submit" at bounding box center [799, 152] width 3 height 5
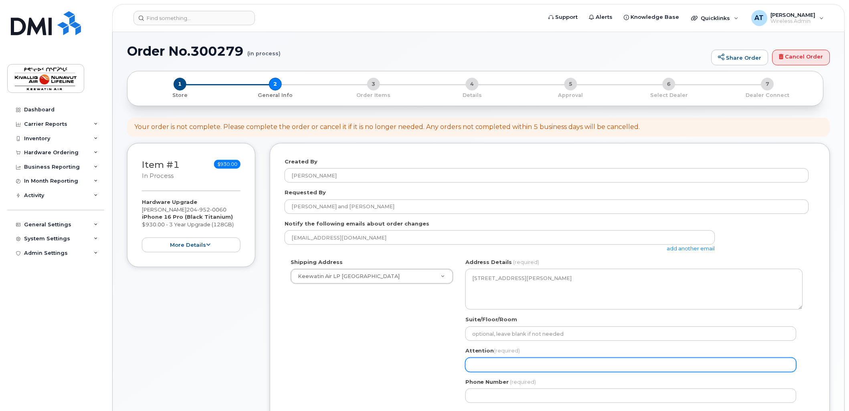
scroll to position [0, 0]
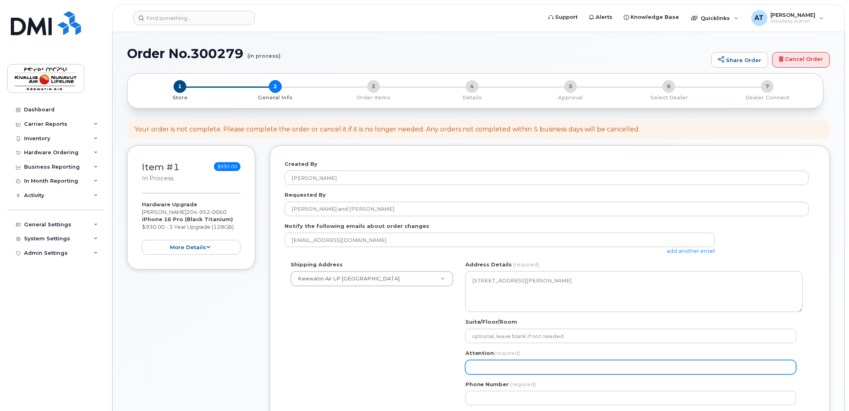
click at [498, 365] on input "Attention (required)" at bounding box center [631, 368] width 331 height 14
select select
type input "D"
select select
type input "Da"
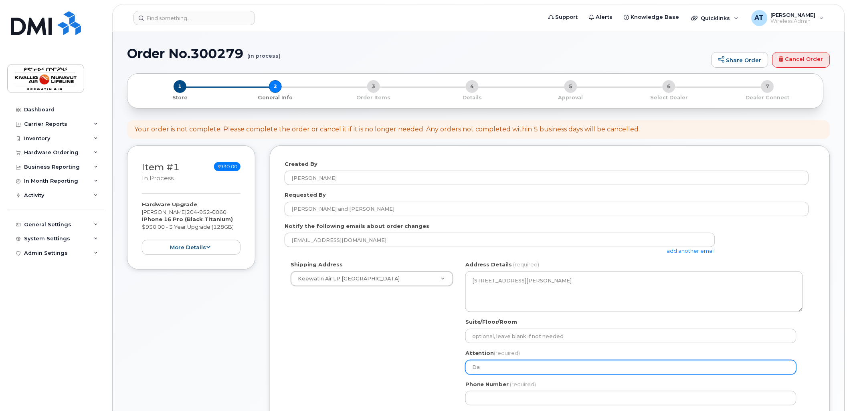
select select
type input "Dar"
select select
type input "Darr"
select select
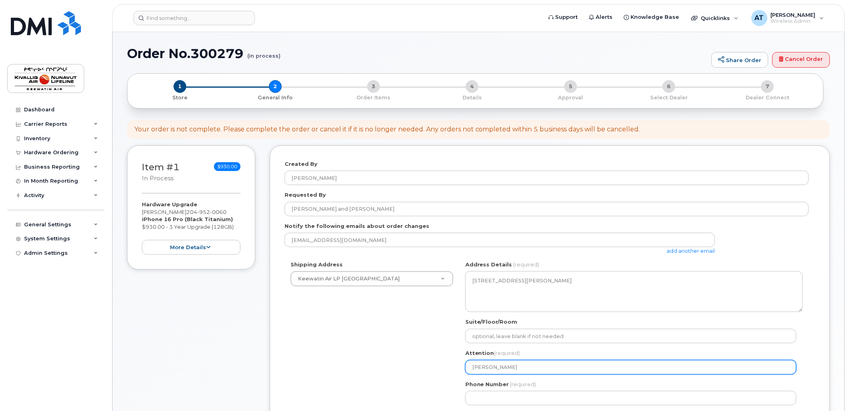
type input "Darre"
select select
type input "Darrel"
select select
type input "Darrell"
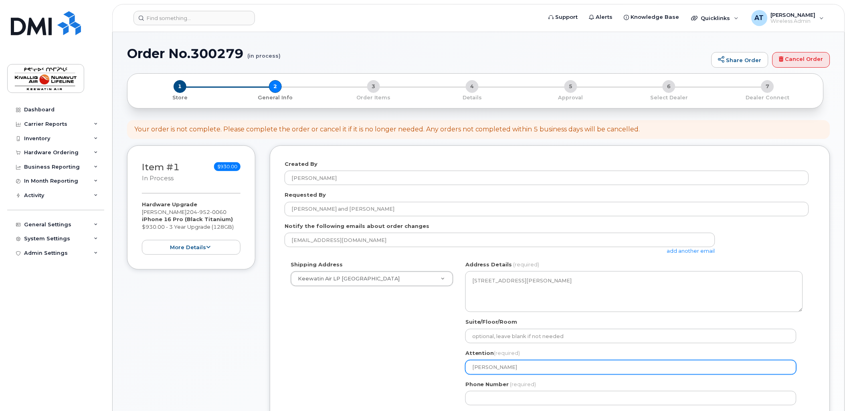
select select
type input "Darrel"
select select
type input "Darre"
select select
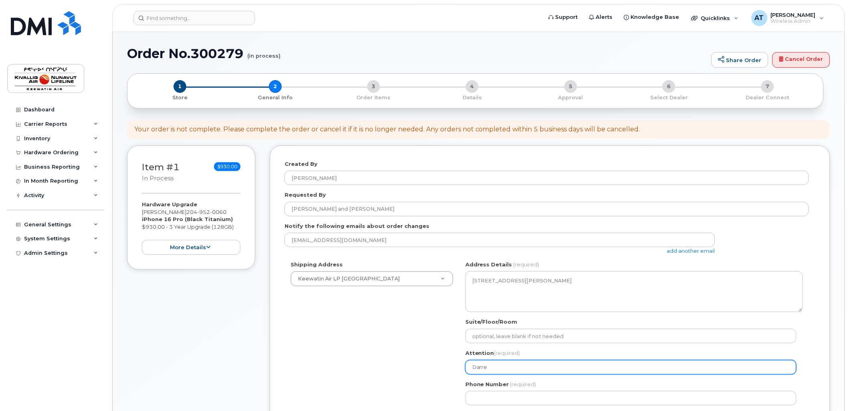
type input "Darr"
select select
type input "Dar"
select select
type input "Da"
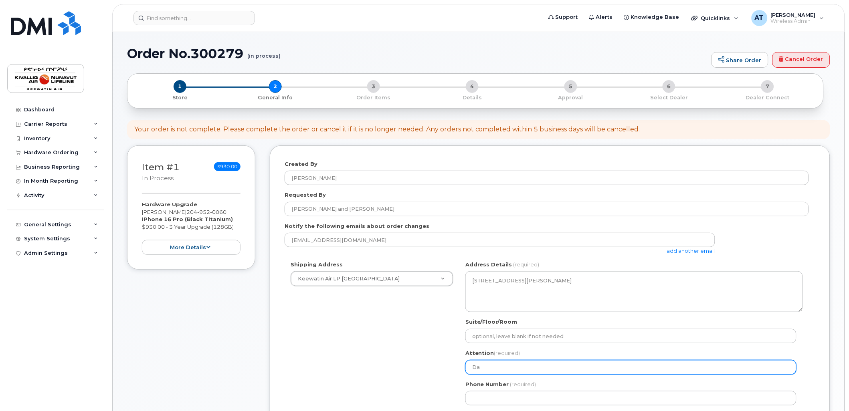
select select
type input "D"
select select
type input "A"
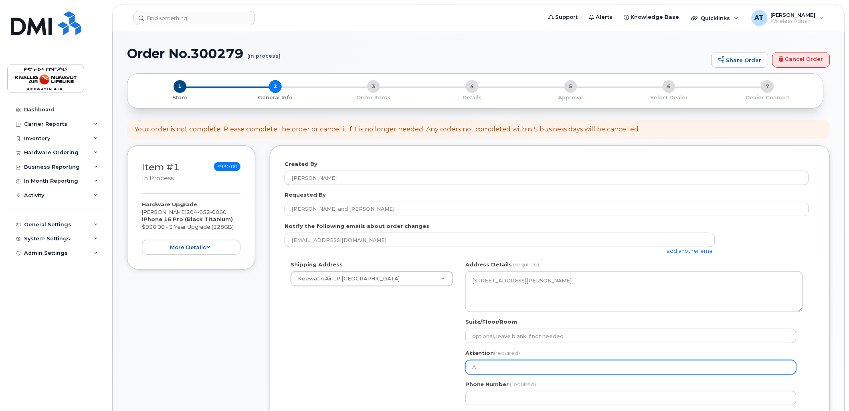
select select
type input "Aa"
select select
type input "Aar"
select select
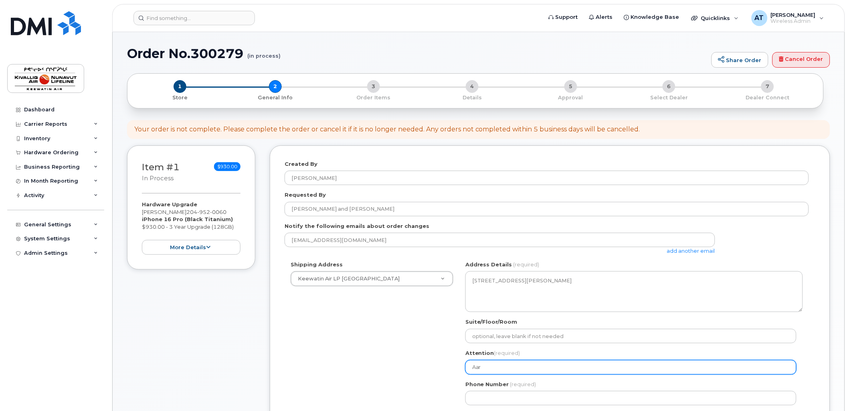
type input "Aaro"
select select
type input "Aaron"
select select
type input "Aaron T"
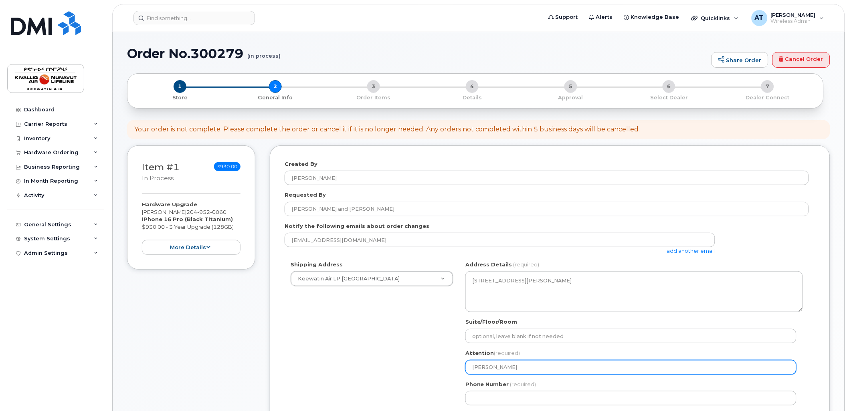
select select
type input "Aaron Th"
select select
type input "Aaron Tho"
select select
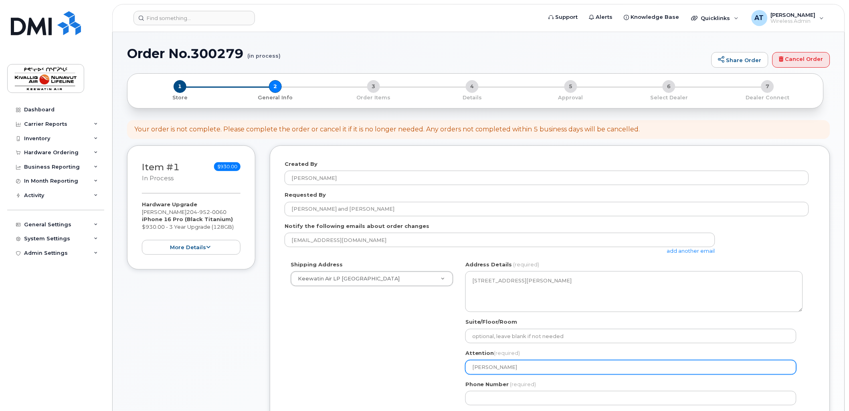
type input "Aaron Thom"
select select
type input "Aaron Thomp"
select select
type input "Aaron Thomps"
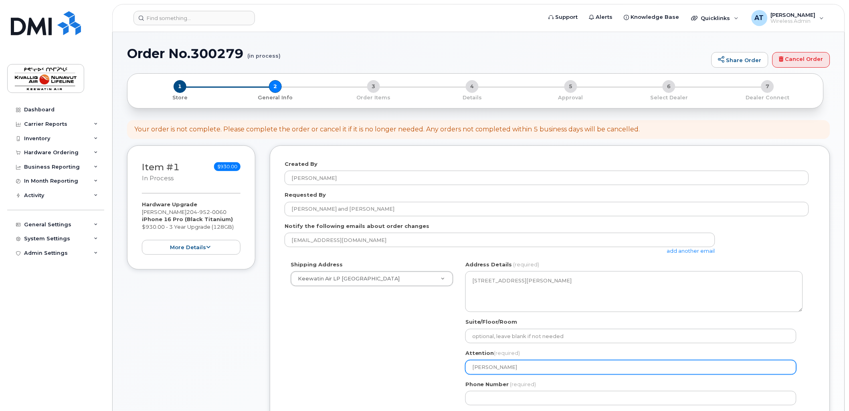
select select
type input "Aaron Thompso"
select select
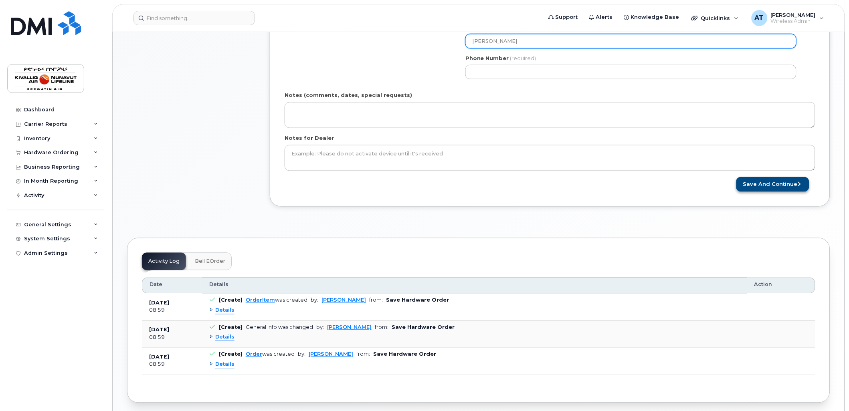
type input "[PERSON_NAME]"
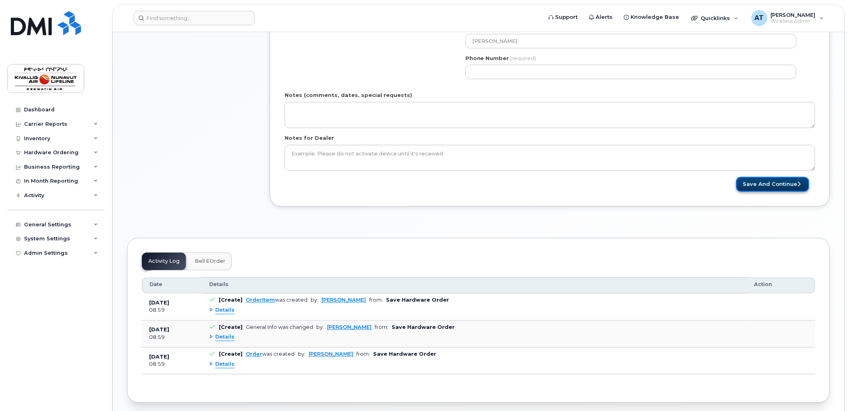
click at [781, 186] on button "Save and Continue" at bounding box center [773, 184] width 73 height 15
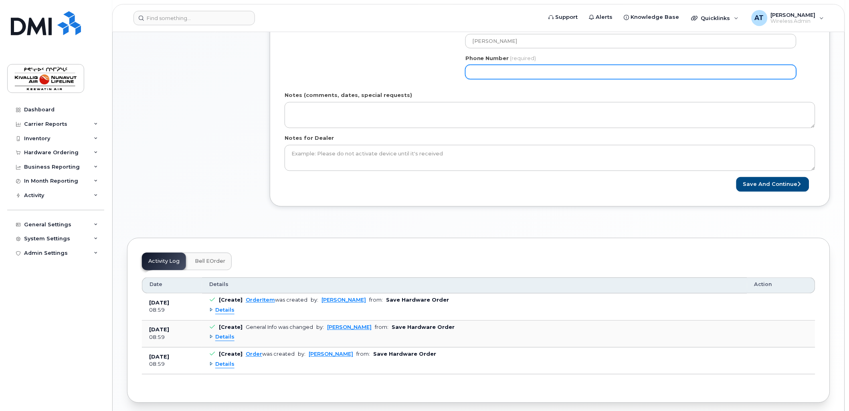
click at [499, 70] on input "Phone Number" at bounding box center [631, 72] width 331 height 14
select select
type input "204"
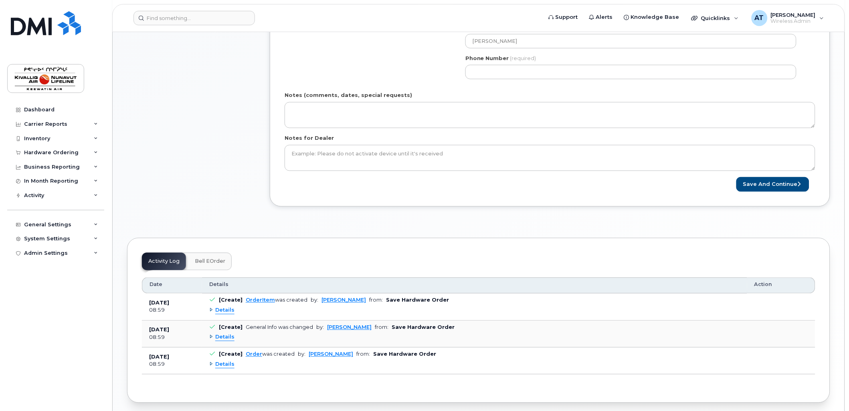
click at [369, 246] on div "Activity Log Bell eOrder Customize Filter Refresh Export Date Details Action Se…" at bounding box center [478, 320] width 703 height 165
click at [768, 185] on button "Save and Continue" at bounding box center [773, 184] width 73 height 15
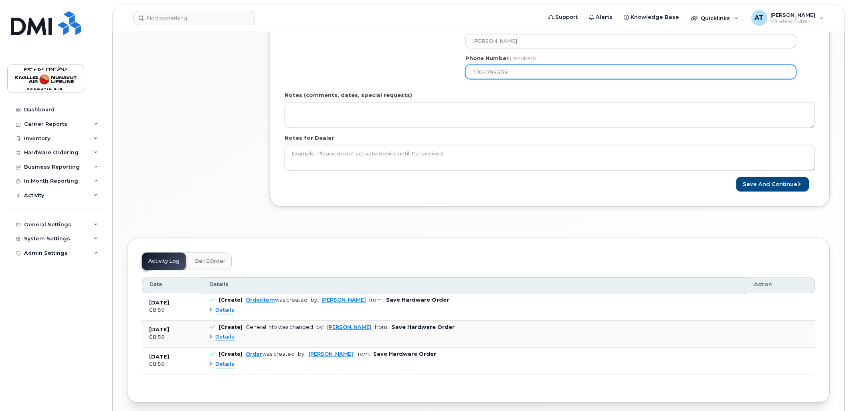
type input "1204794539"
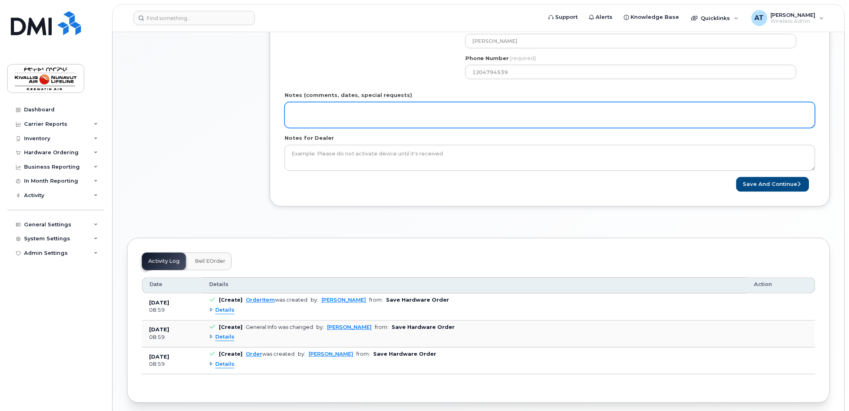
select select
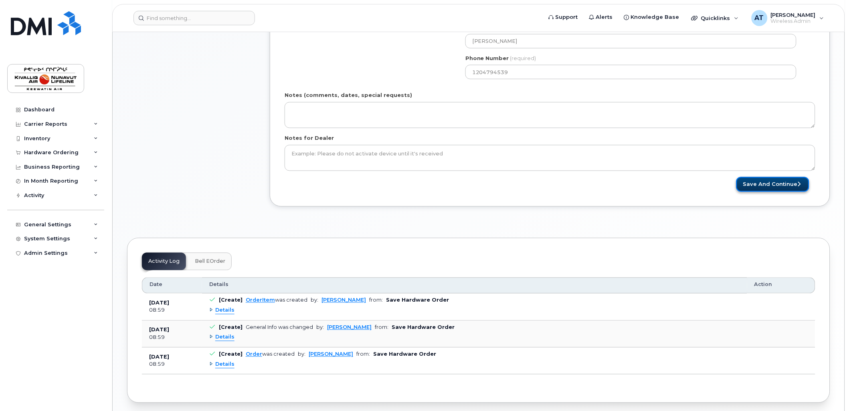
click at [768, 185] on button "Save and Continue" at bounding box center [773, 184] width 73 height 15
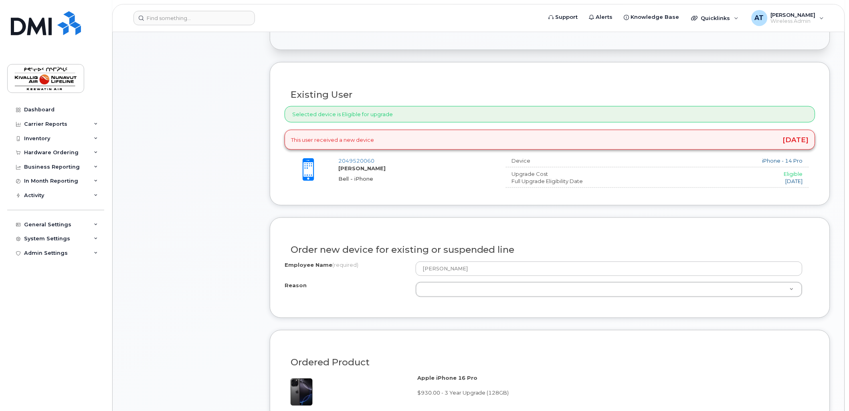
scroll to position [272, 0]
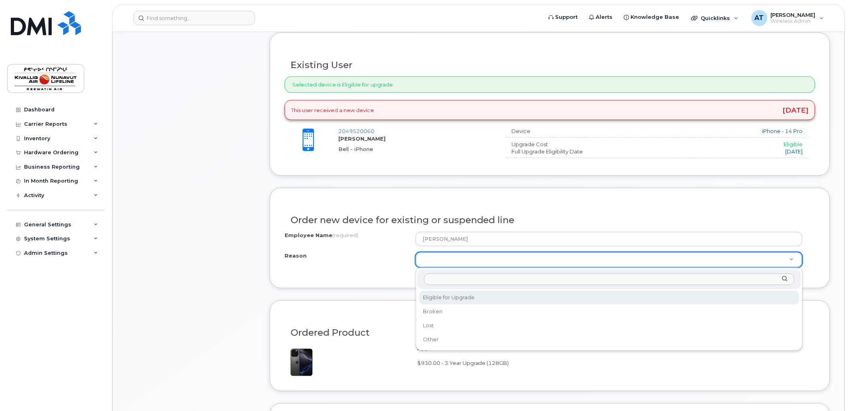
select select "eligible_for_upgrade"
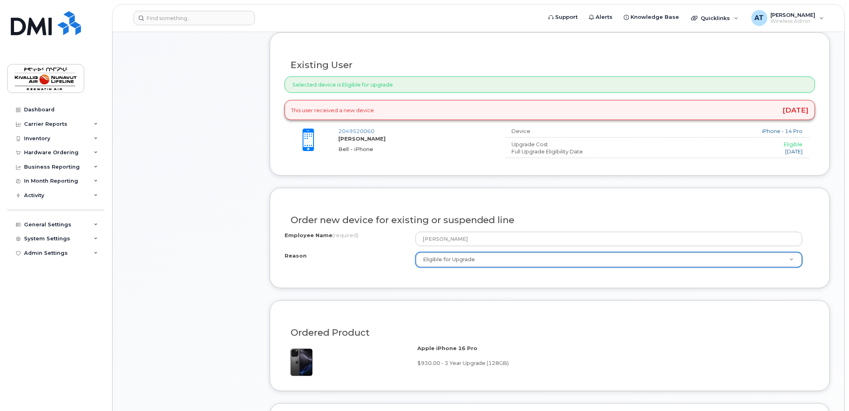
scroll to position [599, 0]
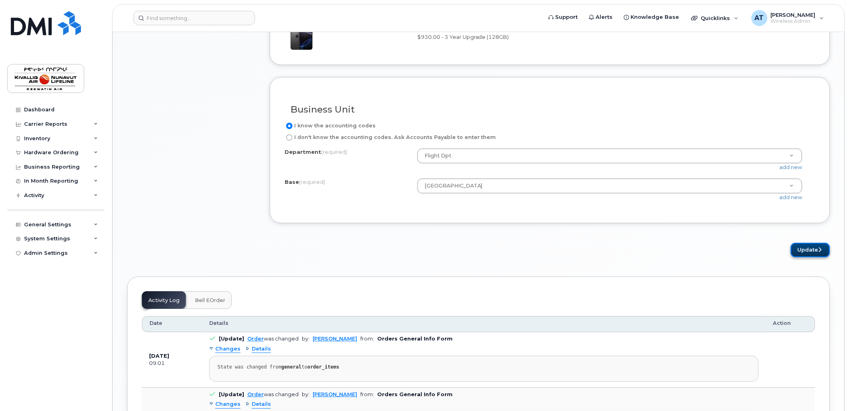
click at [811, 247] on button "Update" at bounding box center [810, 250] width 39 height 15
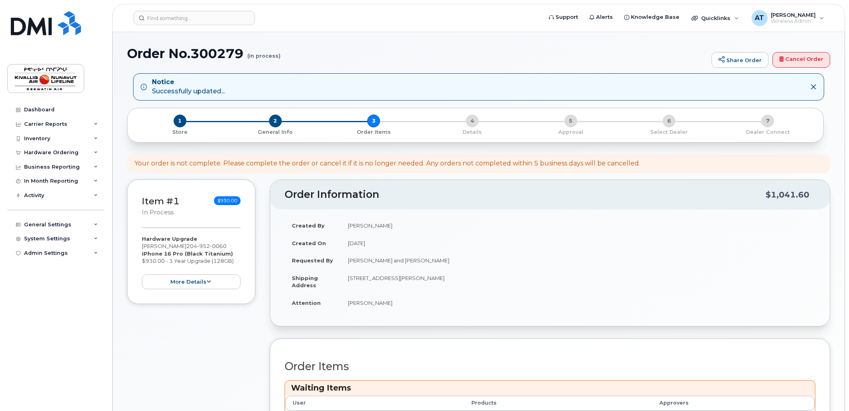
scroll to position [255, 0]
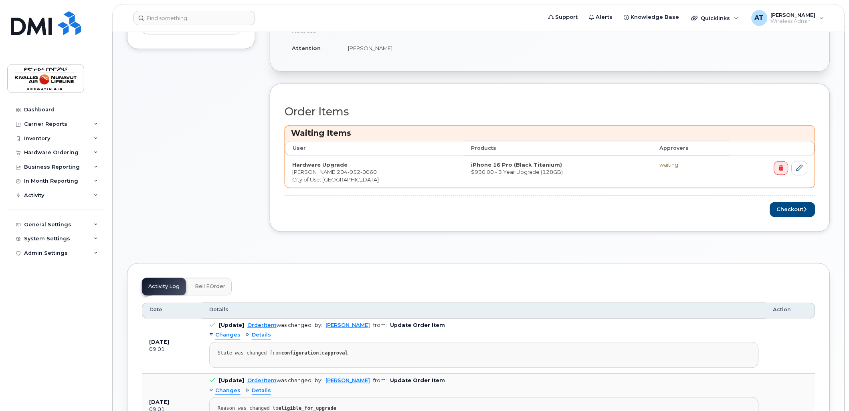
drag, startPoint x: 847, startPoint y: 110, endPoint x: 706, endPoint y: 123, distance: 141.7
click at [712, 122] on body "Support Alerts Knowledge Base Quicklinks Suspend / Cancel Device Change SIM Car…" at bounding box center [424, 254] width 849 height 1018
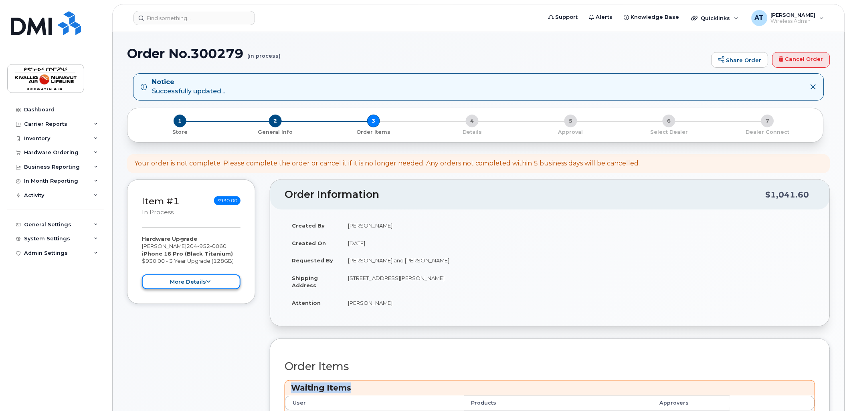
click at [202, 283] on button "more details" at bounding box center [191, 282] width 99 height 15
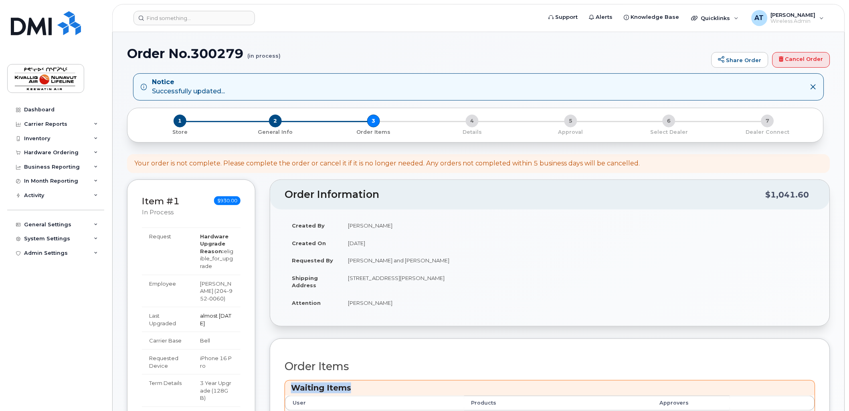
scroll to position [326, 0]
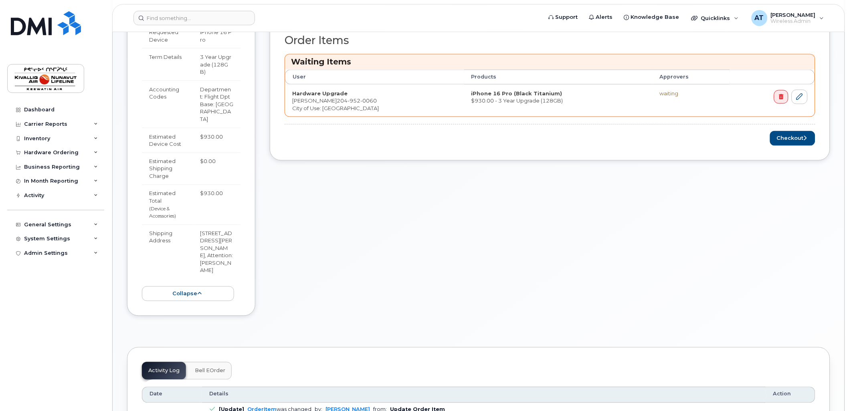
click at [448, 184] on div "Order Information $1,041.60 Created By [PERSON_NAME] Created On [DATE] Requeste…" at bounding box center [550, 90] width 561 height 475
click at [788, 138] on button "Checkout" at bounding box center [792, 138] width 45 height 15
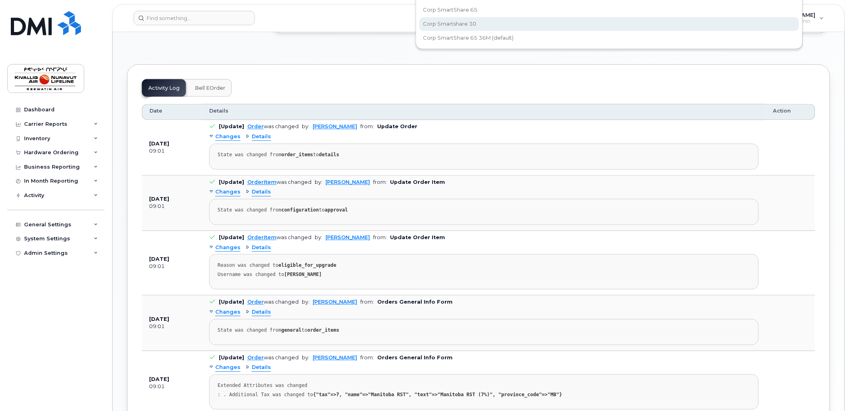
scroll to position [154, 0]
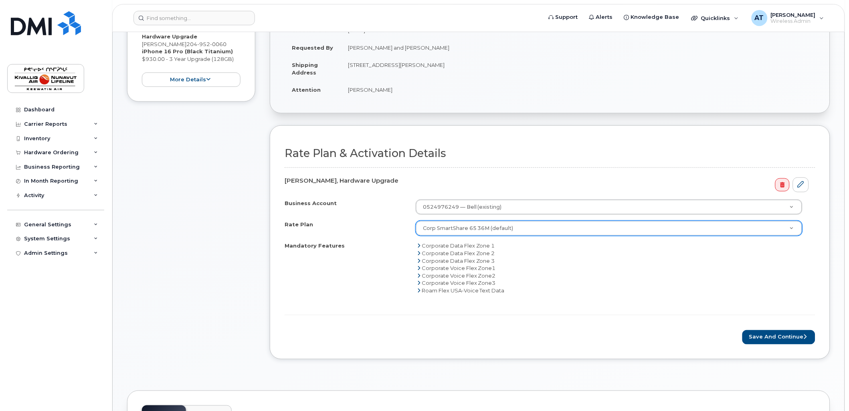
click at [419, 246] on icon at bounding box center [418, 245] width 3 height 5
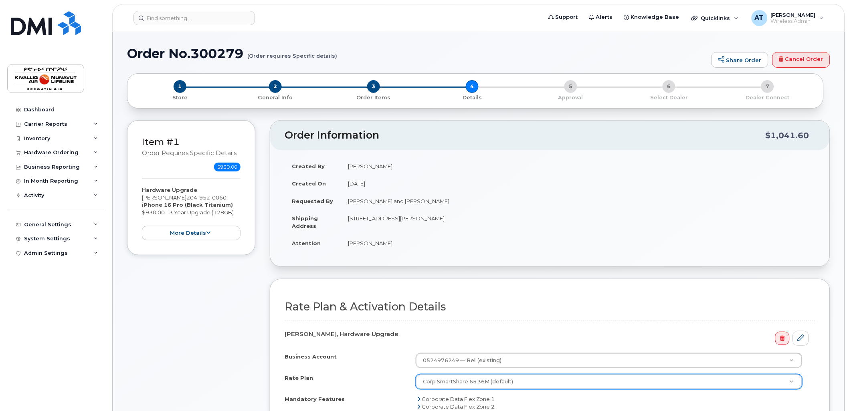
scroll to position [326, 0]
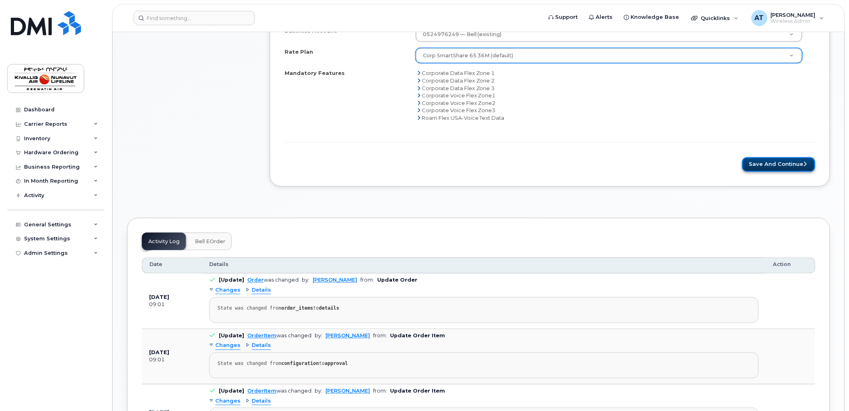
click at [780, 163] on button "Save and Continue" at bounding box center [779, 165] width 73 height 15
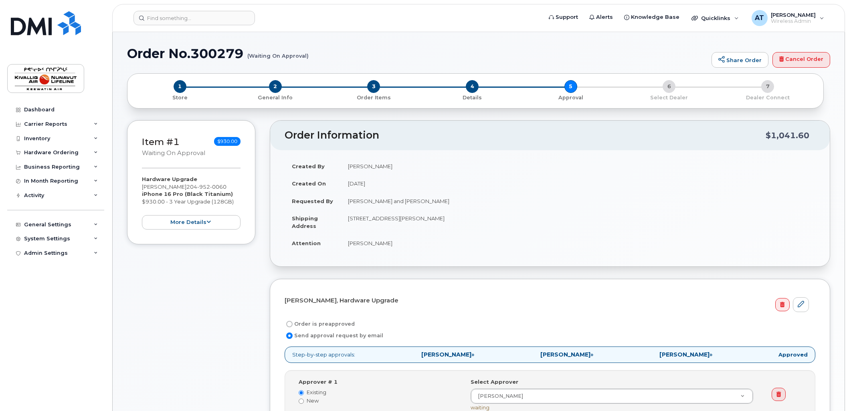
select select
click at [306, 321] on label "Order is preapproved" at bounding box center [320, 325] width 70 height 10
click at [293, 321] on input "Order is preapproved" at bounding box center [289, 324] width 6 height 6
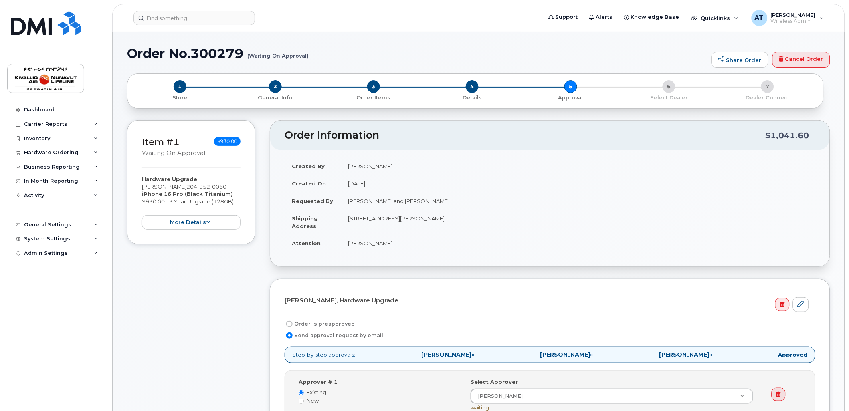
radio input "true"
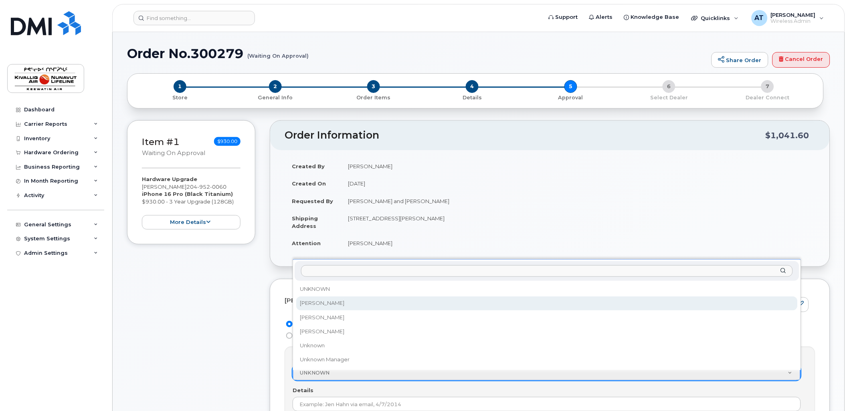
select select "2363211"
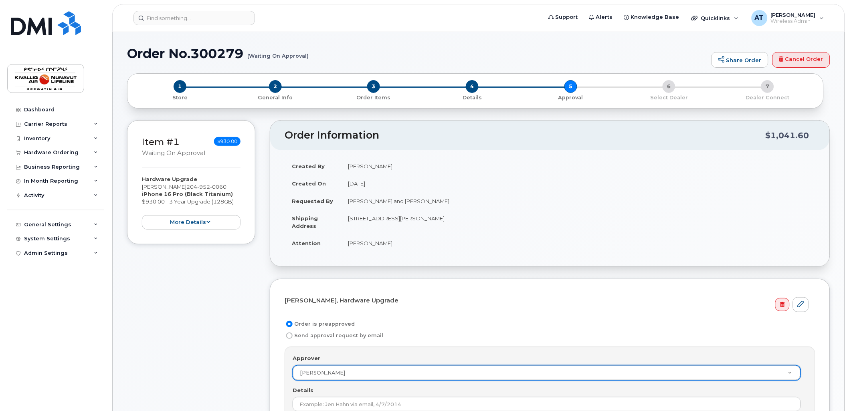
scroll to position [326, 0]
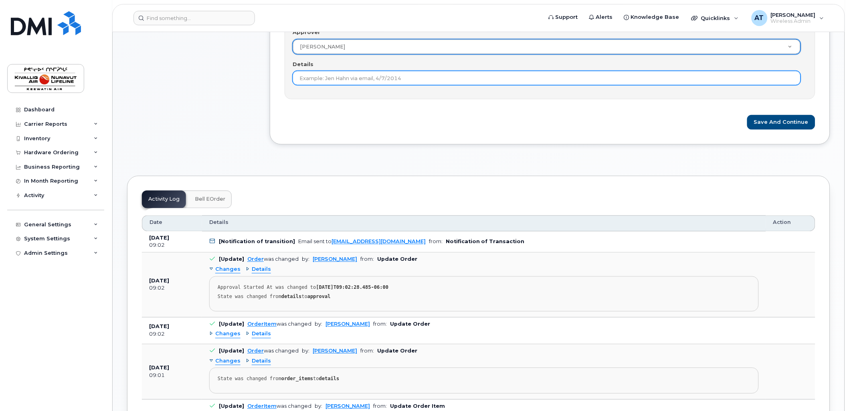
click at [347, 79] on input "Details" at bounding box center [547, 78] width 508 height 14
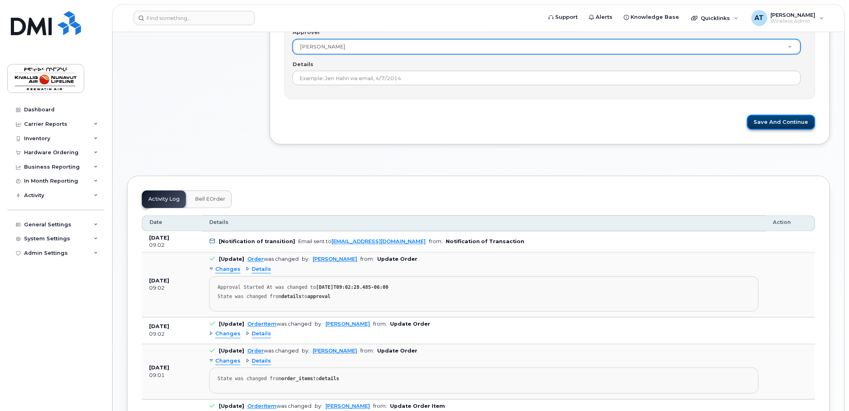
click at [764, 128] on button "Save and Continue" at bounding box center [781, 122] width 68 height 15
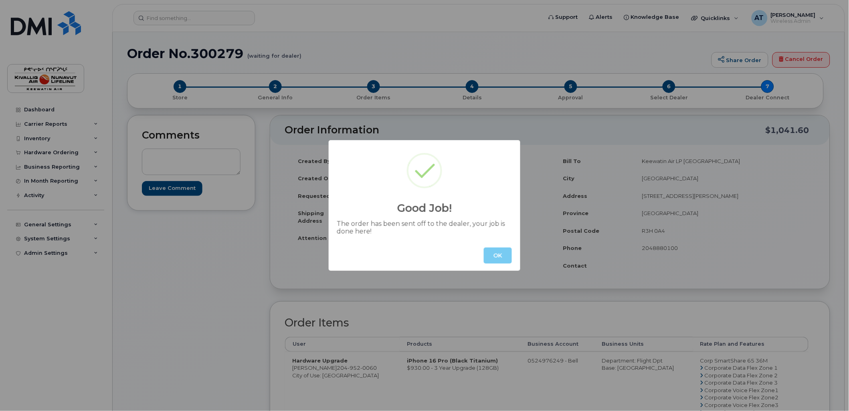
click at [499, 257] on button "OK" at bounding box center [498, 256] width 28 height 16
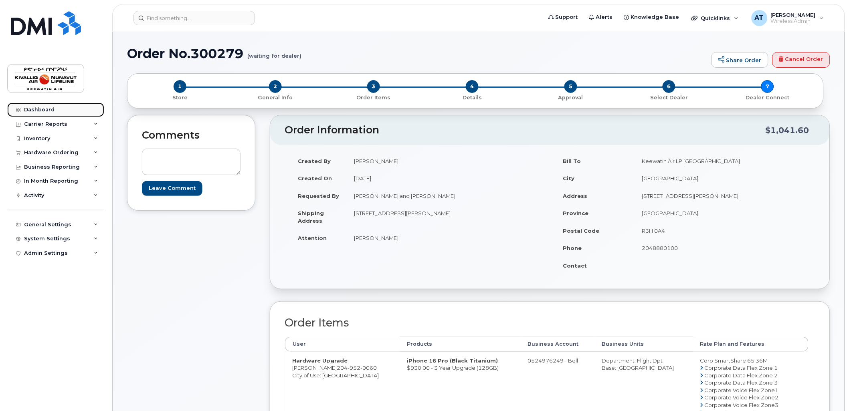
click at [49, 111] on div "Dashboard" at bounding box center [39, 110] width 30 height 6
